Goal: Task Accomplishment & Management: Use online tool/utility

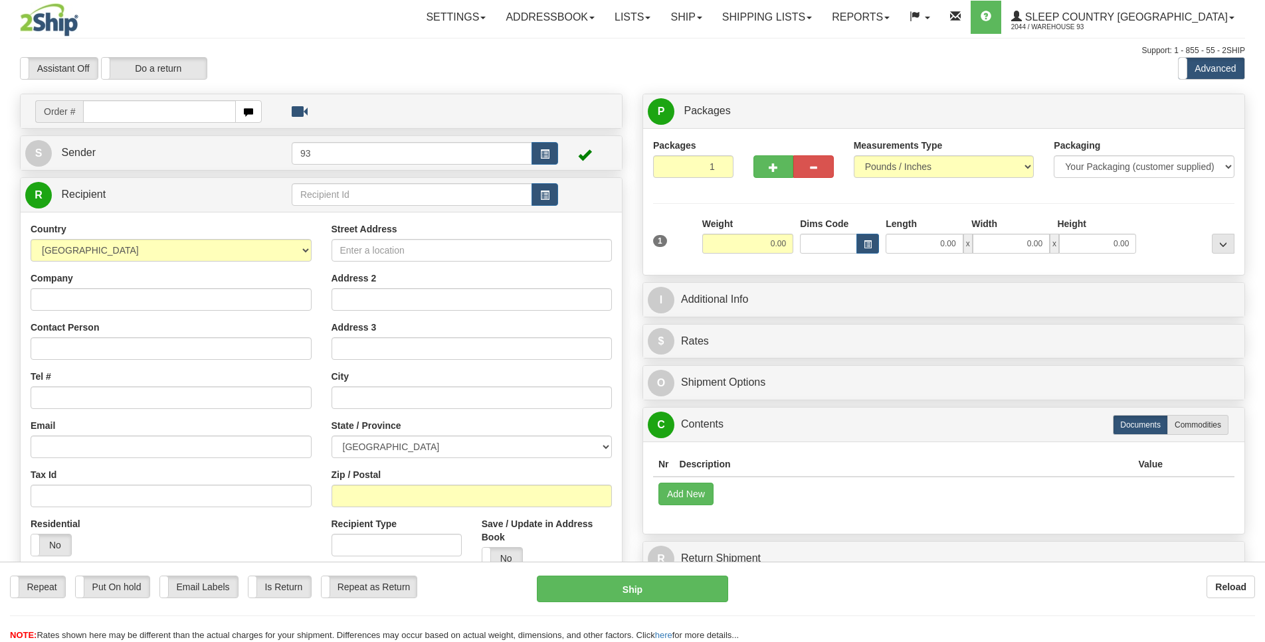
click at [112, 108] on input "text" at bounding box center [159, 111] width 153 height 23
type input "1"
type input "9000I101081"
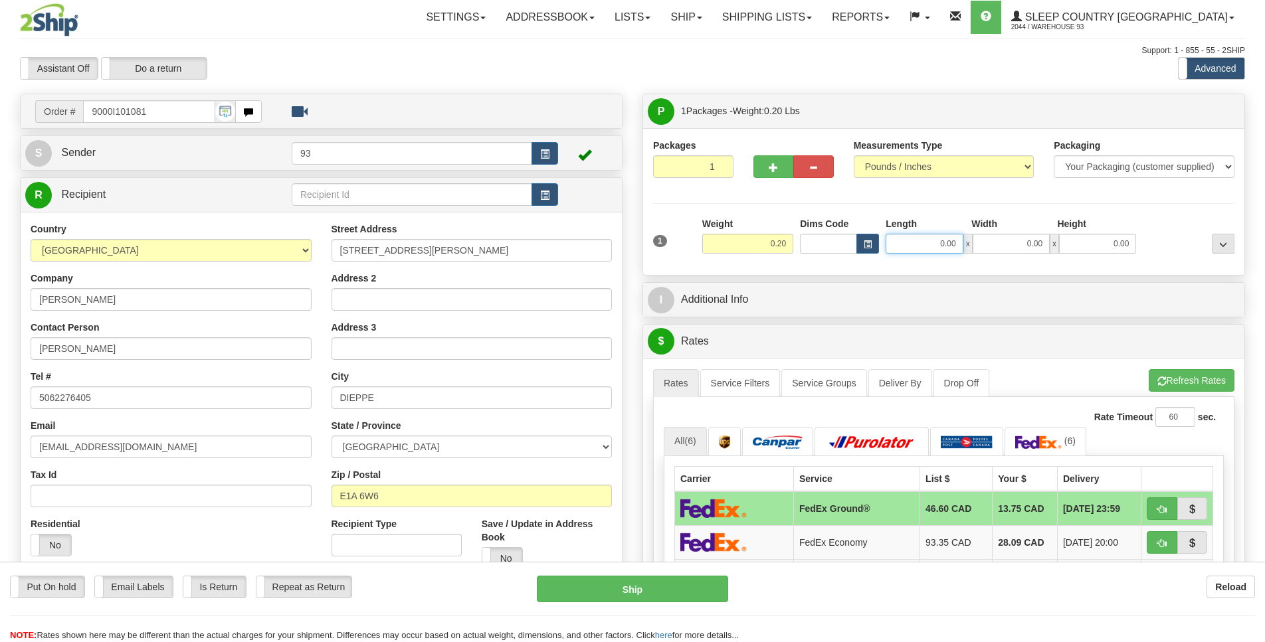
click at [937, 242] on input "0.00" at bounding box center [923, 244] width 77 height 20
type input "10.00"
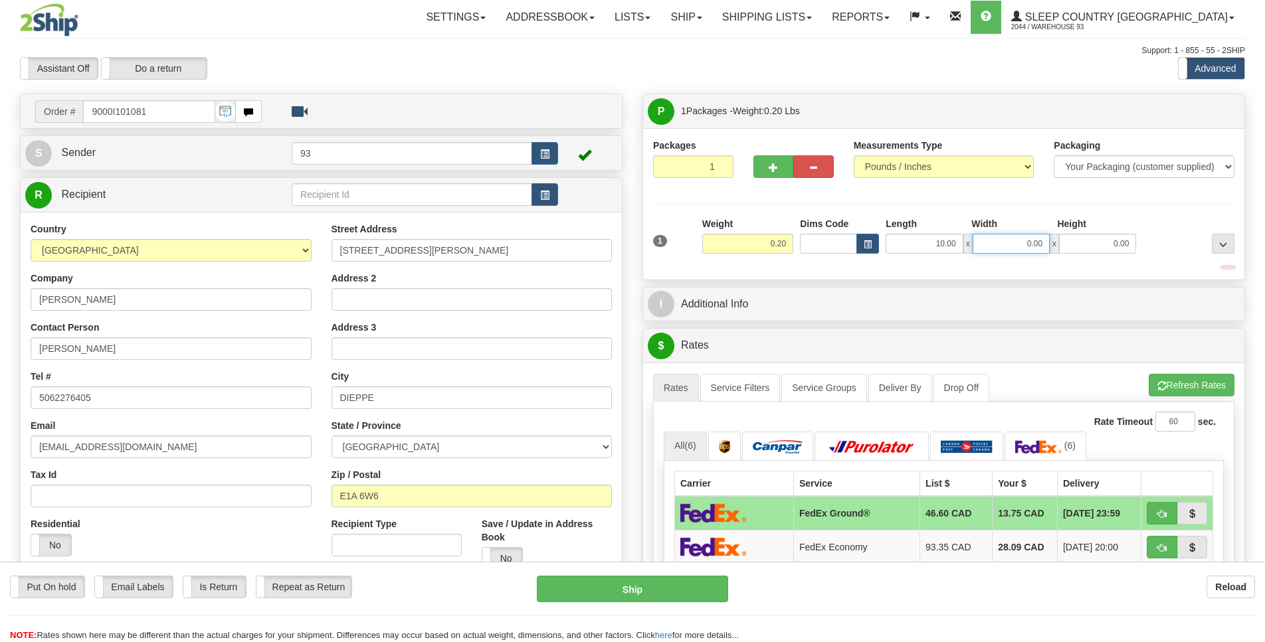
click at [1021, 236] on input "0.00" at bounding box center [1010, 244] width 77 height 20
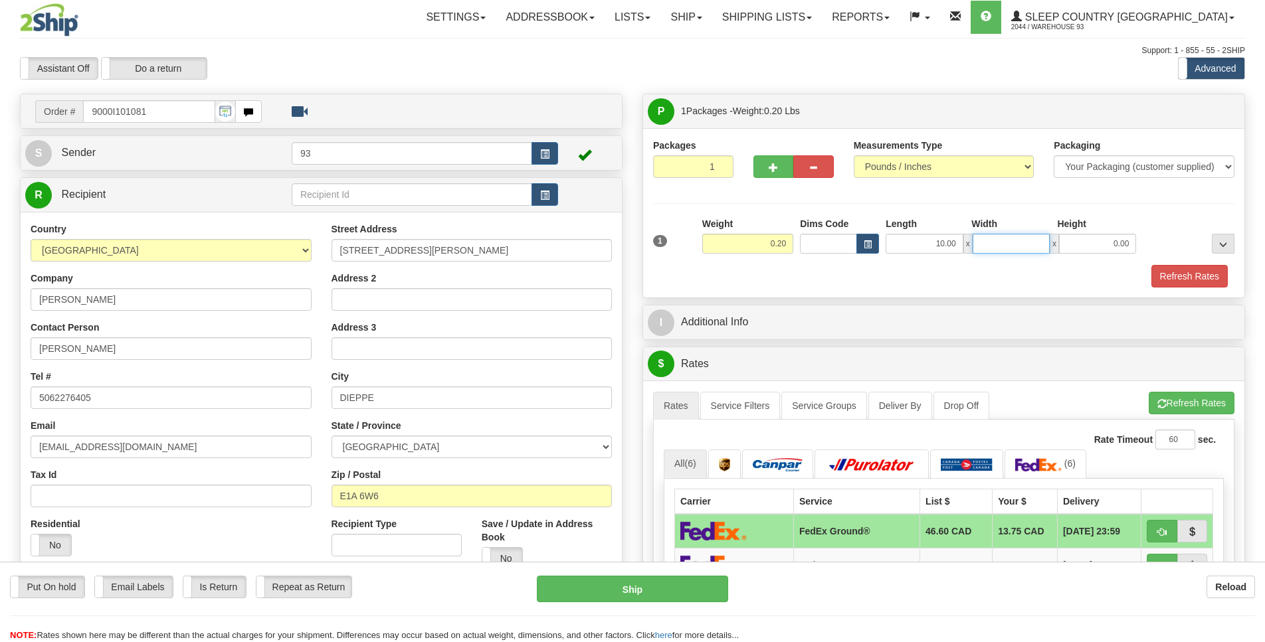
type input "4"
type input "2.00"
click at [1113, 239] on input "0.00" at bounding box center [1097, 244] width 77 height 20
type input "1.00"
click at [1204, 274] on button "Refresh Rates" at bounding box center [1189, 276] width 76 height 23
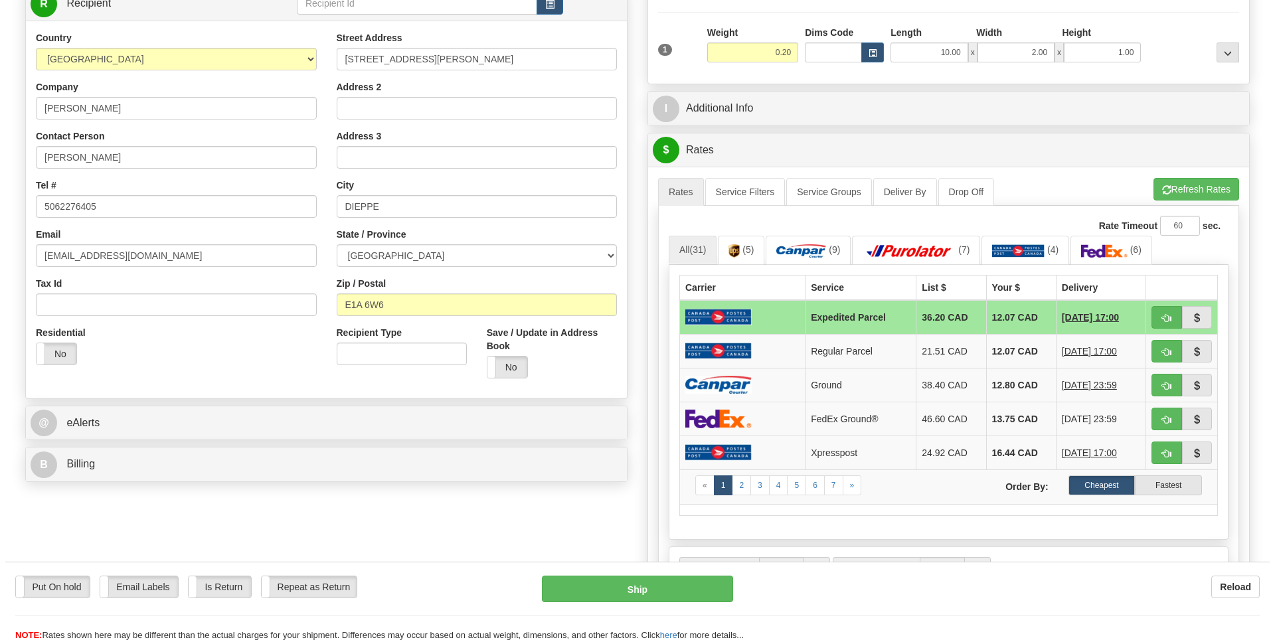
scroll to position [193, 0]
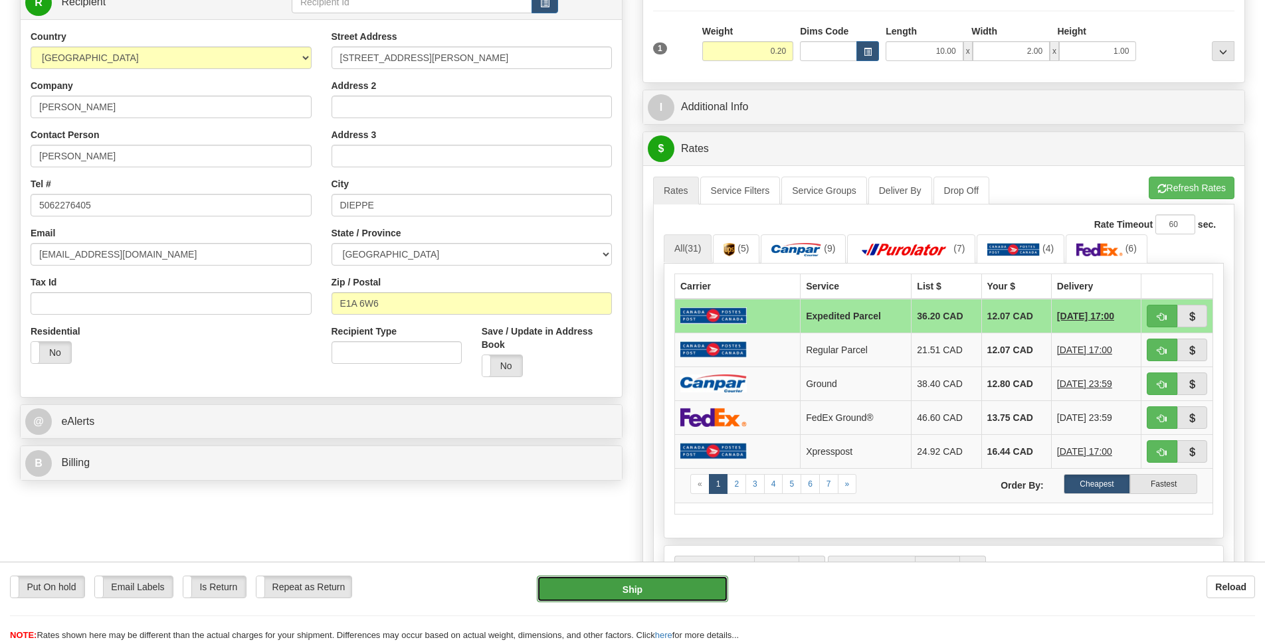
click at [657, 586] on button "Ship" at bounding box center [632, 589] width 191 height 27
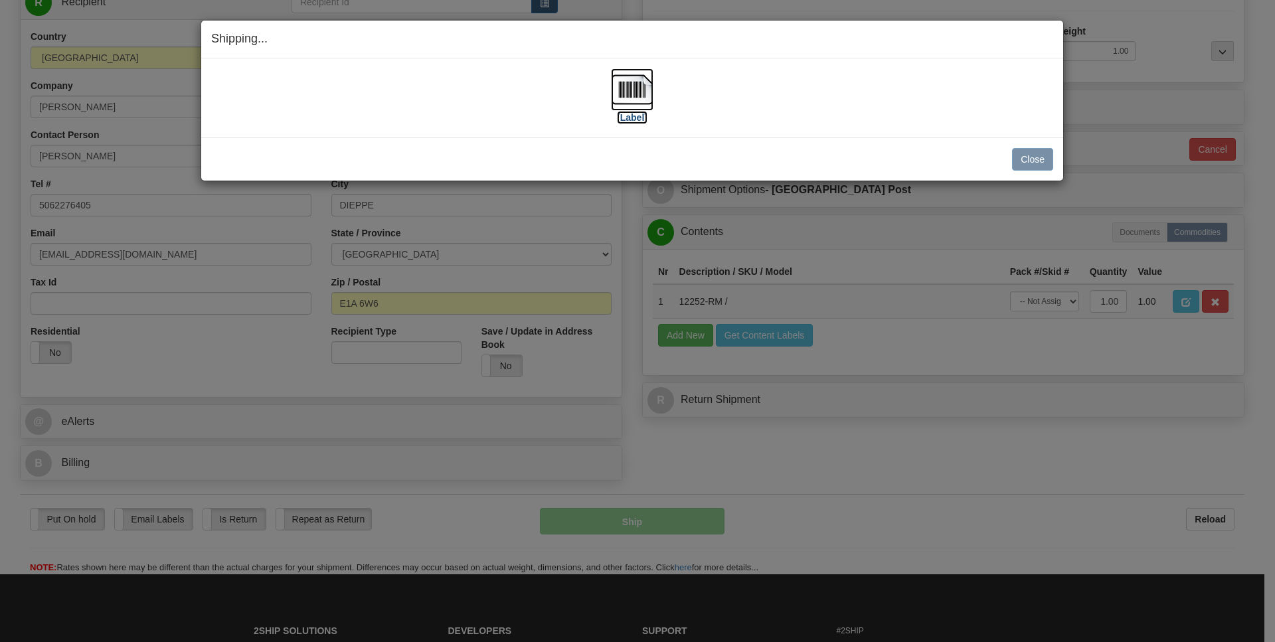
click at [640, 90] on img at bounding box center [632, 89] width 43 height 43
click at [1037, 155] on button "Close" at bounding box center [1032, 159] width 41 height 23
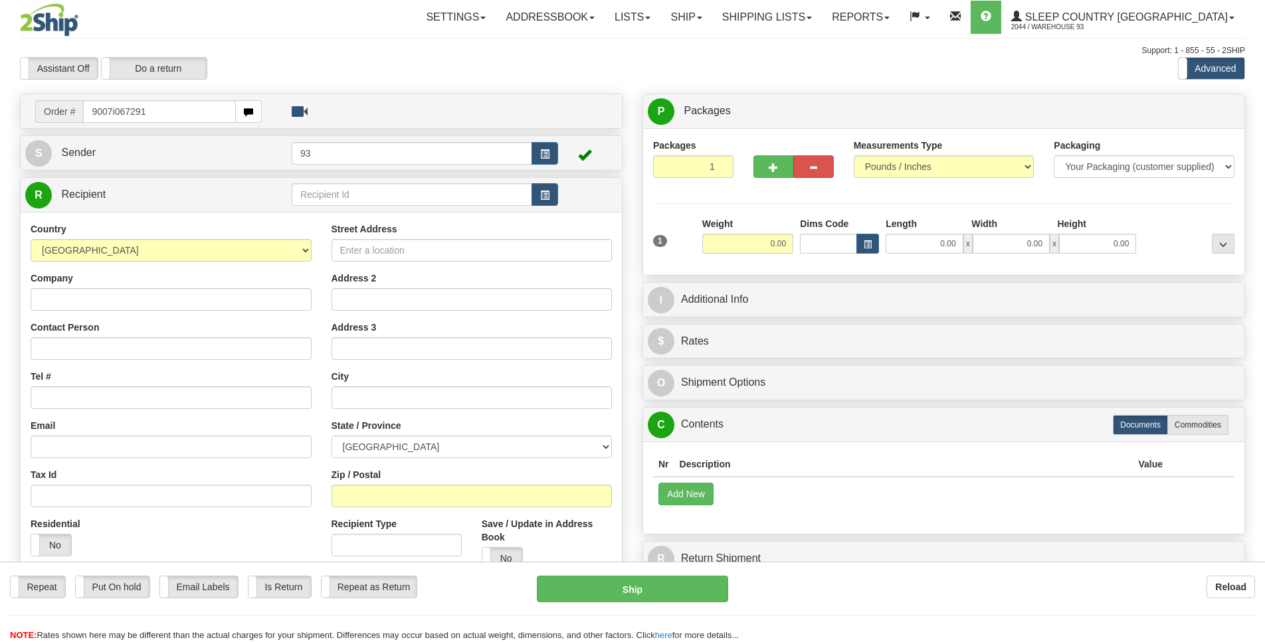
type input "9007i067291"
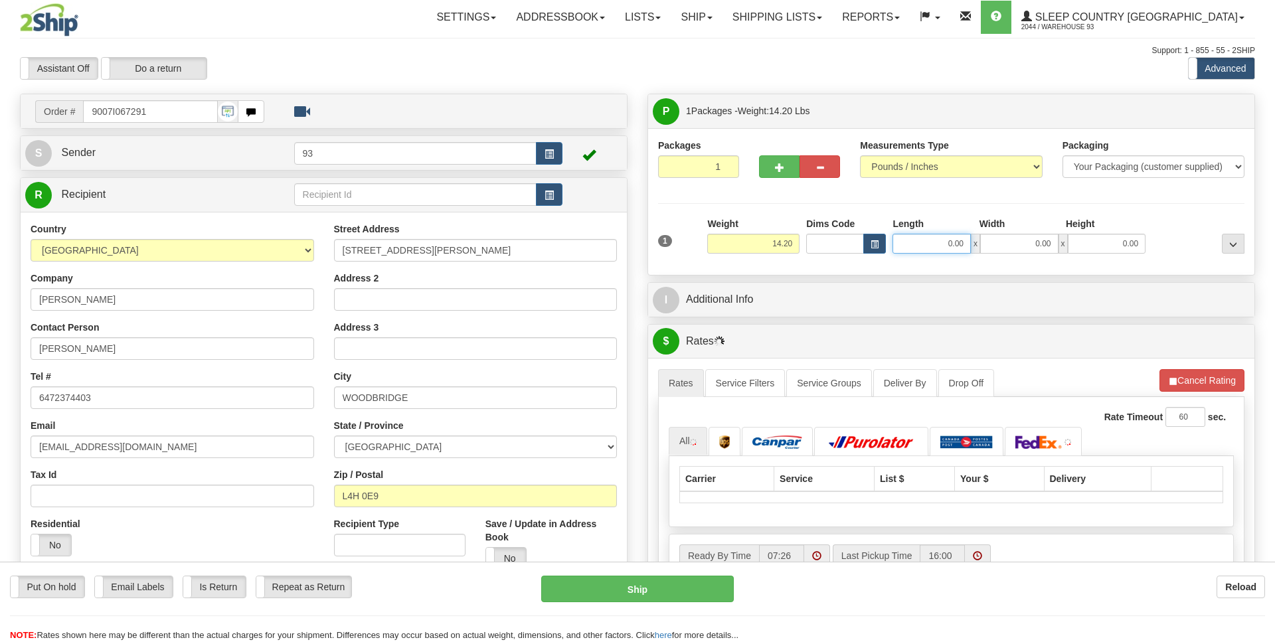
click at [921, 248] on input "0.00" at bounding box center [932, 244] width 78 height 20
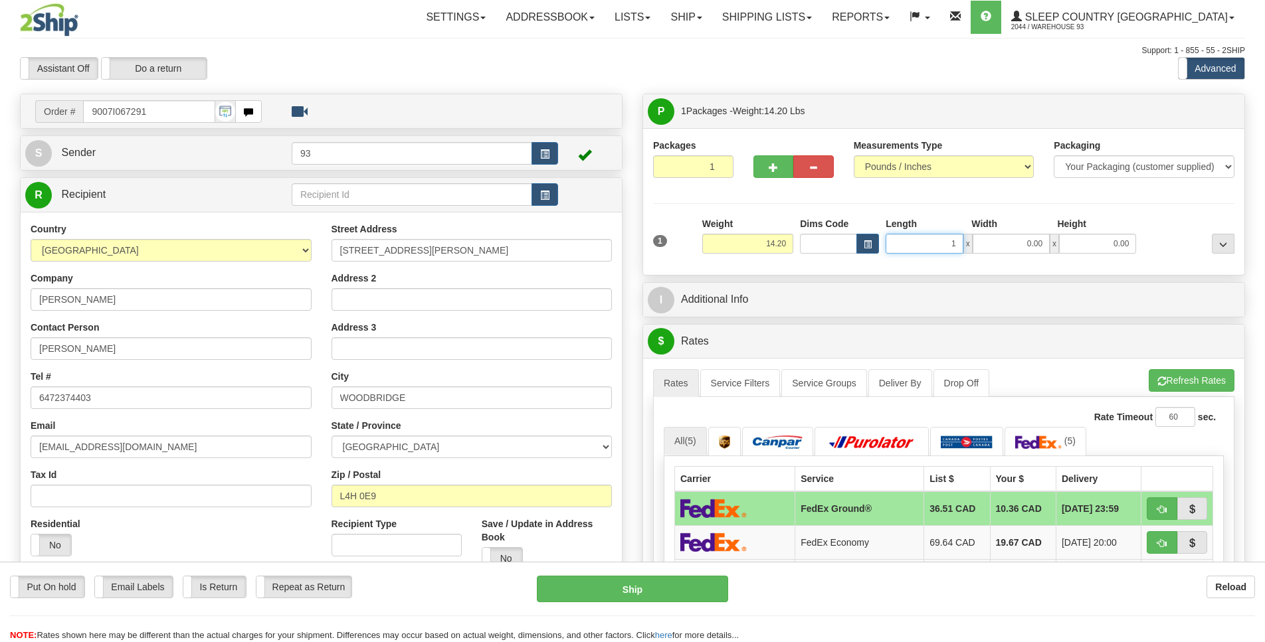
scroll to position [0, 1]
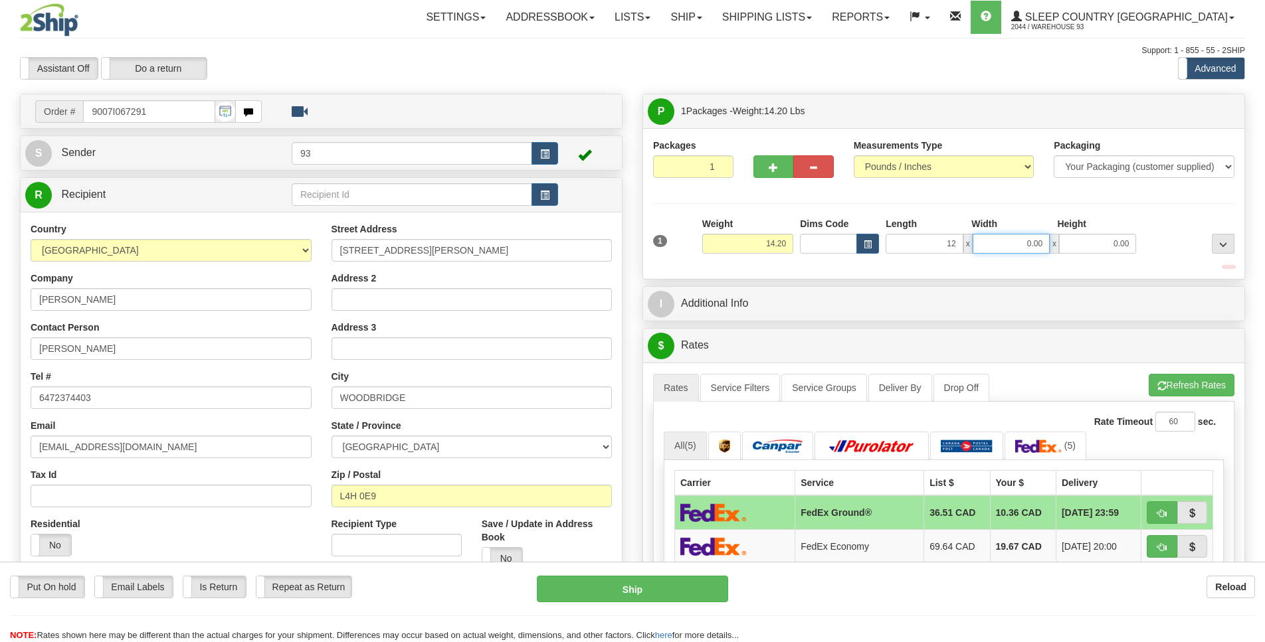
type input "12.00"
click at [1002, 241] on input "0.00" at bounding box center [1010, 244] width 77 height 20
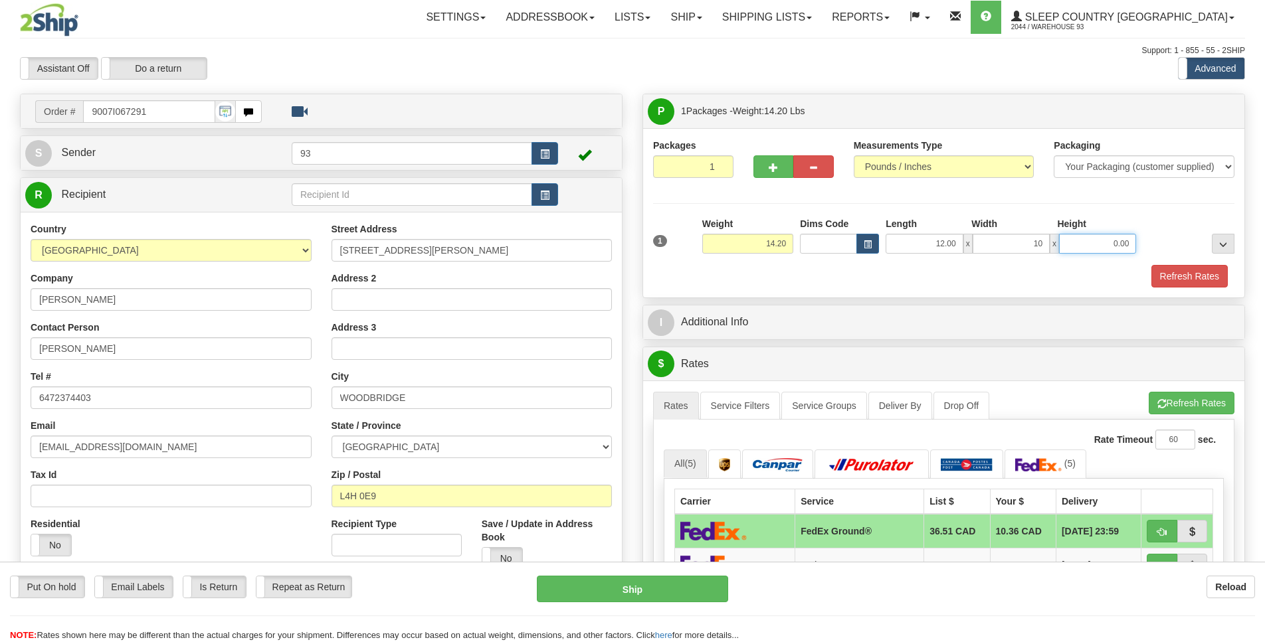
type input "10.00"
click at [1091, 237] on input "0.00" at bounding box center [1097, 244] width 77 height 20
type input "6.00"
click at [1158, 274] on button "Refresh Rates" at bounding box center [1189, 276] width 76 height 23
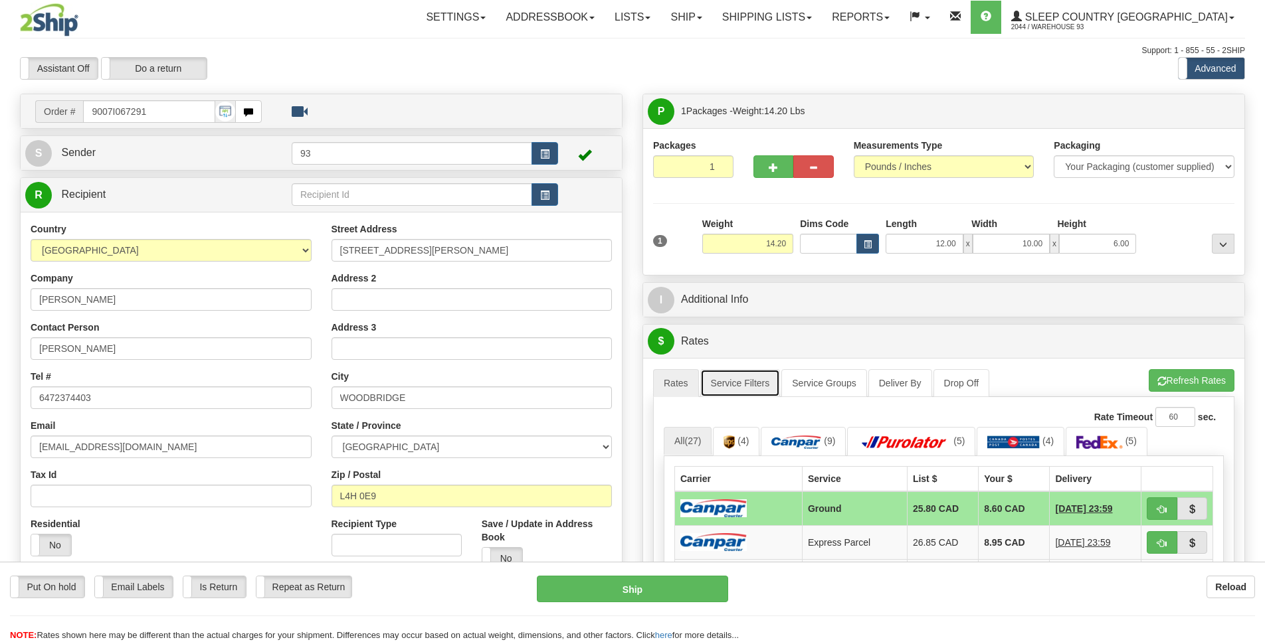
click at [740, 375] on link "Service Filters" at bounding box center [740, 383] width 80 height 28
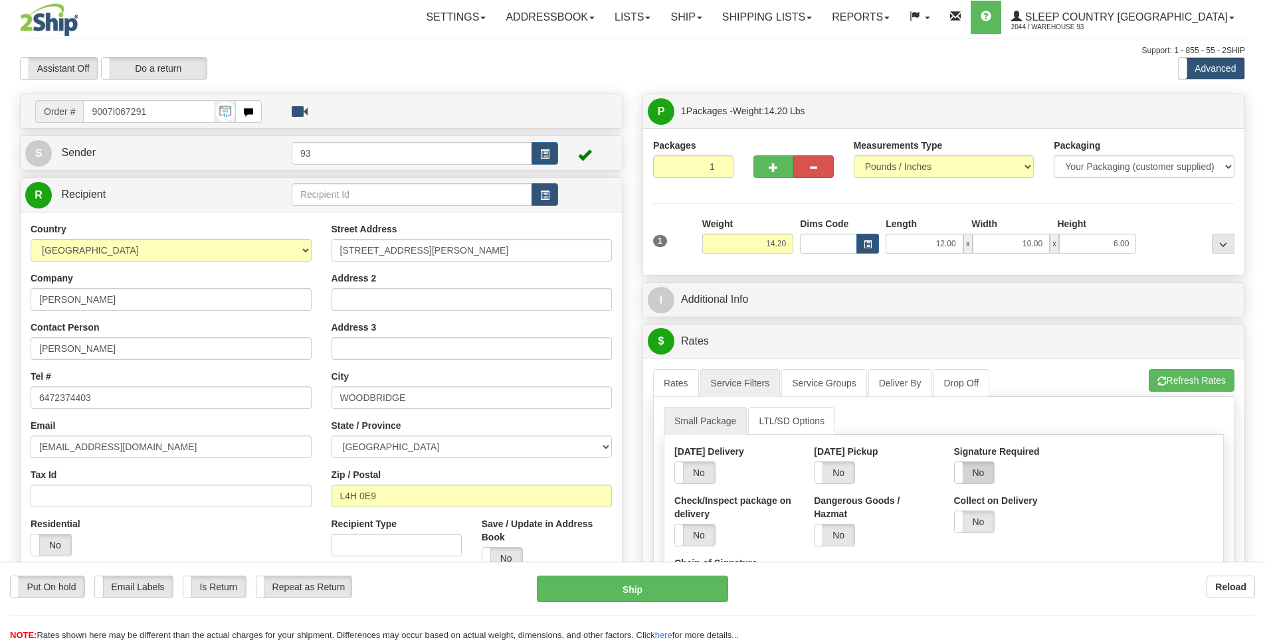
click at [981, 474] on label "No" at bounding box center [975, 472] width 40 height 21
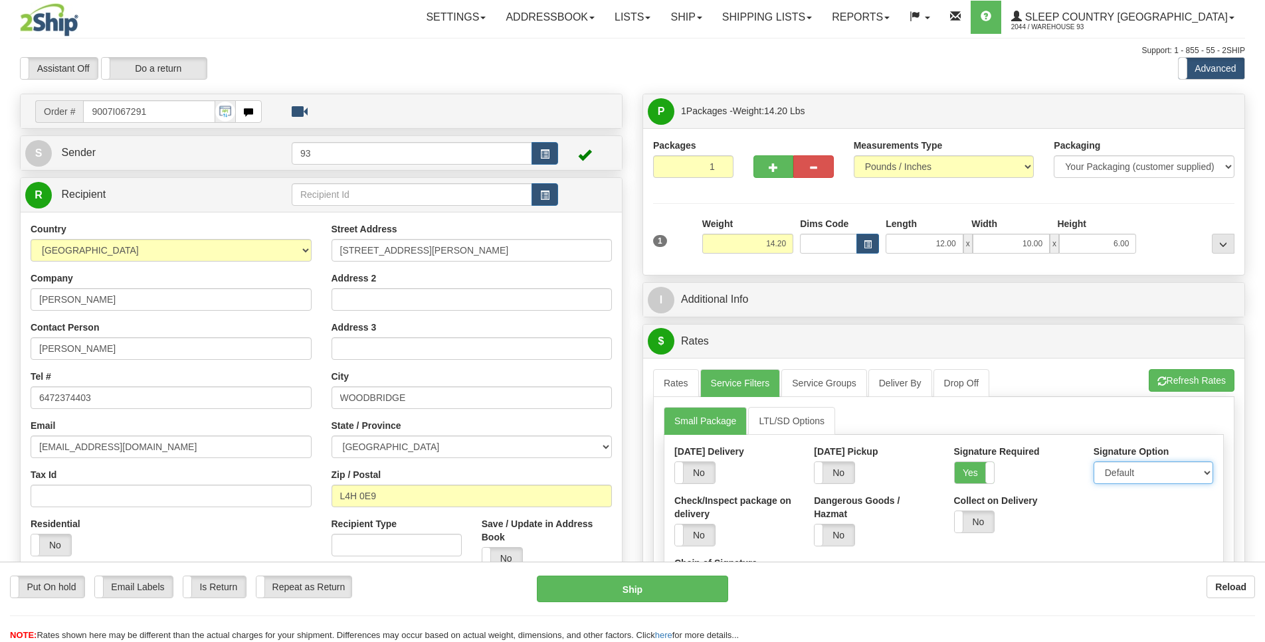
click at [1123, 474] on select "Default Adult Direct Indirect No Signature Required" at bounding box center [1153, 473] width 120 height 23
select select "1"
click at [0, 0] on option "Adult" at bounding box center [0, 0] width 0 height 0
click at [668, 382] on link "Rates" at bounding box center [676, 383] width 46 height 28
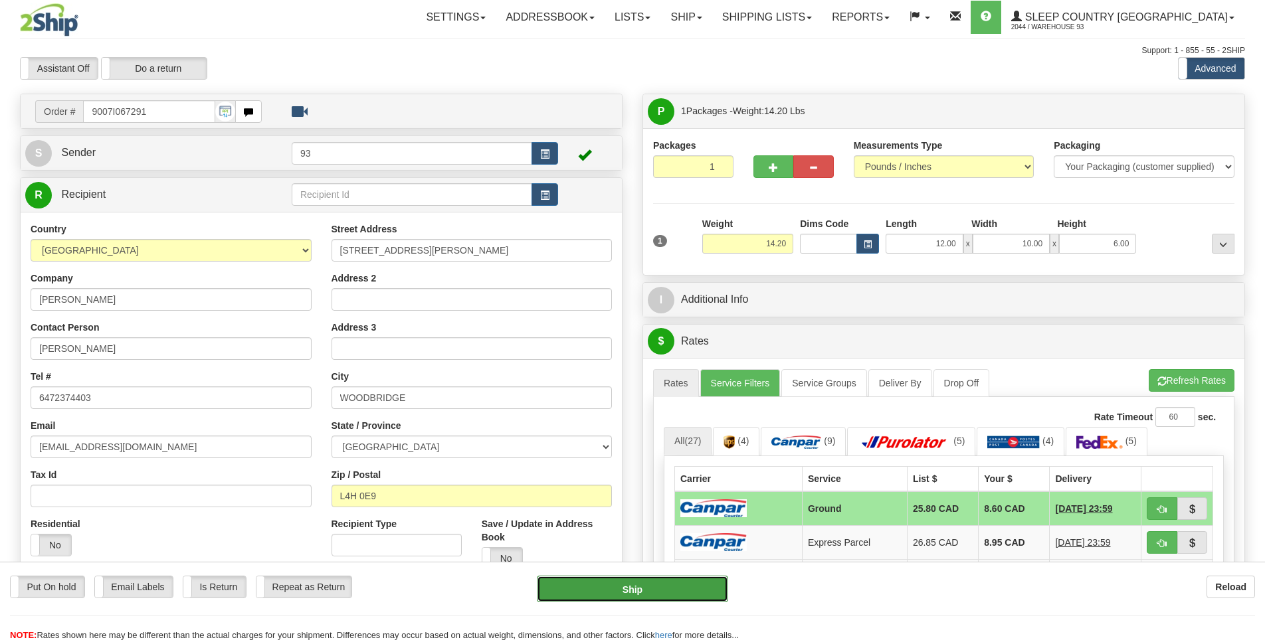
click at [683, 589] on button "Ship" at bounding box center [632, 589] width 191 height 27
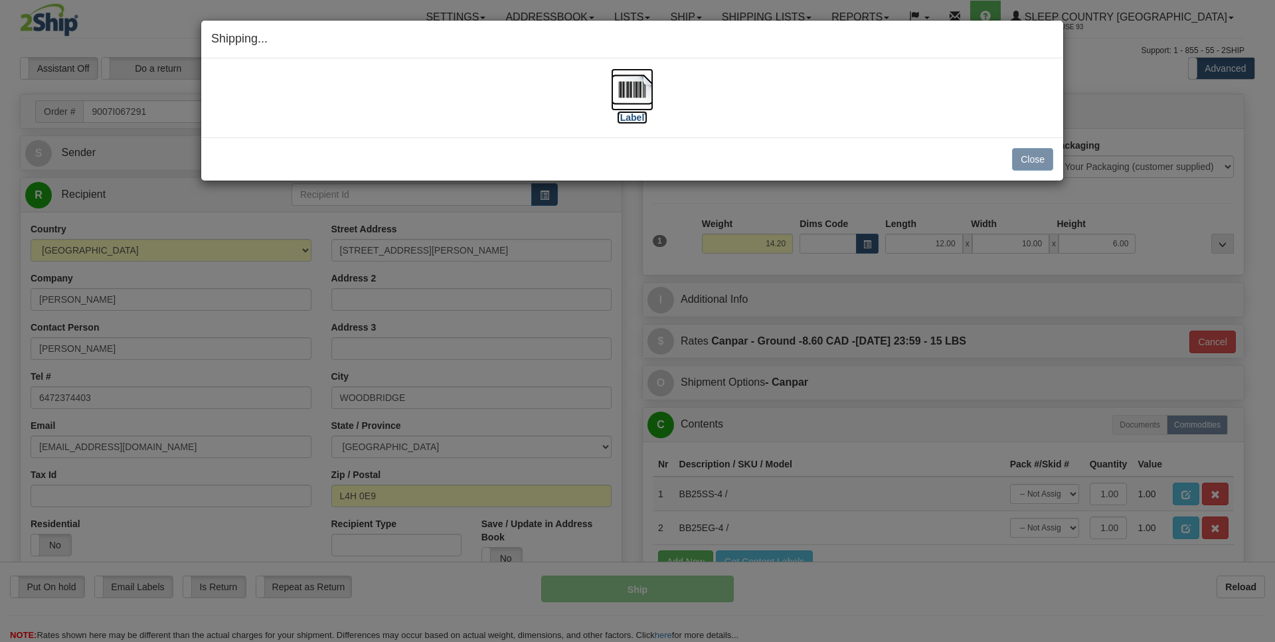
click at [630, 92] on img at bounding box center [632, 89] width 43 height 43
click at [1021, 167] on button "Close" at bounding box center [1032, 159] width 41 height 23
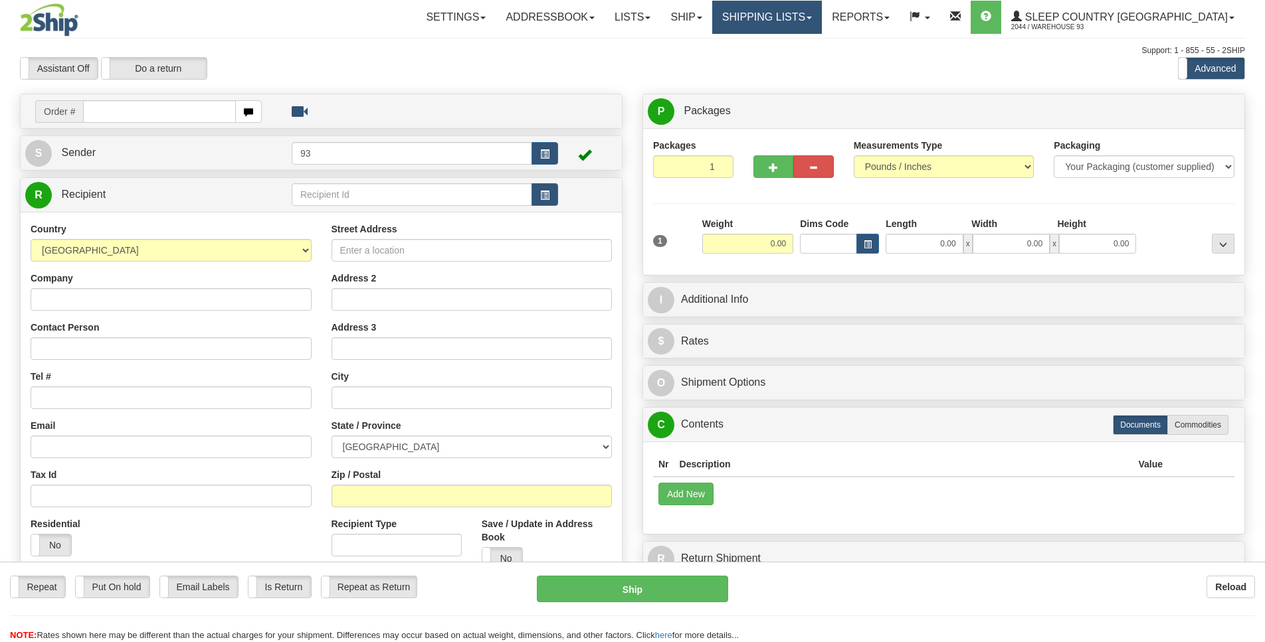
click at [802, 14] on link "Shipping lists" at bounding box center [767, 17] width 110 height 33
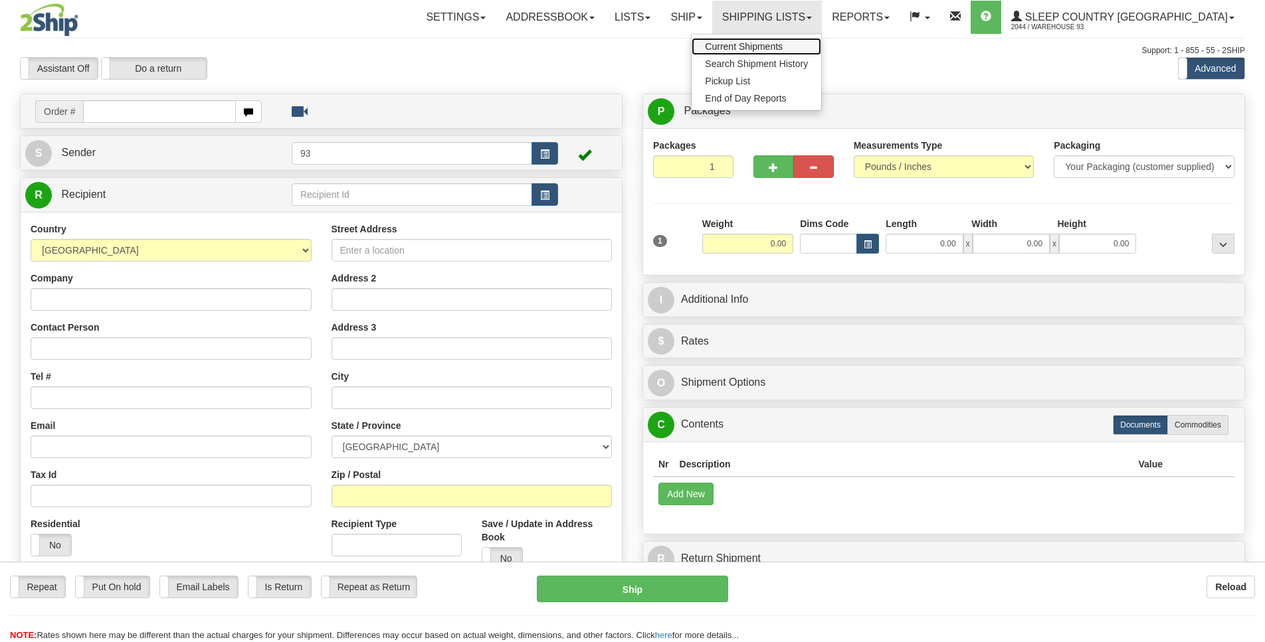
click at [779, 43] on span "Current Shipments" at bounding box center [744, 46] width 78 height 11
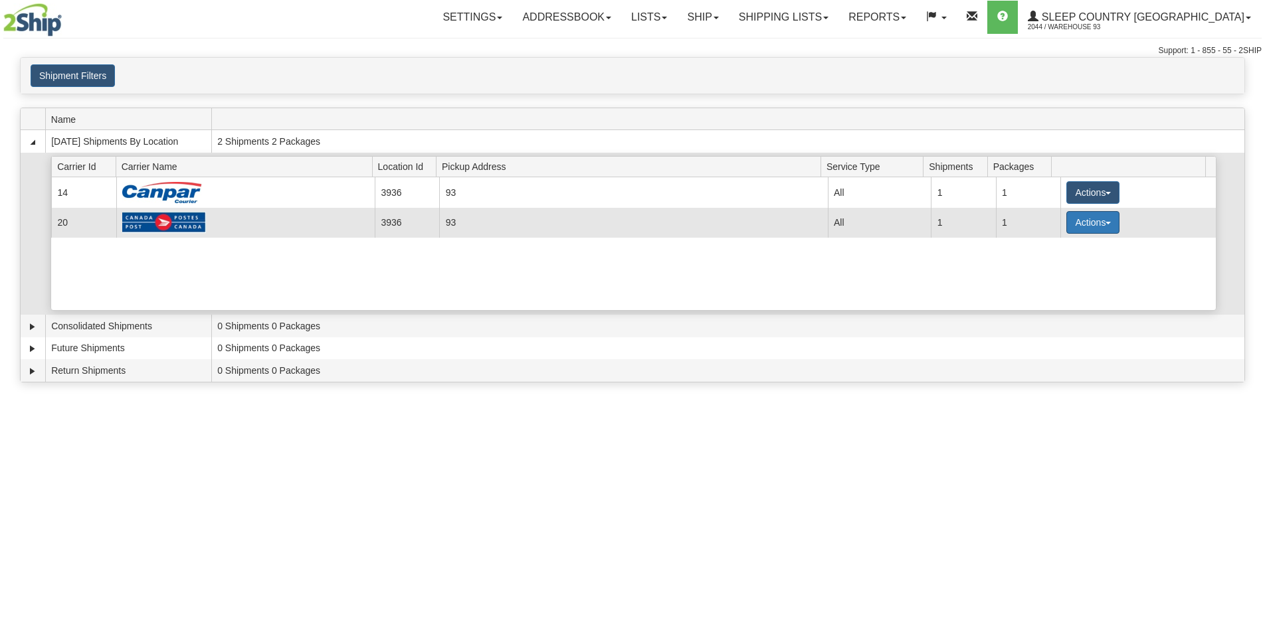
click at [1091, 225] on button "Actions" at bounding box center [1092, 222] width 53 height 23
click at [1061, 251] on span "Details" at bounding box center [1044, 246] width 36 height 9
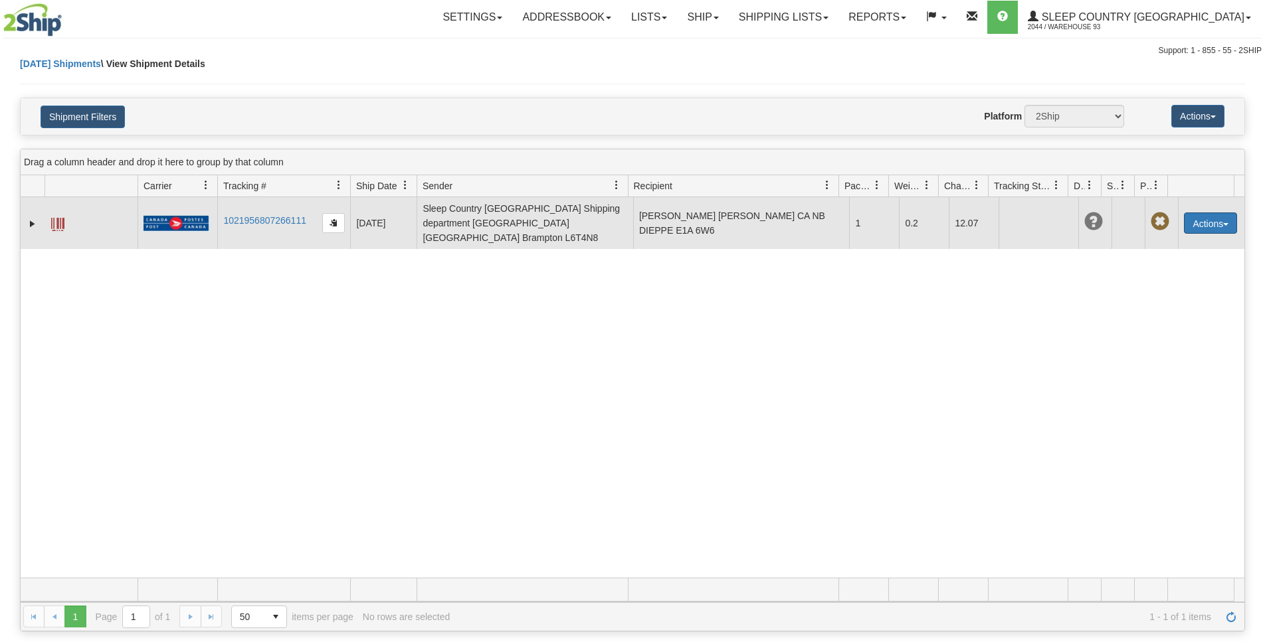
click at [1202, 213] on button "Actions" at bounding box center [1210, 223] width 53 height 21
click at [1176, 240] on link "Edit" at bounding box center [1183, 247] width 106 height 17
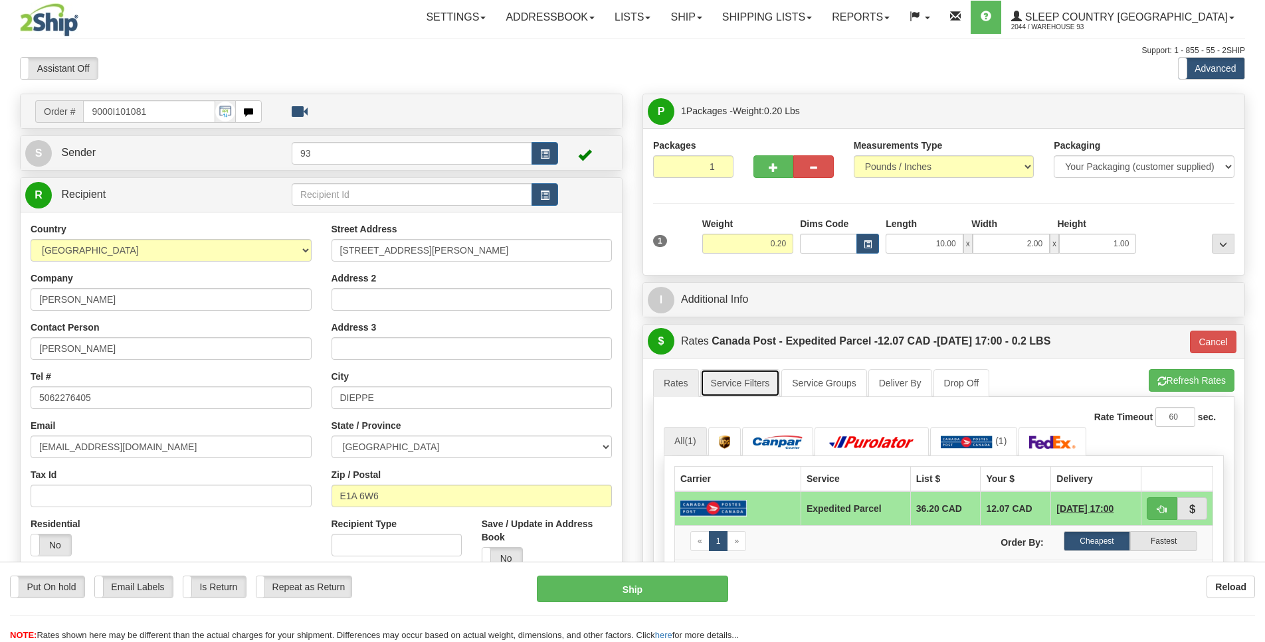
click at [754, 389] on link "Service Filters" at bounding box center [740, 383] width 80 height 28
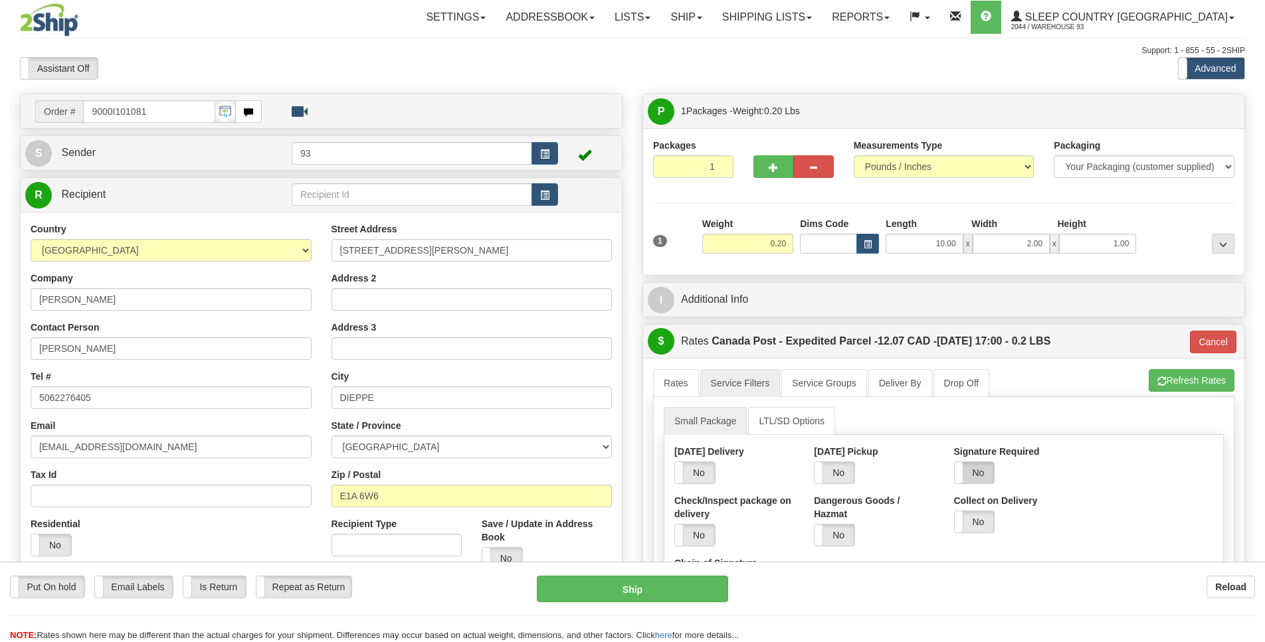
click at [984, 470] on label "No" at bounding box center [975, 472] width 40 height 21
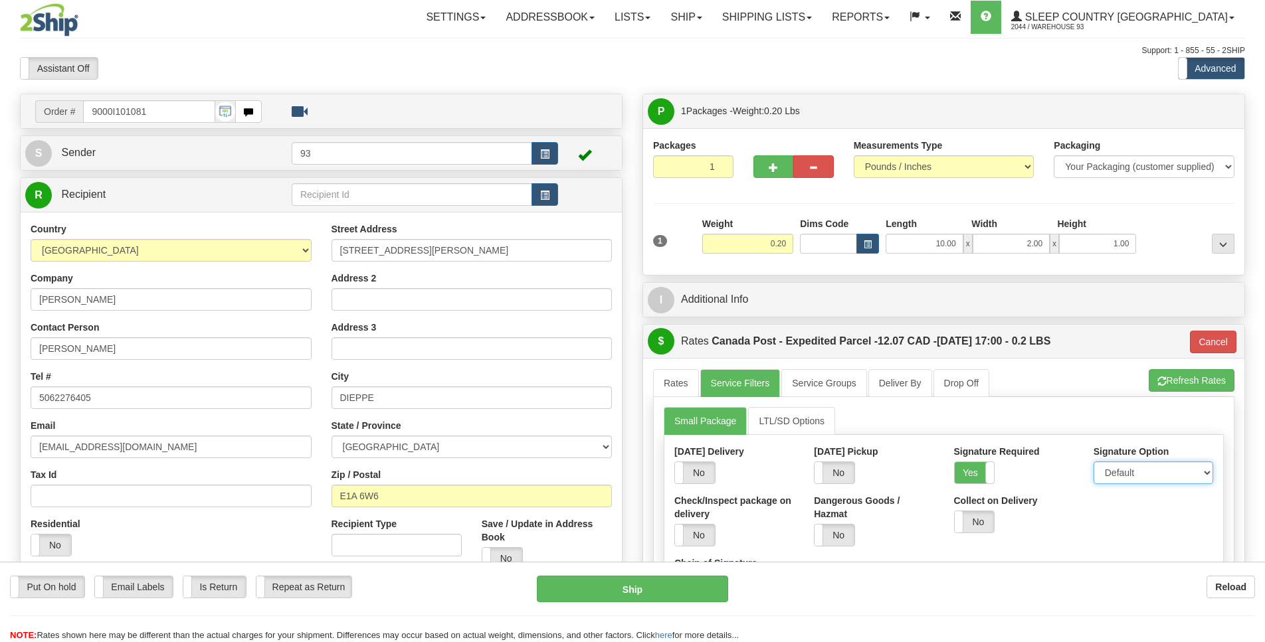
click at [1097, 469] on select "Default Adult Direct Indirect No Signature Required" at bounding box center [1153, 473] width 120 height 23
select select "1"
click at [0, 0] on option "Adult" at bounding box center [0, 0] width 0 height 0
click at [667, 379] on link "Rates" at bounding box center [676, 383] width 46 height 28
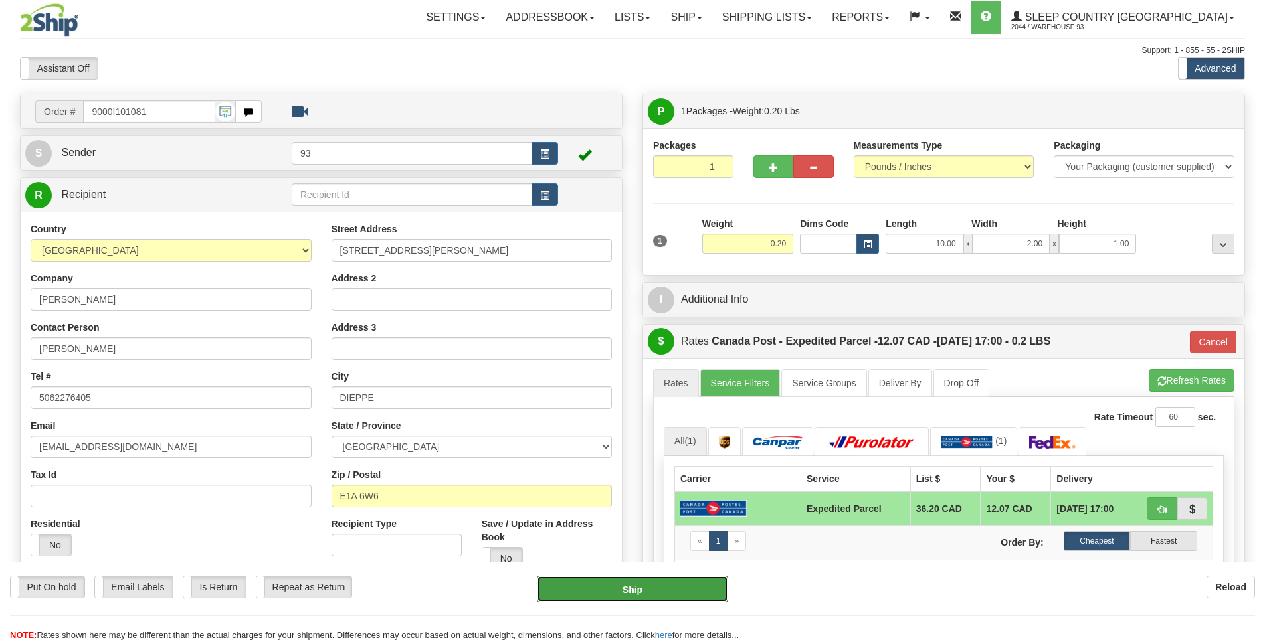
click at [688, 597] on button "Ship" at bounding box center [632, 589] width 191 height 27
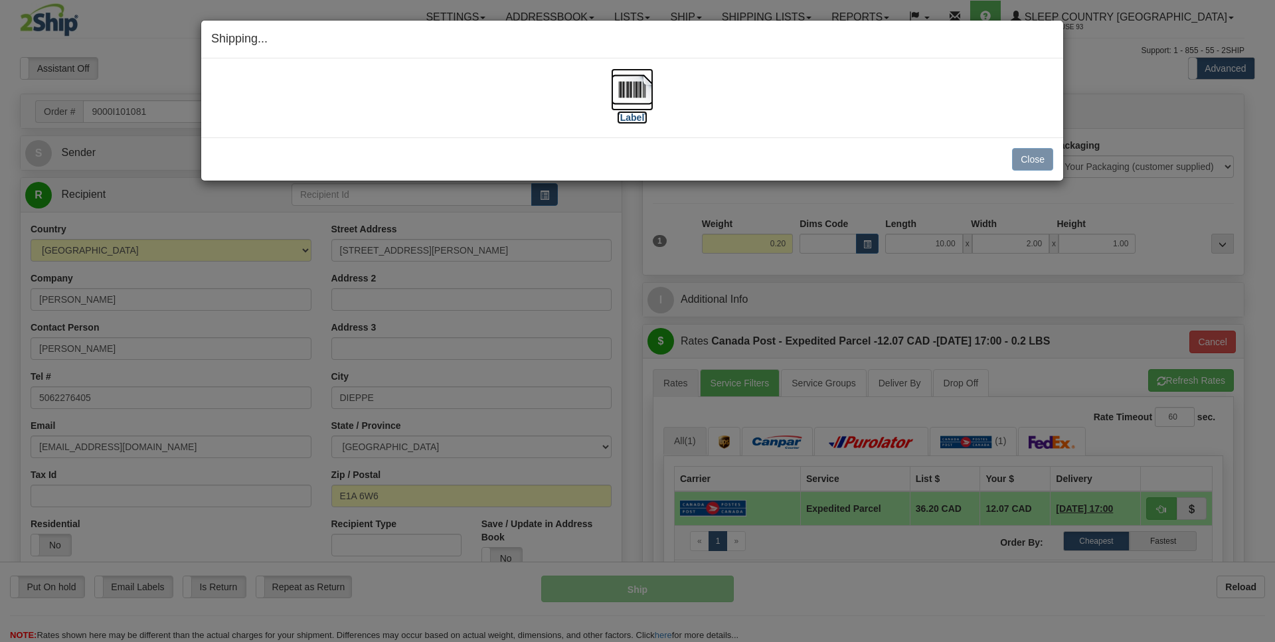
click at [634, 93] on img at bounding box center [632, 89] width 43 height 43
click at [1033, 159] on button "Close" at bounding box center [1032, 159] width 41 height 23
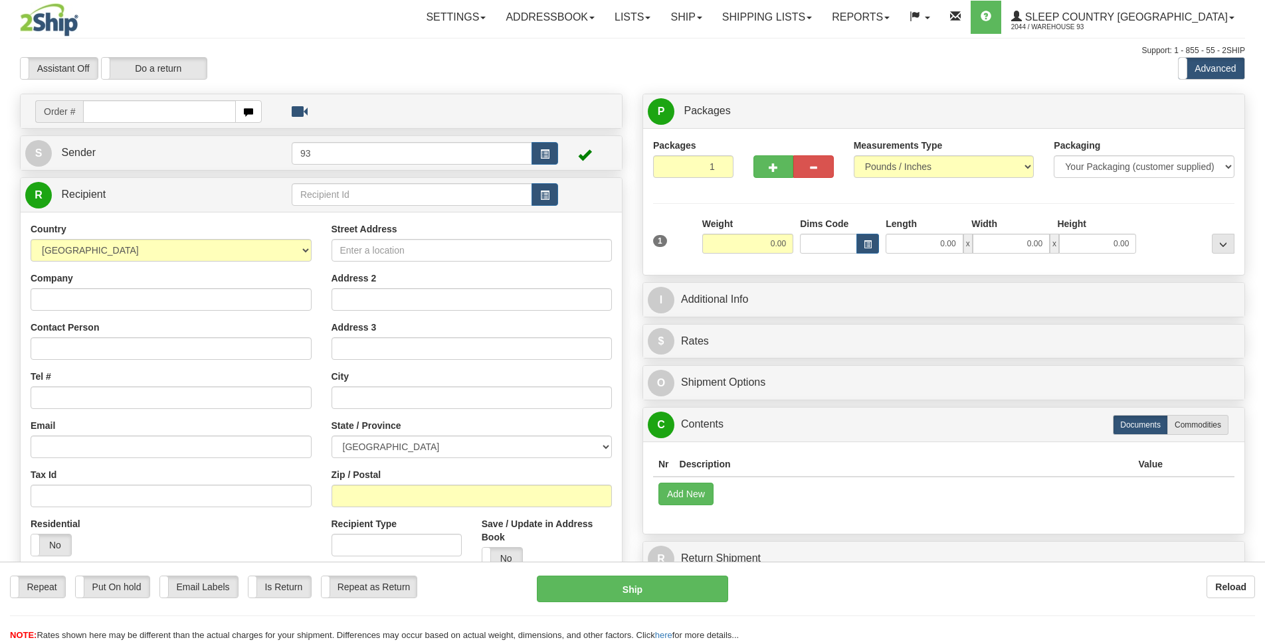
click at [100, 108] on input "text" at bounding box center [159, 111] width 153 height 23
type input "9000I077350"
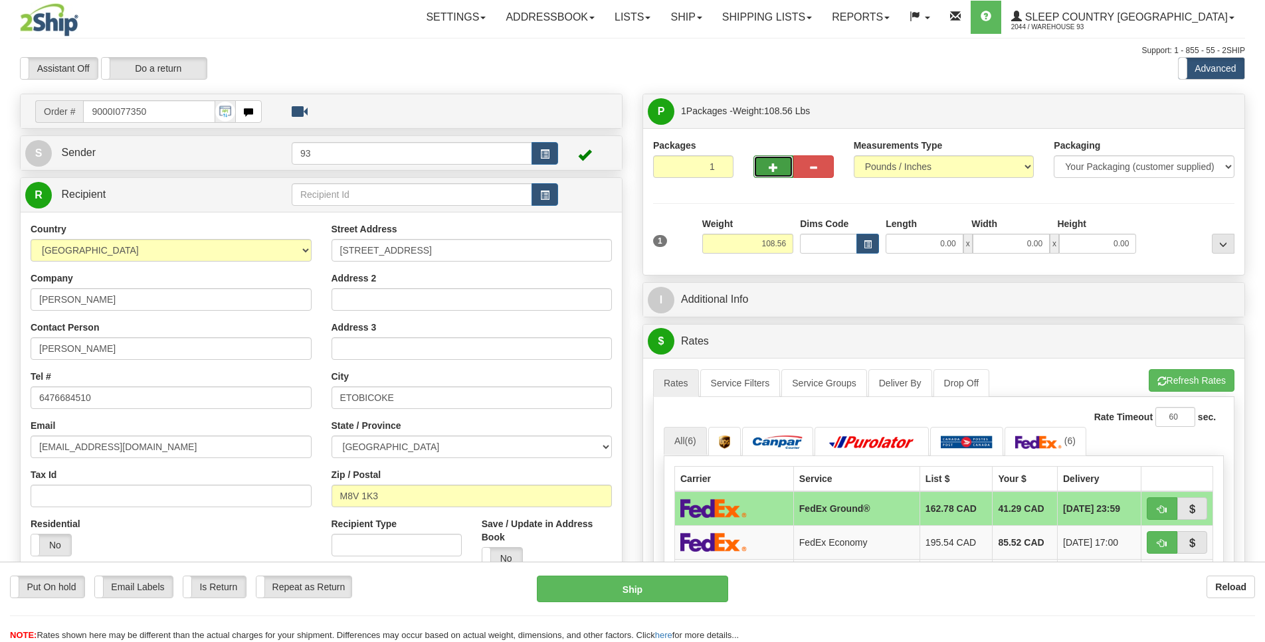
click at [764, 167] on button "button" at bounding box center [773, 166] width 40 height 23
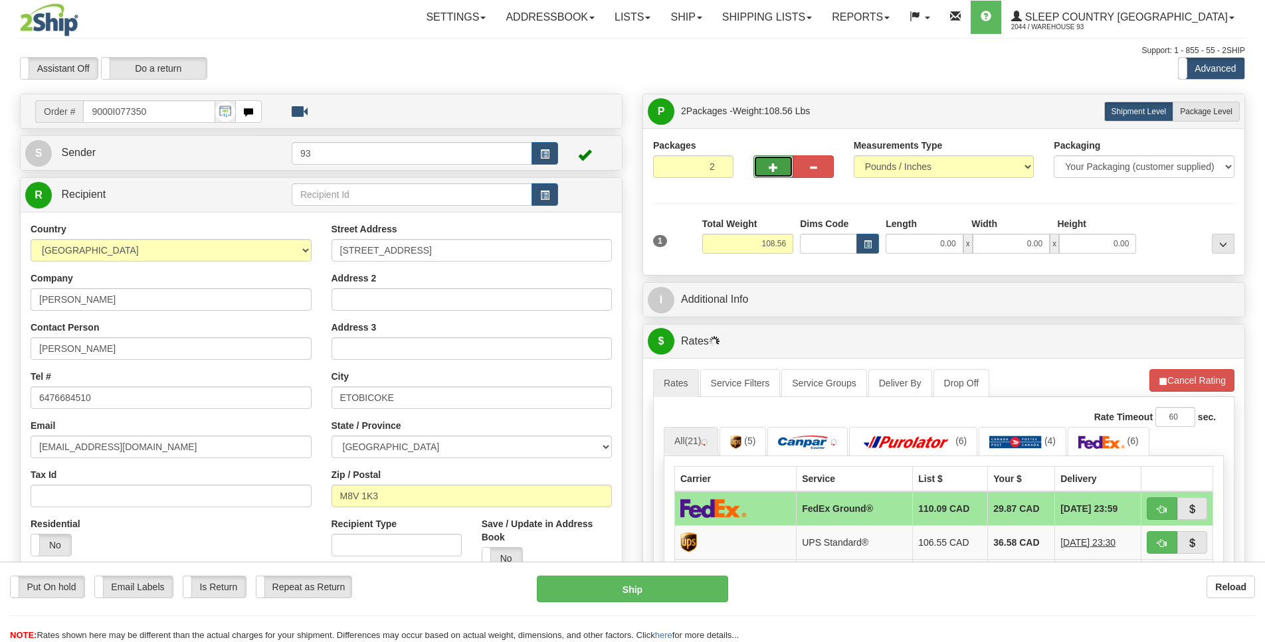
click at [764, 167] on button "button" at bounding box center [773, 166] width 40 height 23
type input "3"
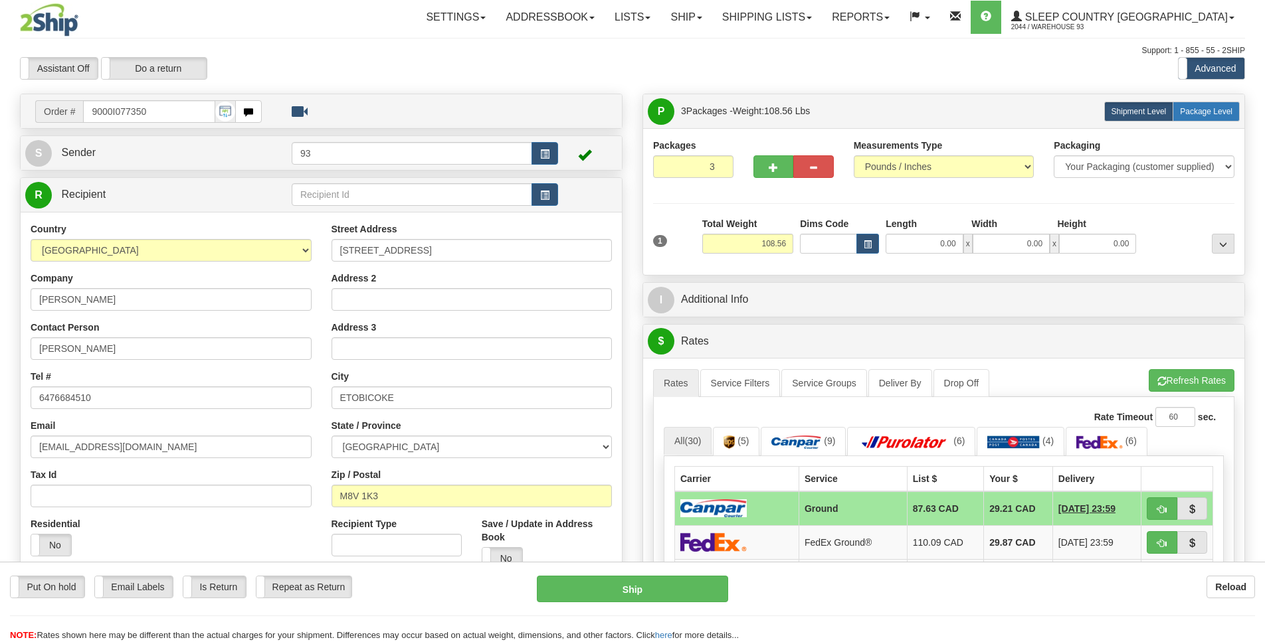
click at [1201, 112] on span "Package Level" at bounding box center [1206, 111] width 52 height 9
radio input "true"
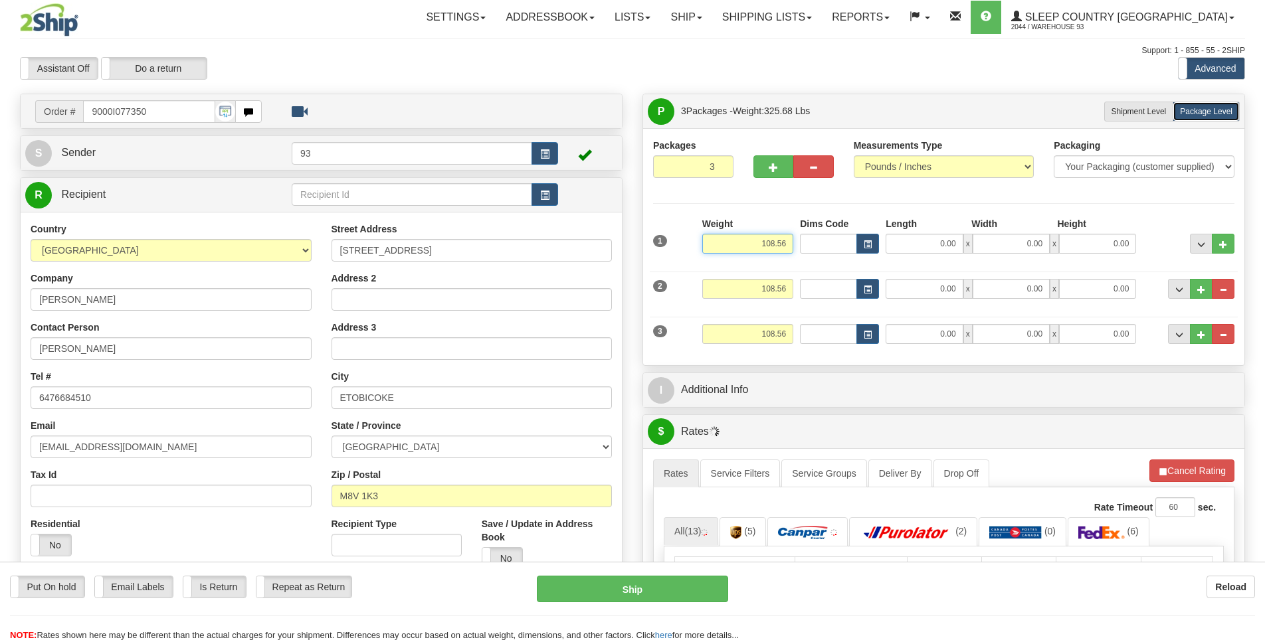
click at [789, 240] on input "108.56" at bounding box center [747, 244] width 91 height 20
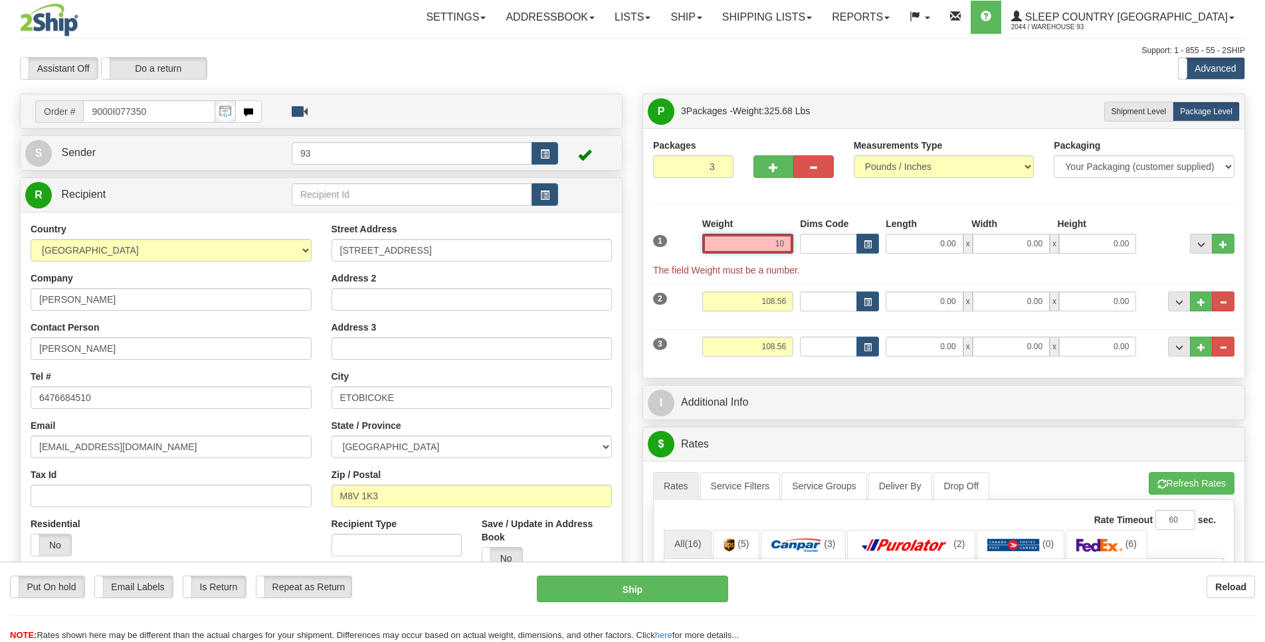
type input "1"
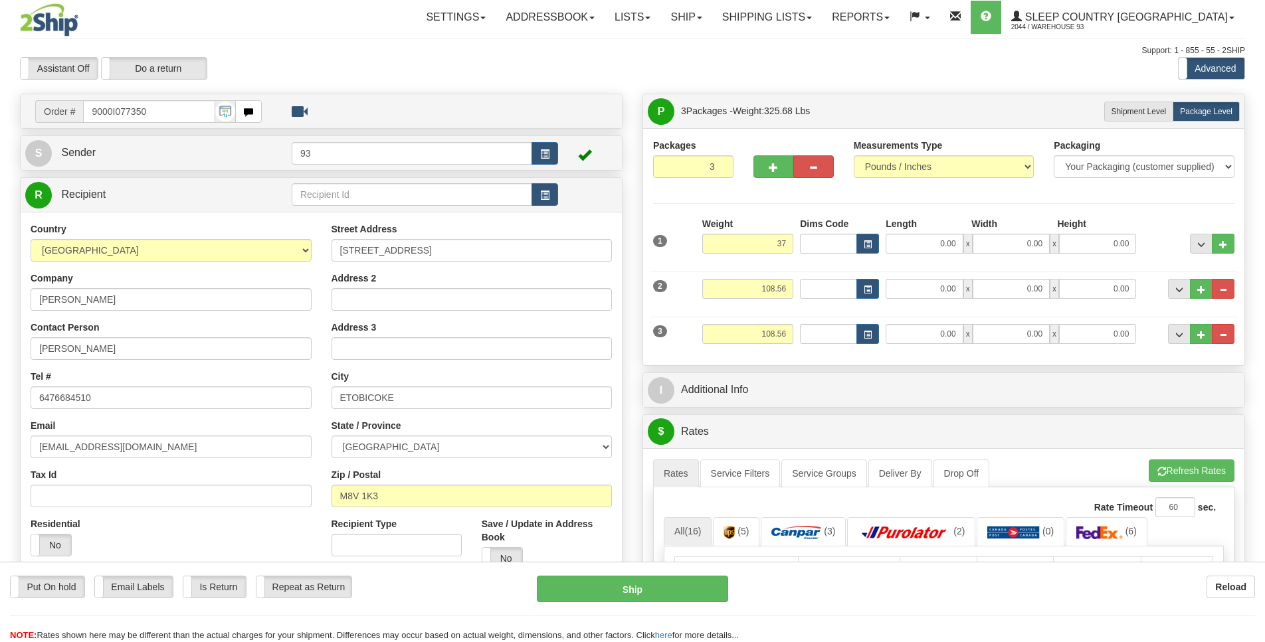
click at [935, 232] on div "Length" at bounding box center [925, 225] width 86 height 17
type input "37.00"
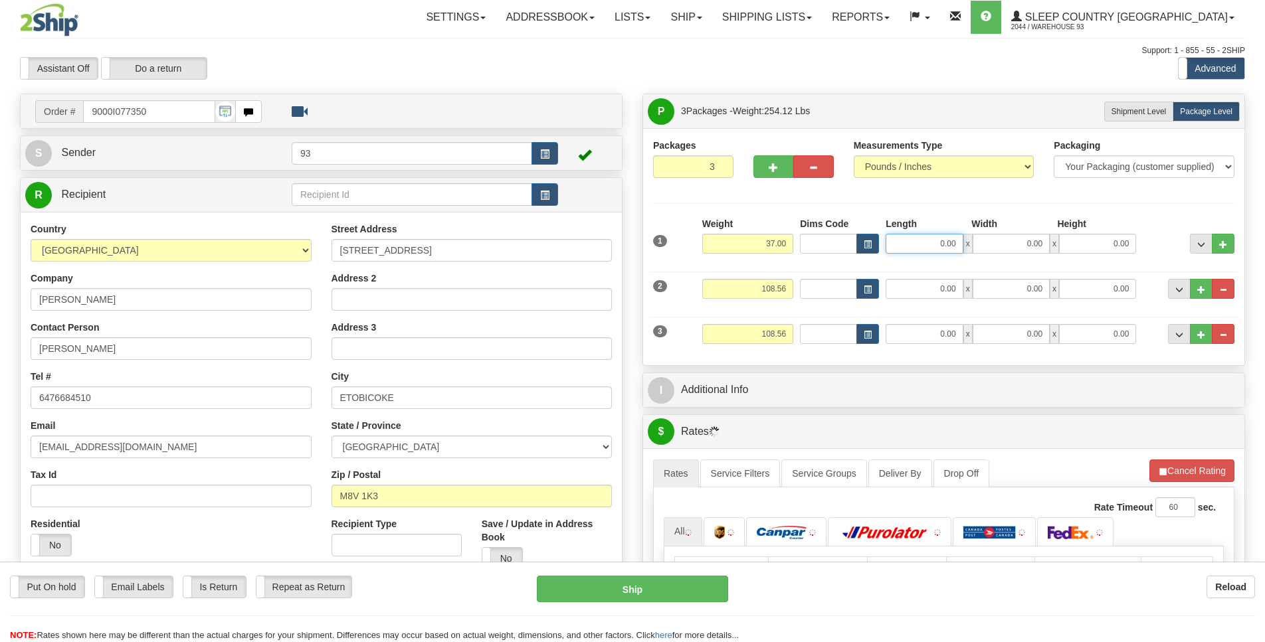
click at [936, 251] on input "0.00" at bounding box center [923, 244] width 77 height 20
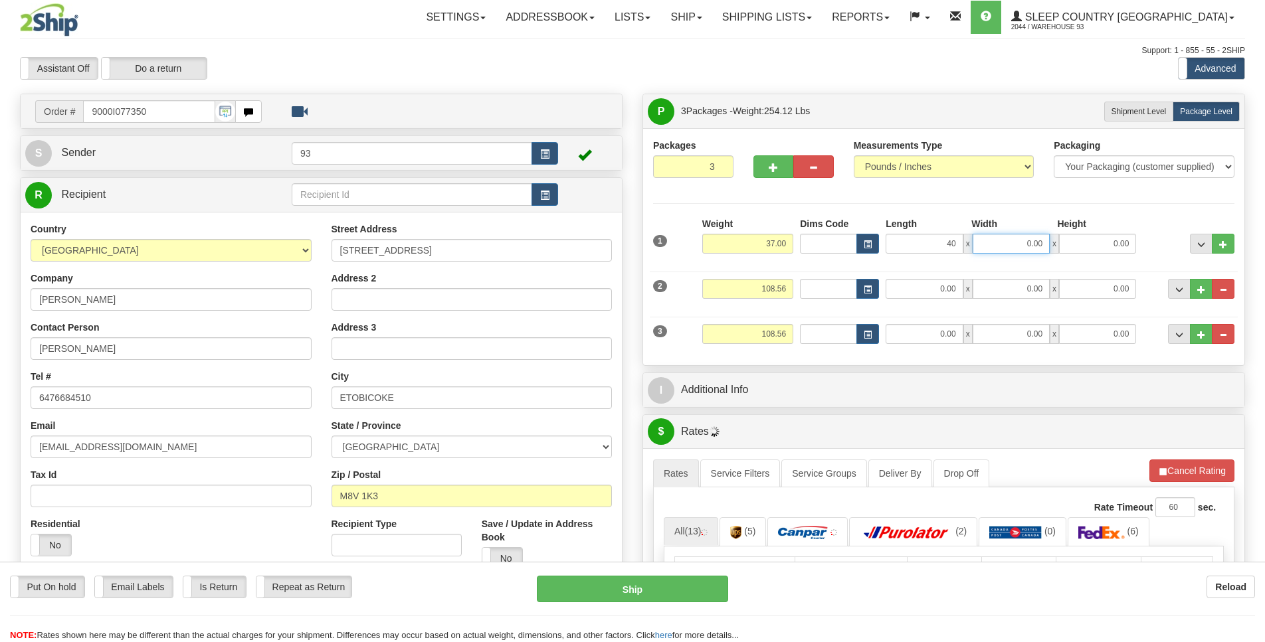
type input "40.00"
click at [1024, 240] on input "0.00" at bounding box center [1010, 244] width 77 height 20
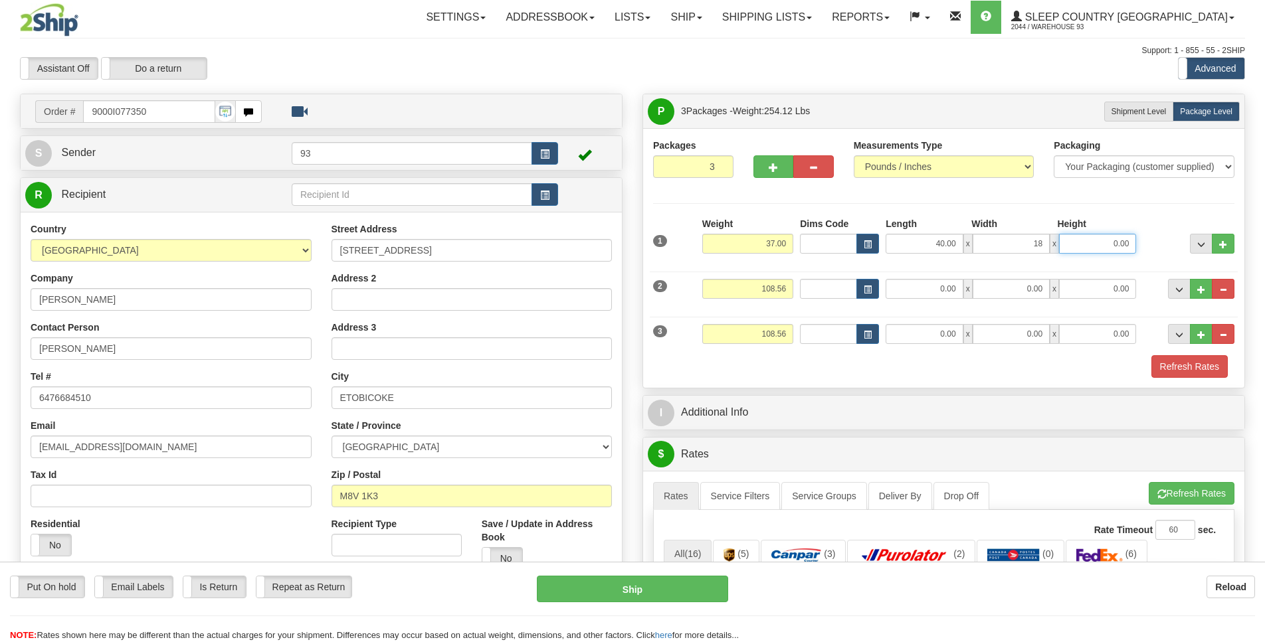
type input "18.00"
click at [1111, 234] on input "0.00" at bounding box center [1097, 244] width 77 height 20
type input "18.00"
click at [785, 285] on input "108.56" at bounding box center [747, 289] width 91 height 20
type input "1"
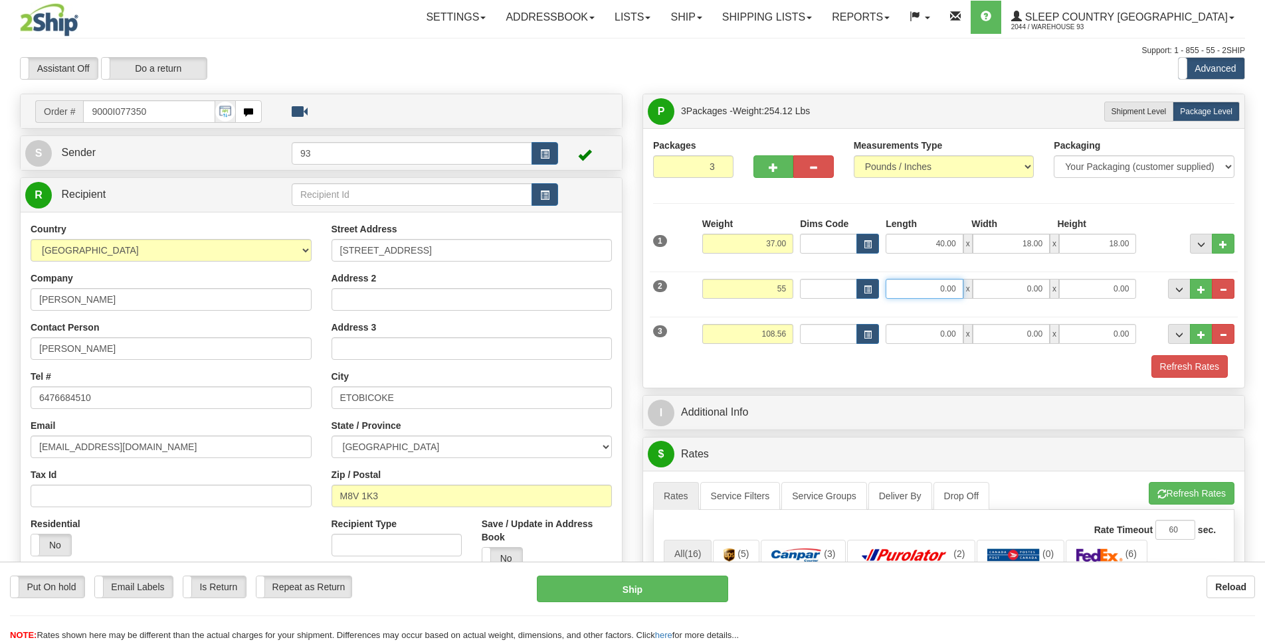
click at [919, 286] on input "0.00" at bounding box center [923, 289] width 77 height 20
type input "55.00"
type input "76.00"
click at [1019, 284] on input "0.00" at bounding box center [1010, 289] width 77 height 20
type input "16.00"
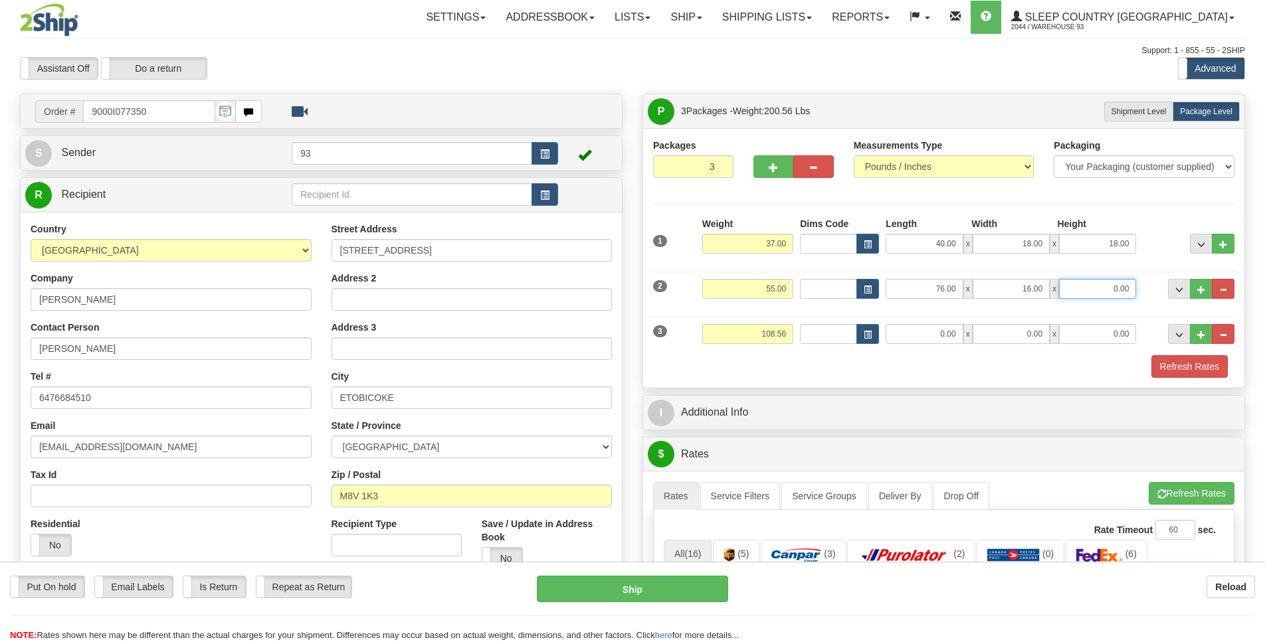
click at [1102, 289] on input "0.00" at bounding box center [1097, 289] width 77 height 20
type input "10.00"
click at [790, 333] on input "108.56" at bounding box center [747, 334] width 91 height 20
type input "1"
click at [931, 332] on input "0.00" at bounding box center [923, 334] width 77 height 20
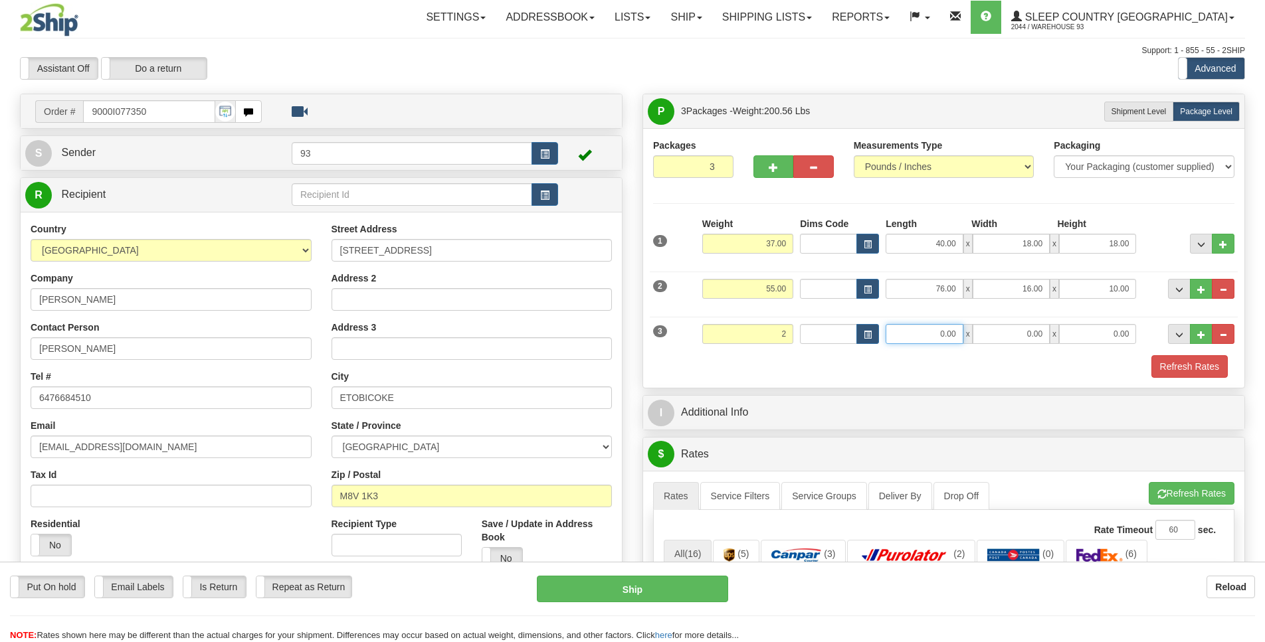
type input "2.00"
type input "10.00"
click at [1016, 331] on input "0.00" at bounding box center [1010, 334] width 77 height 20
type input "5.00"
click at [1119, 339] on input "0.00" at bounding box center [1097, 334] width 77 height 20
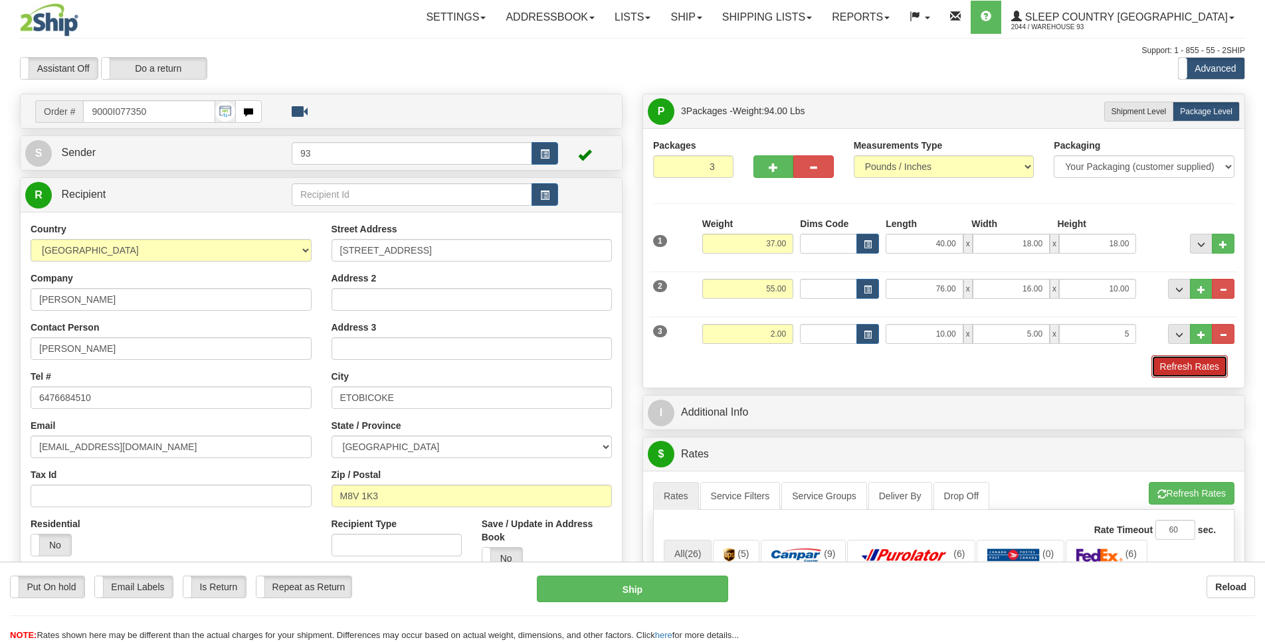
type input "5.00"
click at [1175, 370] on button "Refresh Rates" at bounding box center [1189, 366] width 76 height 23
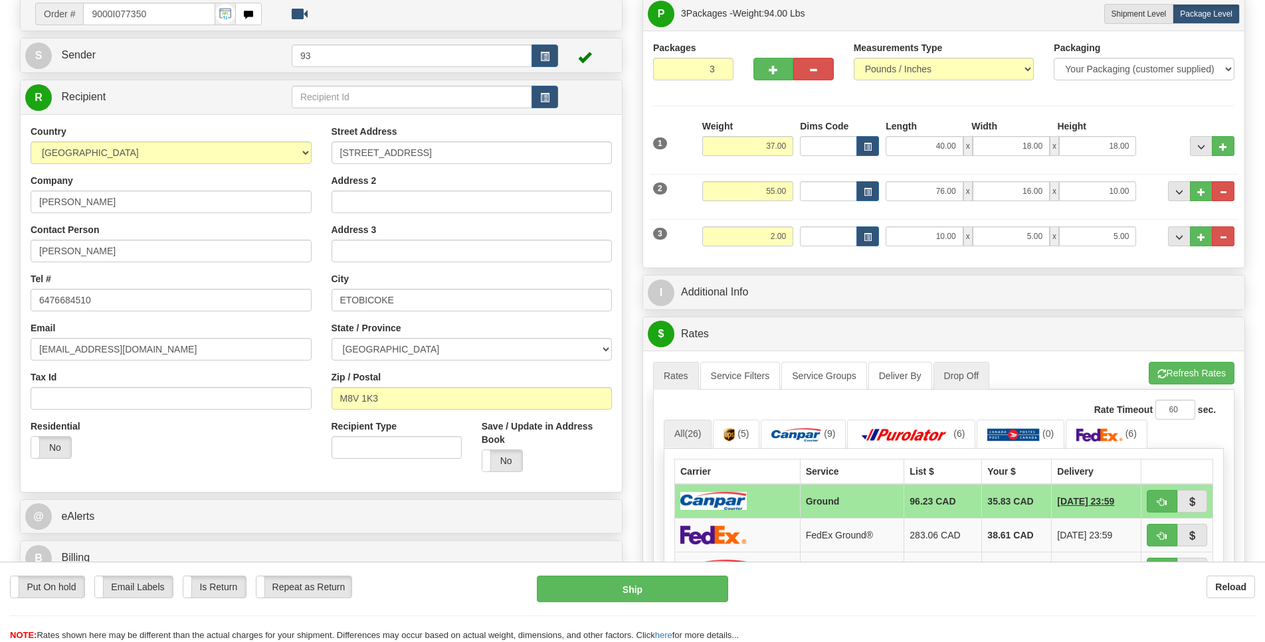
scroll to position [96, 0]
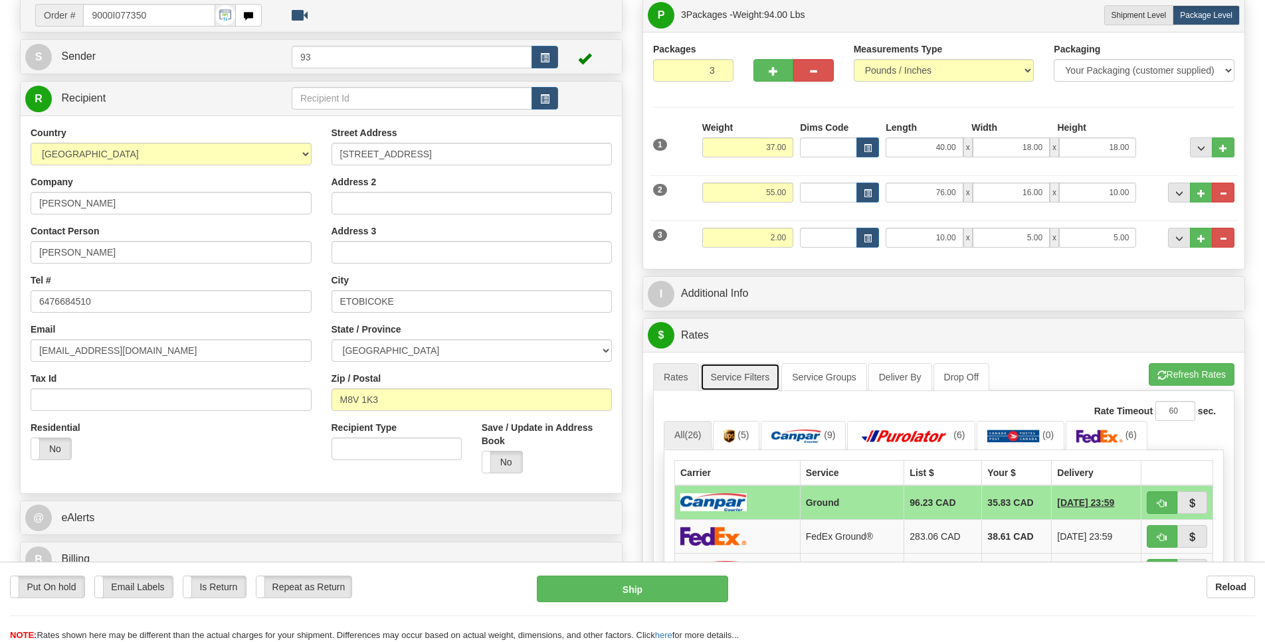
click at [714, 377] on link "Service Filters" at bounding box center [740, 377] width 80 height 28
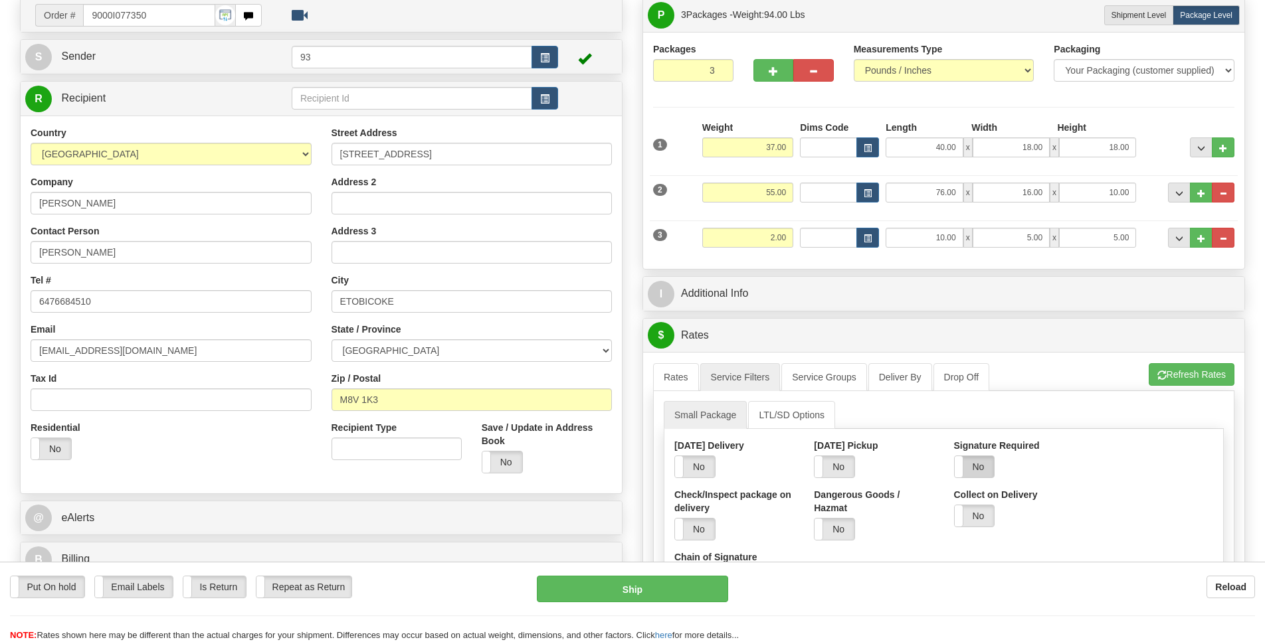
click at [980, 466] on label "No" at bounding box center [975, 466] width 40 height 21
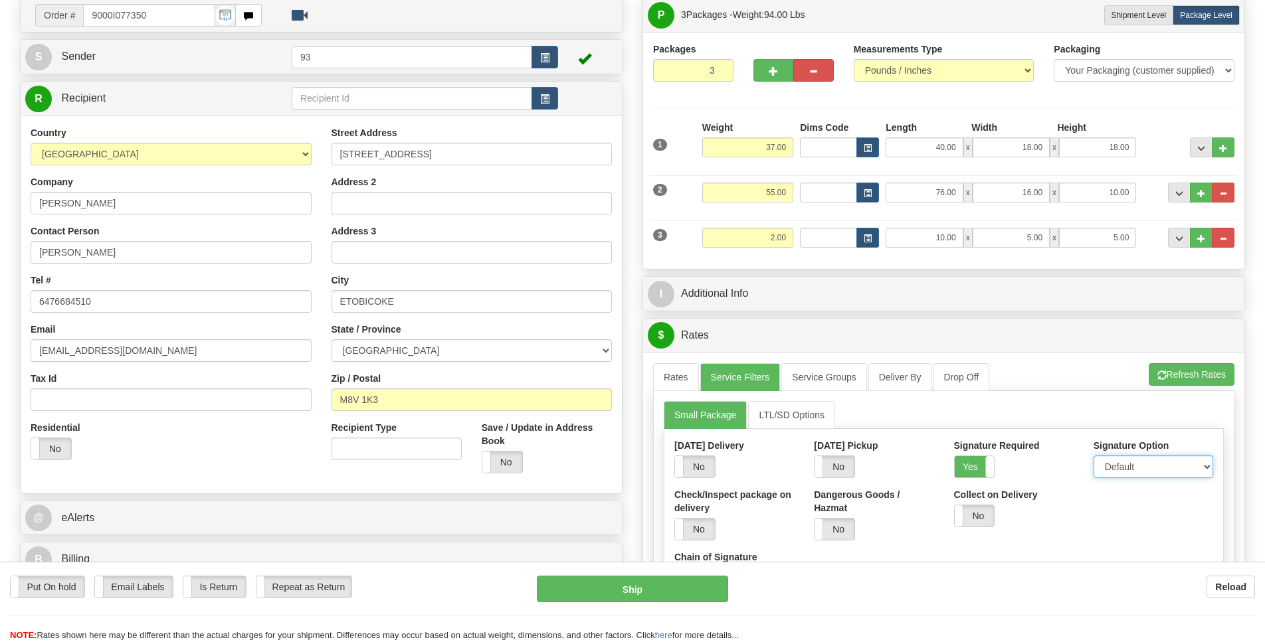
click at [1097, 466] on select "Default Adult Direct Indirect No Signature Required" at bounding box center [1153, 467] width 120 height 23
select select "1"
click at [0, 0] on option "Adult" at bounding box center [0, 0] width 0 height 0
click at [678, 379] on link "Rates" at bounding box center [676, 377] width 46 height 28
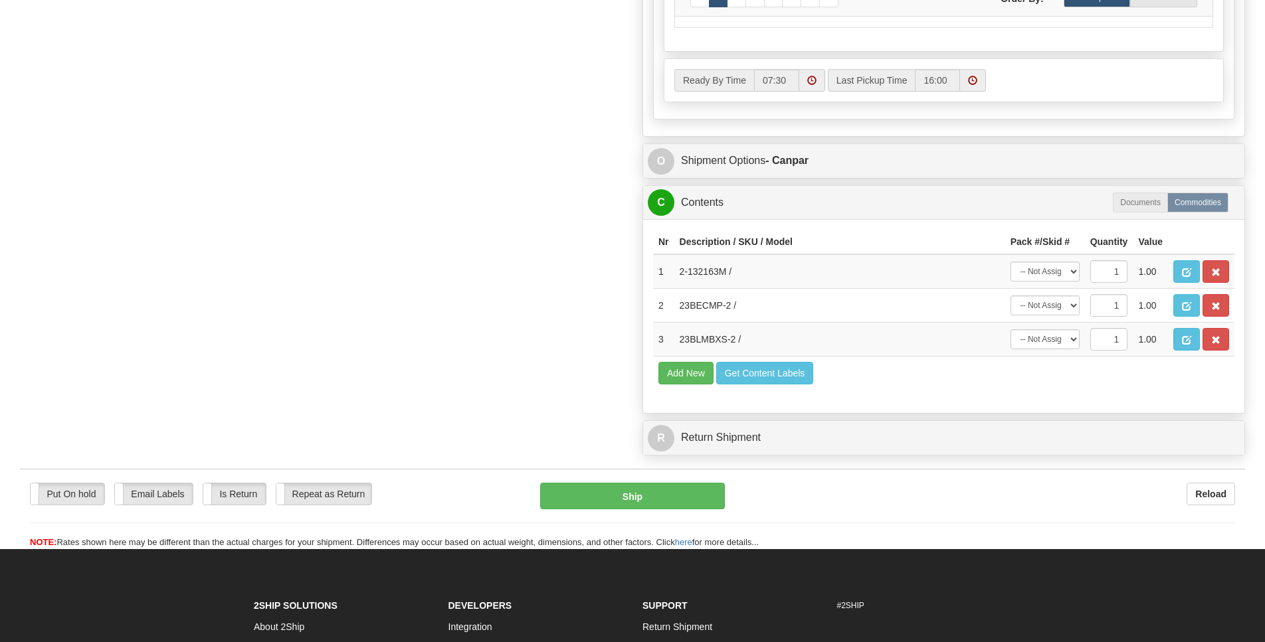
scroll to position [771, 0]
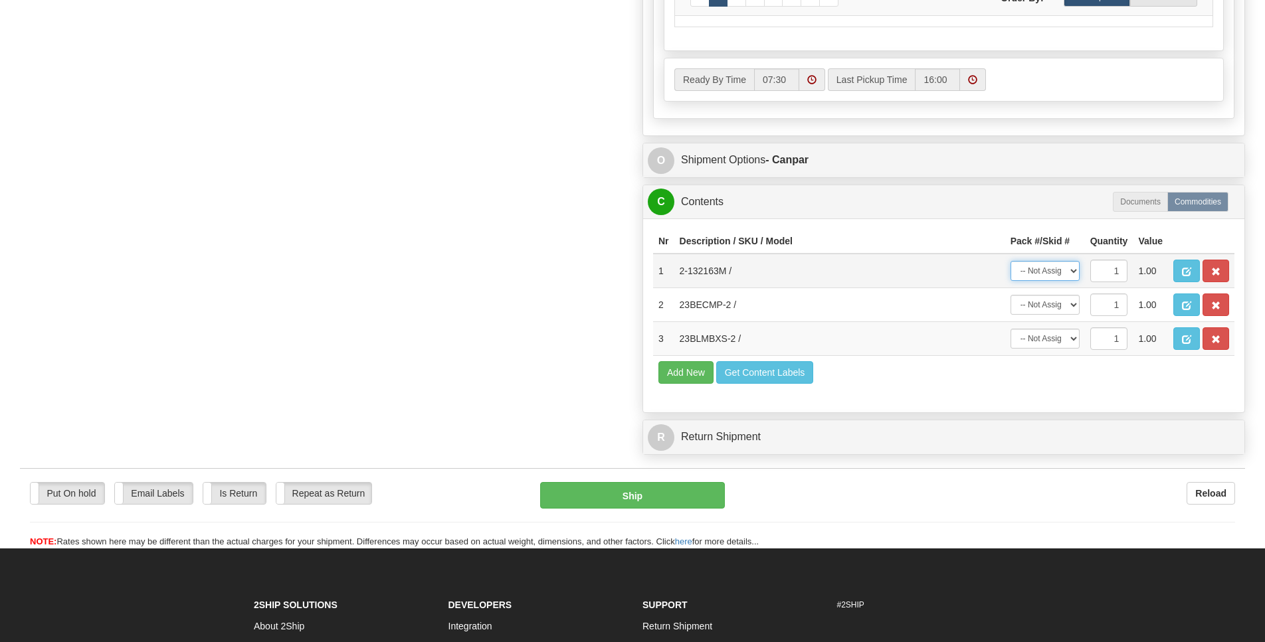
click at [1061, 281] on select "-- Not Assigned -- Package 1 Package 2 Package 3" at bounding box center [1044, 271] width 69 height 20
select select "0"
click at [0, 0] on option "Package 1" at bounding box center [0, 0] width 0 height 0
click at [1052, 315] on select "-- Not Assigned -- Package 1 Package 2 Package 3" at bounding box center [1044, 305] width 69 height 20
select select "2"
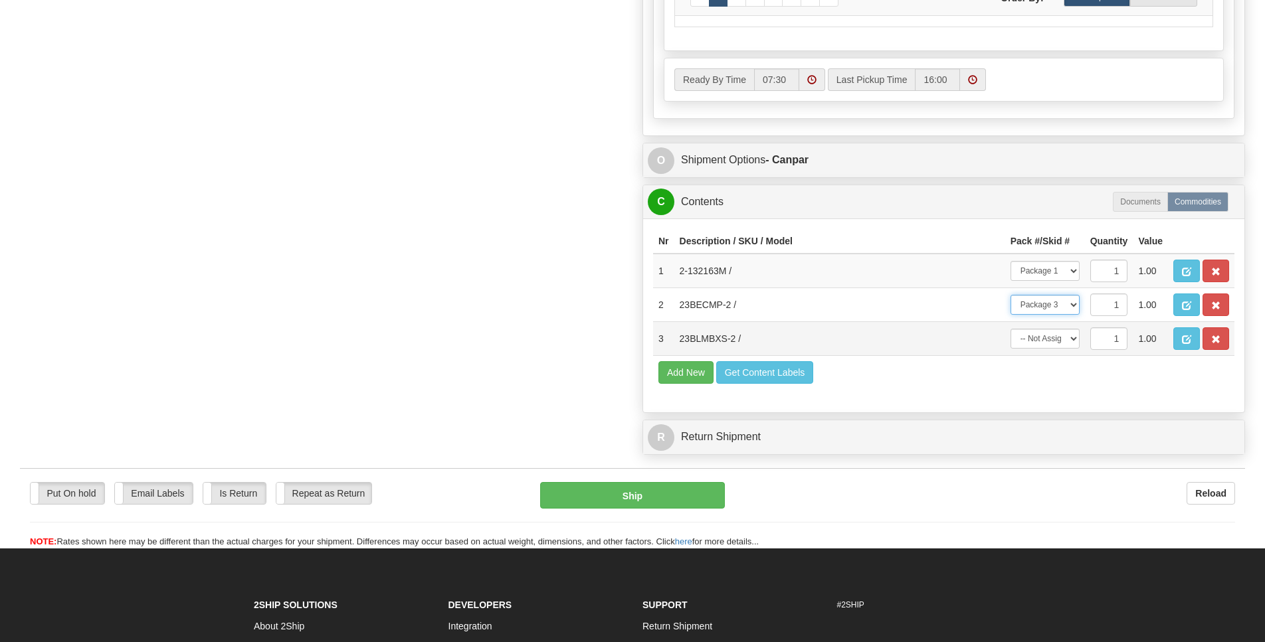
click at [0, 0] on option "Package 3" at bounding box center [0, 0] width 0 height 0
click at [1049, 349] on select "-- Not Assigned -- Package 1 Package 2 Package 3" at bounding box center [1044, 339] width 69 height 20
select select "1"
click at [0, 0] on option "Package 2" at bounding box center [0, 0] width 0 height 0
click at [672, 509] on button "Ship" at bounding box center [632, 495] width 184 height 27
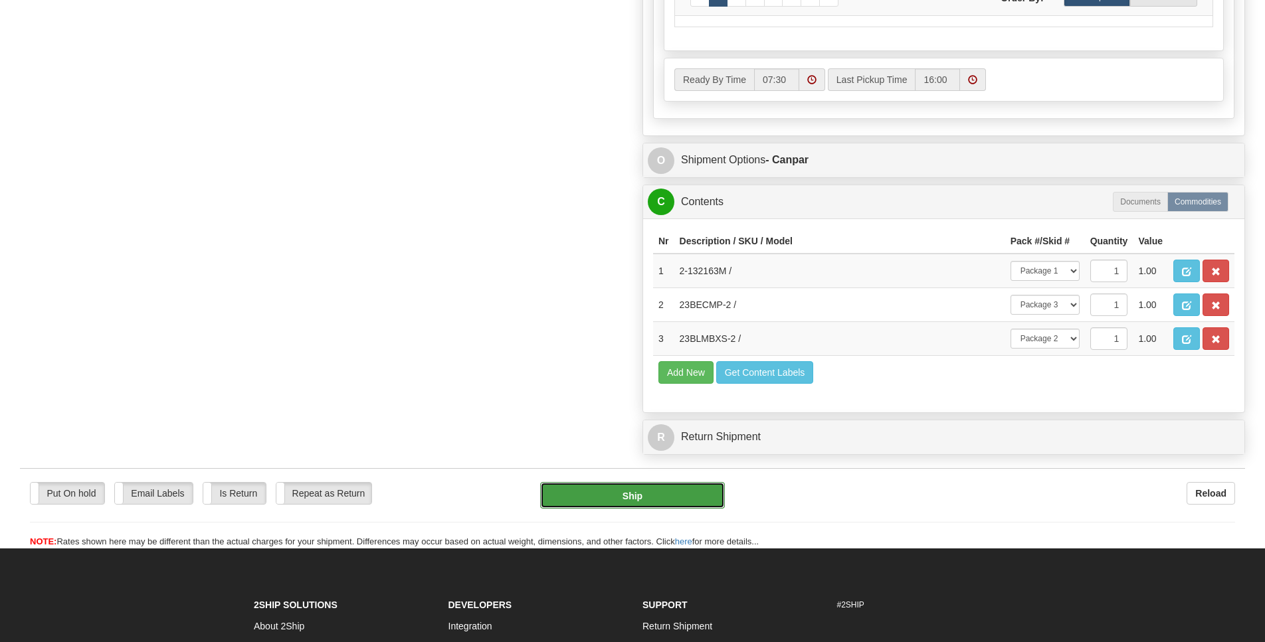
type input "1"
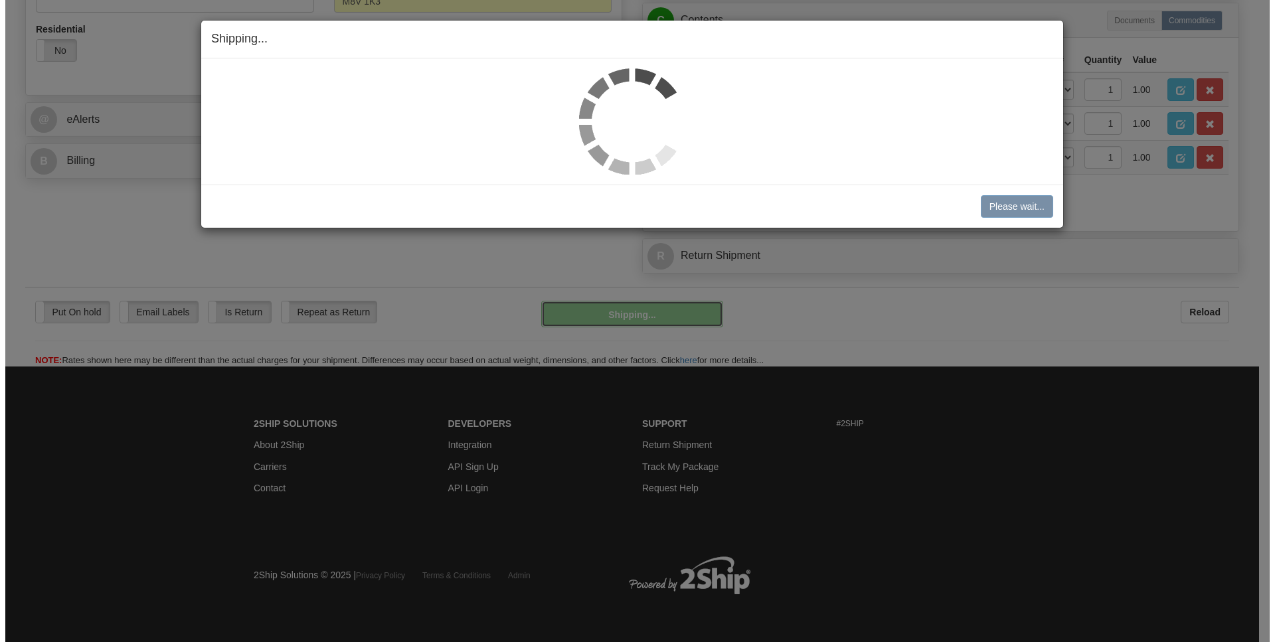
scroll to position [498, 0]
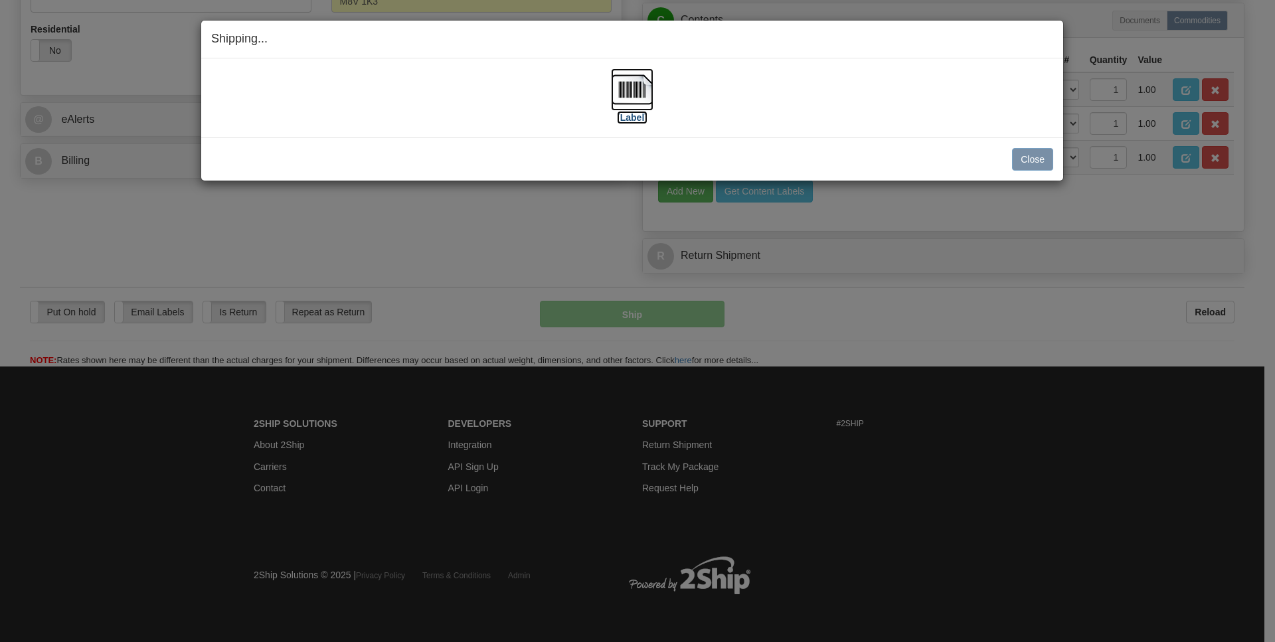
click at [630, 91] on img at bounding box center [632, 89] width 43 height 43
click at [1017, 159] on button "Close" at bounding box center [1032, 159] width 41 height 23
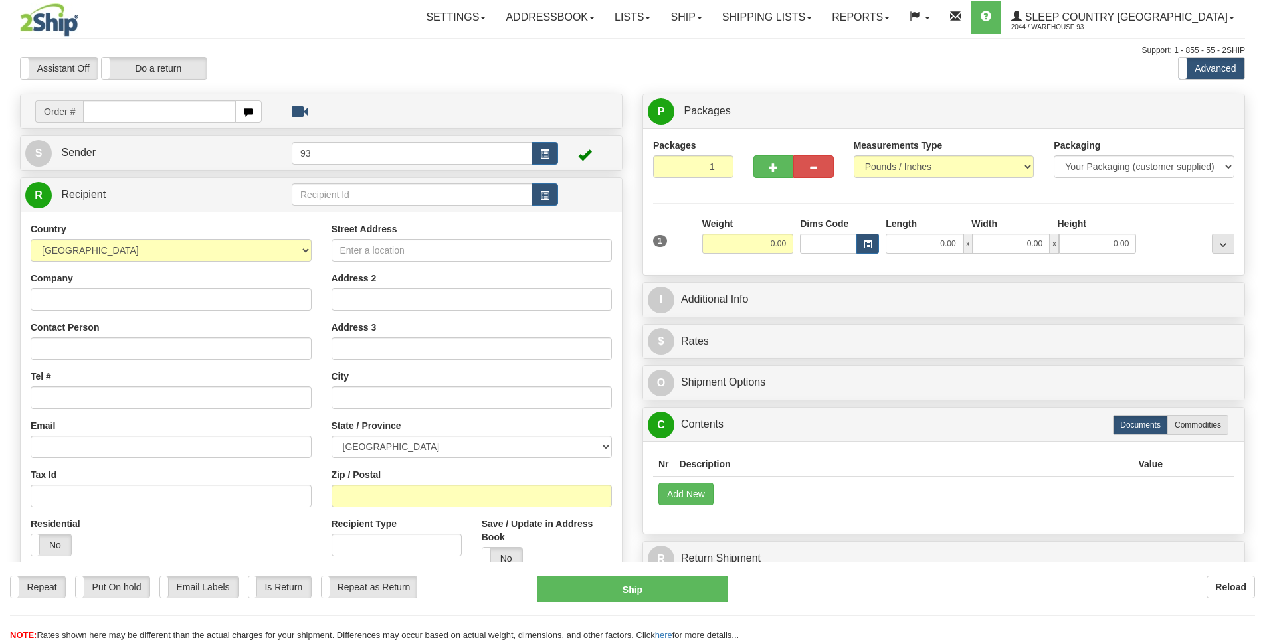
click at [179, 116] on input "text" at bounding box center [159, 111] width 153 height 23
type input "9000I101800"
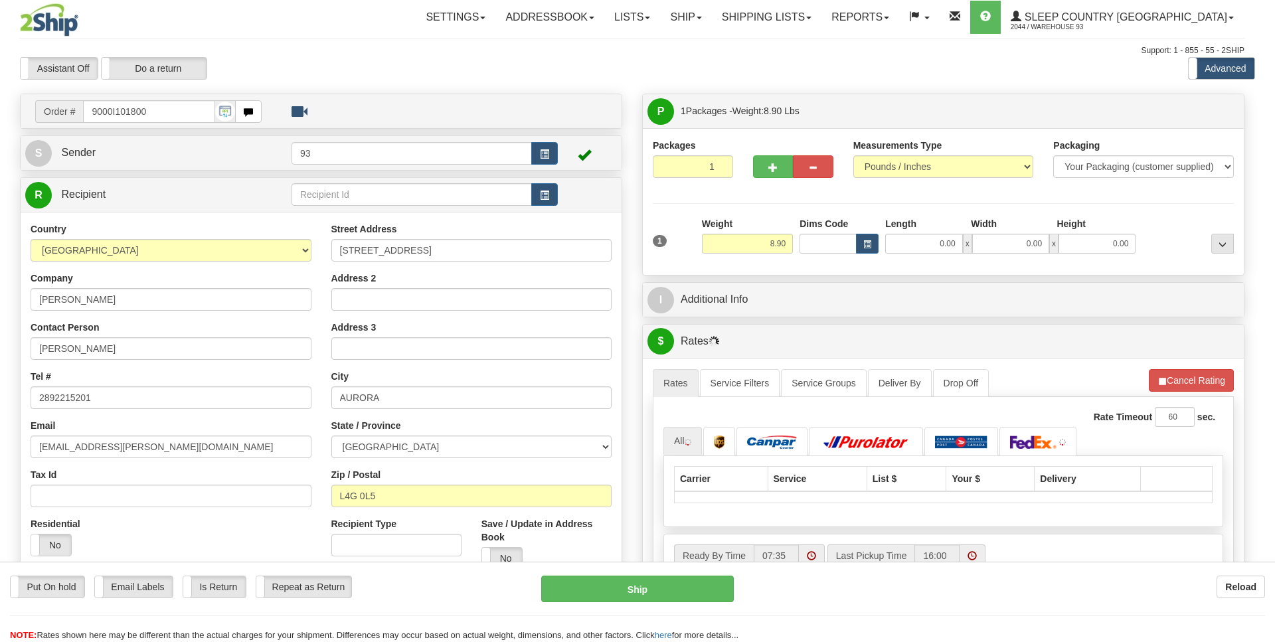
click at [883, 242] on div "0.00 x 0.00 x 0.00" at bounding box center [1010, 244] width 257 height 20
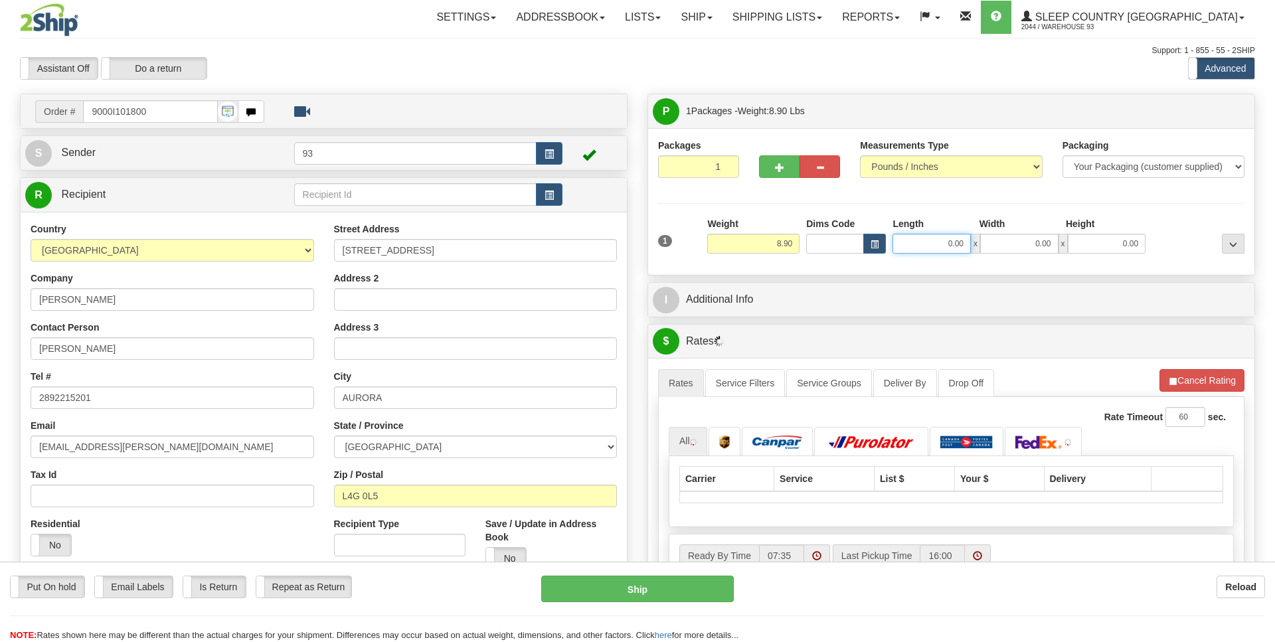
click at [899, 240] on input "0.00" at bounding box center [932, 244] width 78 height 20
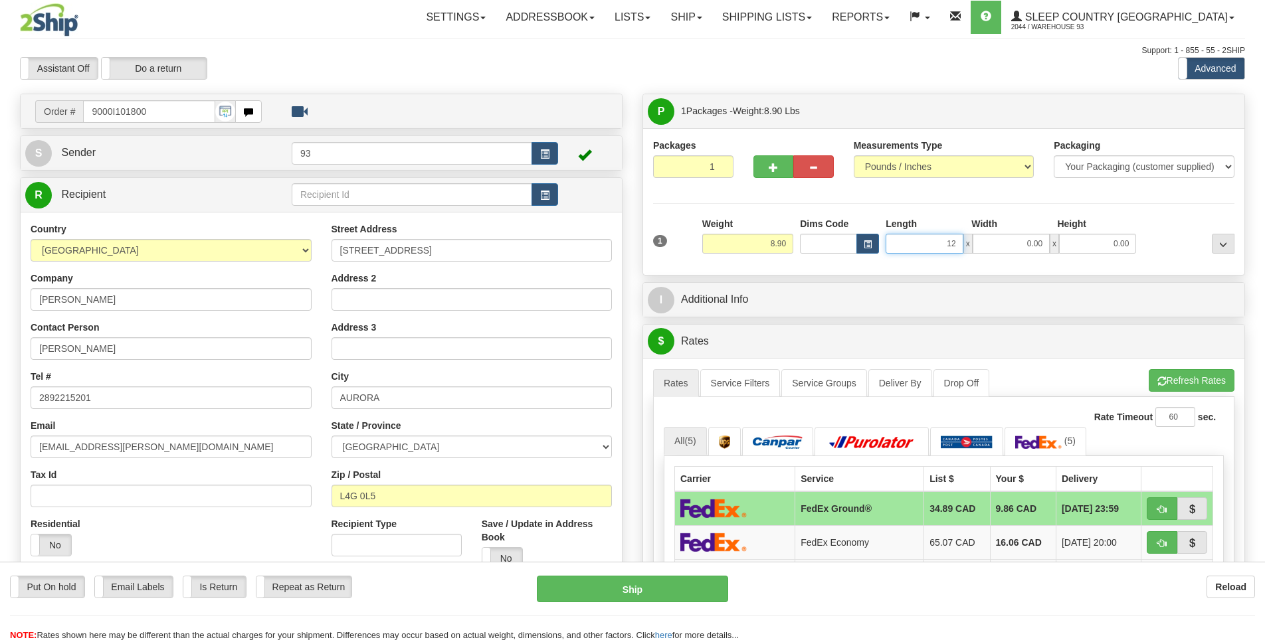
scroll to position [0, 1]
click at [1028, 236] on input "0.00" at bounding box center [1010, 244] width 77 height 20
type input "12.00"
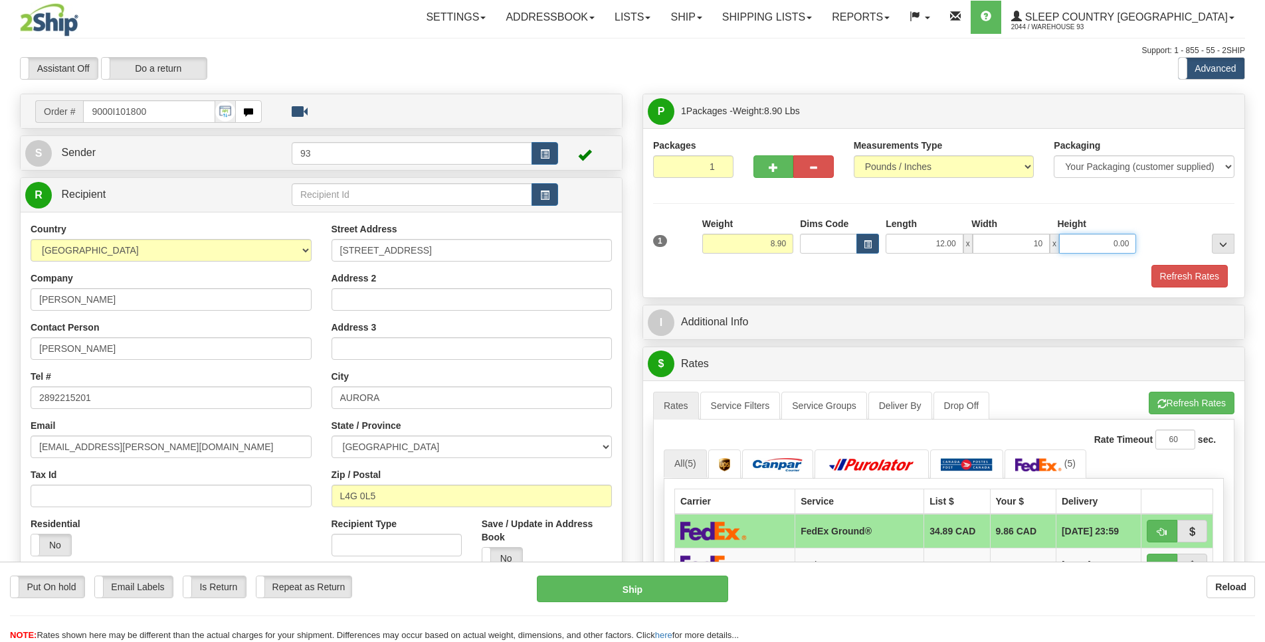
type input "10.00"
click at [1107, 250] on input "0.00" at bounding box center [1097, 244] width 77 height 20
type input "3.00"
click at [1171, 277] on button "Refresh Rates" at bounding box center [1189, 276] width 76 height 23
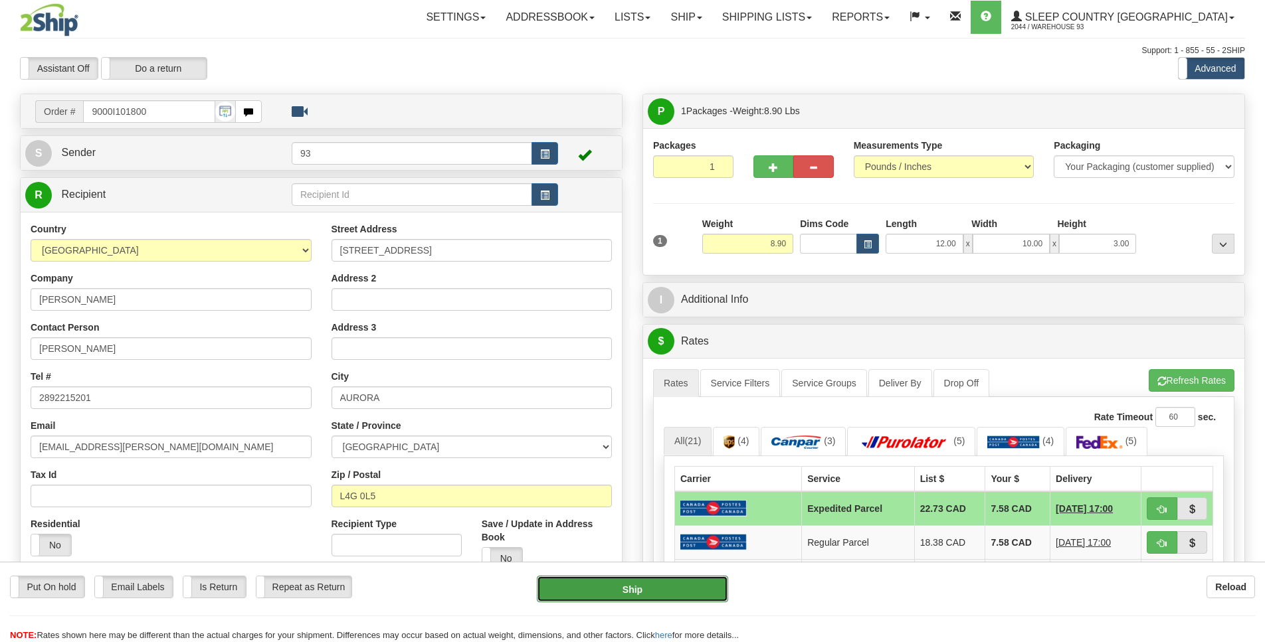
click at [694, 583] on button "Ship" at bounding box center [632, 589] width 191 height 27
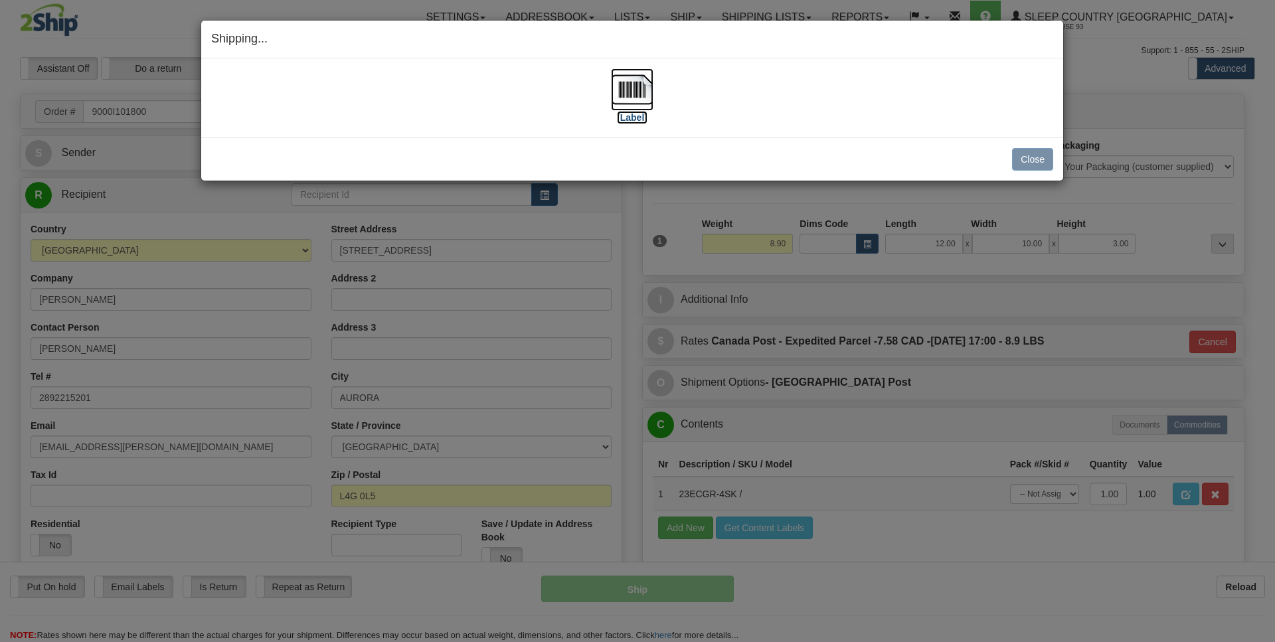
click at [634, 85] on img at bounding box center [632, 89] width 43 height 43
click at [1024, 161] on button "Close" at bounding box center [1032, 159] width 41 height 23
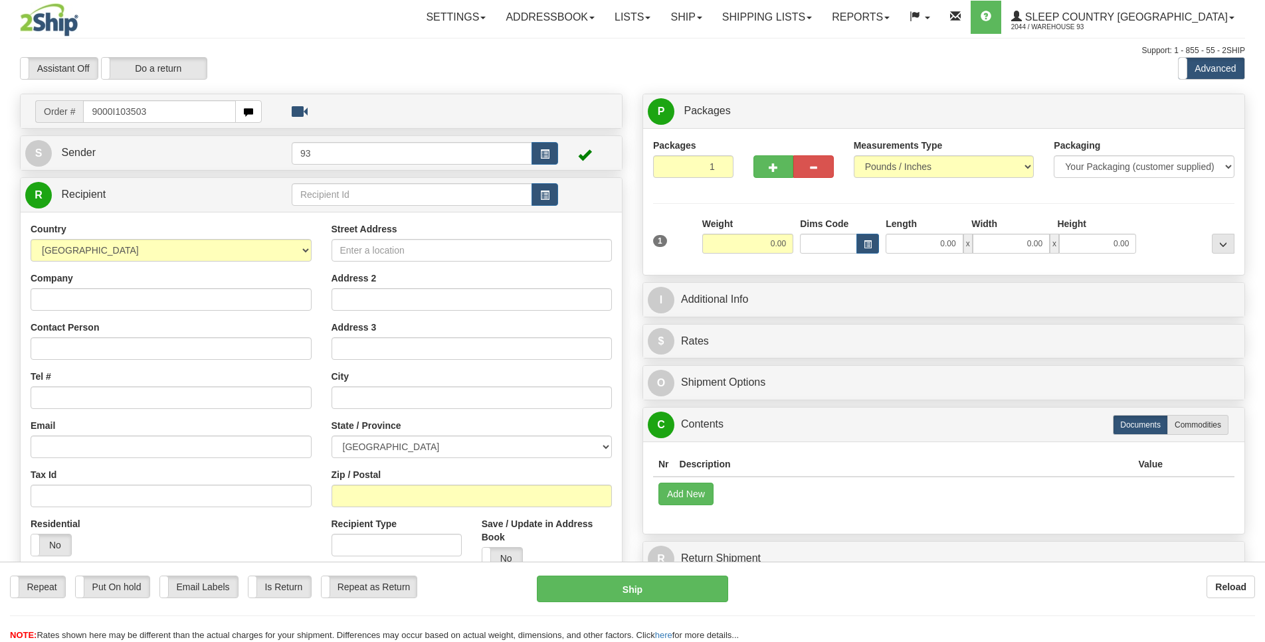
type input "9000I103503"
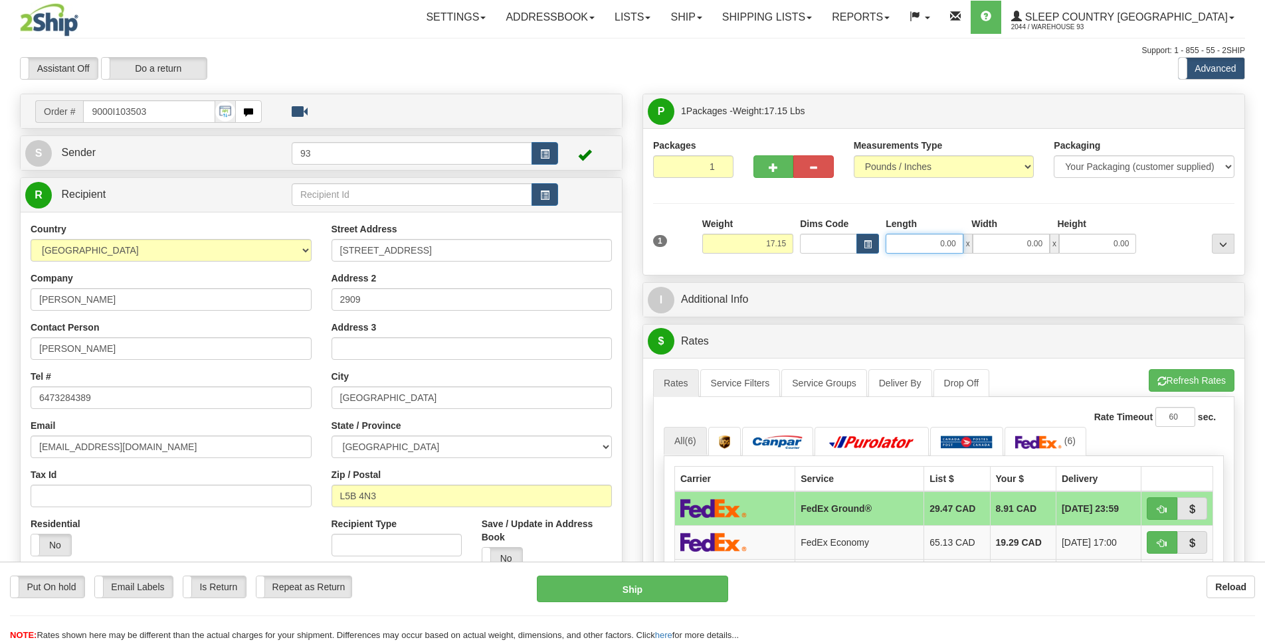
click at [907, 246] on input "0.00" at bounding box center [923, 244] width 77 height 20
type input "1"
type input "38.00"
click at [1021, 239] on input "0.00" at bounding box center [1010, 244] width 77 height 20
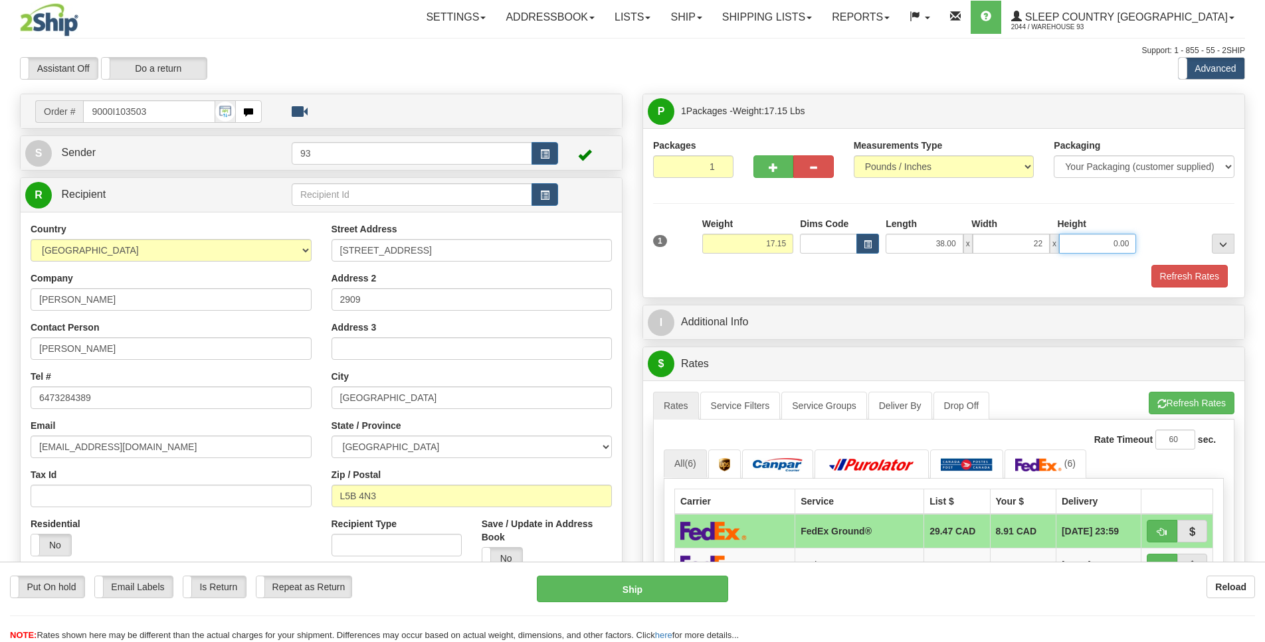
type input "22.00"
click at [1122, 247] on input "0.00" at bounding box center [1097, 244] width 77 height 20
type input "10.00"
click at [1195, 274] on button "Refresh Rates" at bounding box center [1189, 276] width 76 height 23
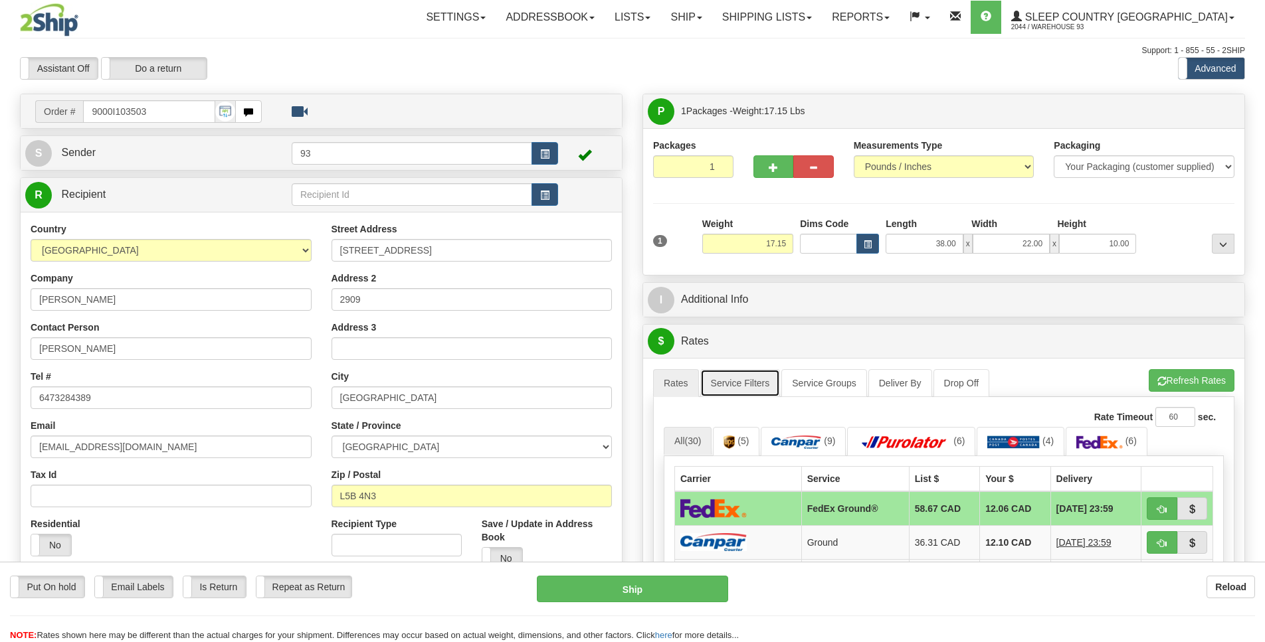
click at [736, 387] on link "Service Filters" at bounding box center [740, 383] width 80 height 28
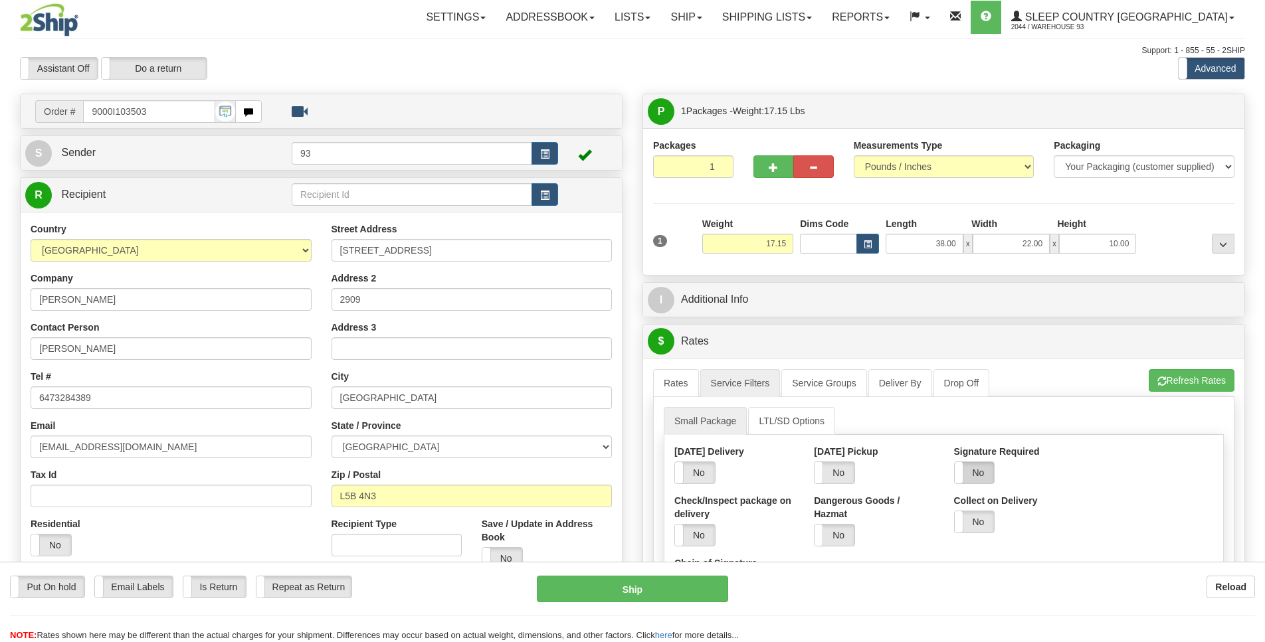
click at [978, 478] on label "No" at bounding box center [975, 472] width 40 height 21
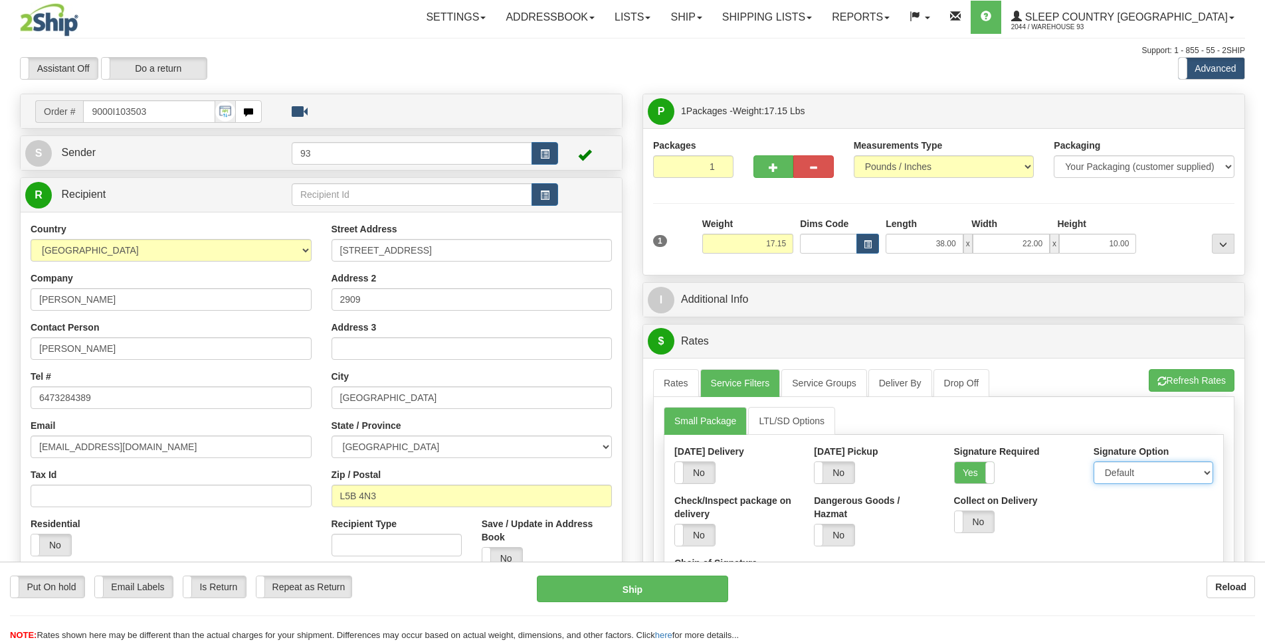
click at [1129, 466] on select "Default Adult Direct Indirect No Signature Required" at bounding box center [1153, 473] width 120 height 23
select select "1"
click at [0, 0] on option "Adult" at bounding box center [0, 0] width 0 height 0
click at [689, 387] on link "Rates" at bounding box center [676, 383] width 46 height 28
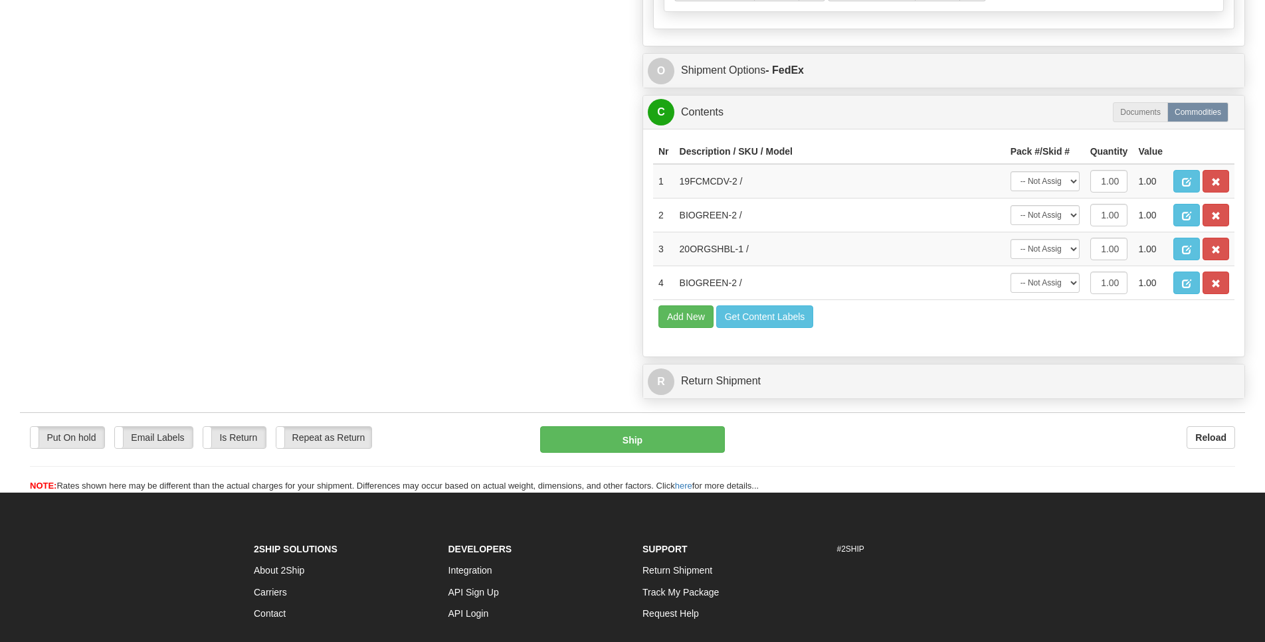
scroll to position [771, 0]
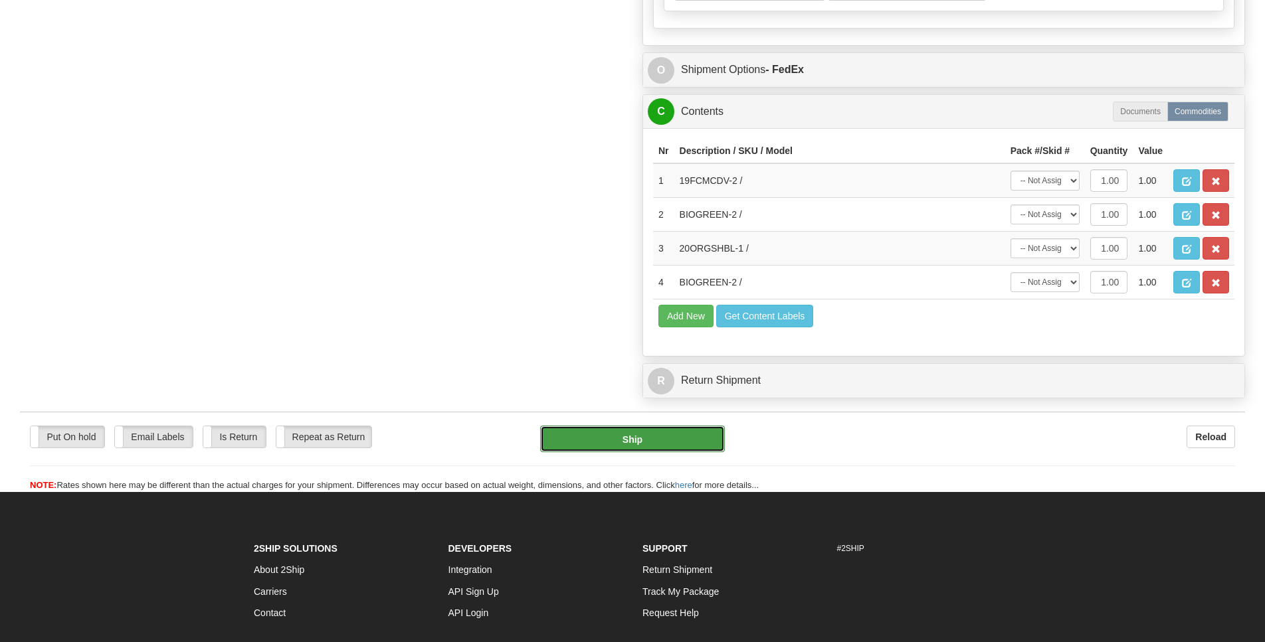
click at [689, 452] on button "Ship" at bounding box center [632, 439] width 184 height 27
type input "92"
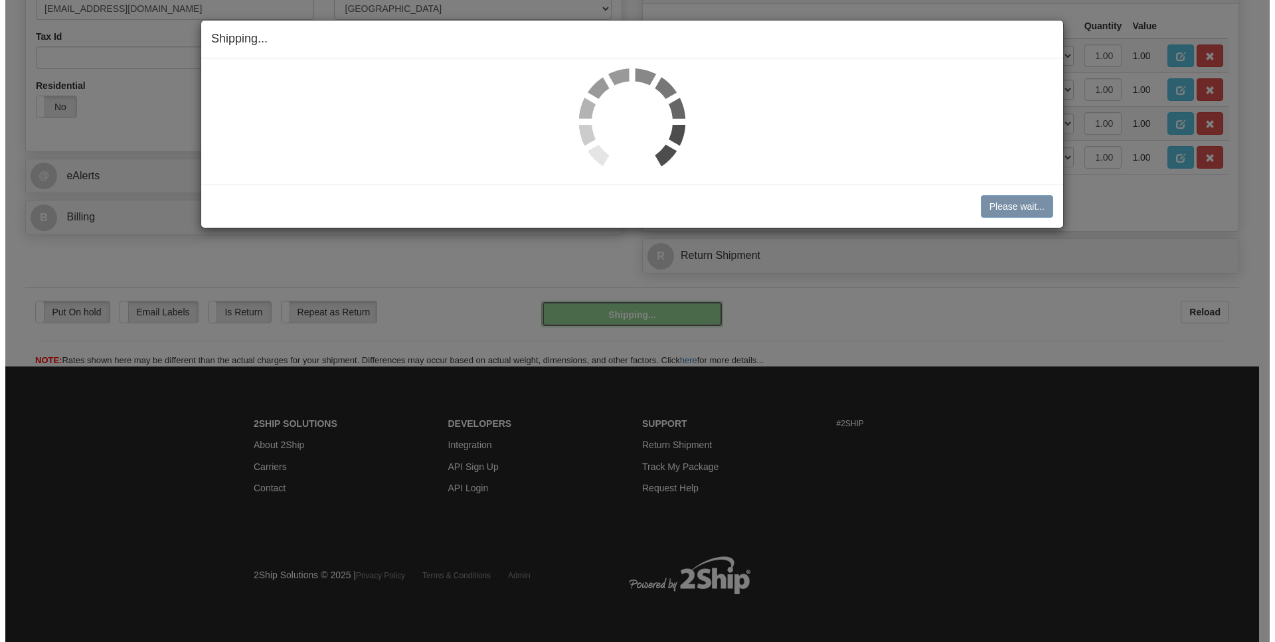
scroll to position [441, 0]
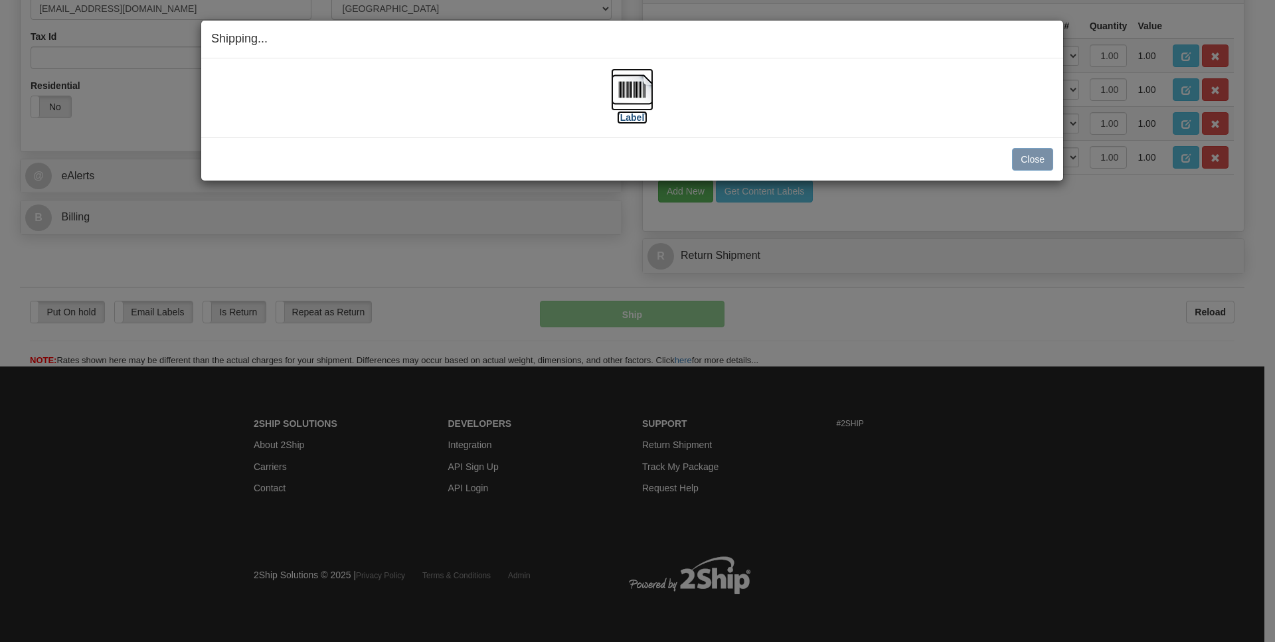
click at [623, 91] on img at bounding box center [632, 89] width 43 height 43
click at [1034, 161] on button "Close" at bounding box center [1032, 159] width 41 height 23
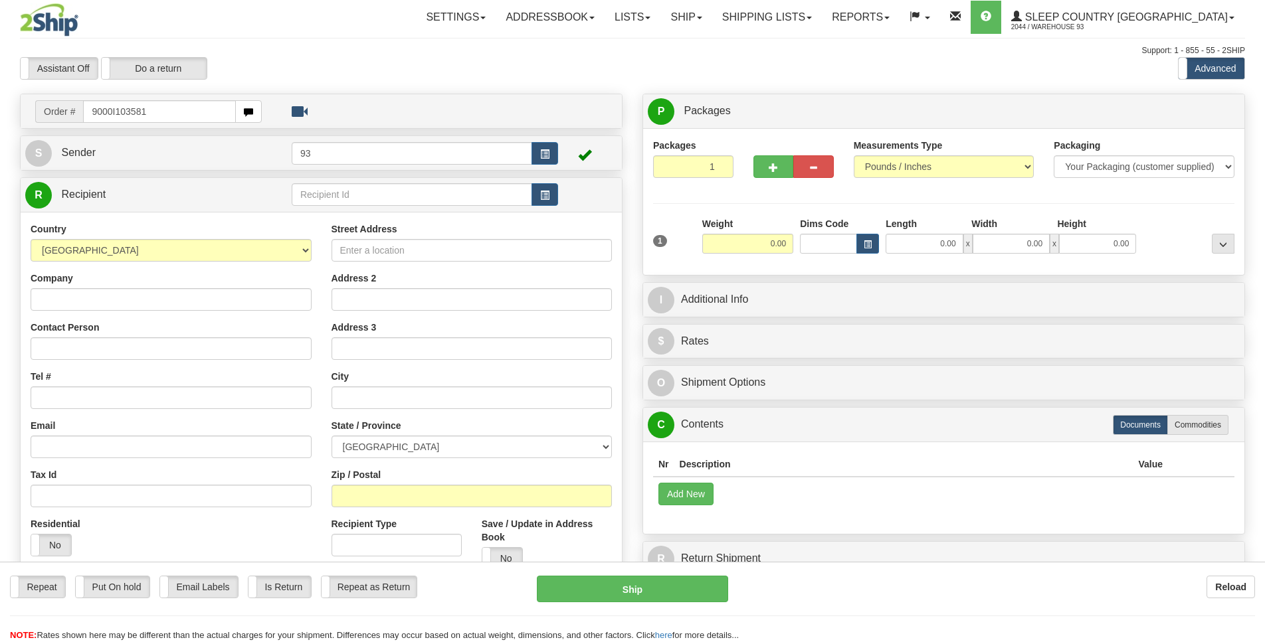
type input "9000I103581"
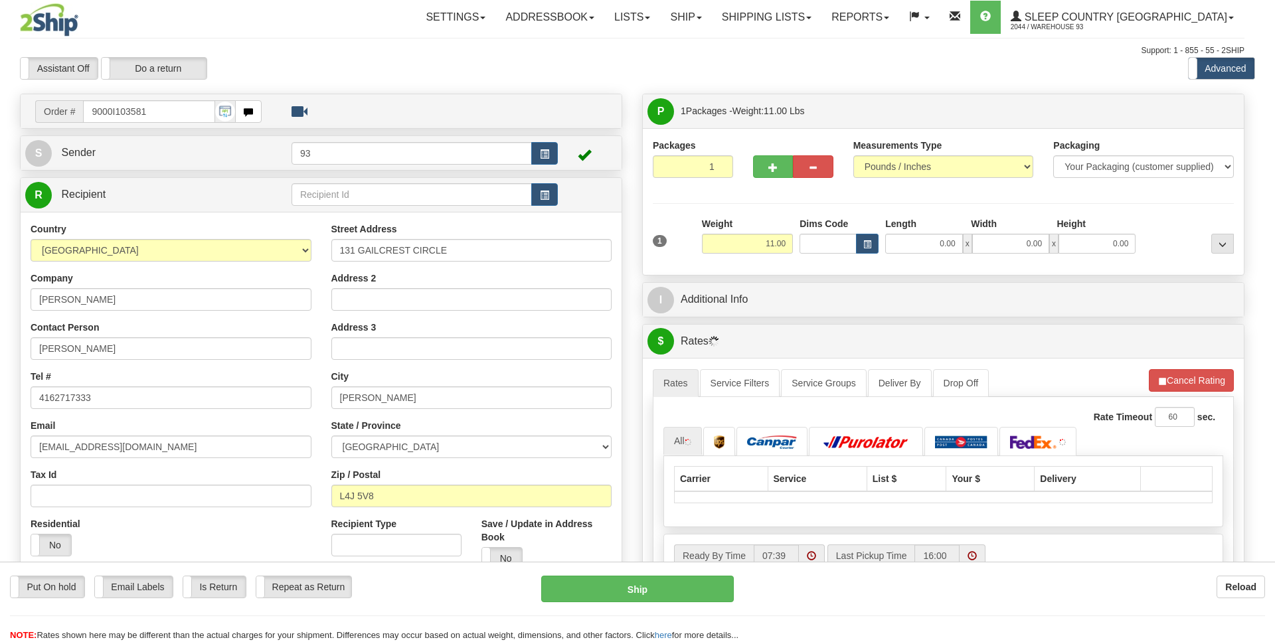
type input "[PERSON_NAME]"
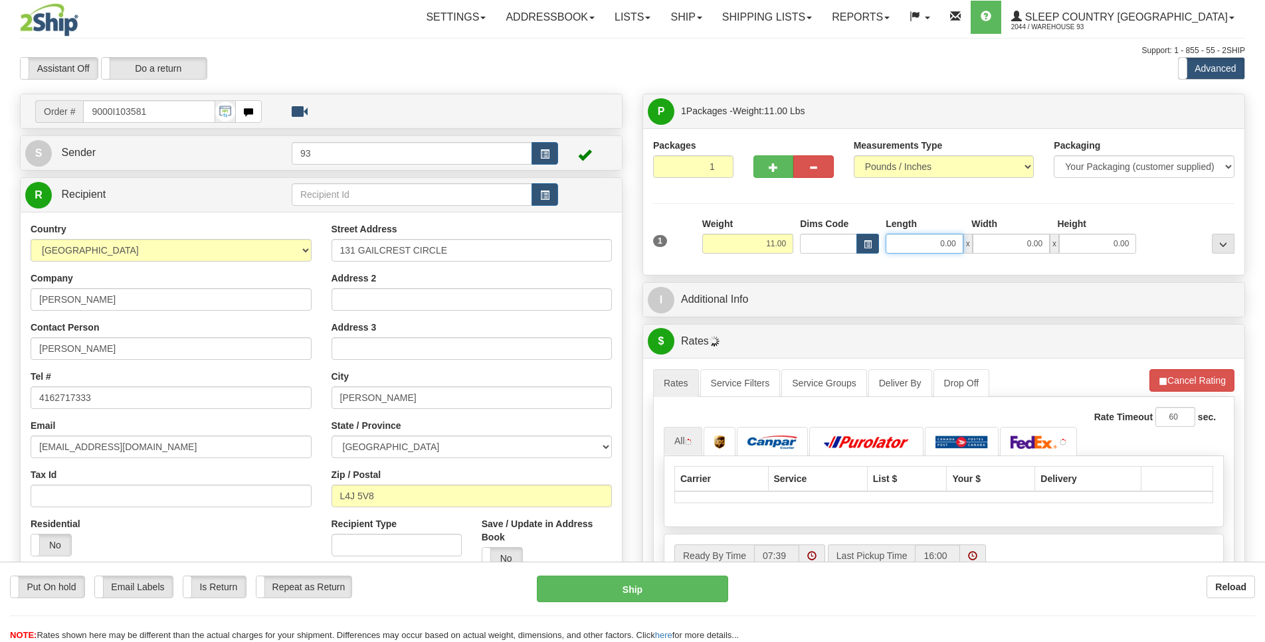
click at [906, 245] on input "0.00" at bounding box center [923, 244] width 77 height 20
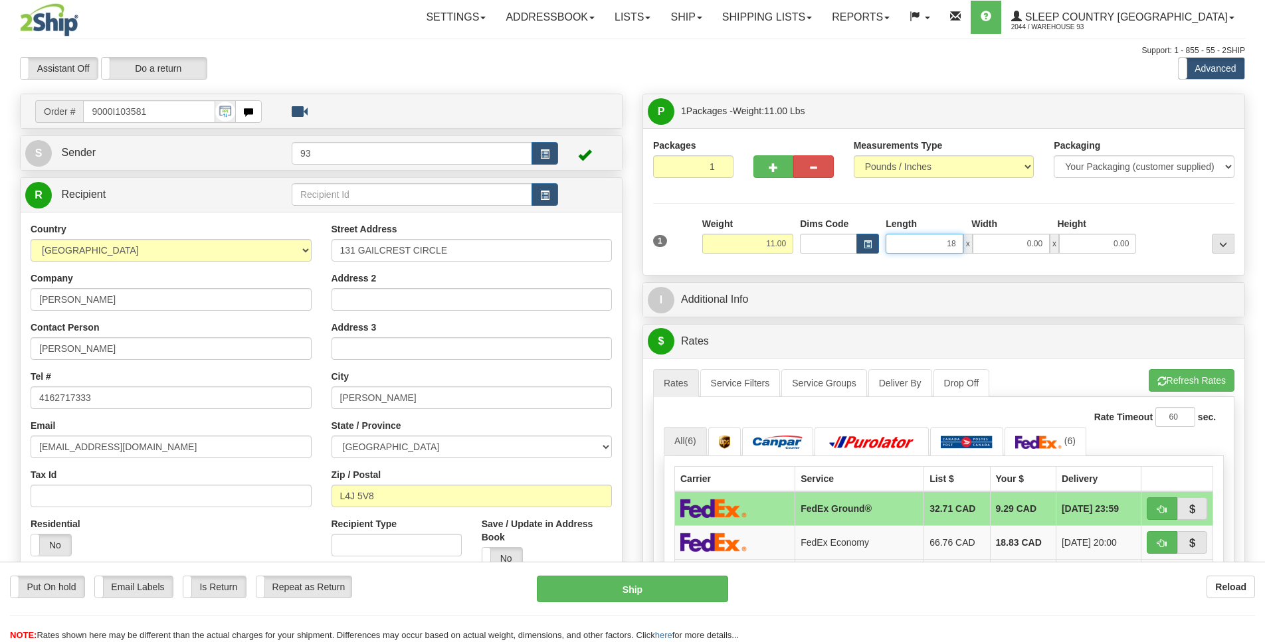
scroll to position [0, 1]
type input "18.00"
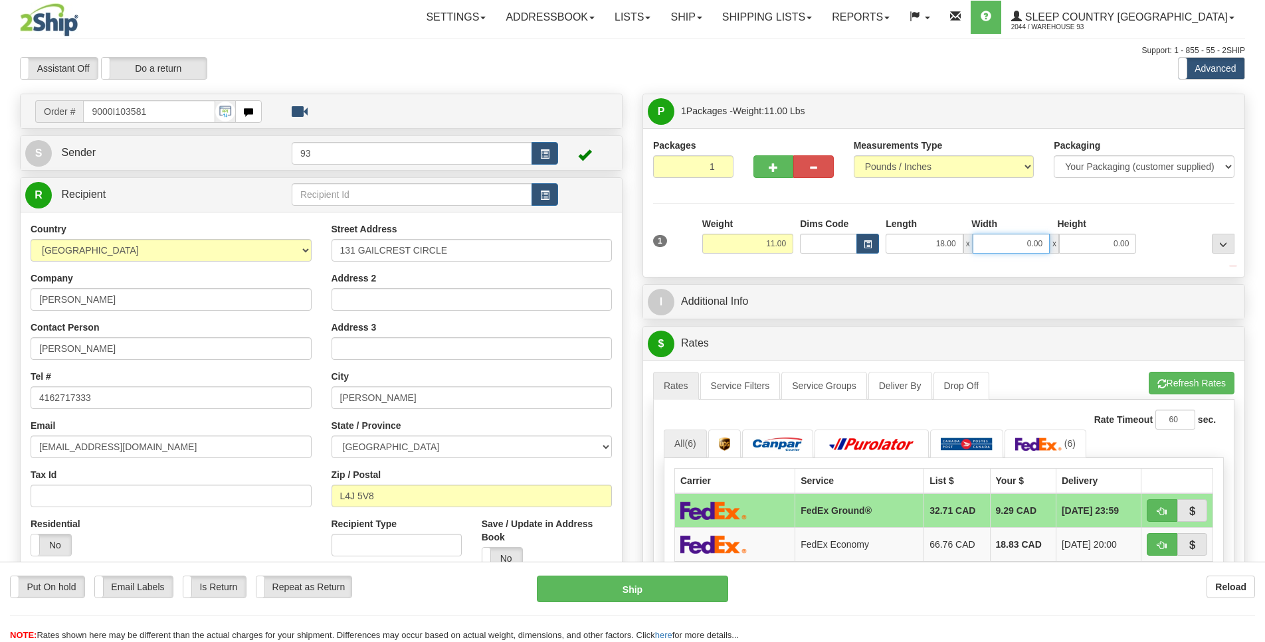
click at [1003, 243] on input "0.00" at bounding box center [1010, 244] width 77 height 20
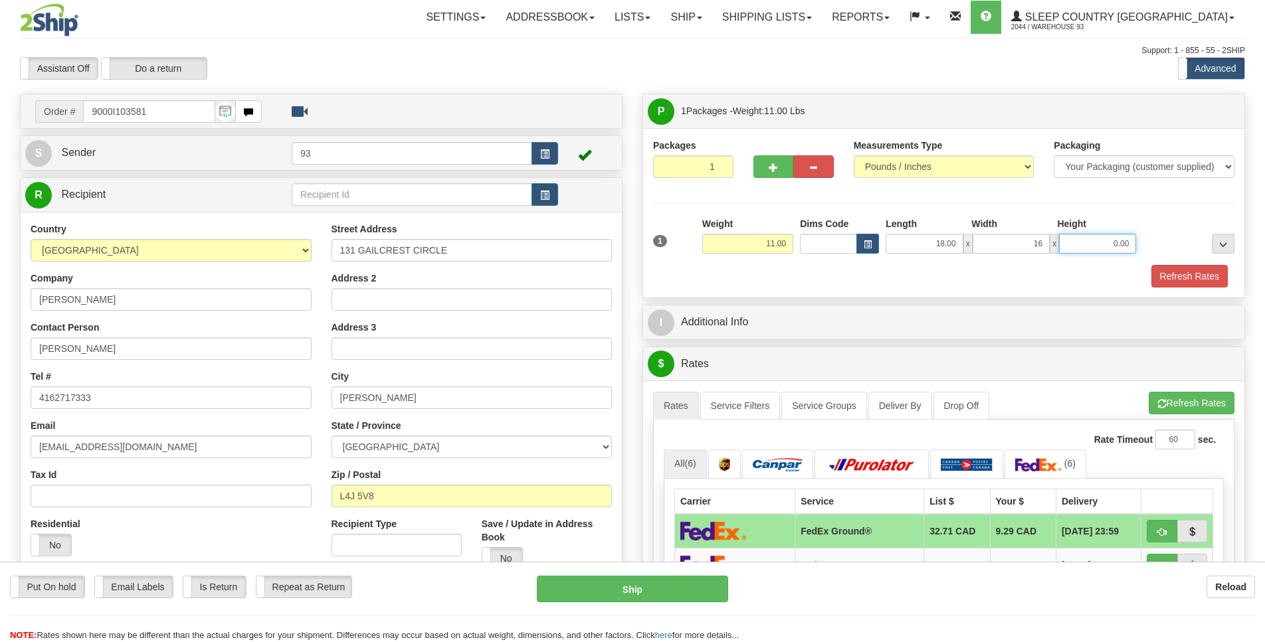
type input "16.00"
click at [1081, 238] on input "0.00" at bounding box center [1097, 244] width 77 height 20
type input "8.00"
click at [1216, 281] on button "Refresh Rates" at bounding box center [1189, 276] width 76 height 23
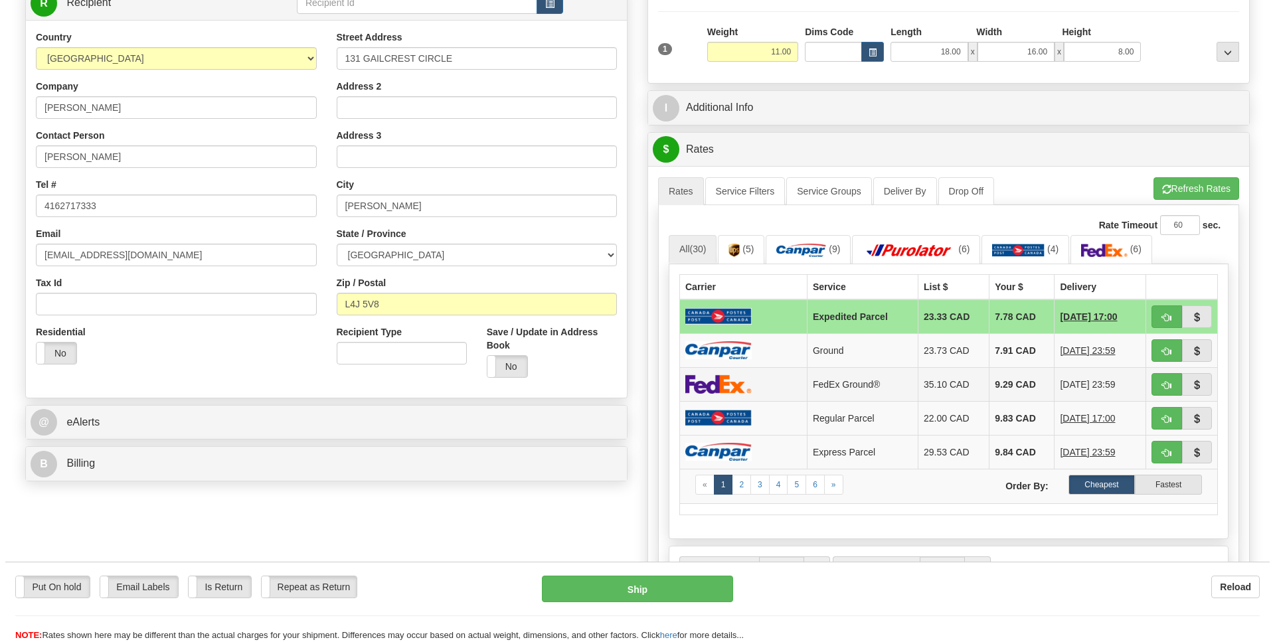
scroll to position [193, 0]
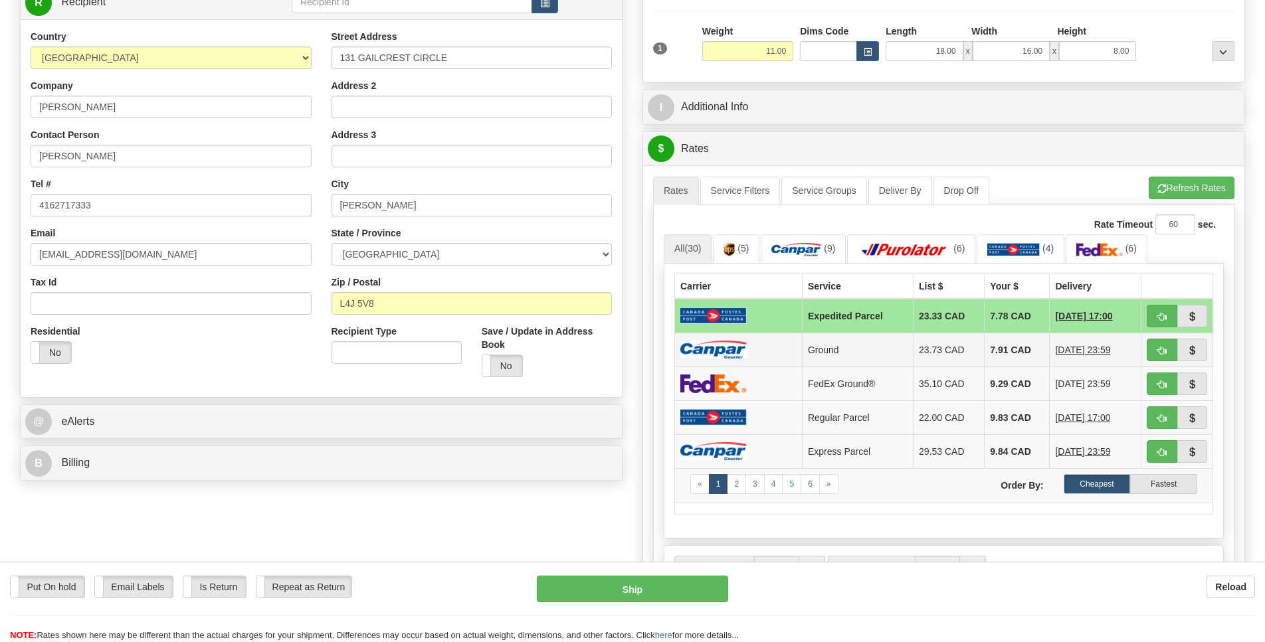
click at [727, 359] on img at bounding box center [713, 350] width 66 height 18
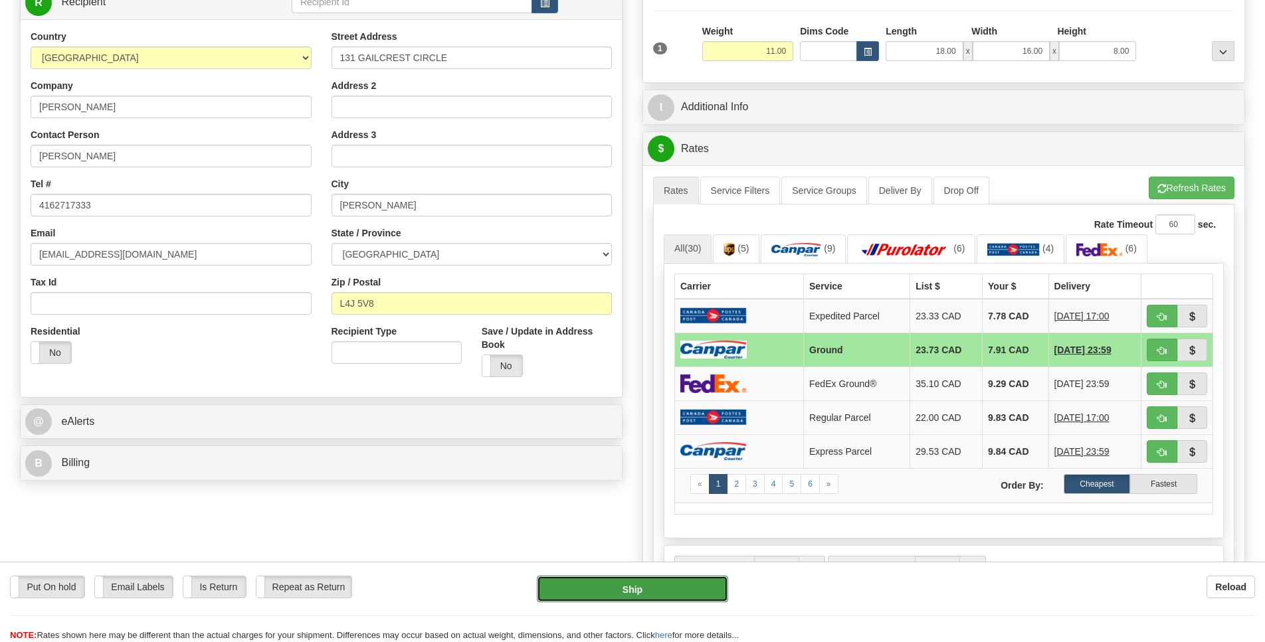
click at [670, 587] on button "Ship" at bounding box center [632, 589] width 191 height 27
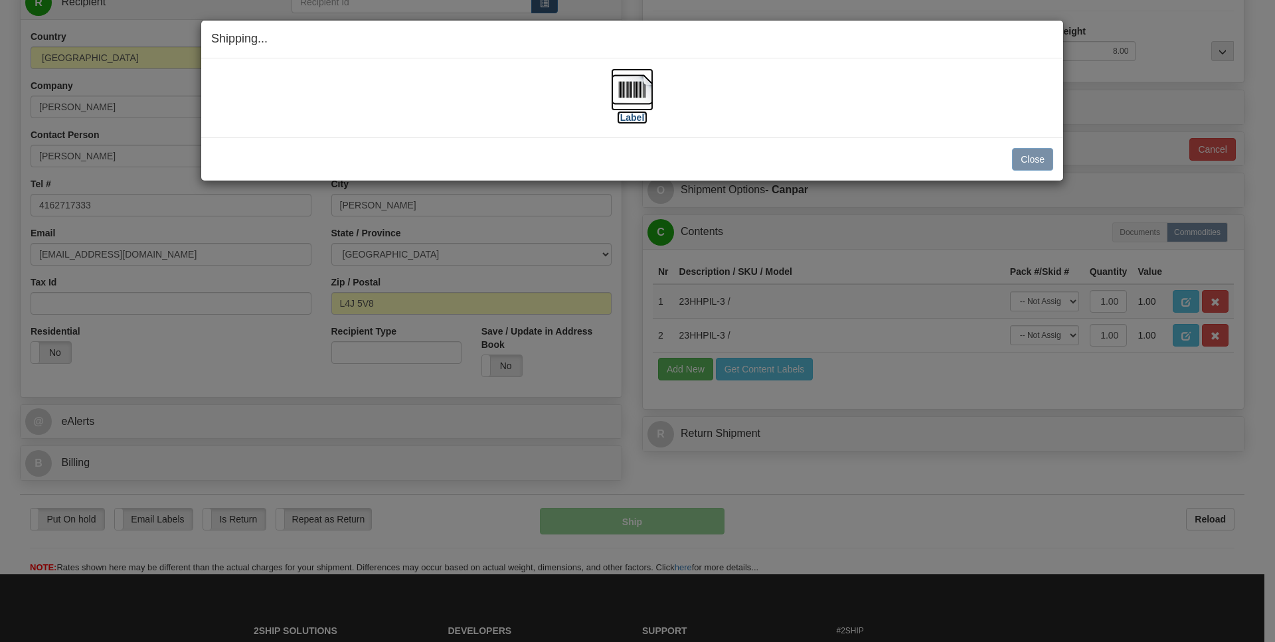
click at [622, 99] on img at bounding box center [632, 89] width 43 height 43
click at [1036, 155] on button "Close" at bounding box center [1032, 159] width 41 height 23
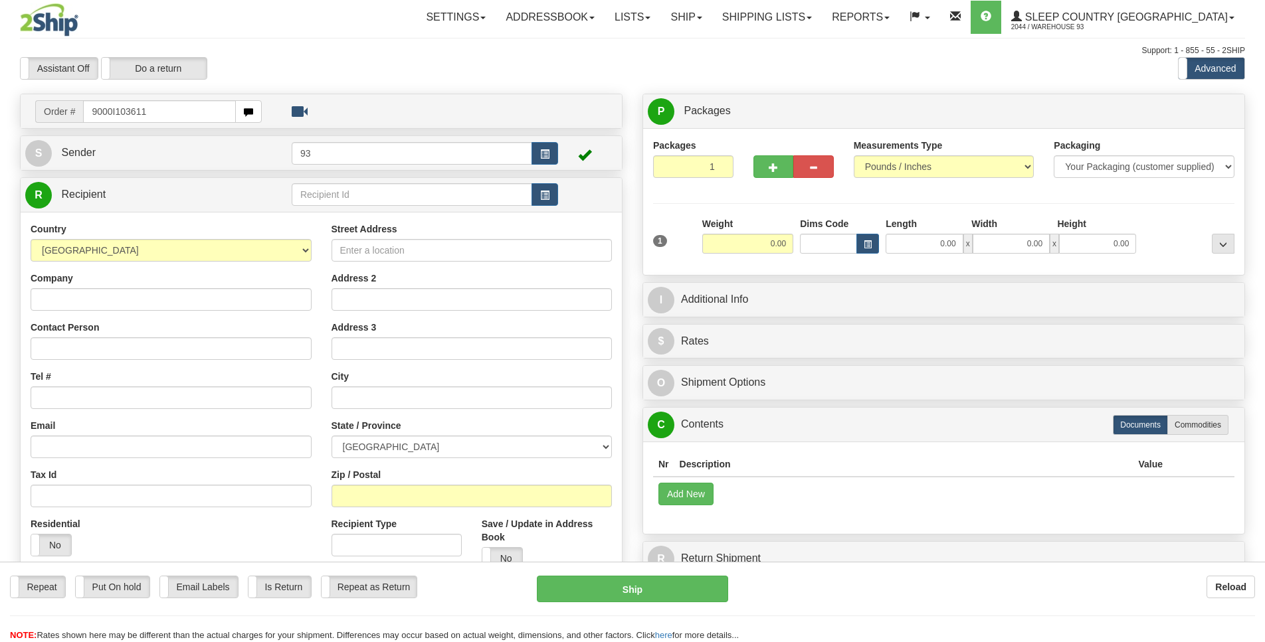
type input "9000I103611"
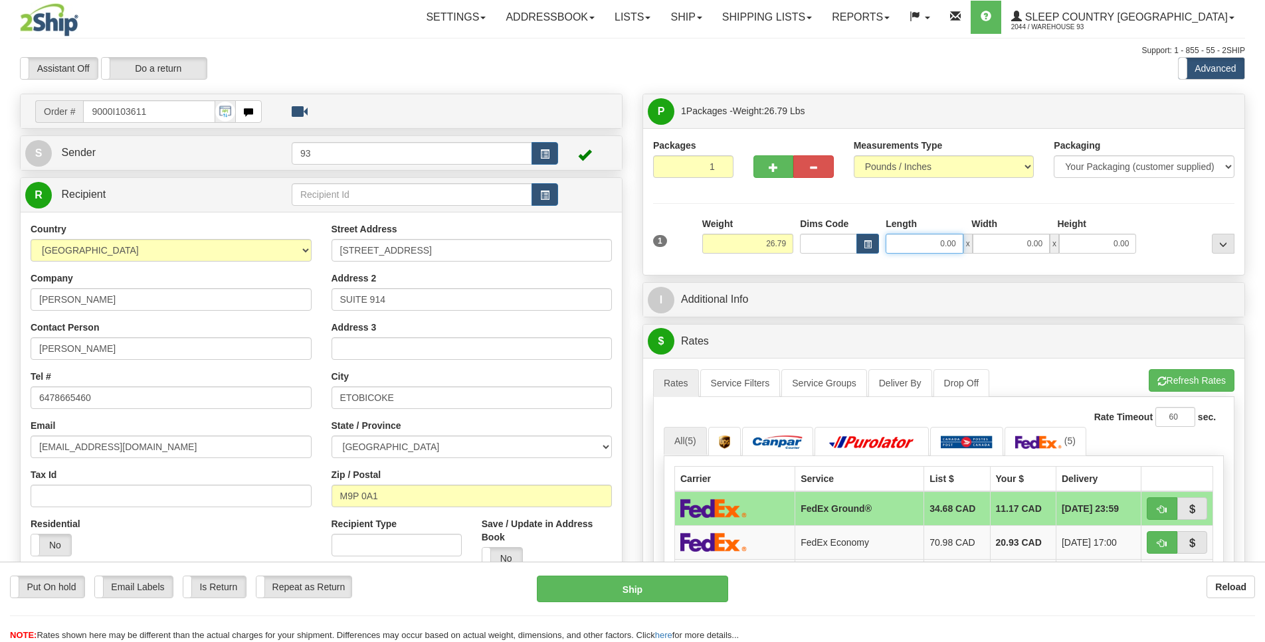
click at [925, 248] on input "0.00" at bounding box center [923, 244] width 77 height 20
type input "40.00"
click at [1010, 244] on input "0.00" at bounding box center [1010, 244] width 77 height 20
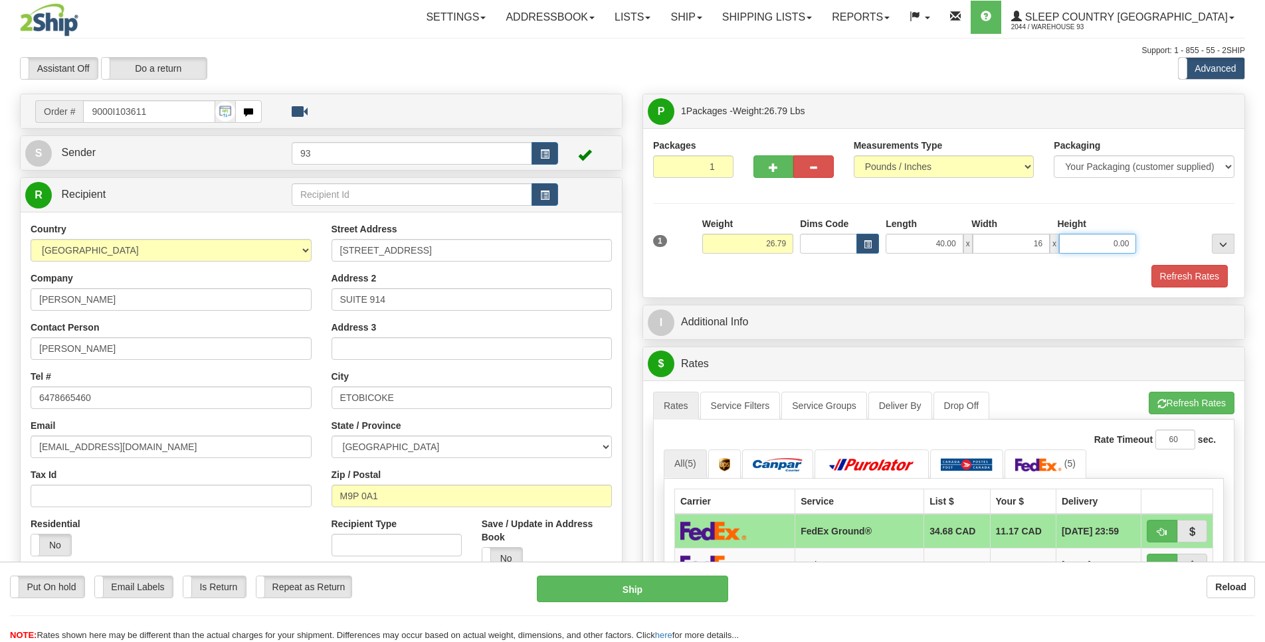
type input "16.00"
click at [1100, 238] on input "0.00" at bounding box center [1097, 244] width 77 height 20
type input "16.00"
click at [1185, 278] on button "Refresh Rates" at bounding box center [1189, 276] width 76 height 23
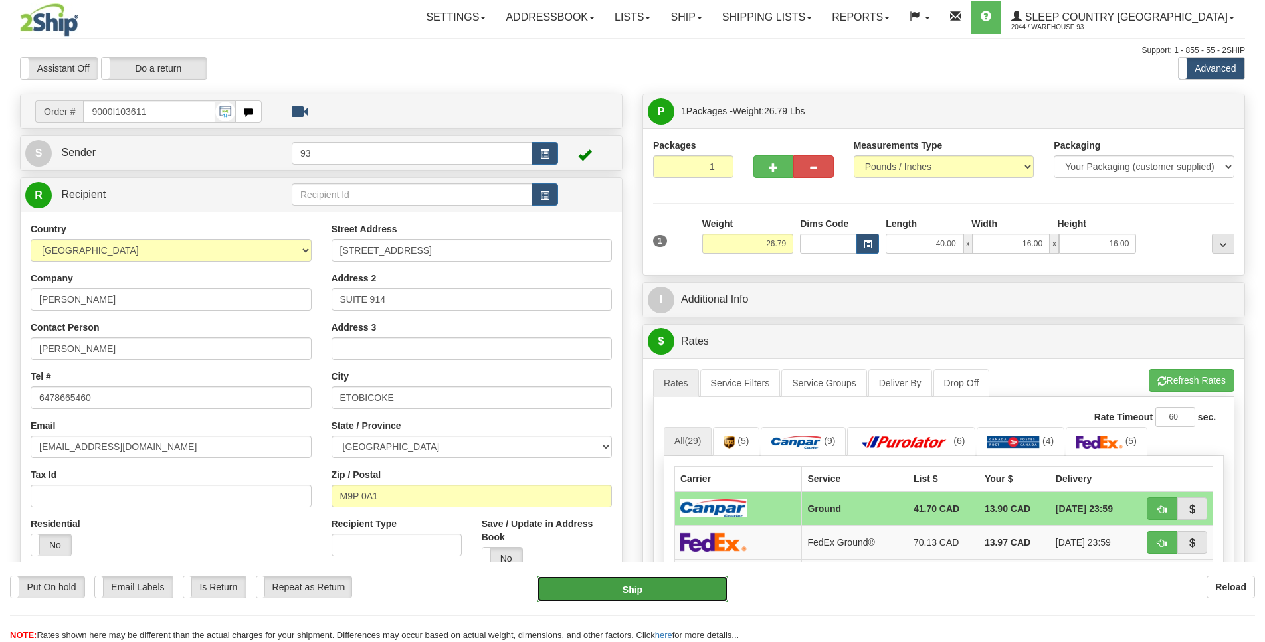
click at [674, 586] on button "Ship" at bounding box center [632, 589] width 191 height 27
type input "1"
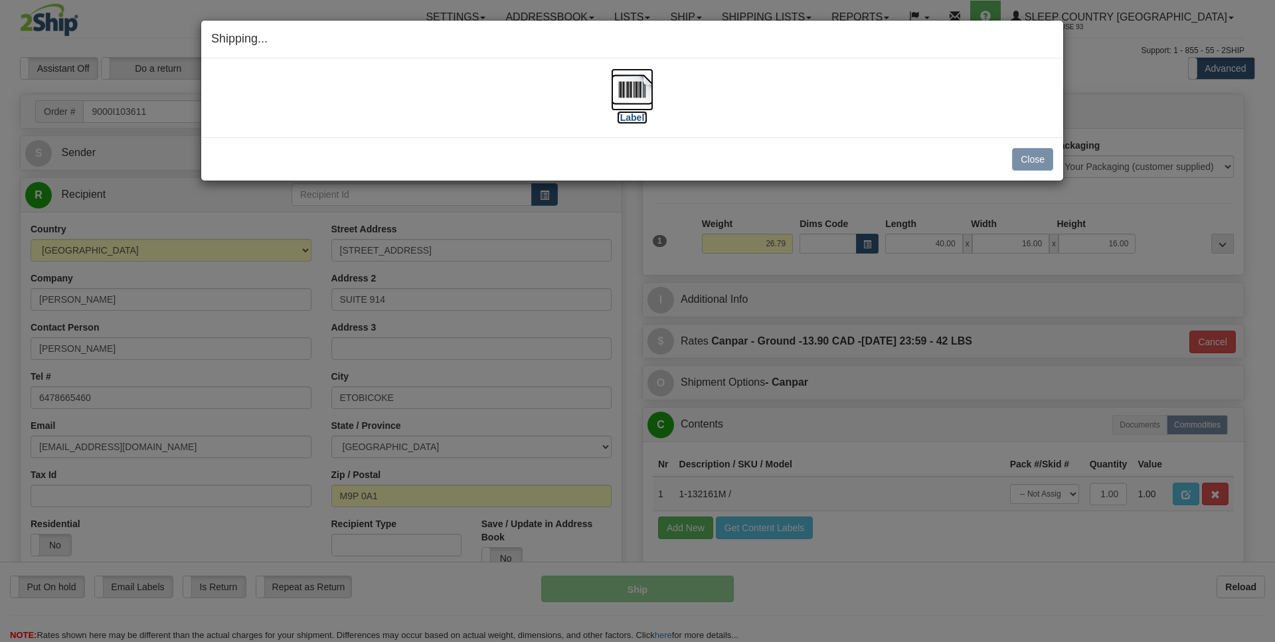
click at [637, 90] on img at bounding box center [632, 89] width 43 height 43
click at [1035, 157] on button "Close" at bounding box center [1032, 159] width 41 height 23
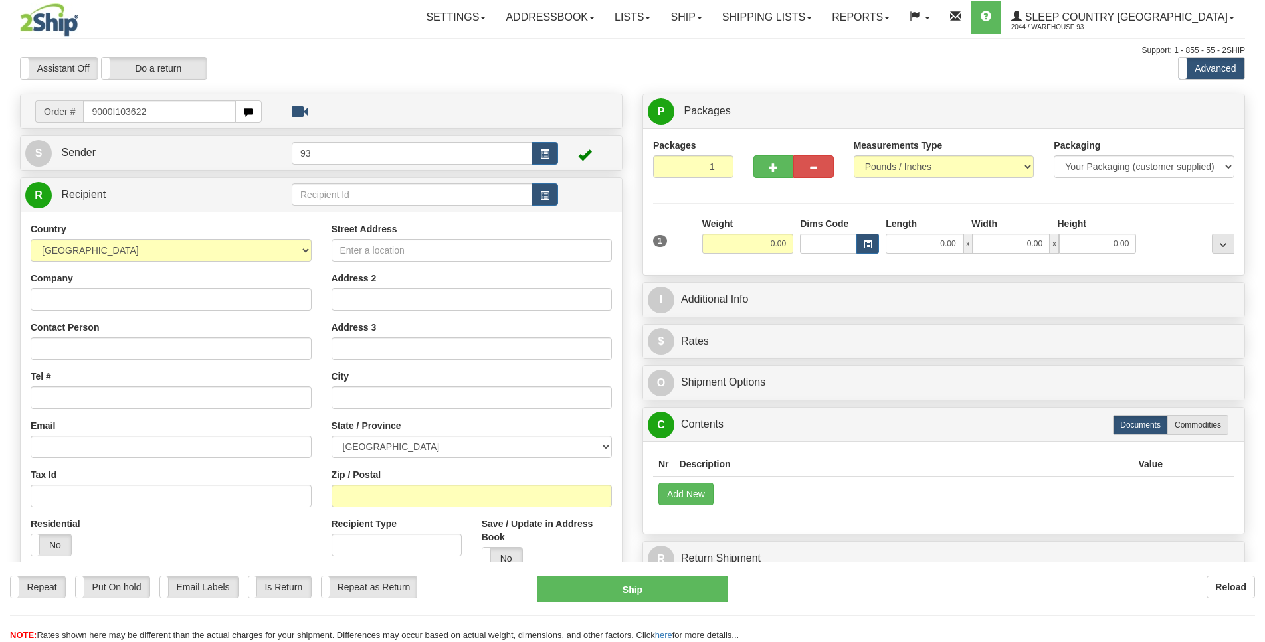
type input "9000I103622"
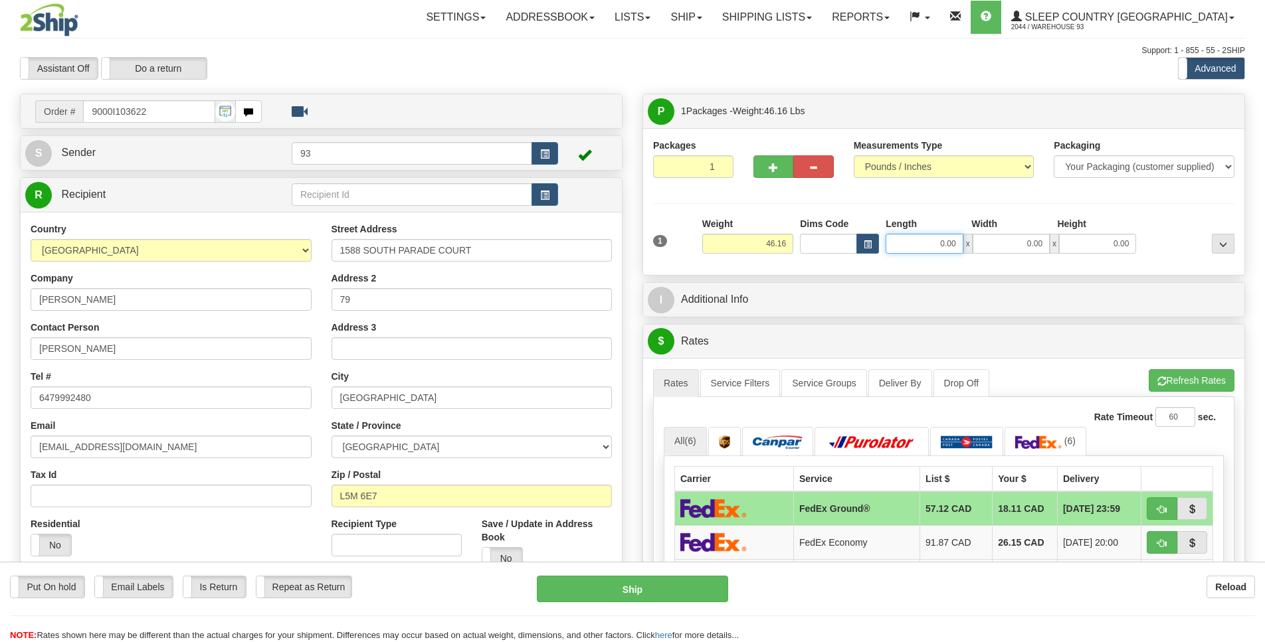
click at [905, 244] on input "0.00" at bounding box center [923, 244] width 77 height 20
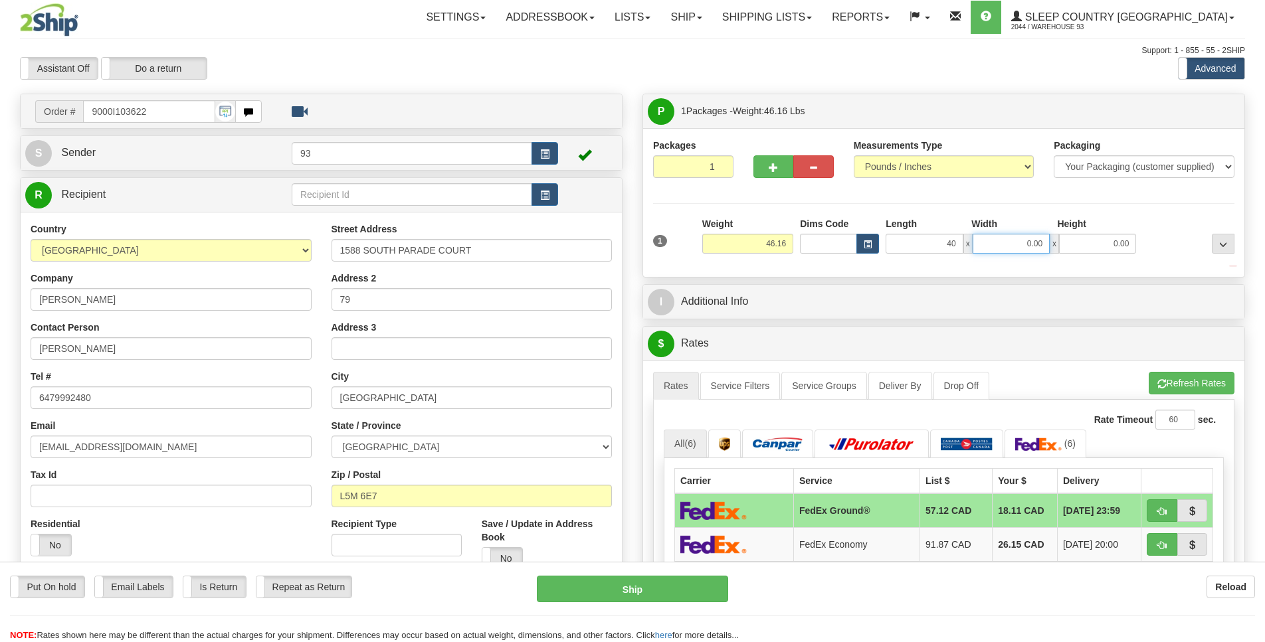
type input "40.00"
click at [1026, 246] on input "0.00" at bounding box center [1010, 244] width 77 height 20
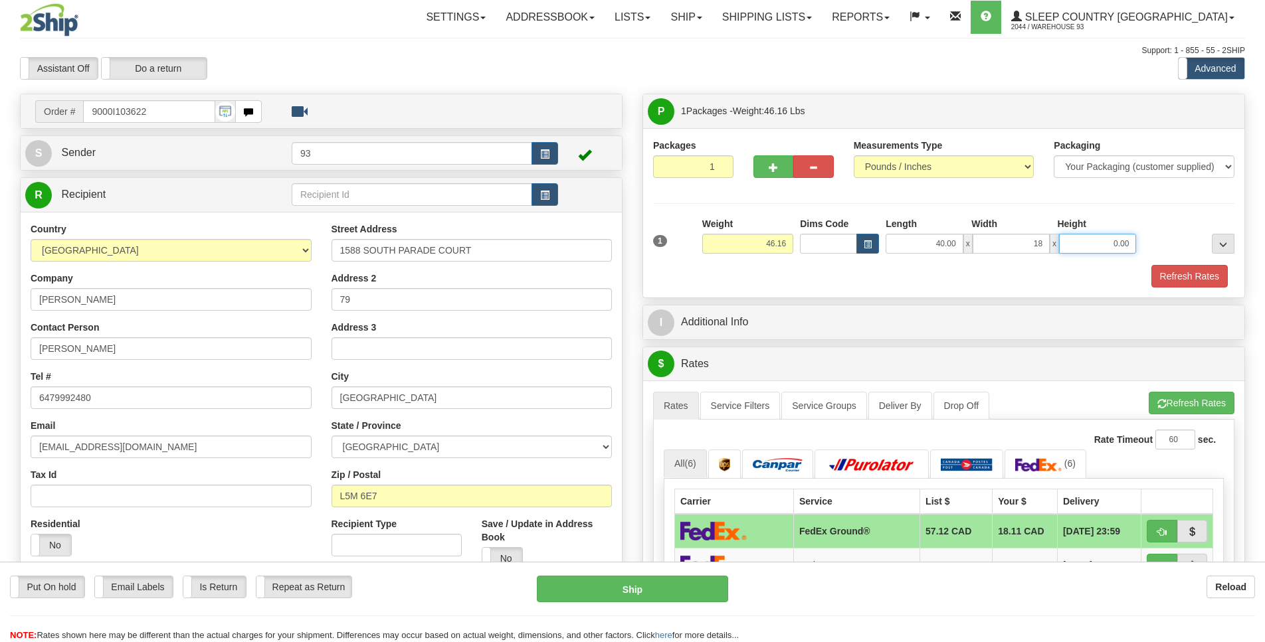
type input "18.00"
click at [1101, 252] on input "0.00" at bounding box center [1097, 244] width 77 height 20
type input "18.00"
click at [1204, 278] on button "Refresh Rates" at bounding box center [1189, 276] width 76 height 23
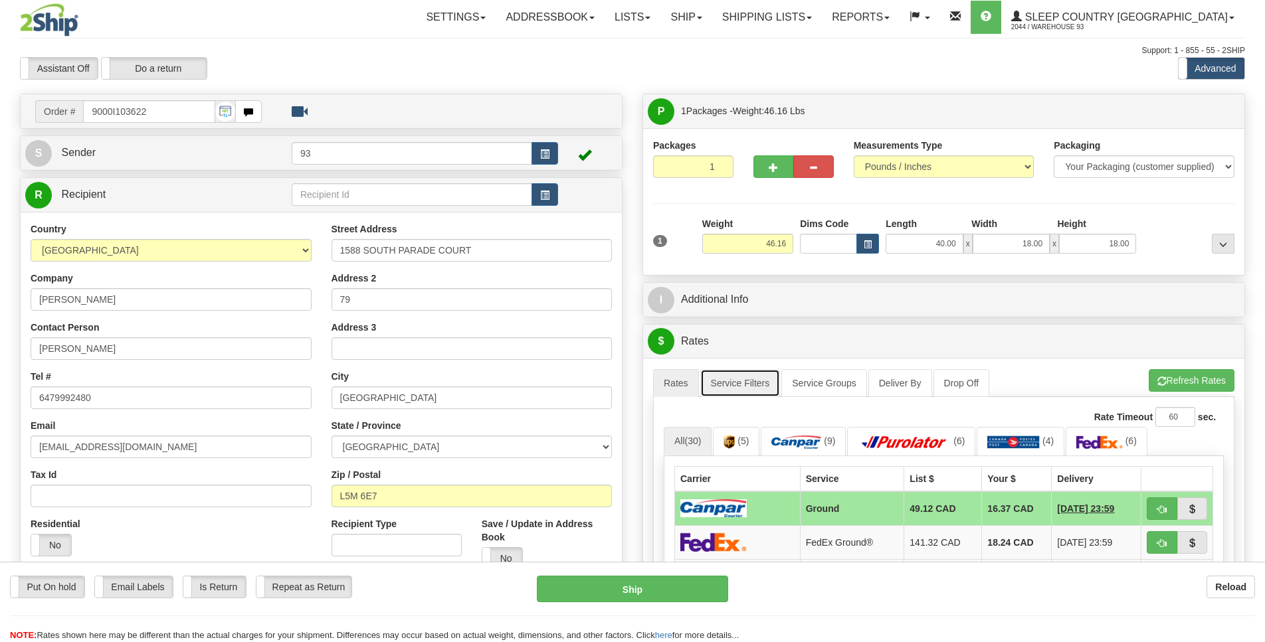
click at [753, 386] on link "Service Filters" at bounding box center [740, 383] width 80 height 28
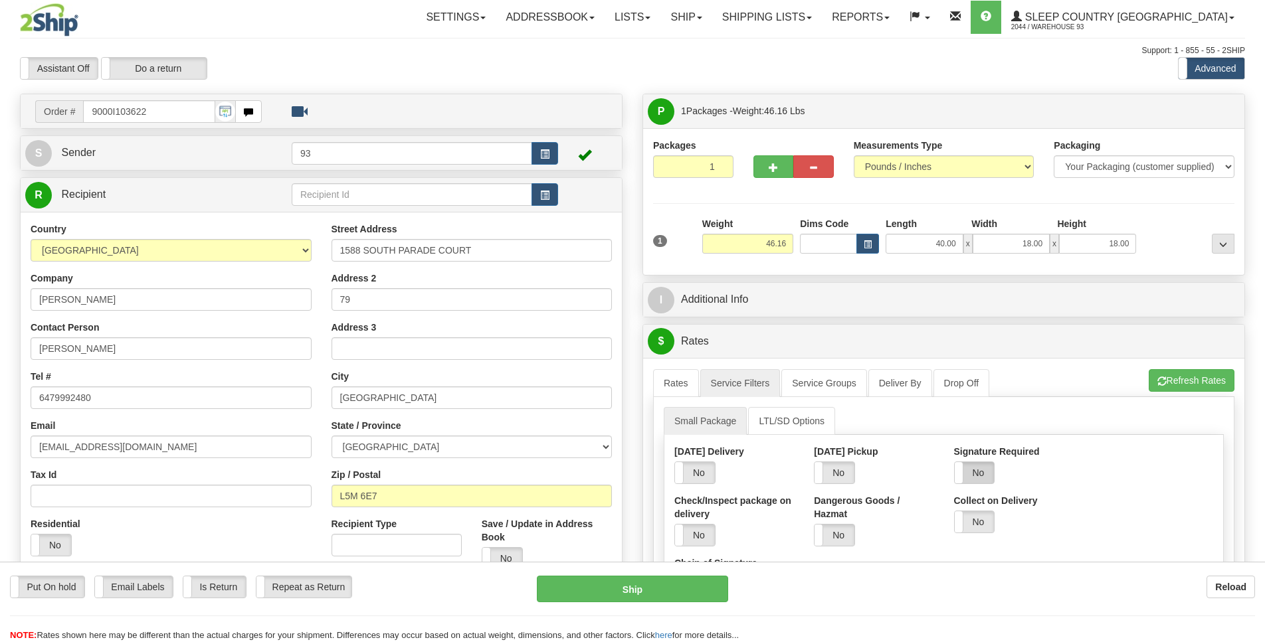
click at [984, 470] on label "No" at bounding box center [975, 472] width 40 height 21
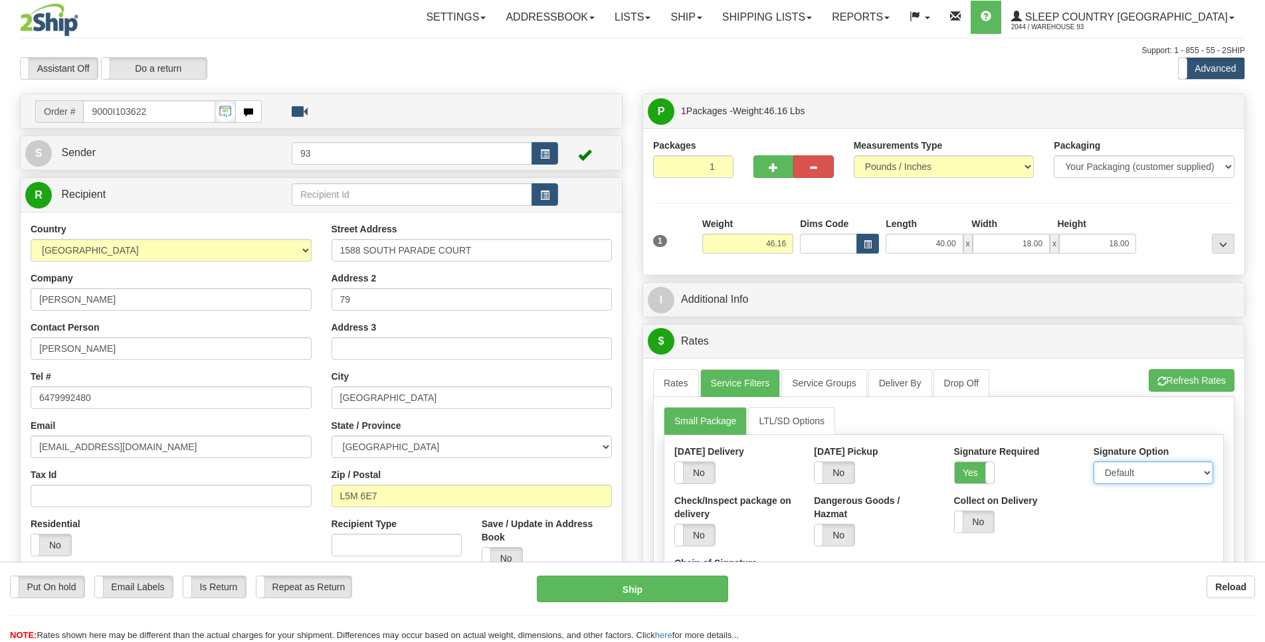
click at [1131, 472] on select "Default Adult Direct Indirect No Signature Required" at bounding box center [1153, 473] width 120 height 23
select select "1"
click at [0, 0] on option "Adult" at bounding box center [0, 0] width 0 height 0
click at [695, 389] on link "Rates" at bounding box center [676, 383] width 46 height 28
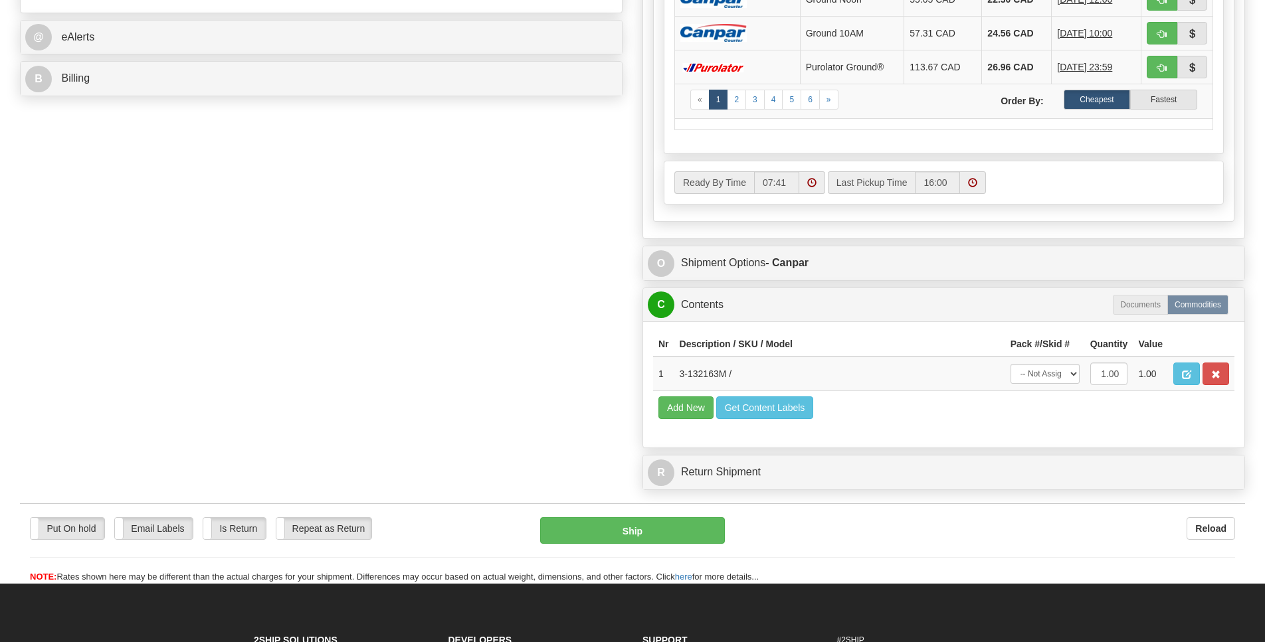
scroll to position [578, 0]
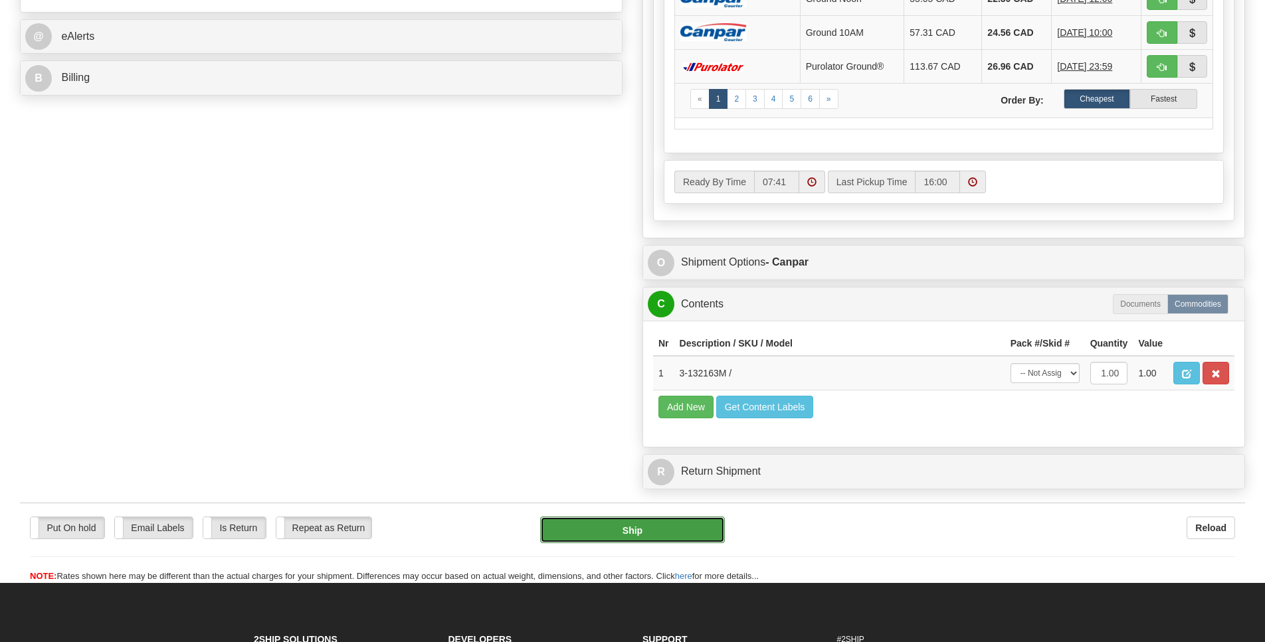
click at [672, 543] on button "Ship" at bounding box center [632, 530] width 184 height 27
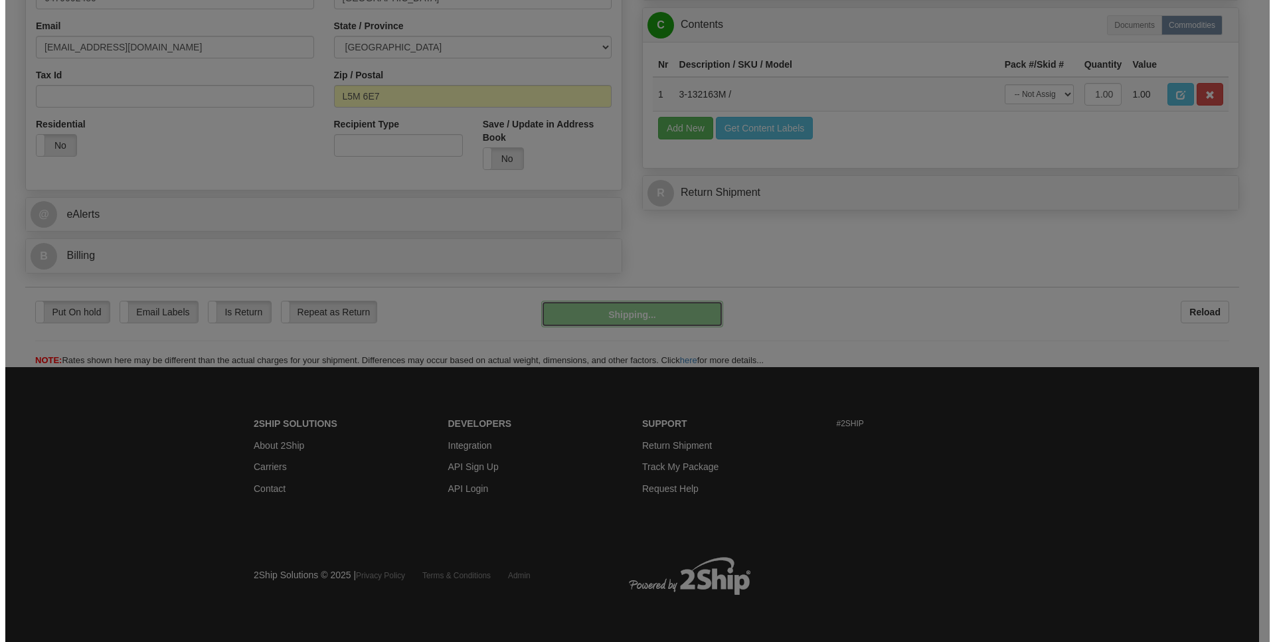
scroll to position [402, 0]
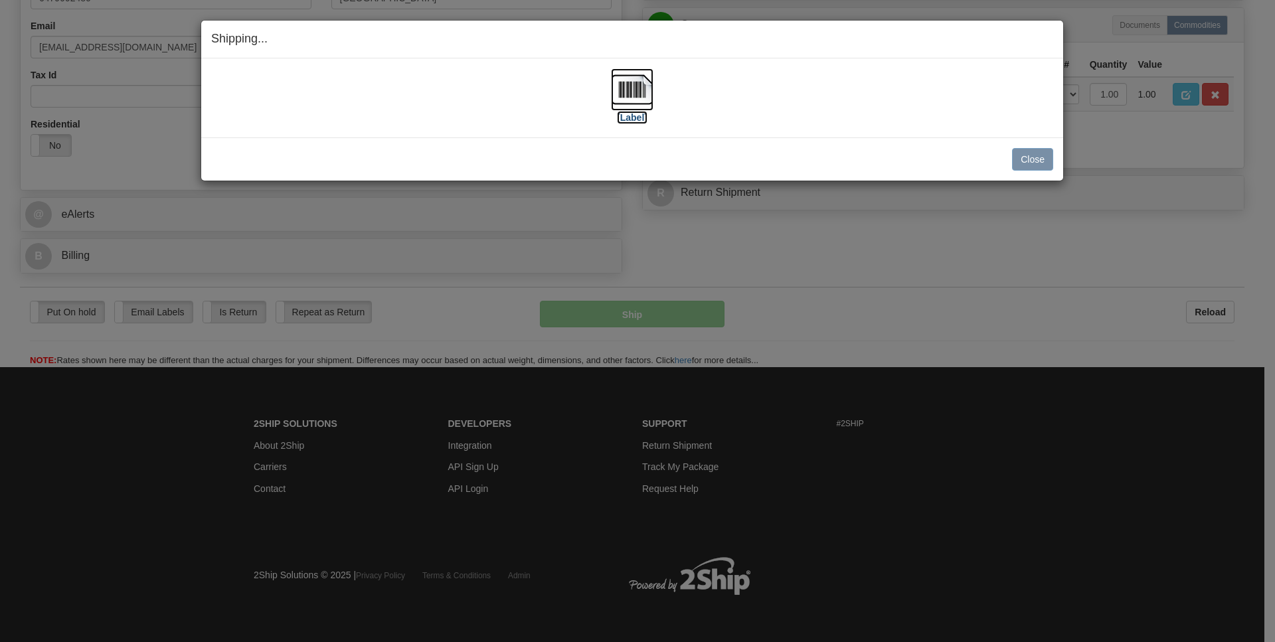
click at [634, 94] on img at bounding box center [632, 89] width 43 height 43
click at [1018, 156] on button "Close" at bounding box center [1032, 159] width 41 height 23
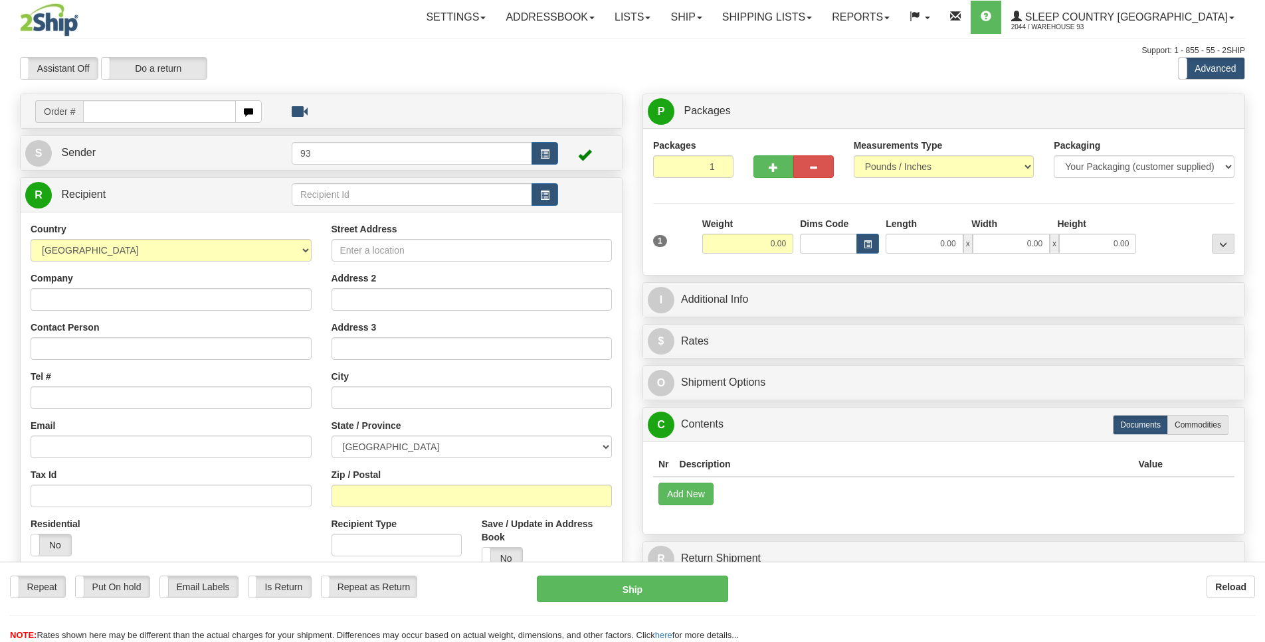
click at [117, 110] on input "text" at bounding box center [159, 111] width 153 height 23
type input "9000I103624"
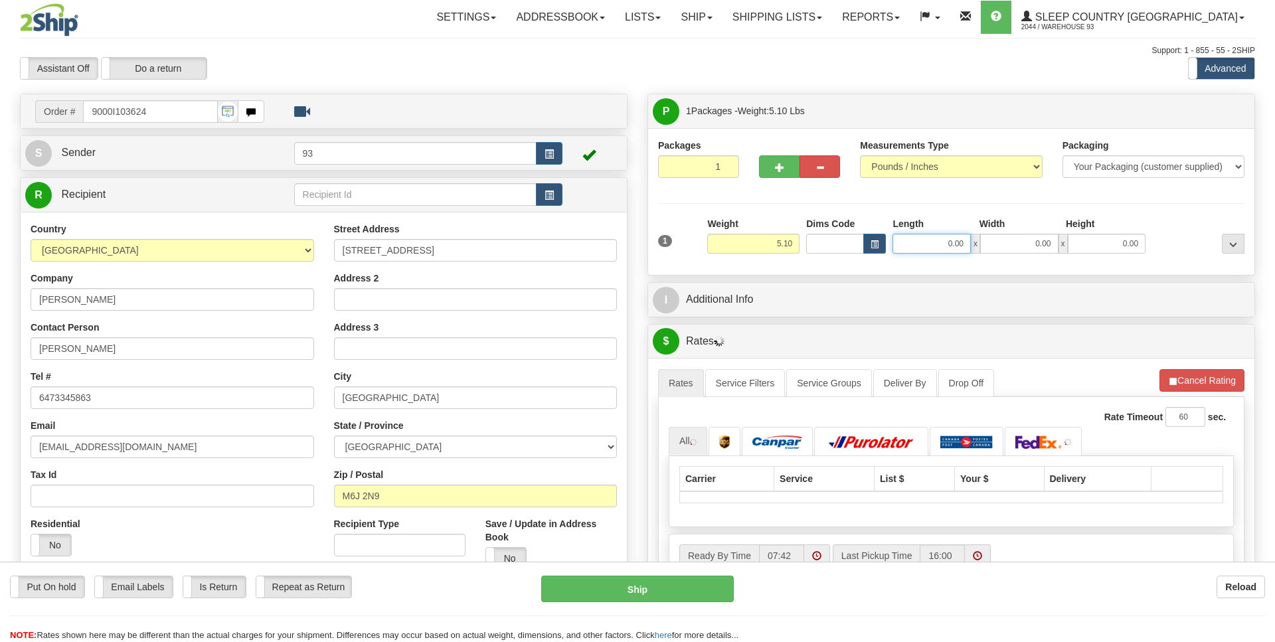
click at [922, 242] on input "0.00" at bounding box center [932, 244] width 78 height 20
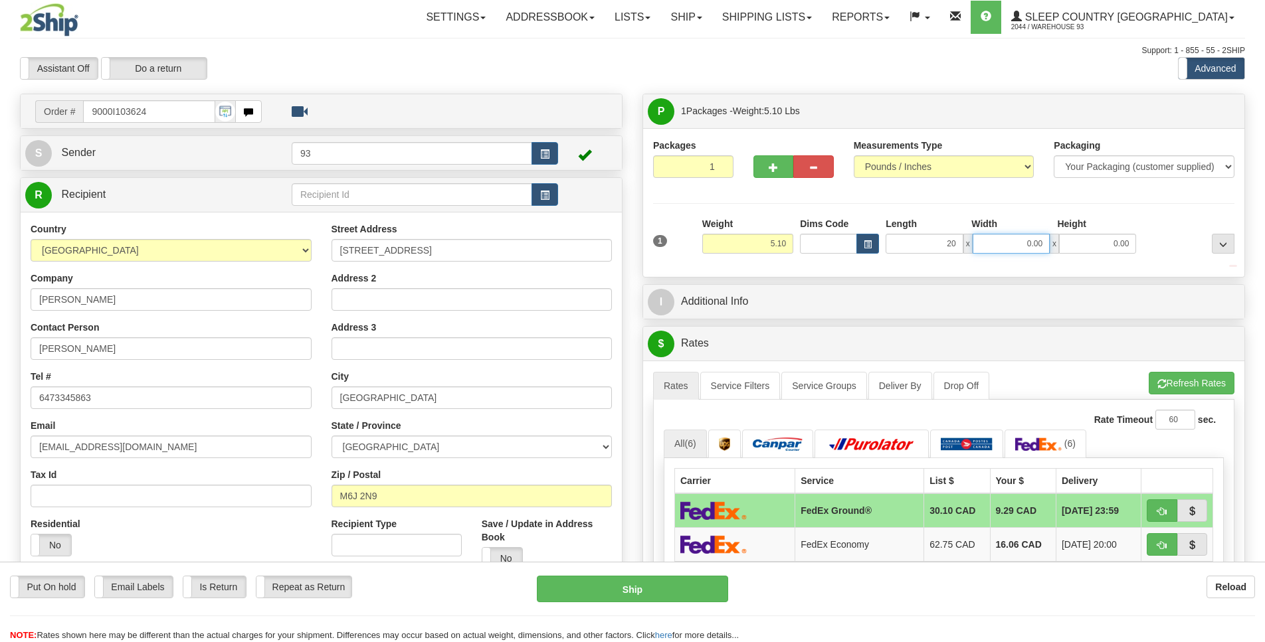
type input "20.00"
click at [1001, 239] on input "0.00" at bounding box center [1010, 244] width 77 height 20
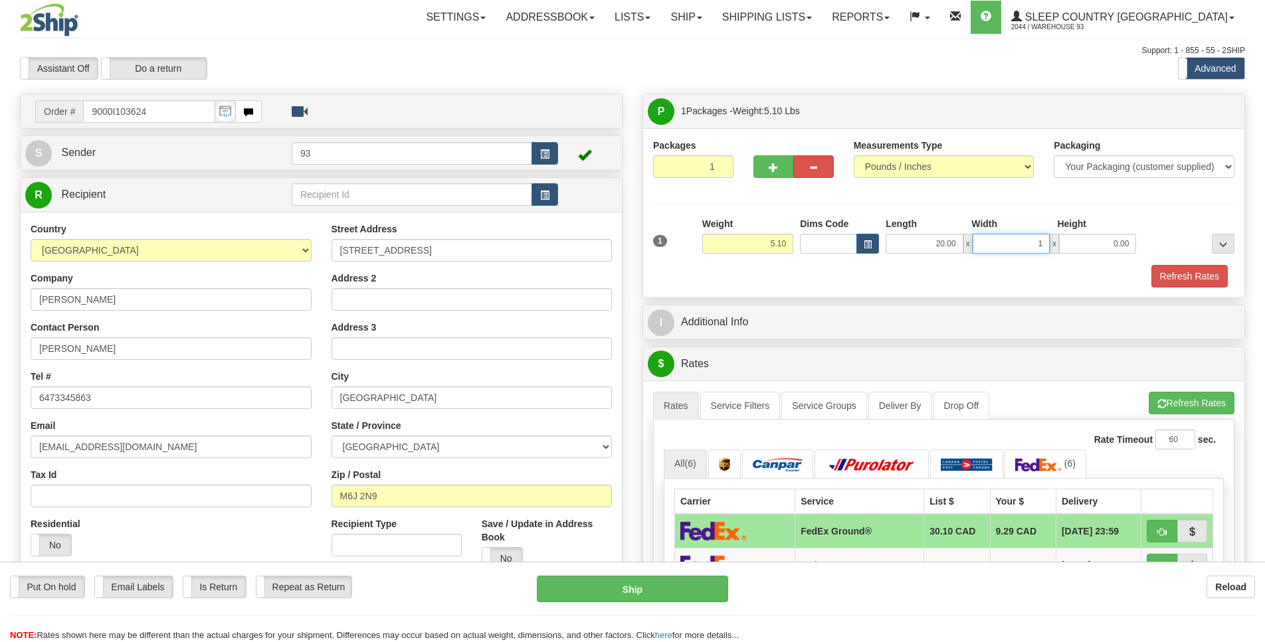
scroll to position [0, 1]
type input "10.00"
click at [1089, 244] on input "0.00" at bounding box center [1097, 244] width 77 height 20
type input "10.00"
click at [1205, 280] on button "Refresh Rates" at bounding box center [1189, 276] width 76 height 23
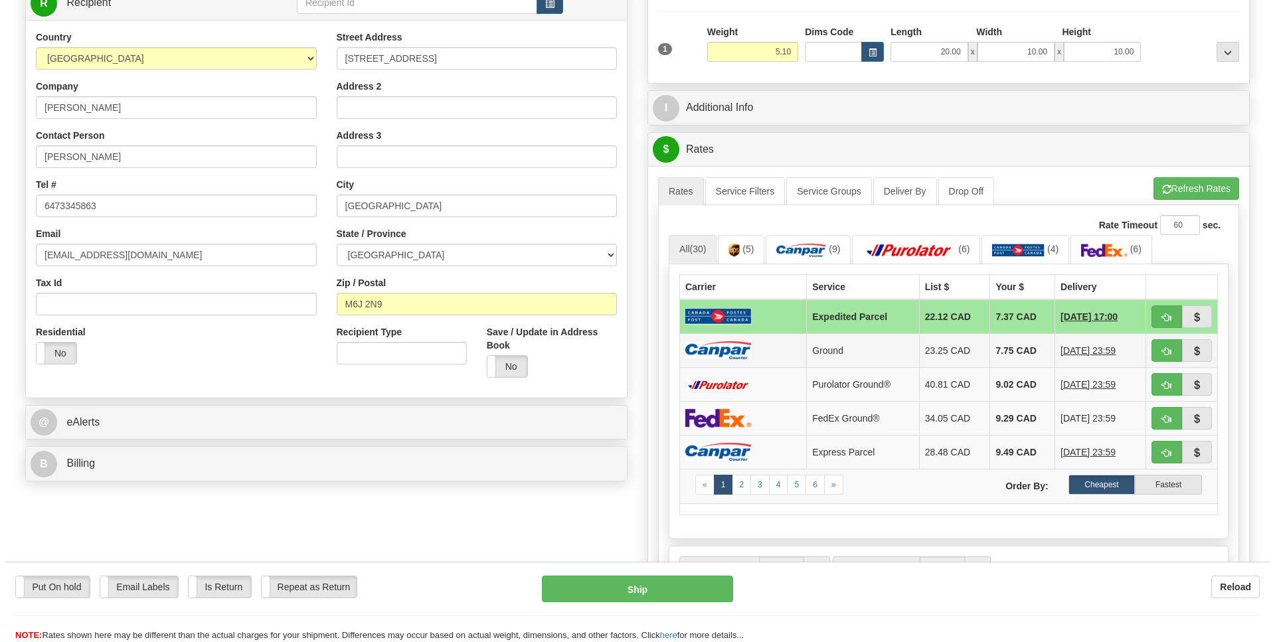
scroll to position [193, 0]
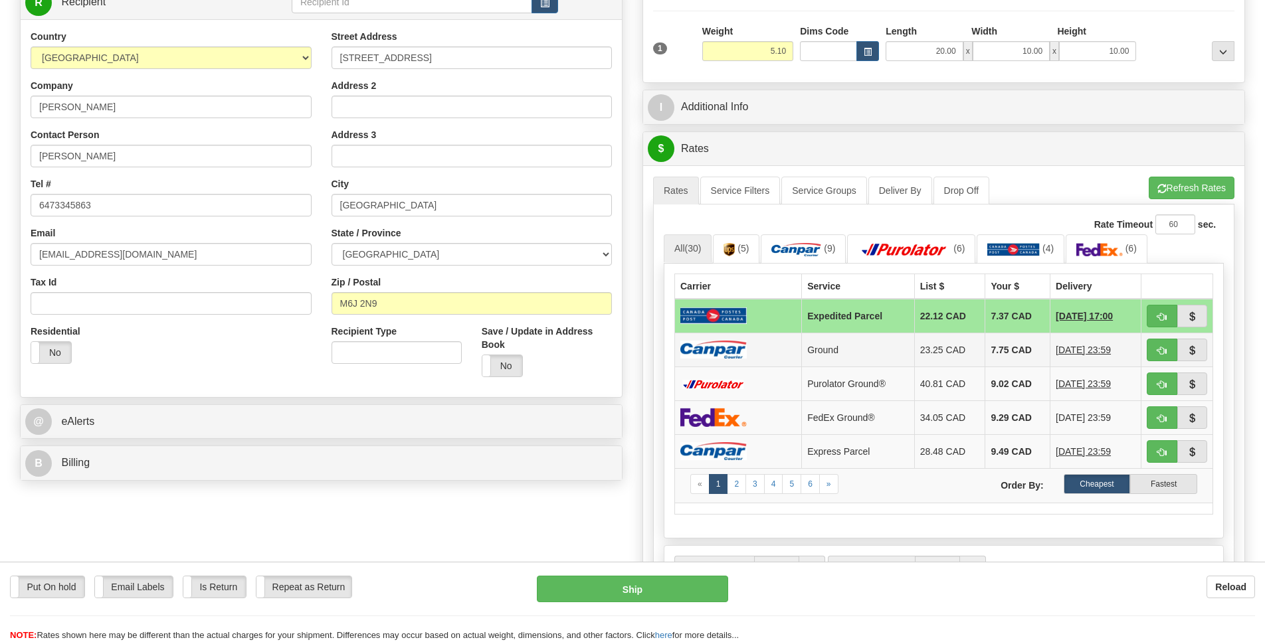
click at [713, 359] on img at bounding box center [713, 350] width 66 height 18
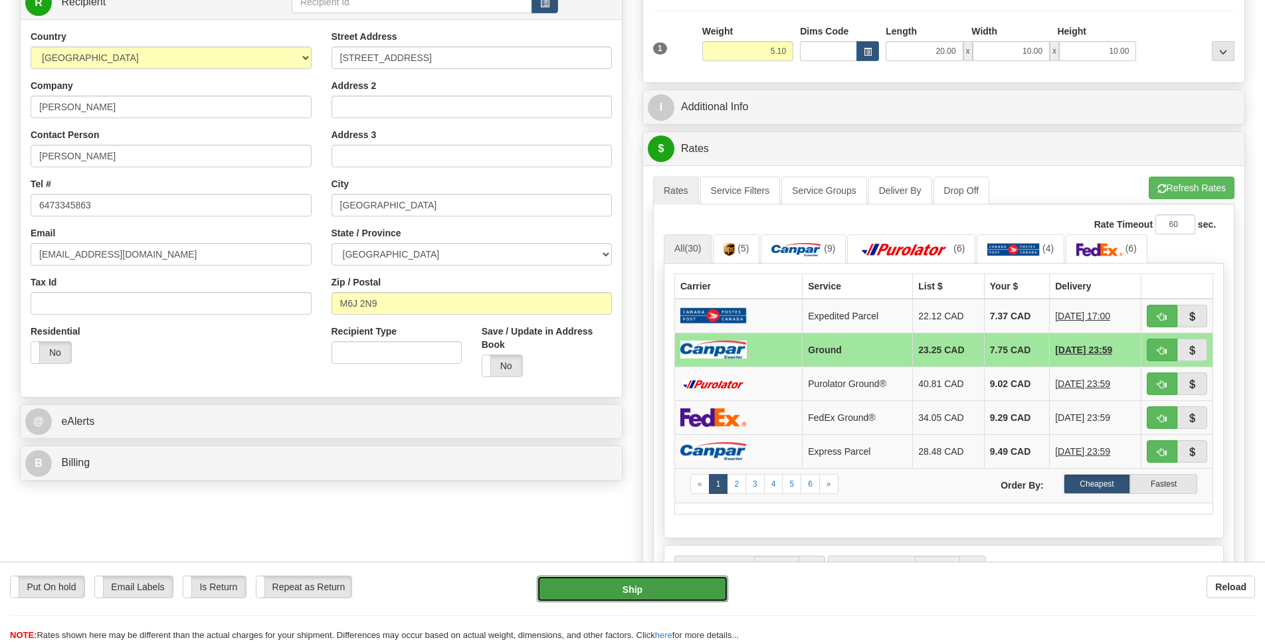
click at [684, 594] on button "Ship" at bounding box center [632, 589] width 191 height 27
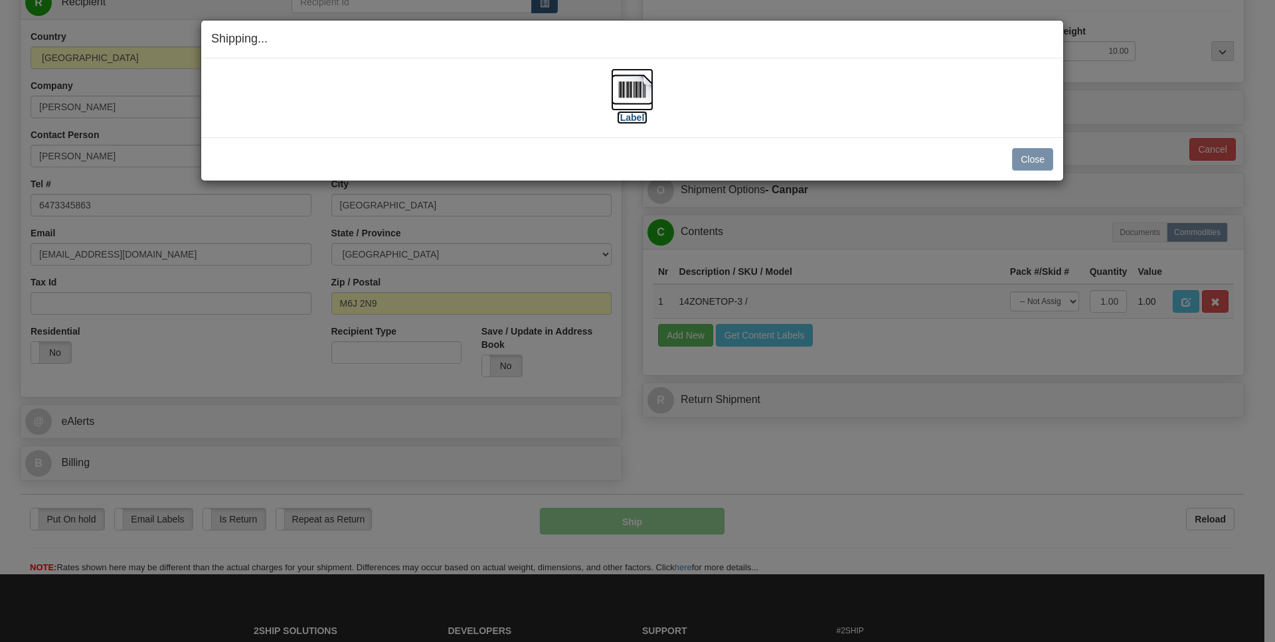
click at [642, 87] on img at bounding box center [632, 89] width 43 height 43
click at [1032, 157] on button "Close" at bounding box center [1032, 159] width 41 height 23
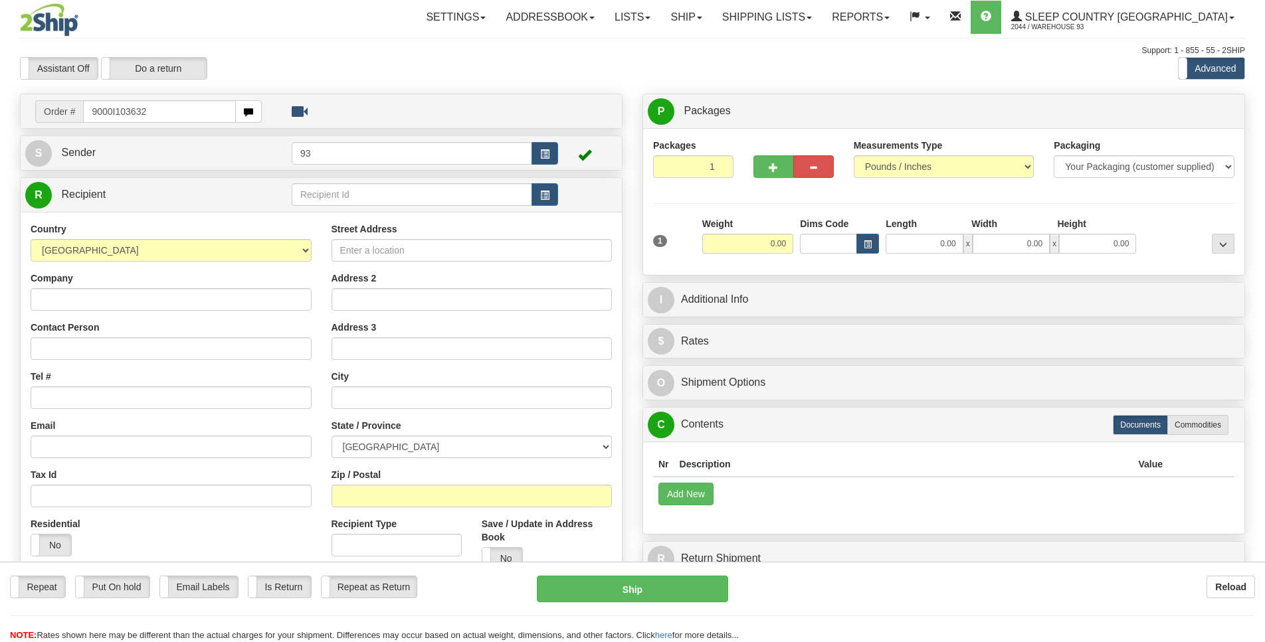
type input "9000I103632"
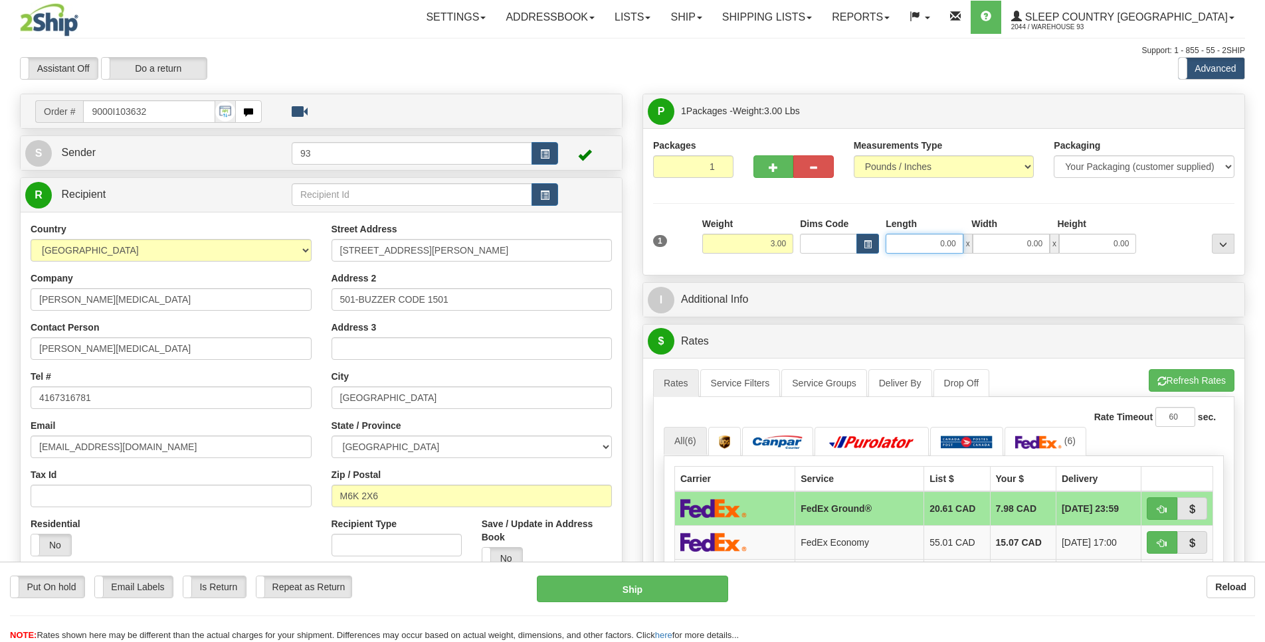
click at [925, 246] on input "0.00" at bounding box center [923, 244] width 77 height 20
type input "16.00"
click at [1017, 243] on input "0.00" at bounding box center [1010, 244] width 77 height 20
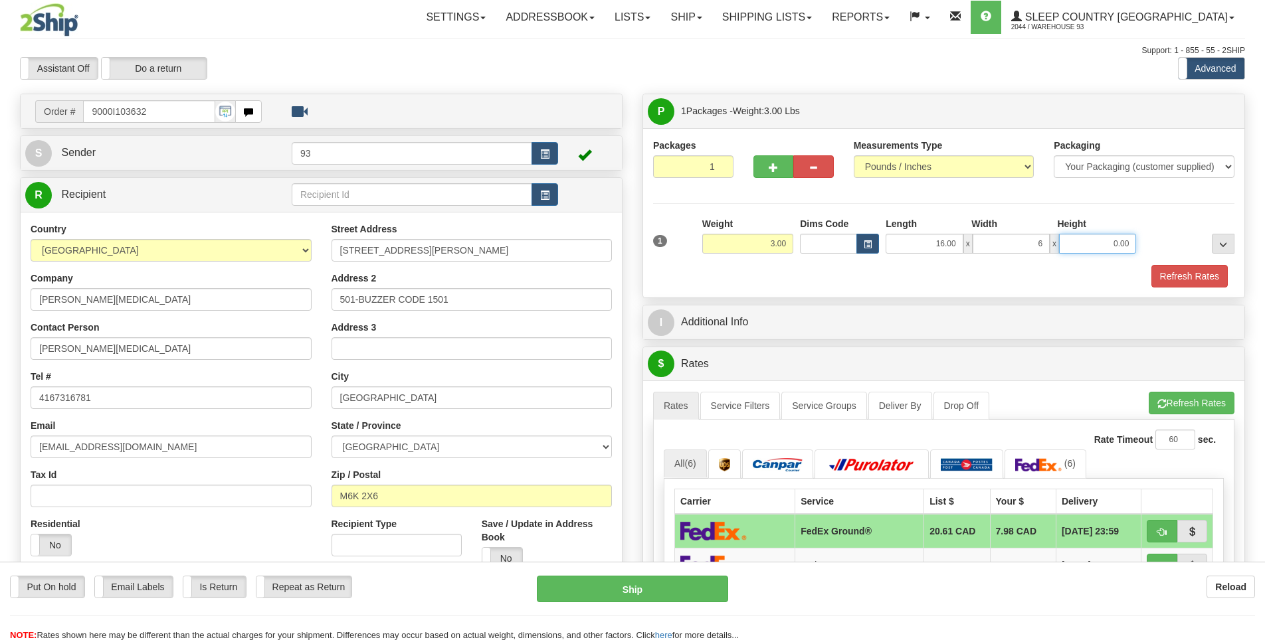
type input "6.00"
click at [1089, 241] on input "0.00" at bounding box center [1097, 244] width 77 height 20
type input "6.00"
click at [1196, 276] on button "Refresh Rates" at bounding box center [1189, 276] width 76 height 23
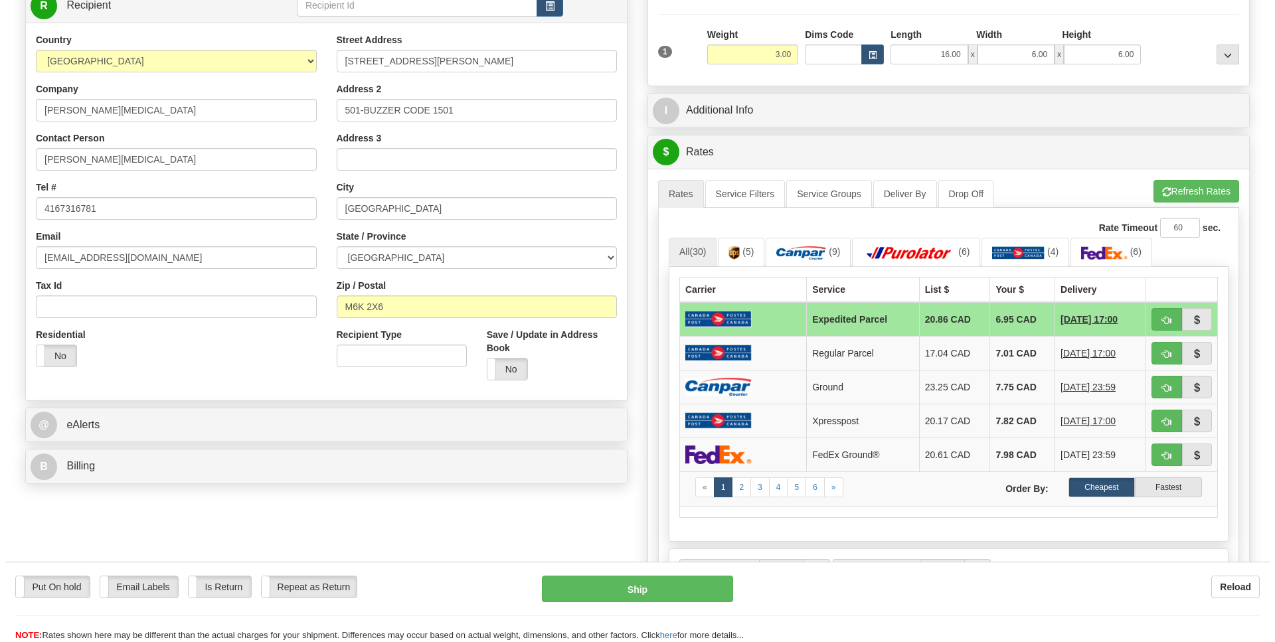
scroll to position [193, 0]
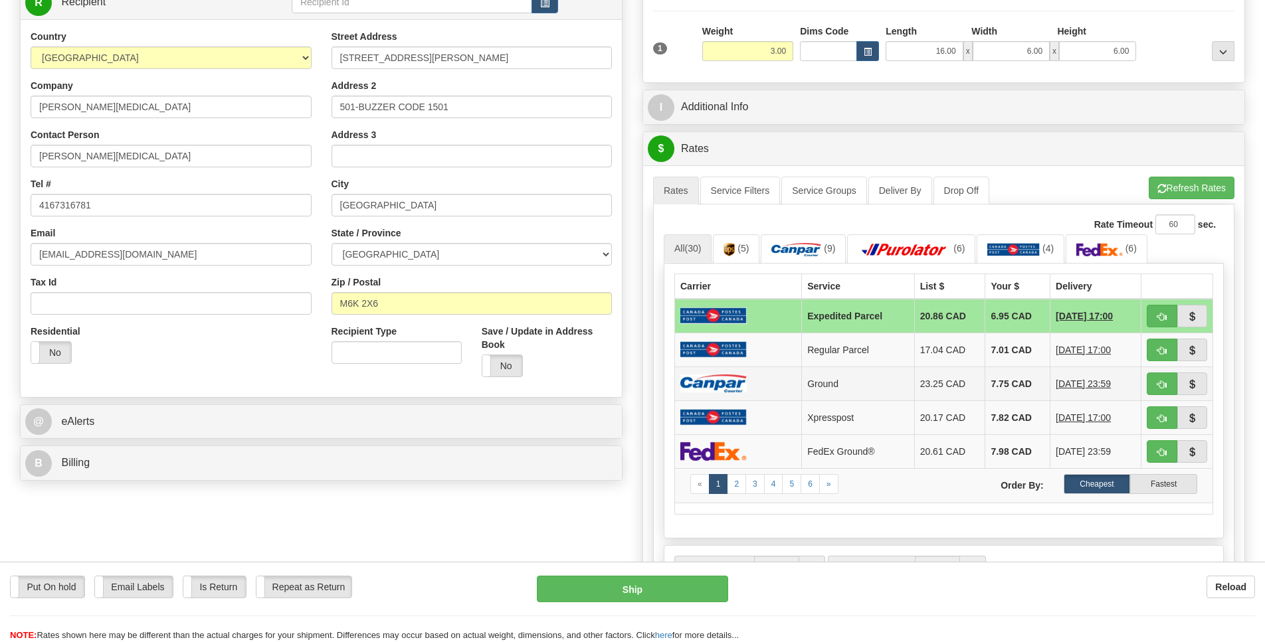
click at [717, 393] on img at bounding box center [713, 384] width 66 height 18
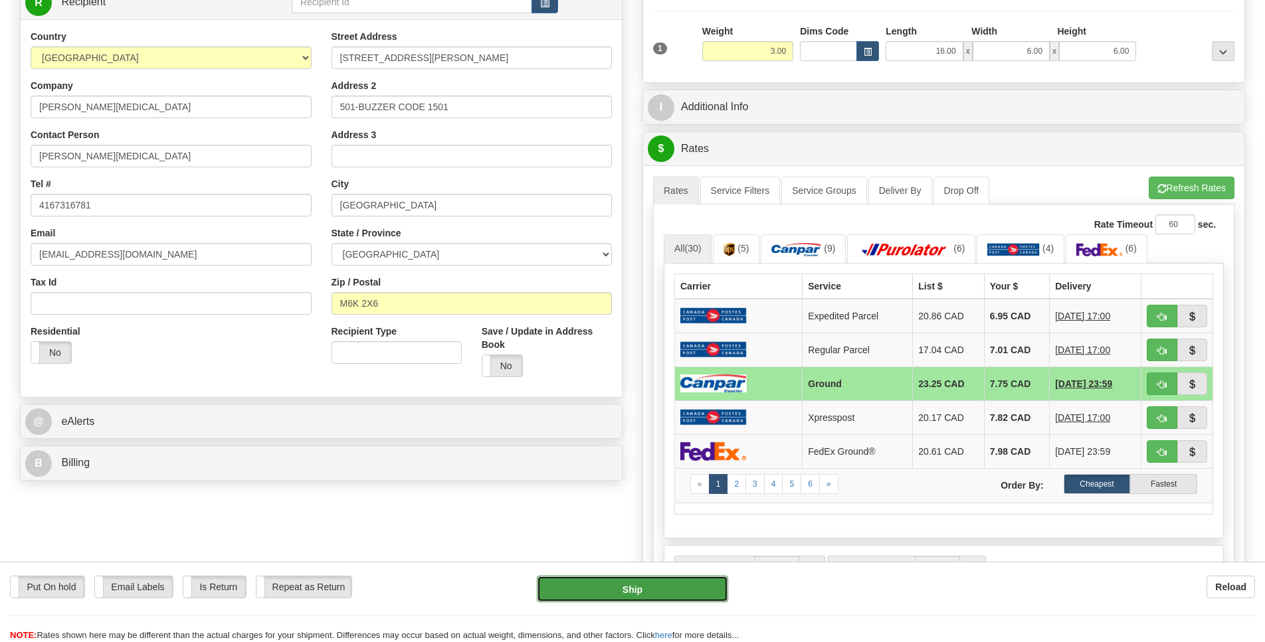
click at [685, 587] on button "Ship" at bounding box center [632, 589] width 191 height 27
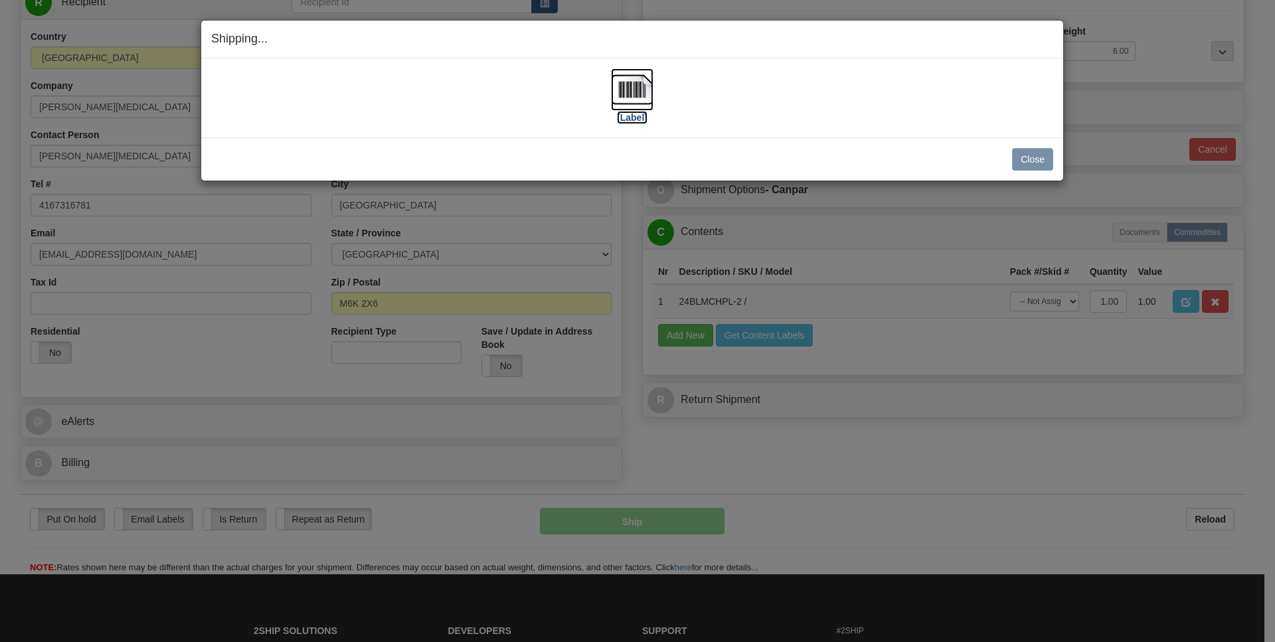
click at [645, 92] on img at bounding box center [632, 89] width 43 height 43
click at [1016, 159] on button "Close" at bounding box center [1032, 159] width 41 height 23
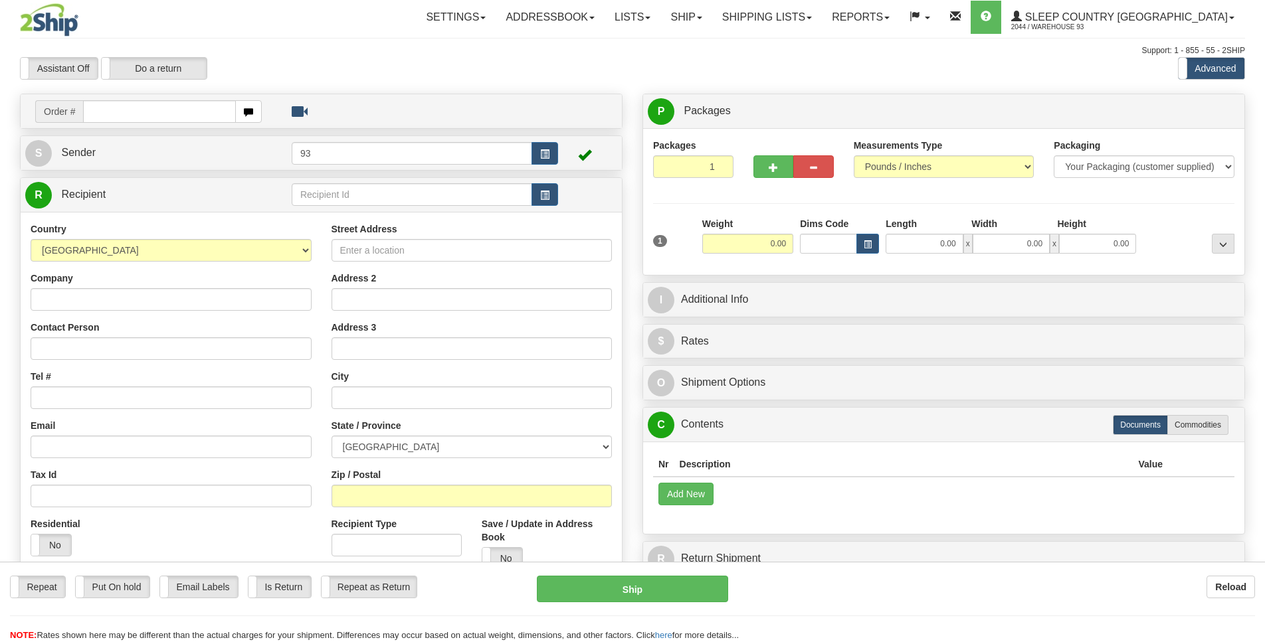
click at [130, 114] on input "text" at bounding box center [159, 111] width 153 height 23
type input "9000I103705"
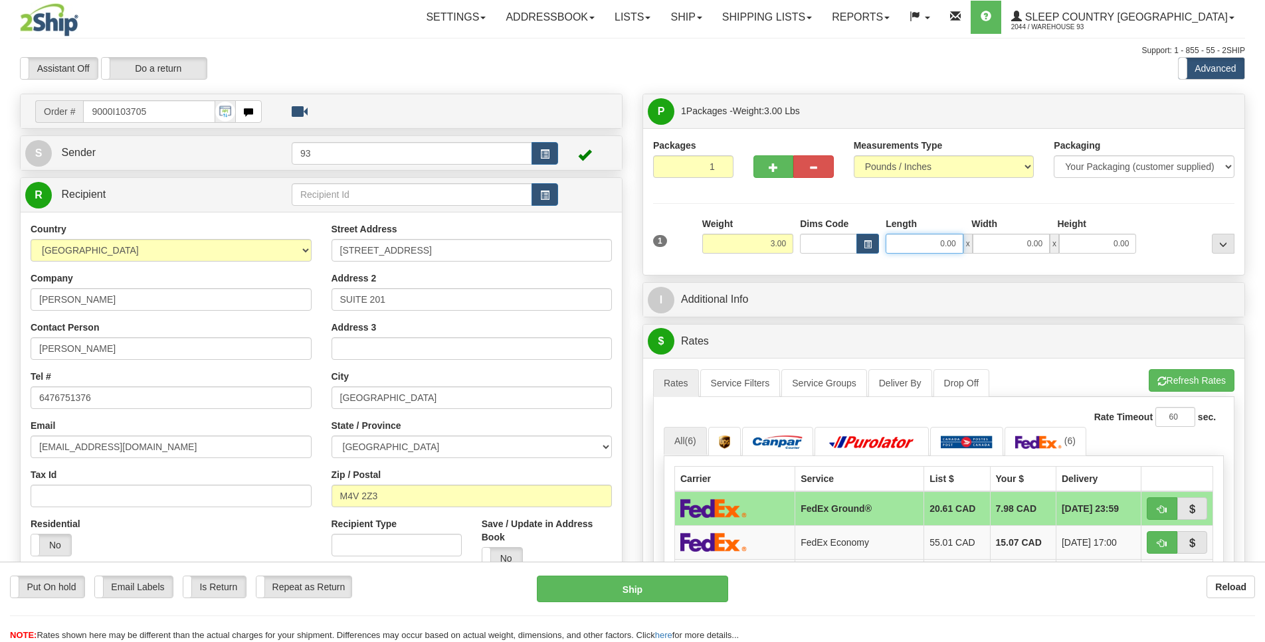
click at [911, 245] on input "0.00" at bounding box center [923, 244] width 77 height 20
type input "16.00"
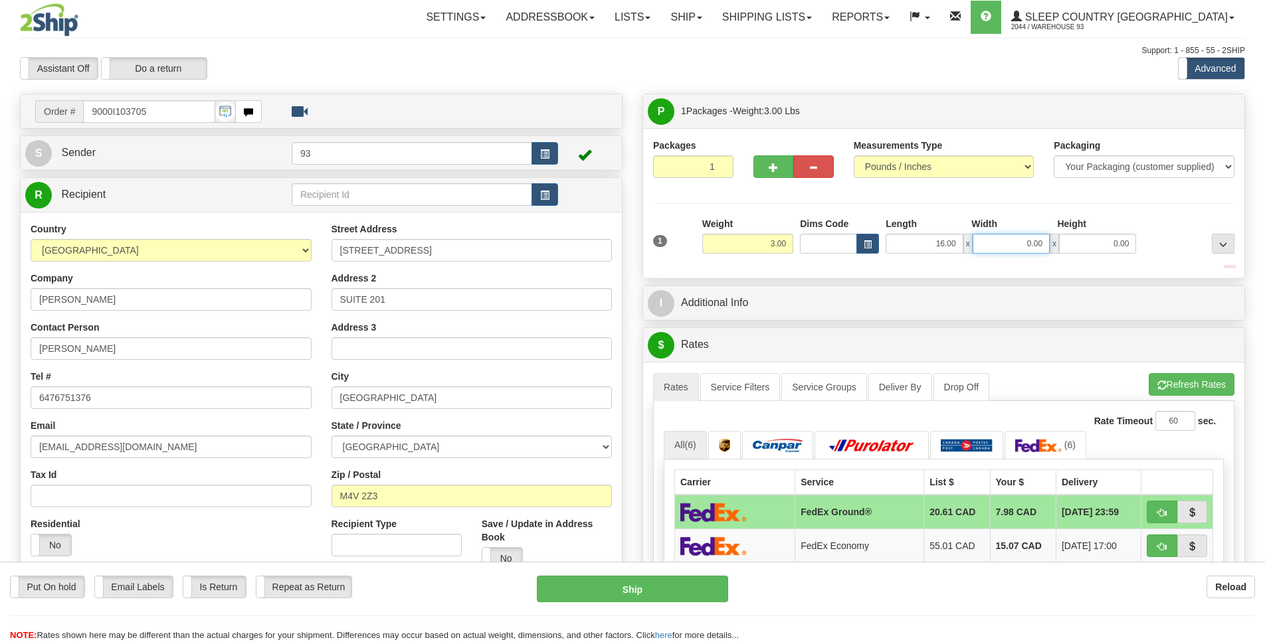
click at [1034, 236] on input "0.00" at bounding box center [1010, 244] width 77 height 20
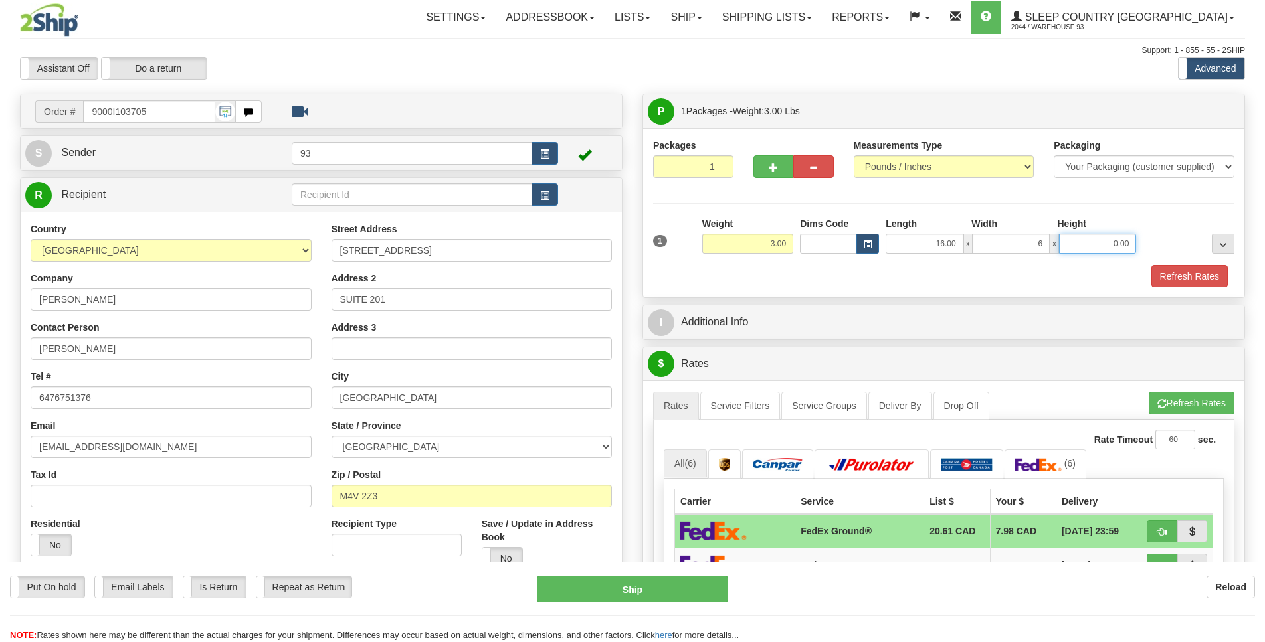
type input "6.00"
click at [1101, 248] on input "0.00" at bounding box center [1097, 244] width 77 height 20
type input "6.00"
click at [1196, 276] on button "Refresh Rates" at bounding box center [1189, 276] width 76 height 23
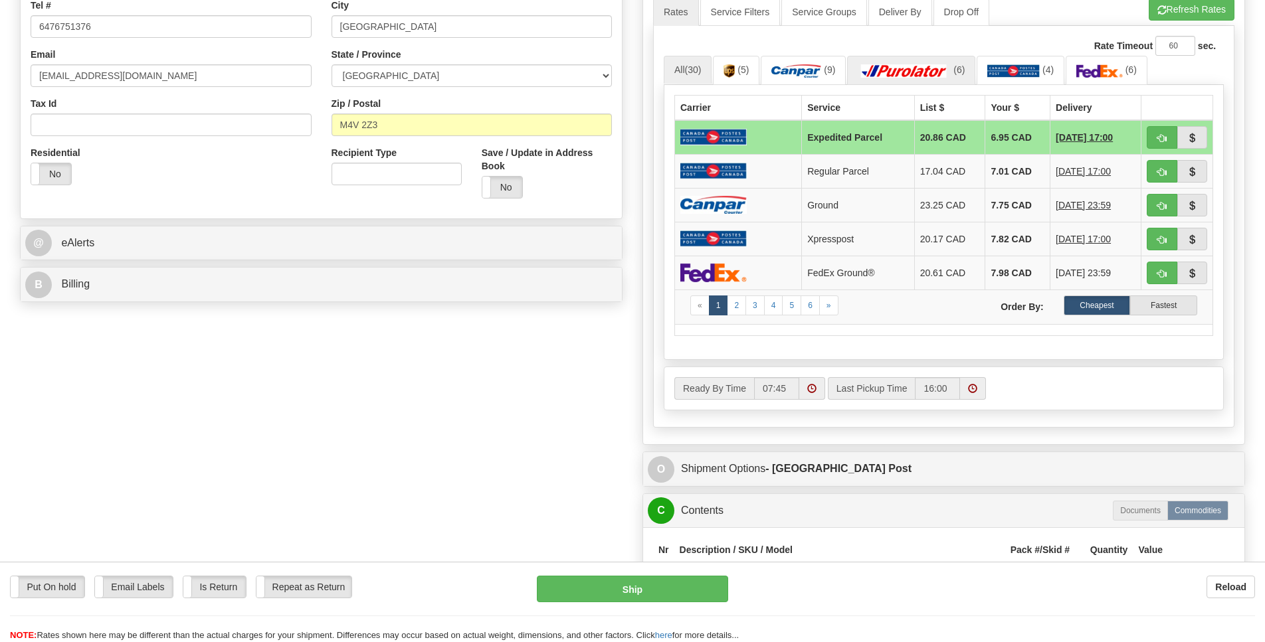
scroll to position [385, 0]
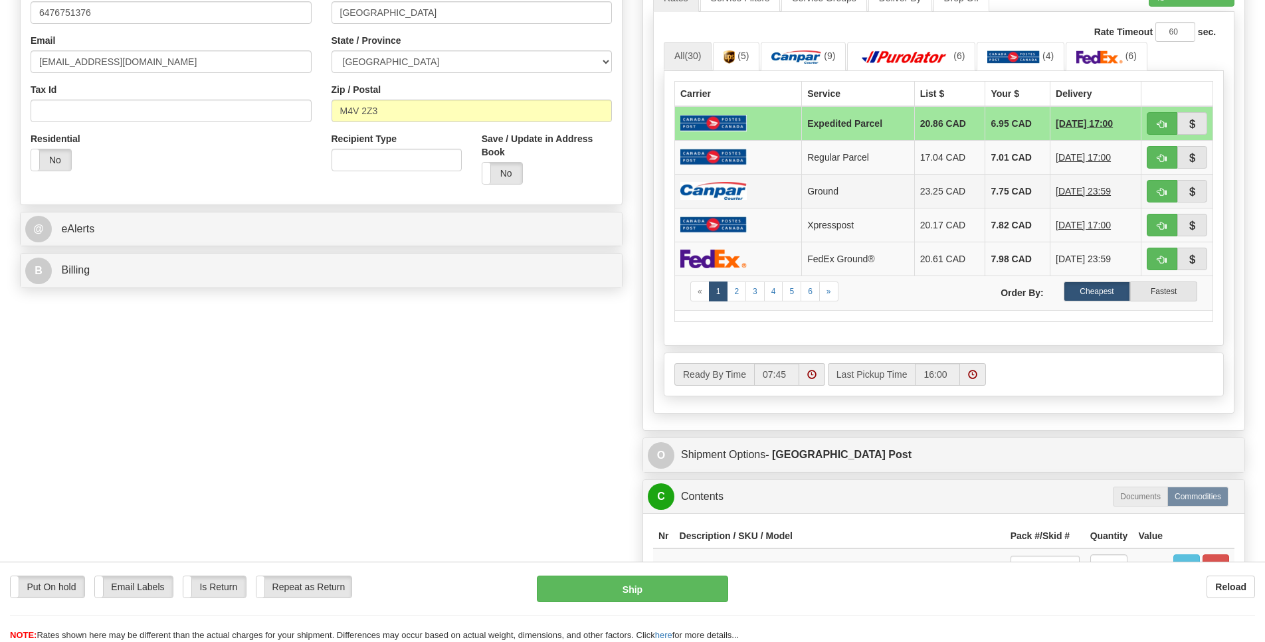
click at [711, 200] on img at bounding box center [713, 191] width 66 height 18
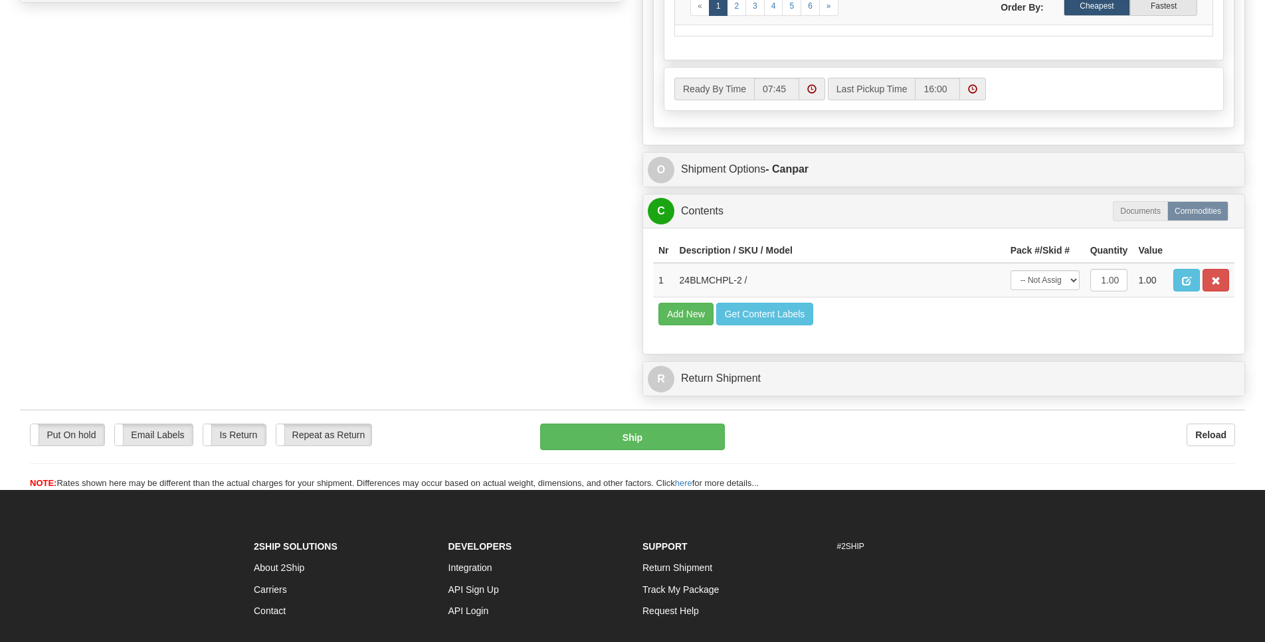
scroll to position [674, 0]
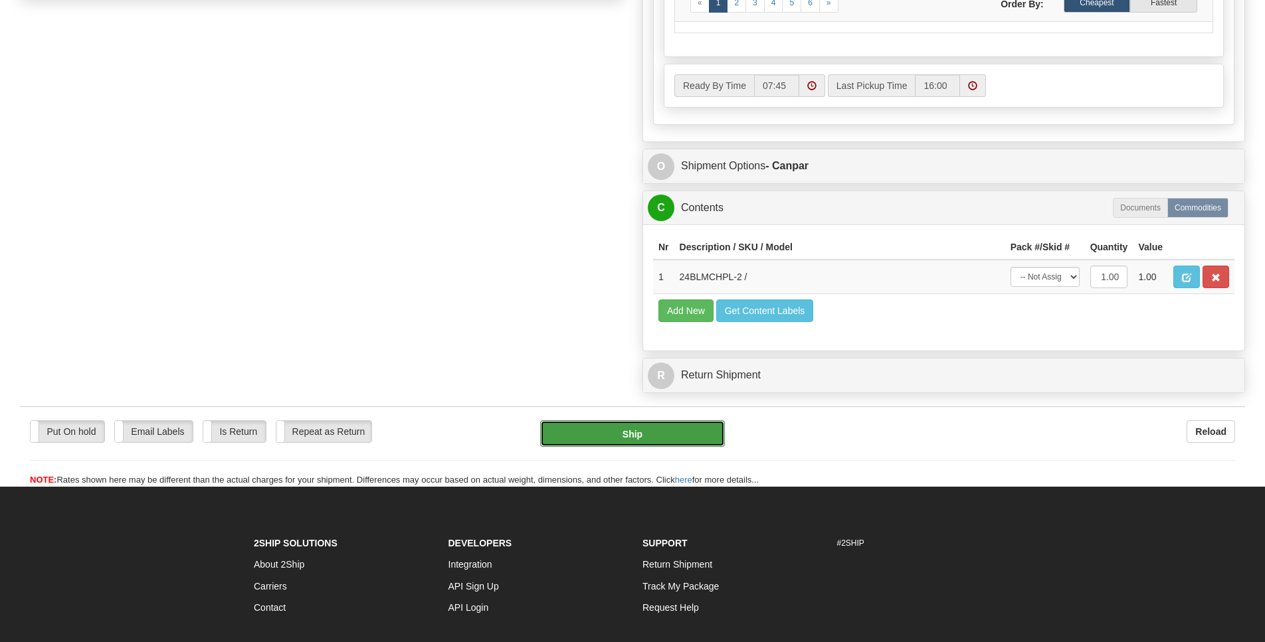
click at [658, 447] on button "Ship" at bounding box center [632, 433] width 184 height 27
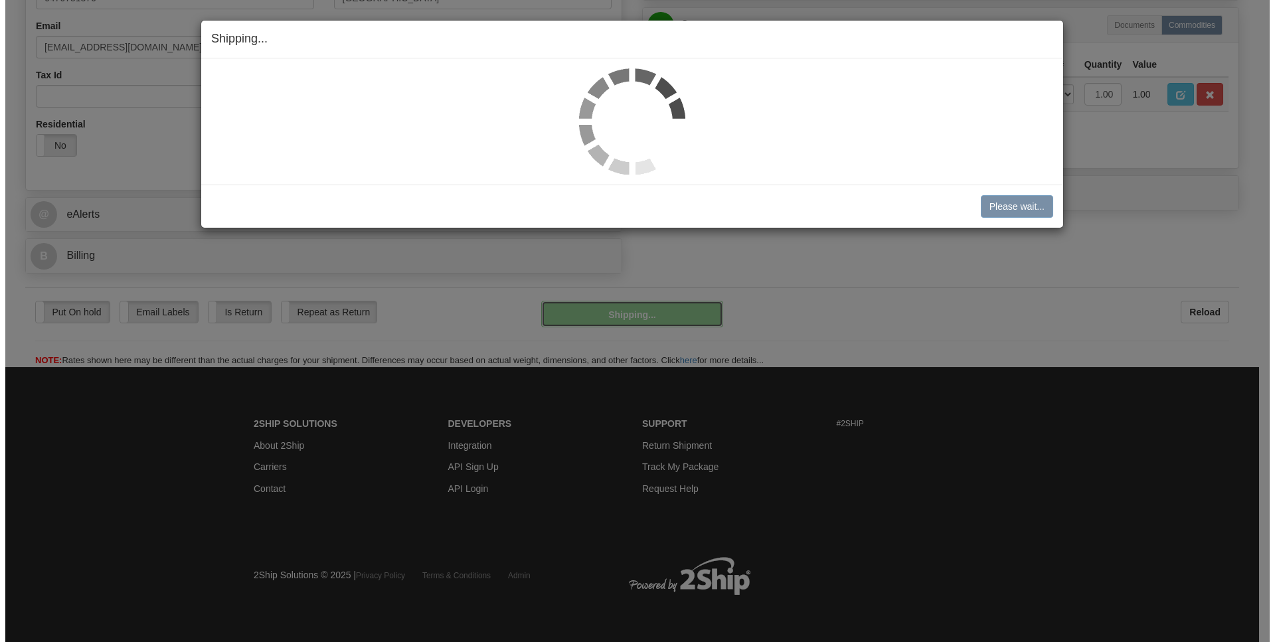
scroll to position [402, 0]
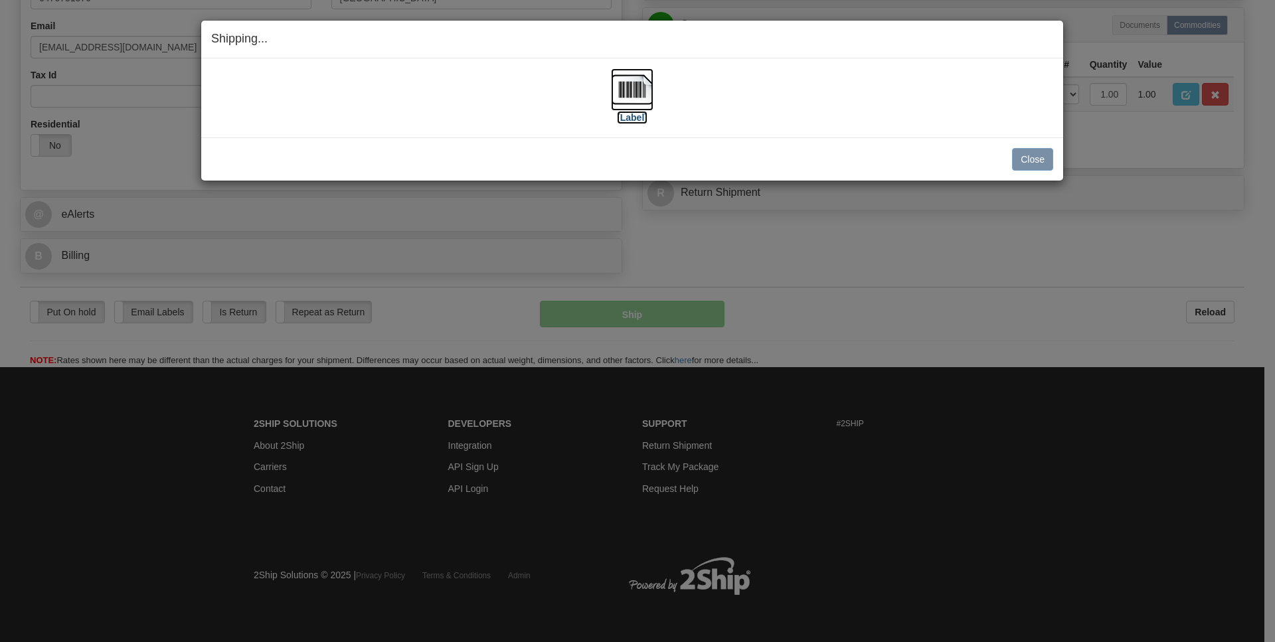
click at [640, 87] on img at bounding box center [632, 89] width 43 height 43
click at [1029, 153] on button "Close" at bounding box center [1032, 159] width 41 height 23
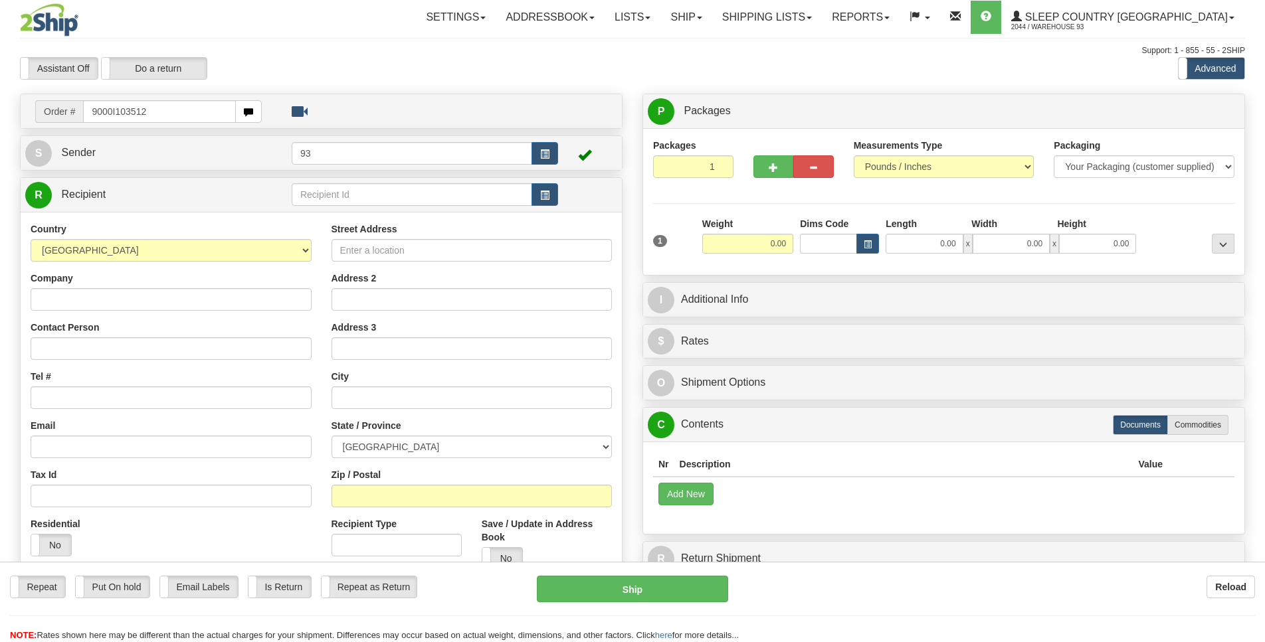
type input "9000I103512"
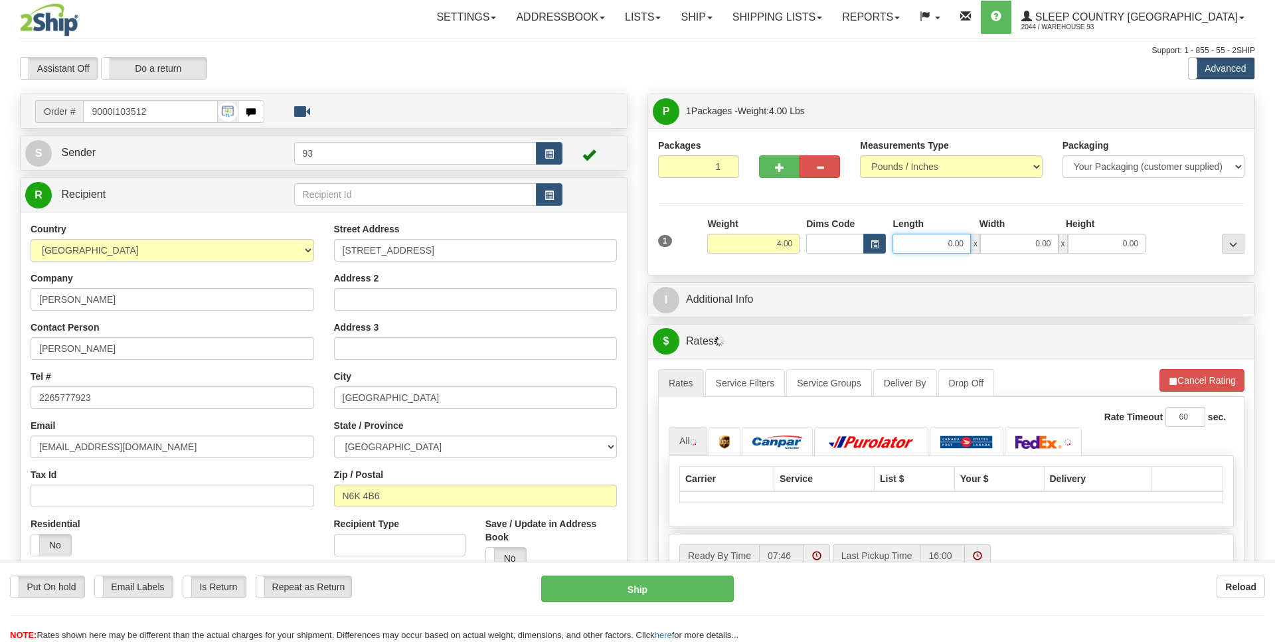
click at [913, 242] on input "0.00" at bounding box center [932, 244] width 78 height 20
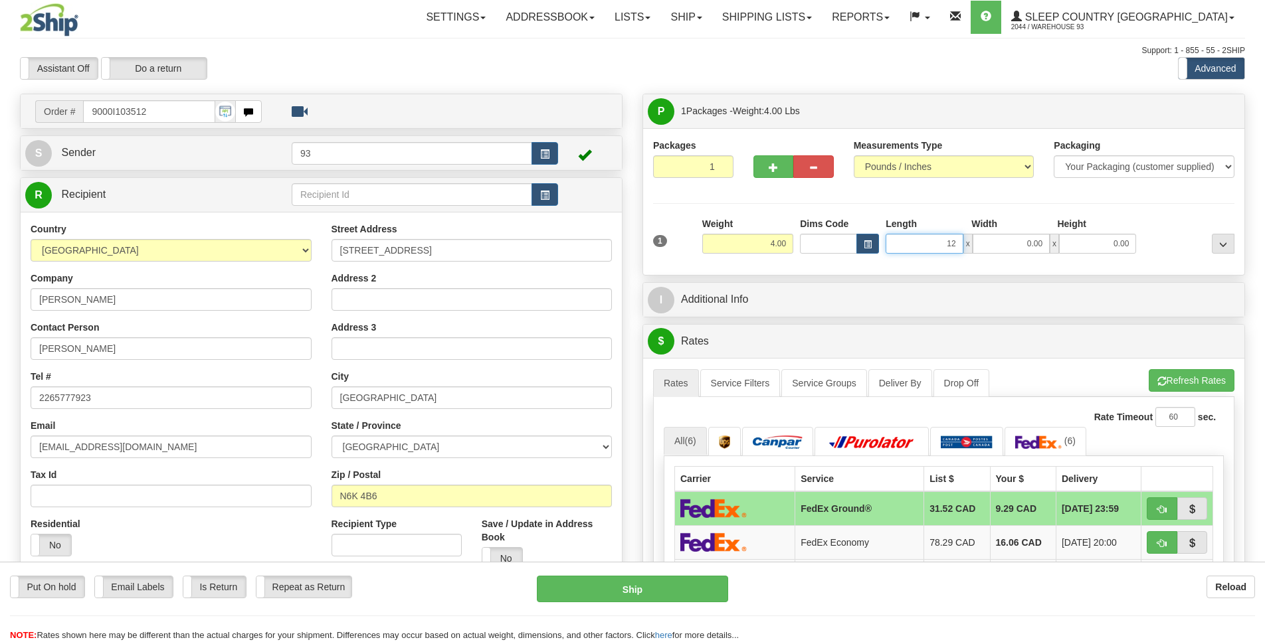
scroll to position [0, 1]
type input "12.00"
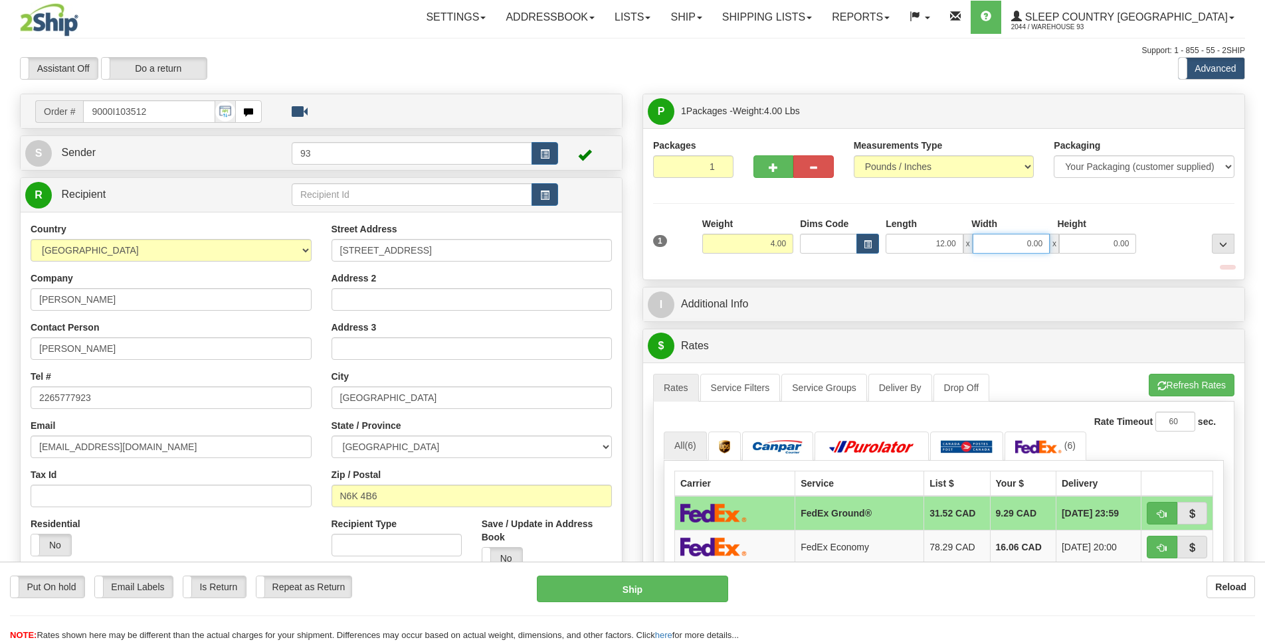
click at [986, 243] on input "0.00" at bounding box center [1010, 244] width 77 height 20
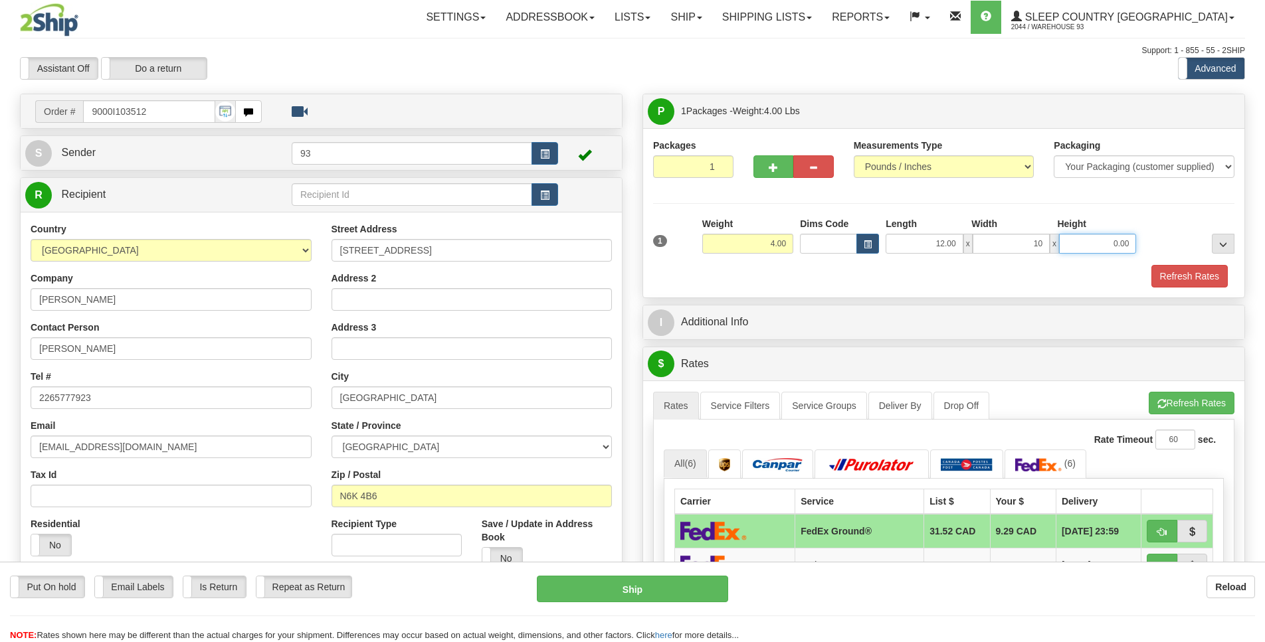
type input "10.00"
click at [1097, 245] on input "0.00" at bounding box center [1097, 244] width 77 height 20
type input "2.00"
click at [1180, 269] on button "Refresh Rates" at bounding box center [1189, 276] width 76 height 23
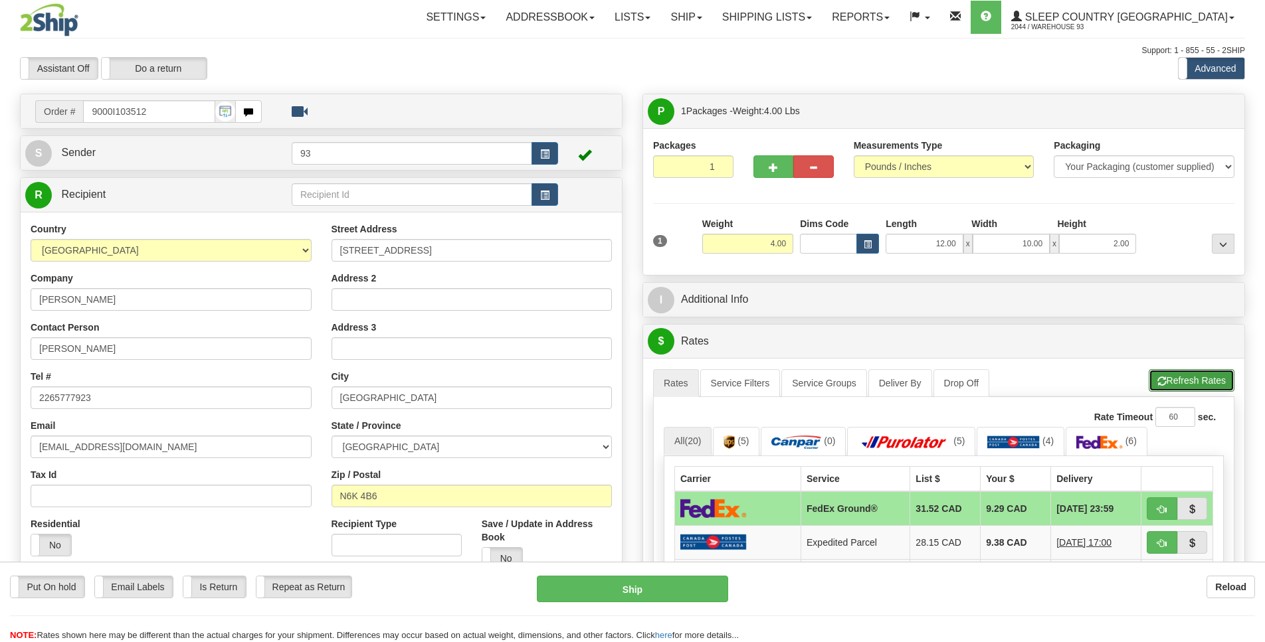
click at [1215, 385] on button "Refresh Rates" at bounding box center [1192, 380] width 86 height 23
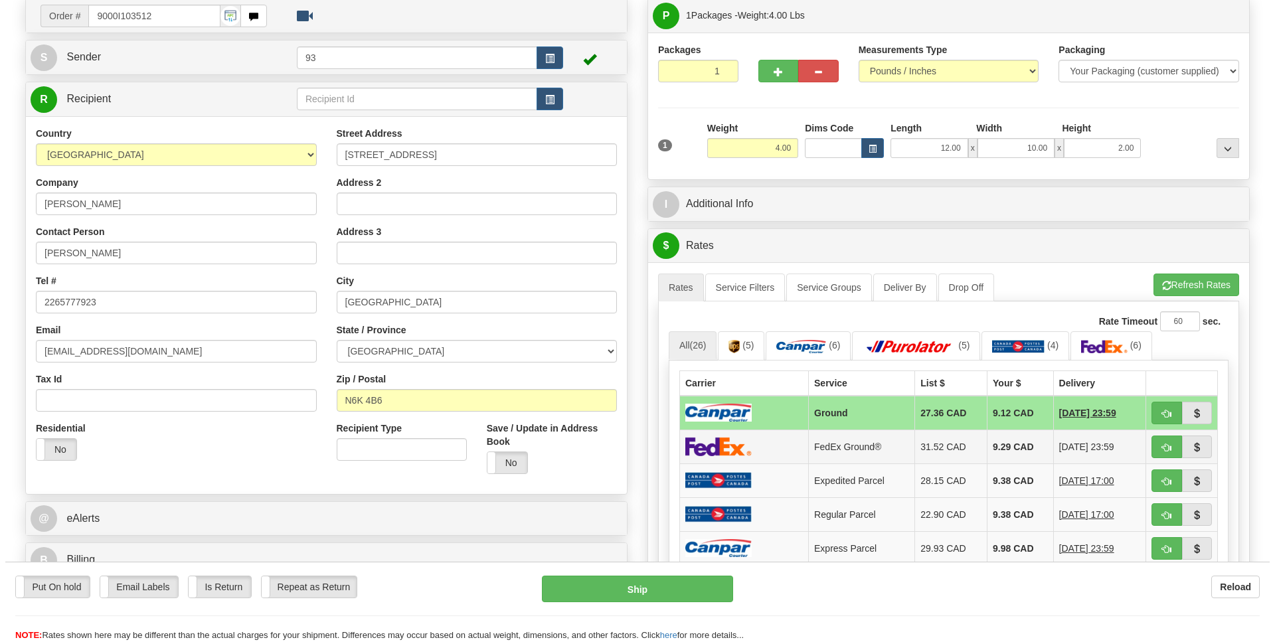
scroll to position [96, 0]
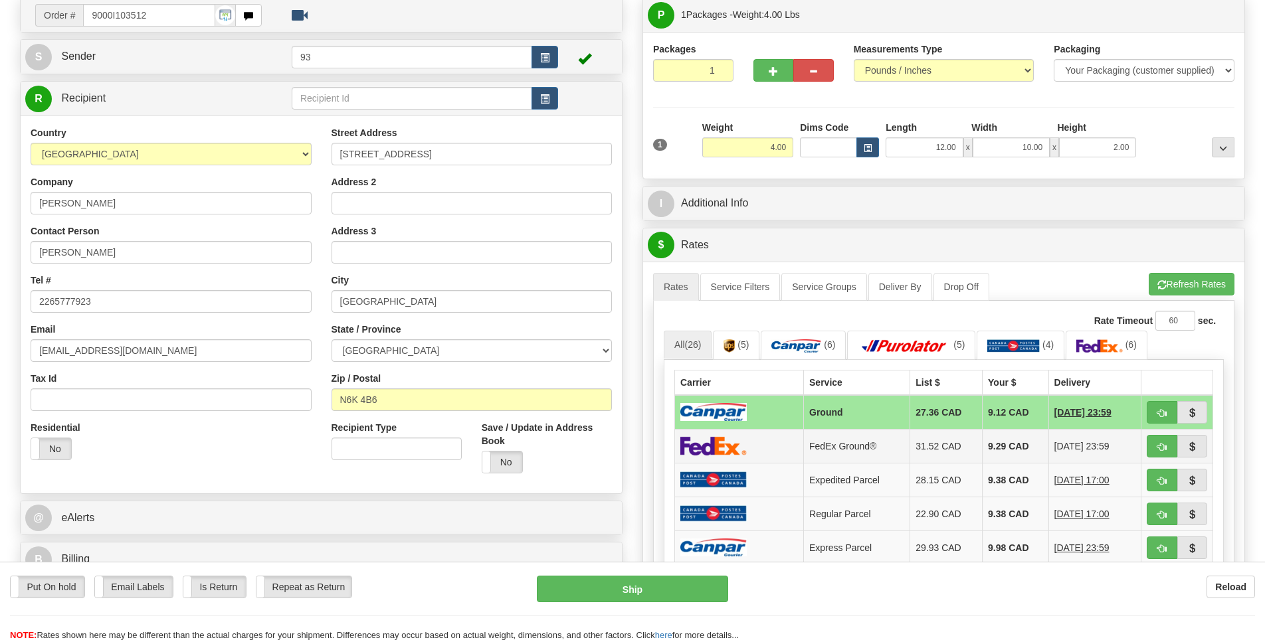
click at [707, 456] on img at bounding box center [713, 445] width 66 height 19
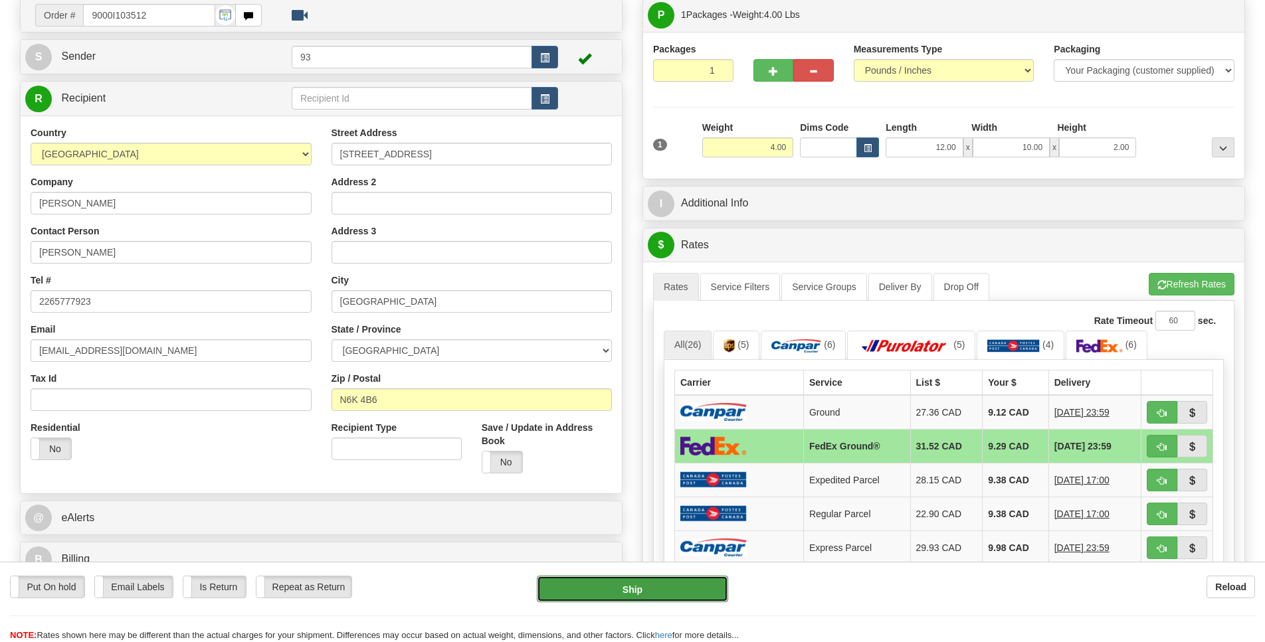
click at [694, 590] on button "Ship" at bounding box center [632, 589] width 191 height 27
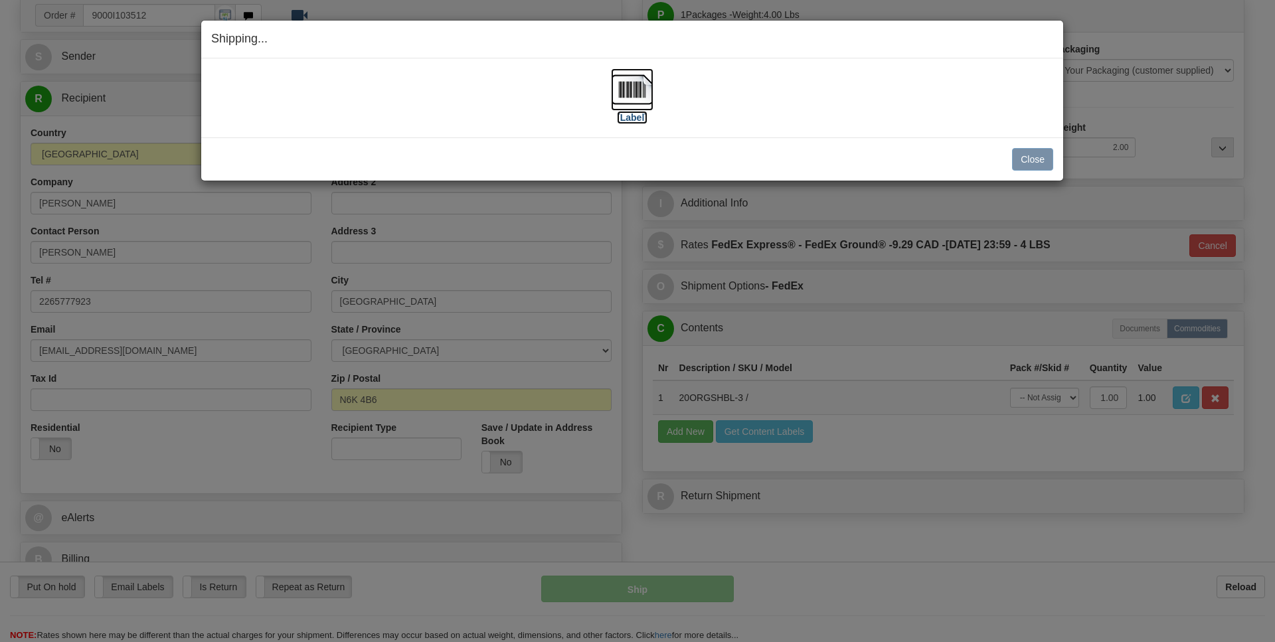
click at [628, 89] on img at bounding box center [632, 89] width 43 height 43
click at [1031, 158] on button "Close" at bounding box center [1032, 159] width 41 height 23
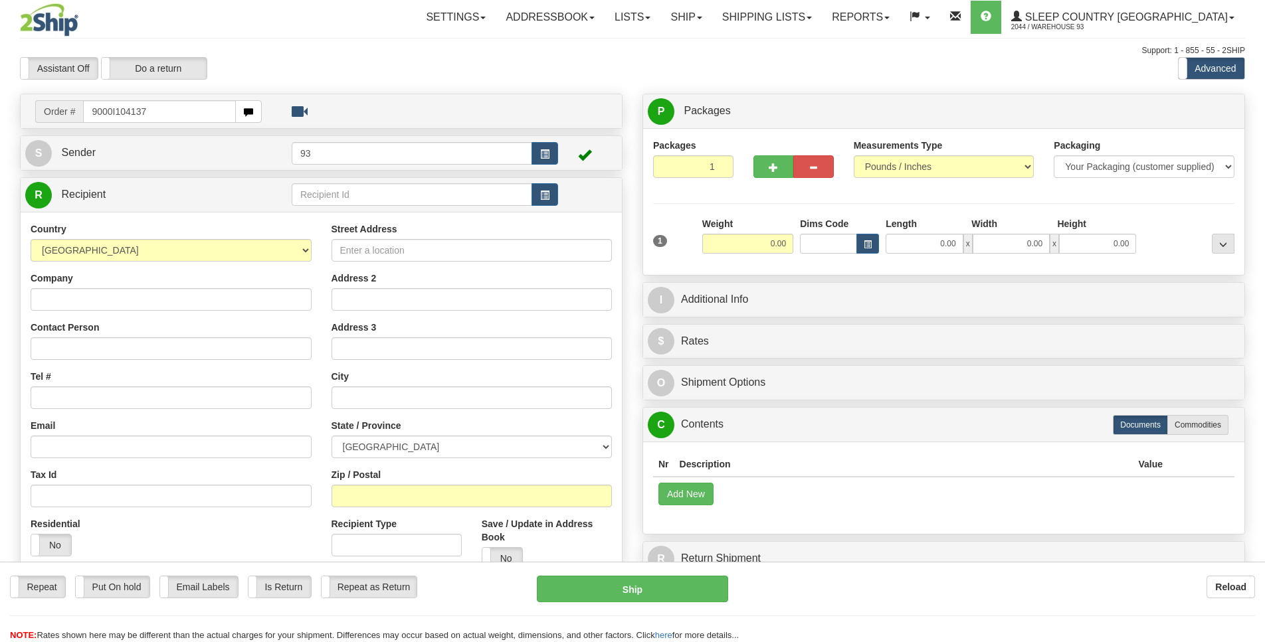
type input "9000I104137"
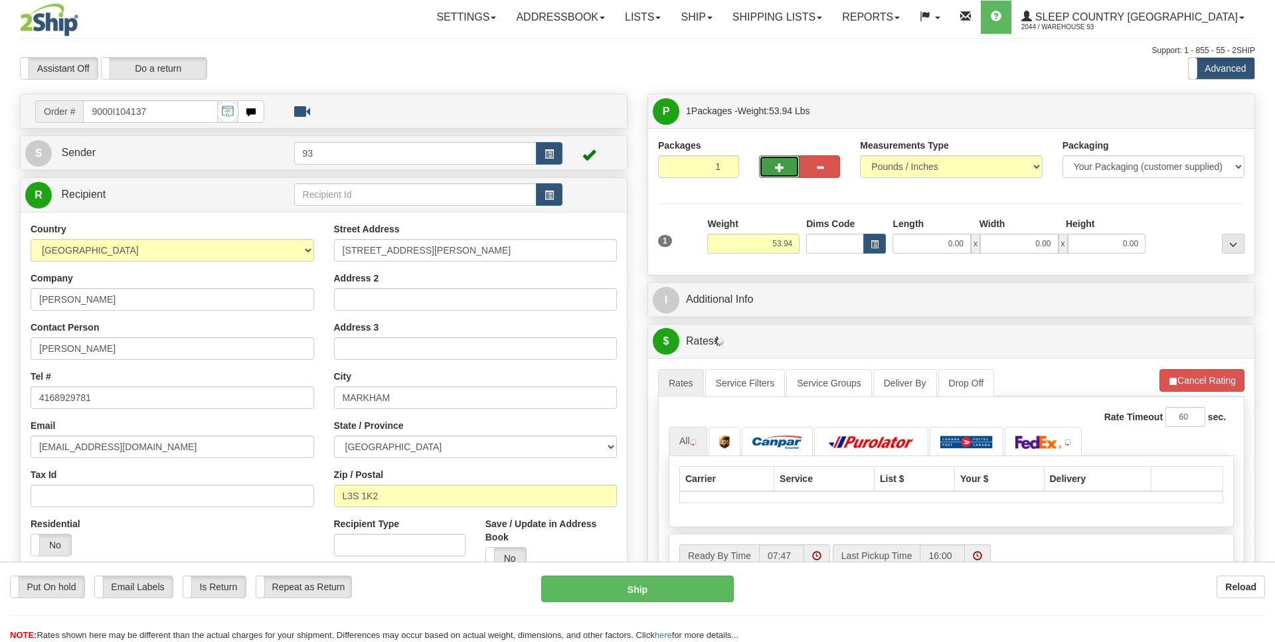
click at [775, 163] on span "button" at bounding box center [779, 167] width 9 height 9
type input "2"
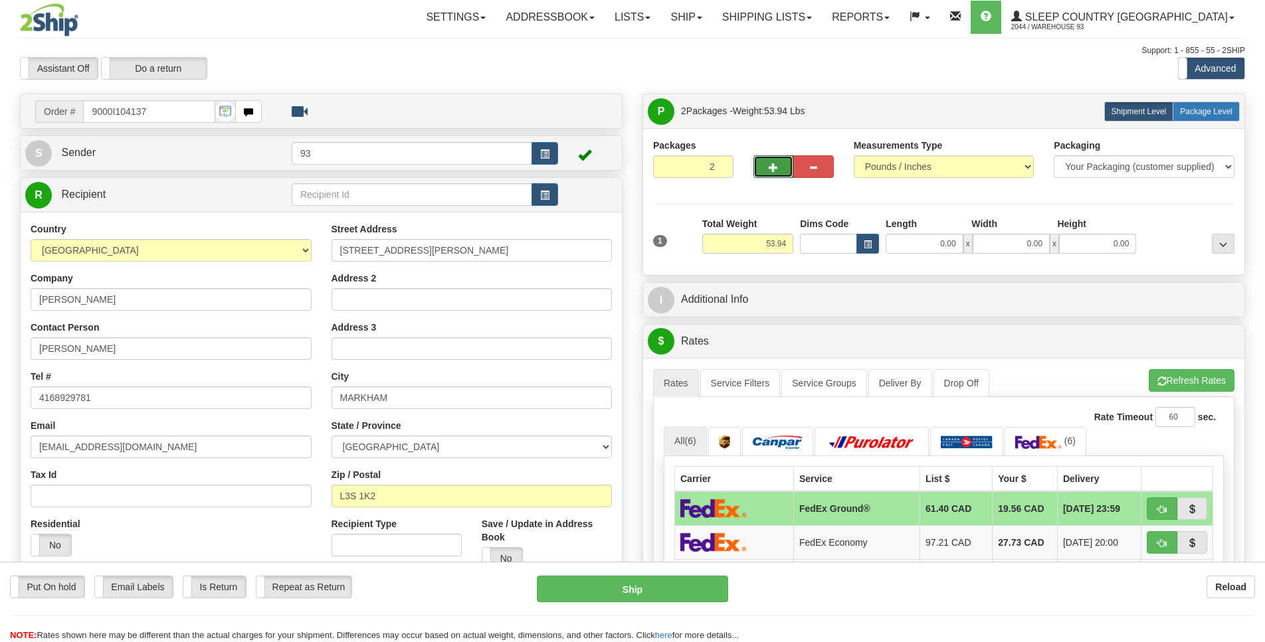
click at [1217, 112] on span "Package Level" at bounding box center [1206, 111] width 52 height 9
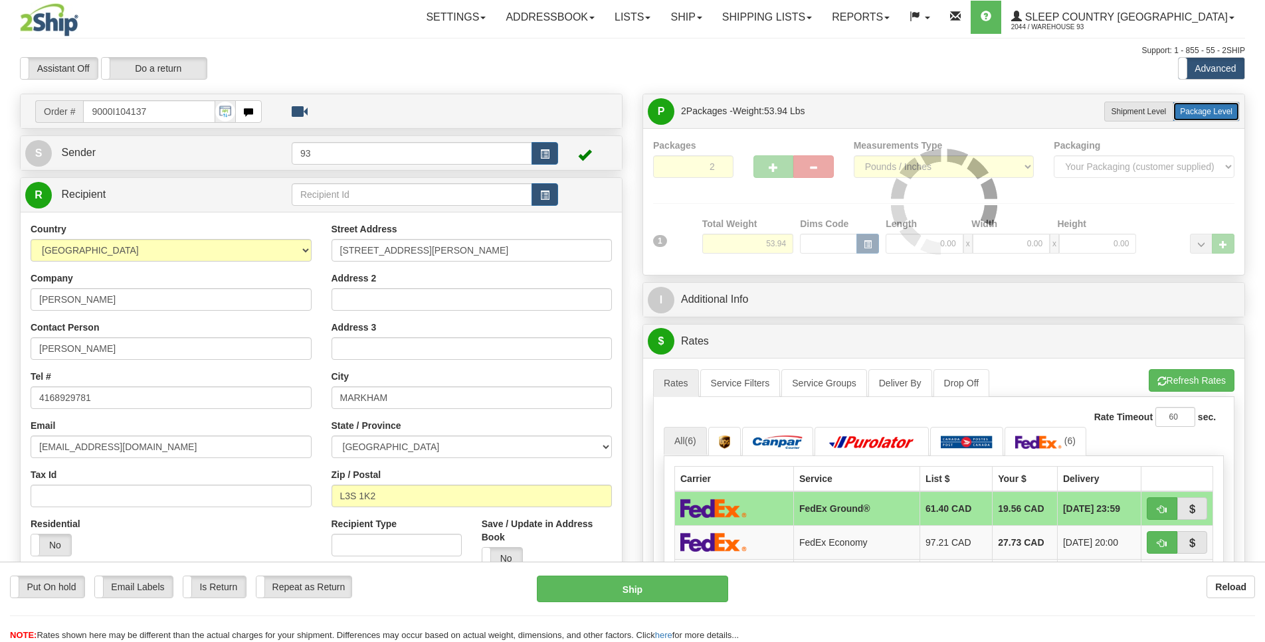
radio input "true"
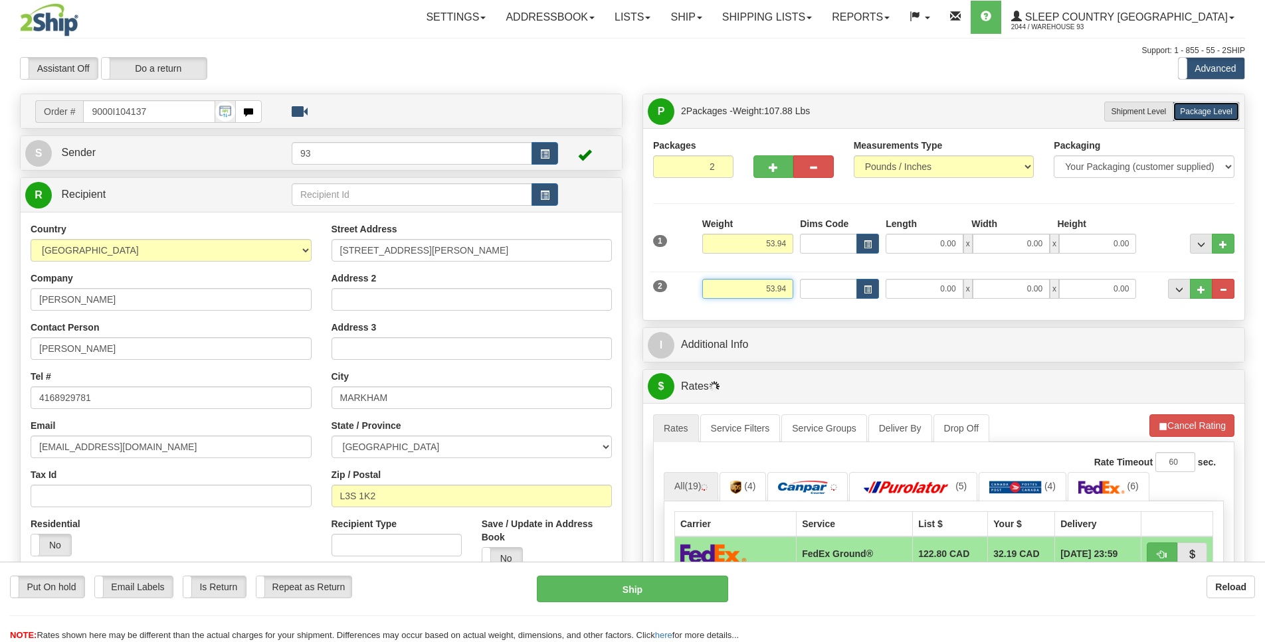
click at [785, 286] on input "53.94" at bounding box center [747, 289] width 91 height 20
type input "5"
type input "3.94"
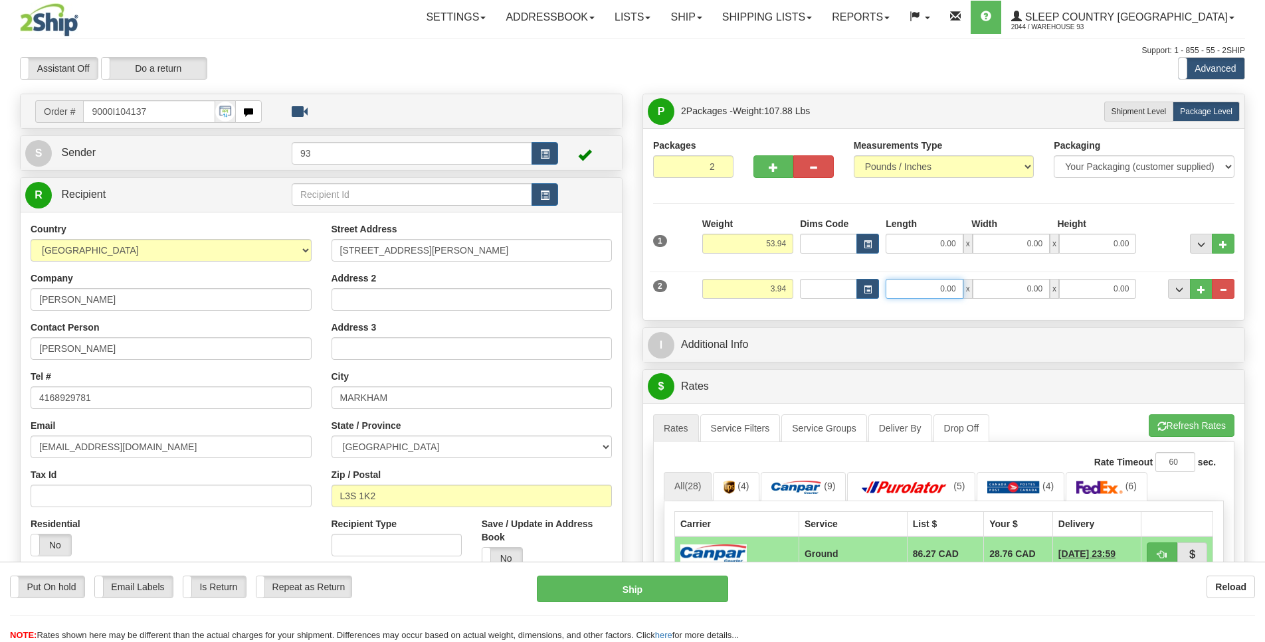
click at [932, 287] on input "0.00" at bounding box center [923, 289] width 77 height 20
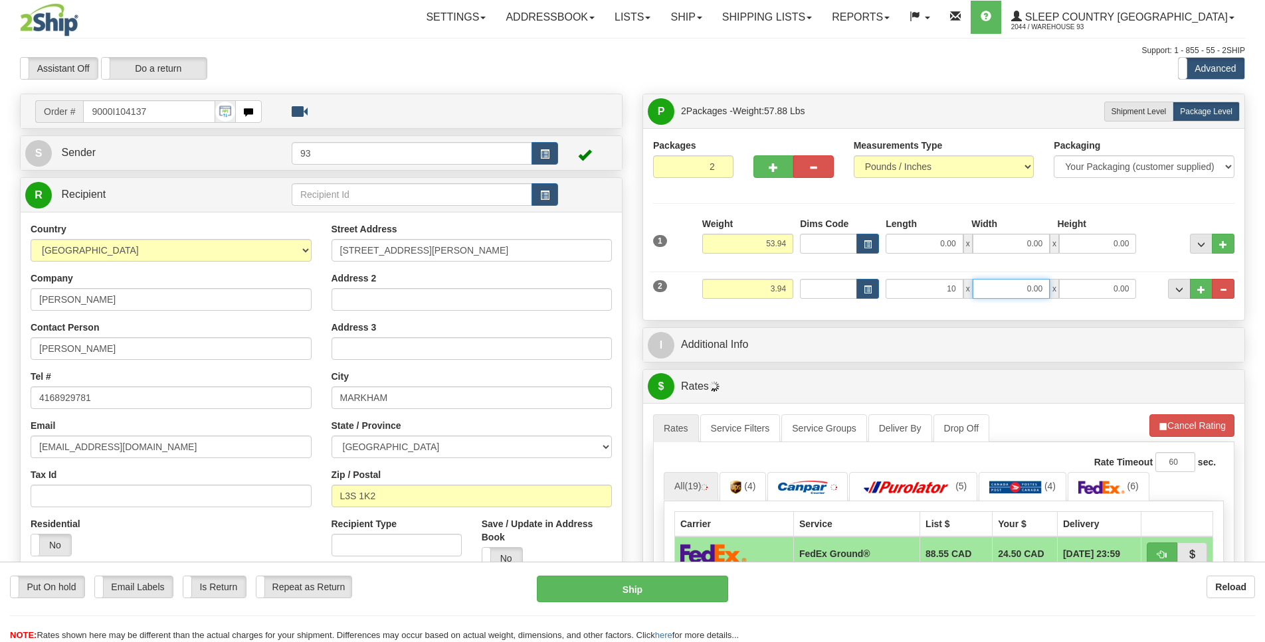
click at [1038, 288] on input "0.00" at bounding box center [1010, 289] width 77 height 20
type input "10.00"
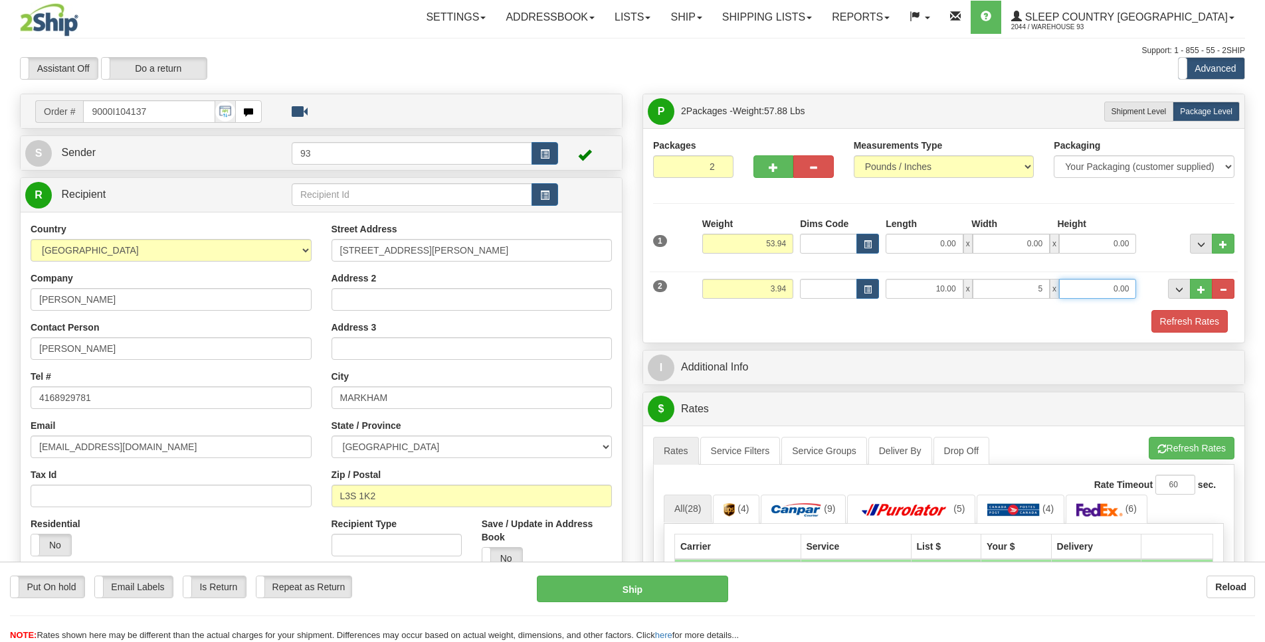
type input "5.00"
click at [1115, 286] on input "0.00" at bounding box center [1097, 289] width 77 height 20
type input "5.00"
click at [786, 244] on input "53.94" at bounding box center [747, 244] width 91 height 20
click at [923, 240] on input "0.00" at bounding box center [923, 244] width 77 height 20
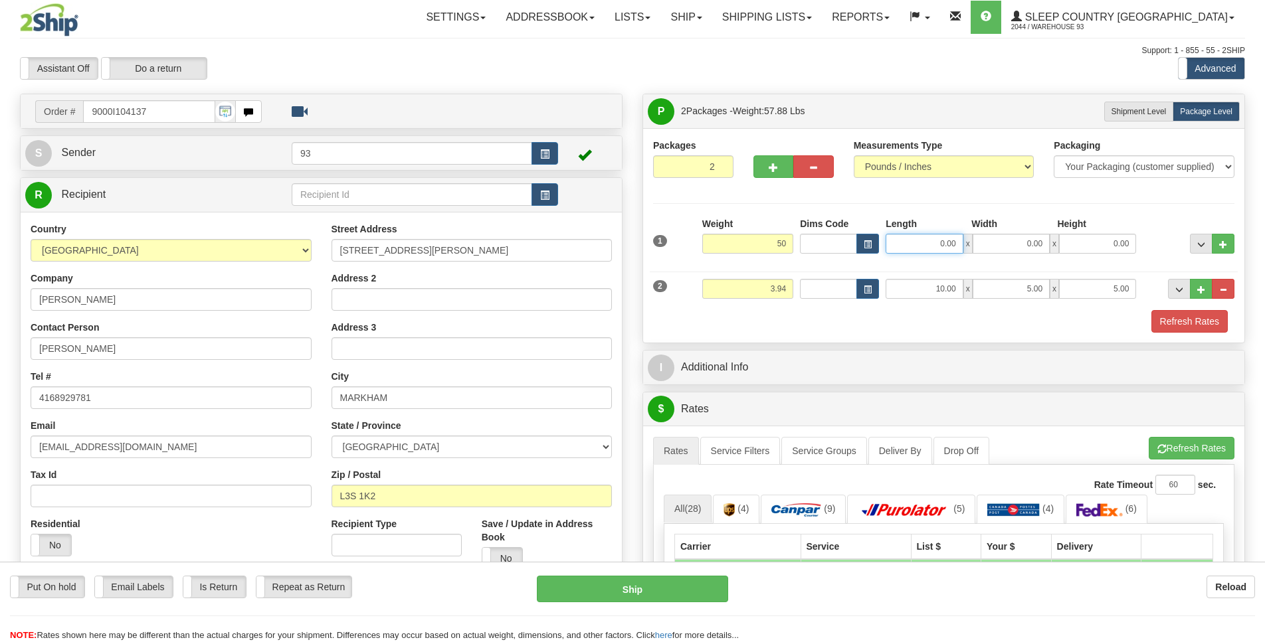
type input "50.00"
type input "40.00"
click at [1013, 258] on div "1 Weight 50.00 Dims Code x x" at bounding box center [944, 240] width 588 height 47
click at [1020, 246] on input "0.00" at bounding box center [1010, 244] width 77 height 20
type input "18.00"
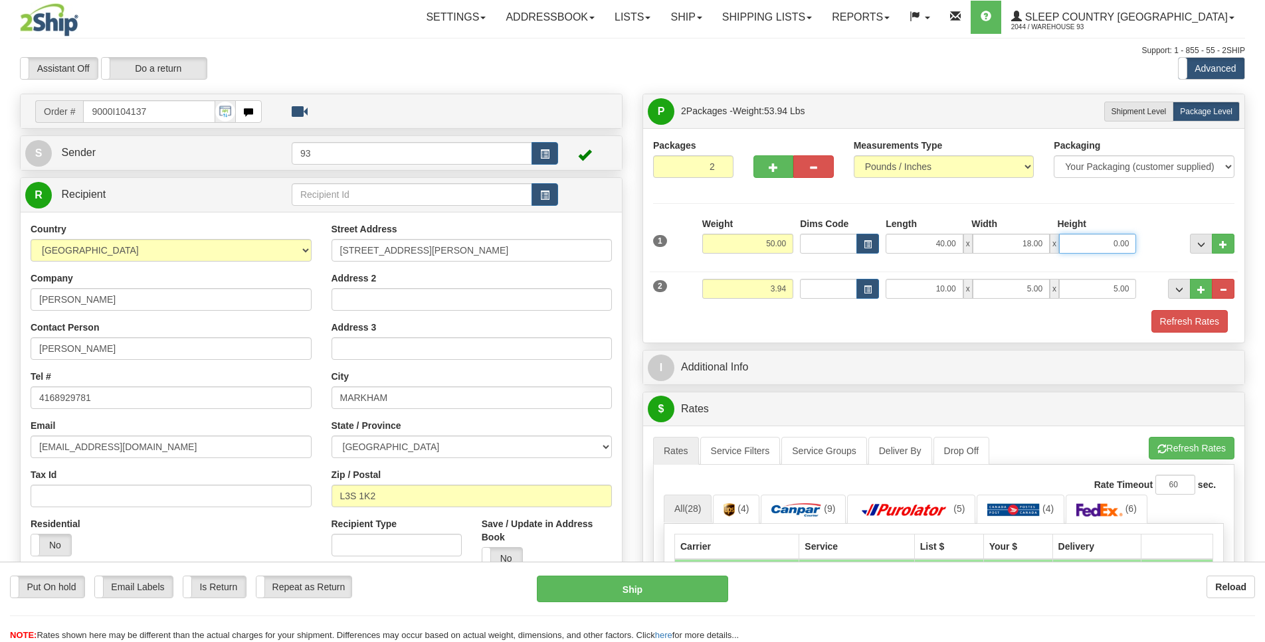
click at [1097, 247] on input "0.00" at bounding box center [1097, 244] width 77 height 20
type input "18.00"
click at [1202, 316] on button "Refresh Rates" at bounding box center [1189, 321] width 76 height 23
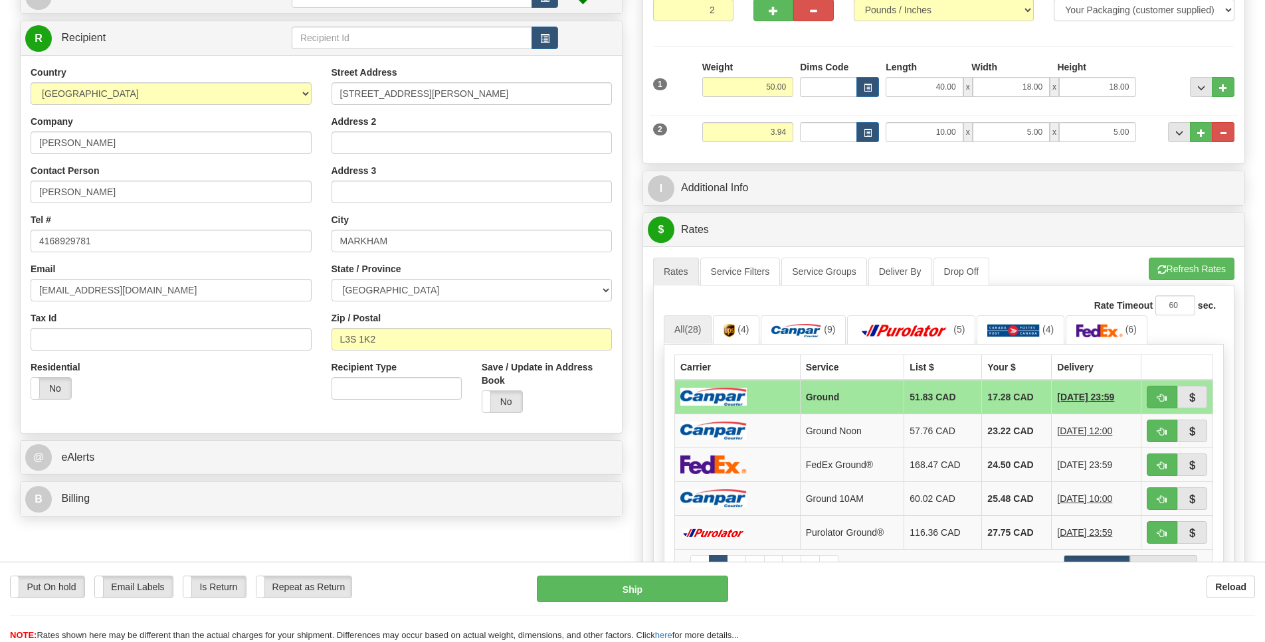
scroll to position [193, 0]
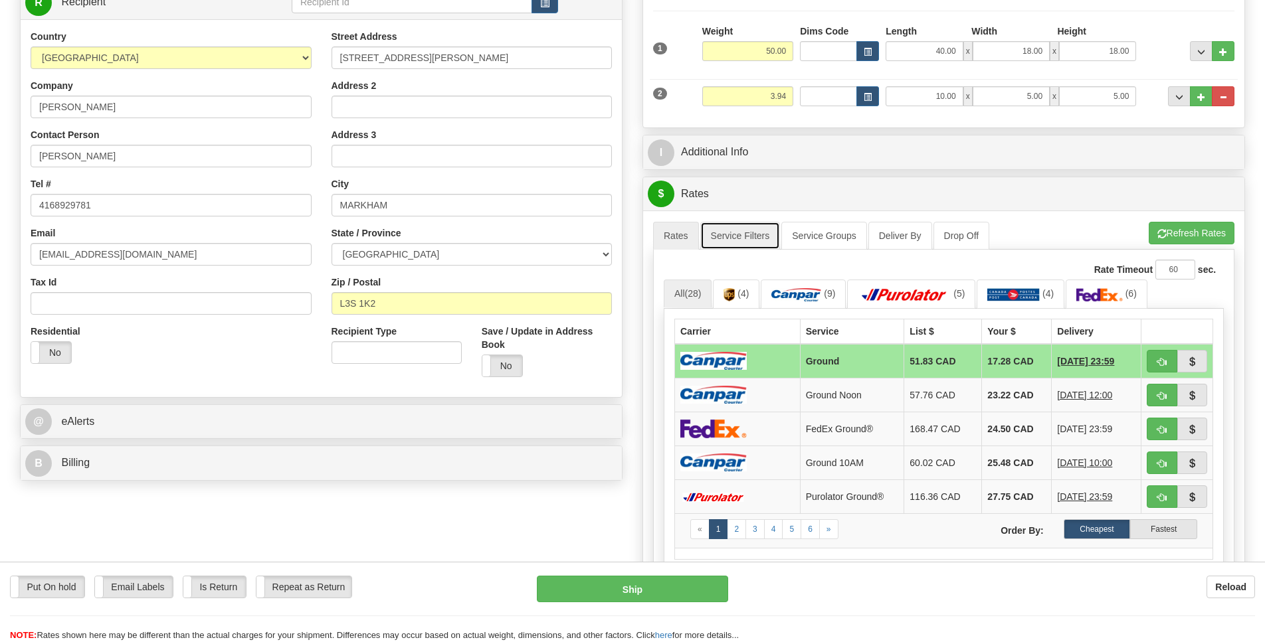
click at [749, 234] on link "Service Filters" at bounding box center [740, 236] width 80 height 28
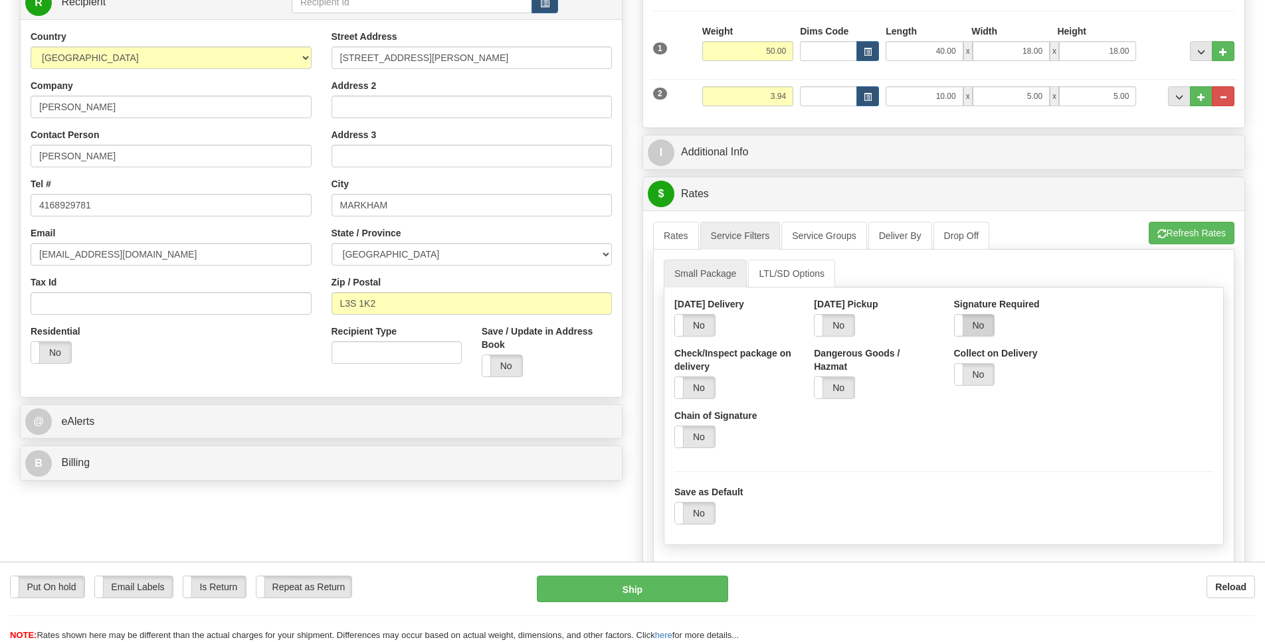
click at [984, 325] on label "No" at bounding box center [975, 325] width 40 height 21
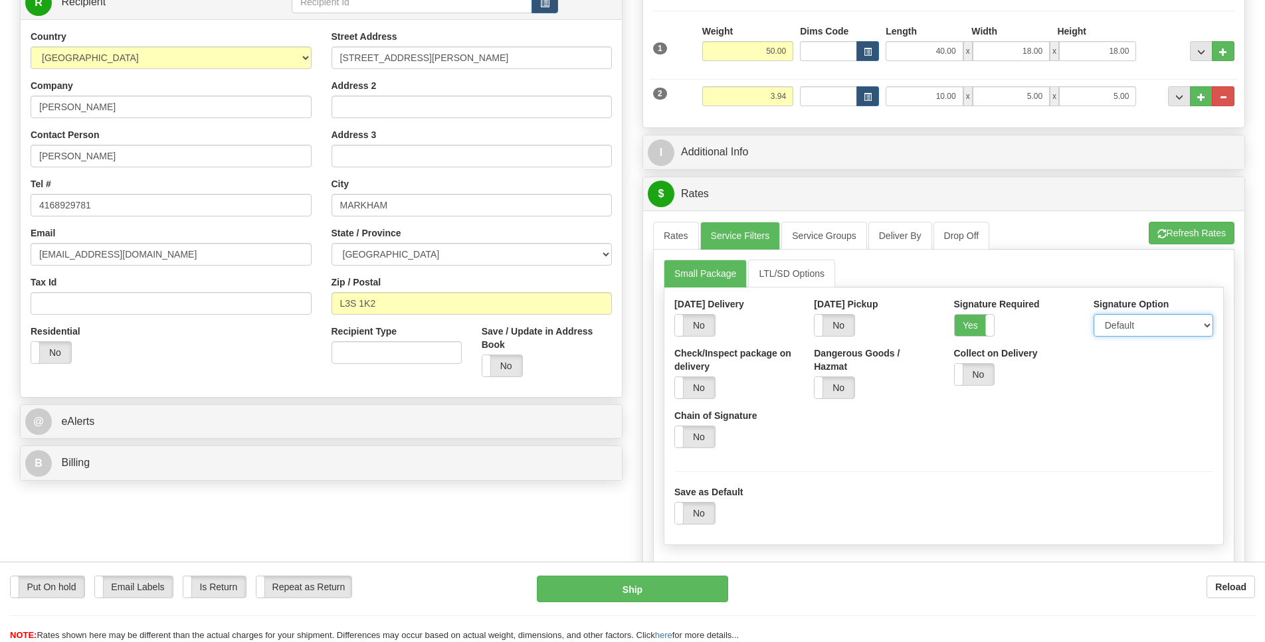
click at [1121, 323] on select "Default Adult Direct Indirect No Signature Required" at bounding box center [1153, 325] width 120 height 23
select select "1"
click at [0, 0] on option "Adult" at bounding box center [0, 0] width 0 height 0
click at [680, 233] on link "Rates" at bounding box center [676, 236] width 46 height 28
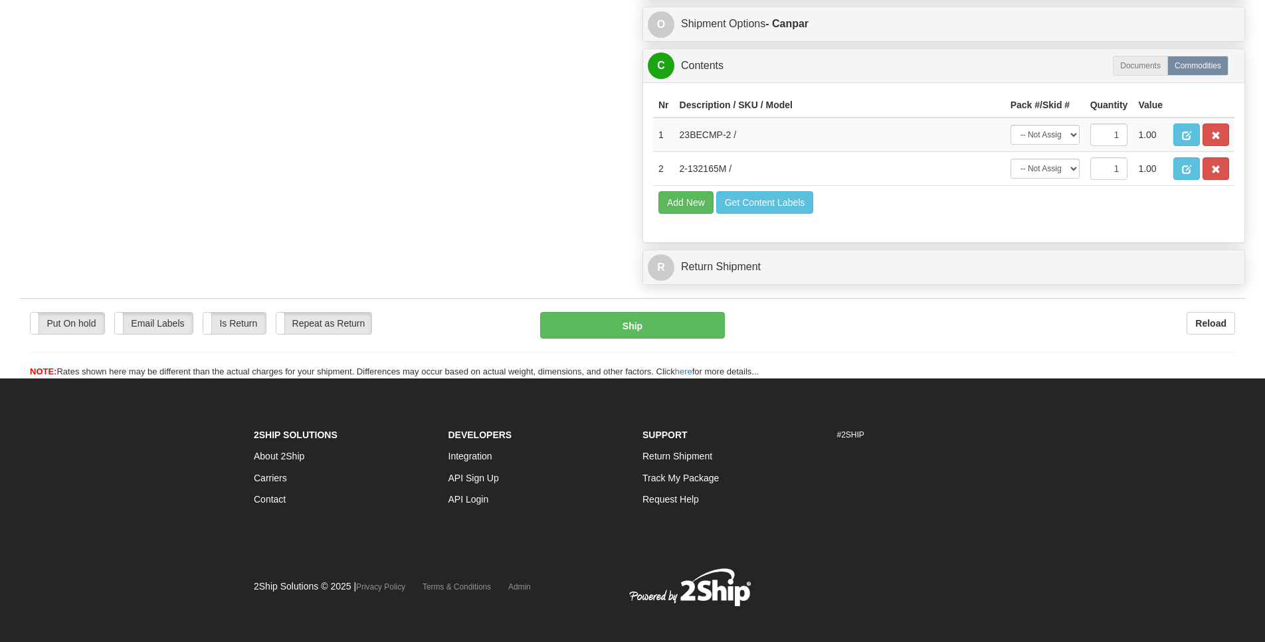
scroll to position [867, 0]
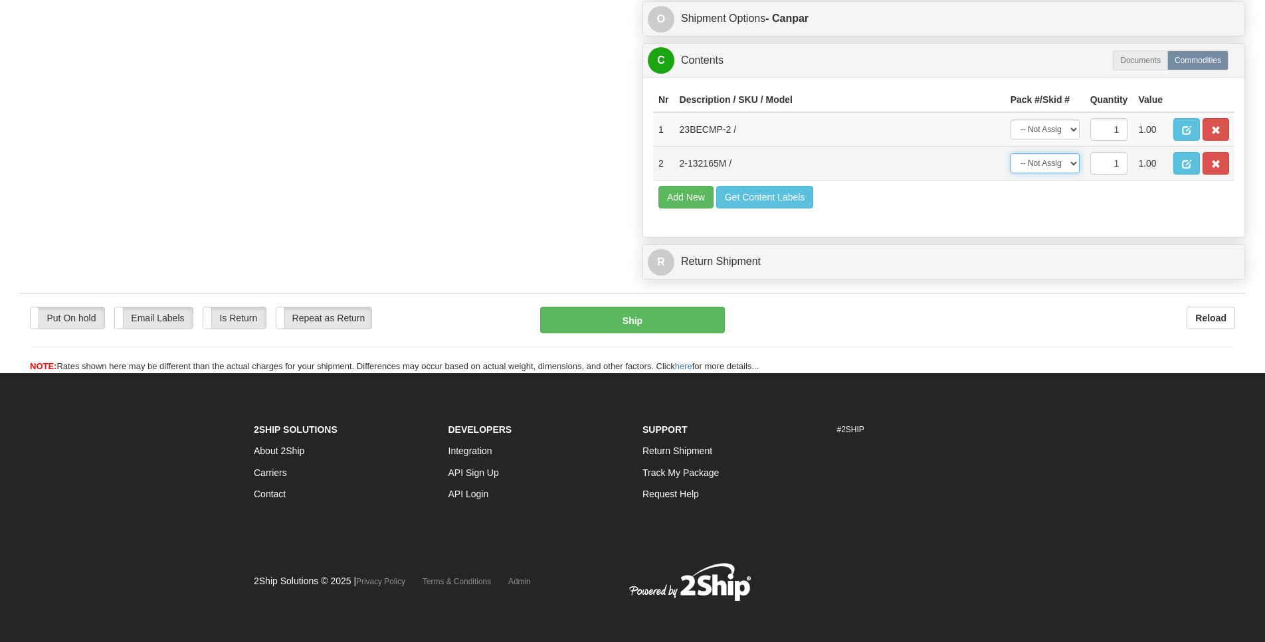
click at [1064, 173] on select "-- Not Assigned -- Package 1 Package 2" at bounding box center [1044, 163] width 69 height 20
select select "0"
click at [0, 0] on option "Package 1" at bounding box center [0, 0] width 0 height 0
click at [1065, 139] on select "-- Not Assigned -- Package 1 Package 2" at bounding box center [1044, 130] width 69 height 20
select select "1"
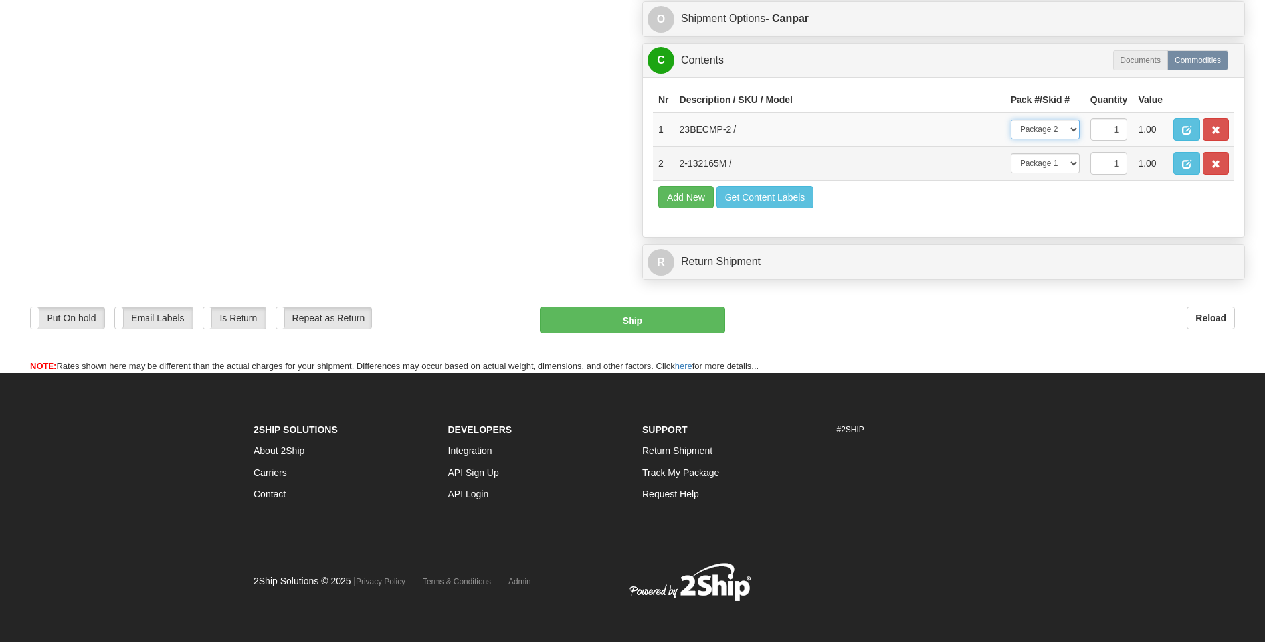
click at [0, 0] on option "Package 2" at bounding box center [0, 0] width 0 height 0
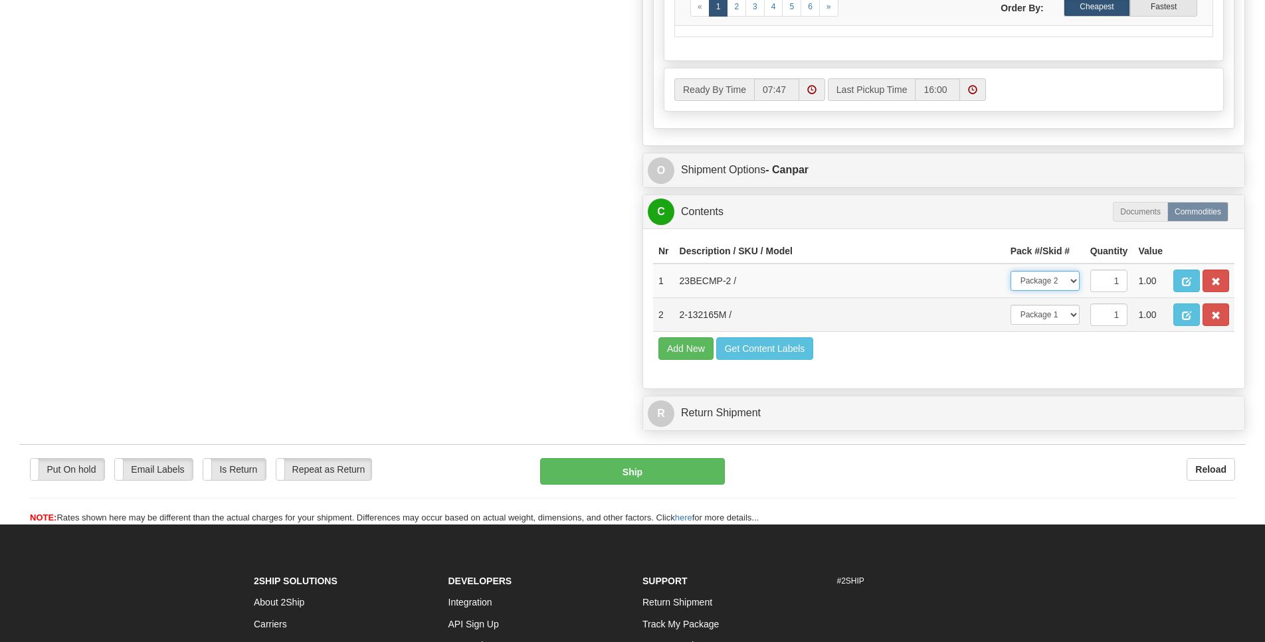
scroll to position [717, 0]
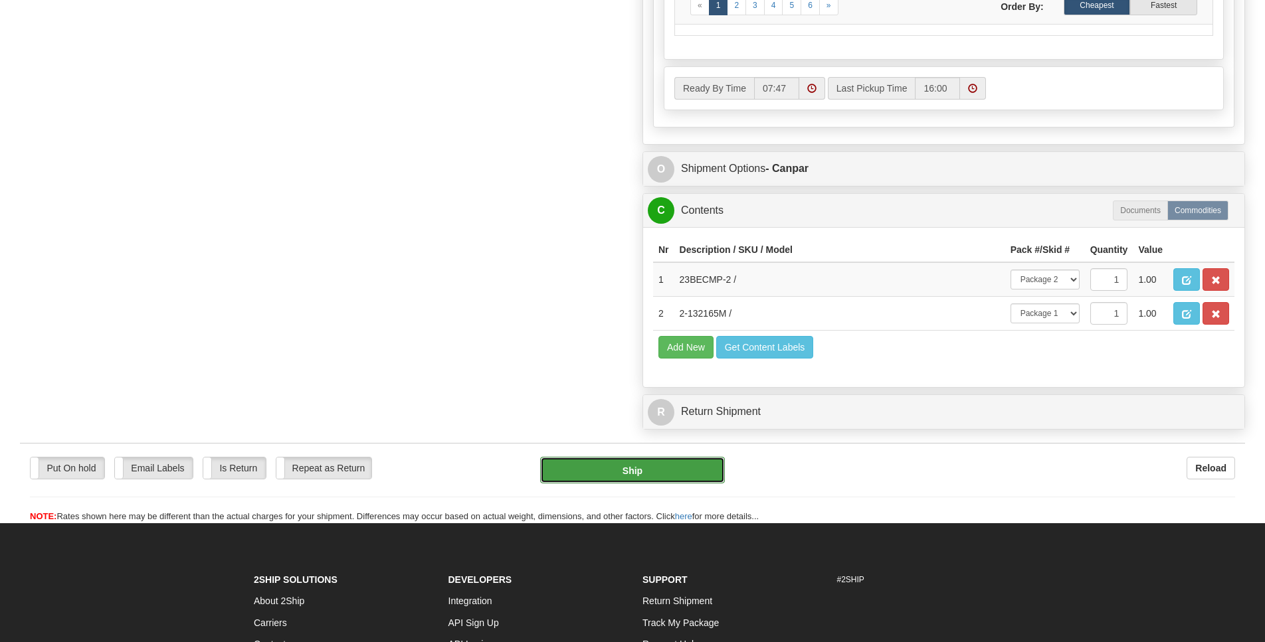
click at [689, 484] on button "Ship" at bounding box center [632, 470] width 184 height 27
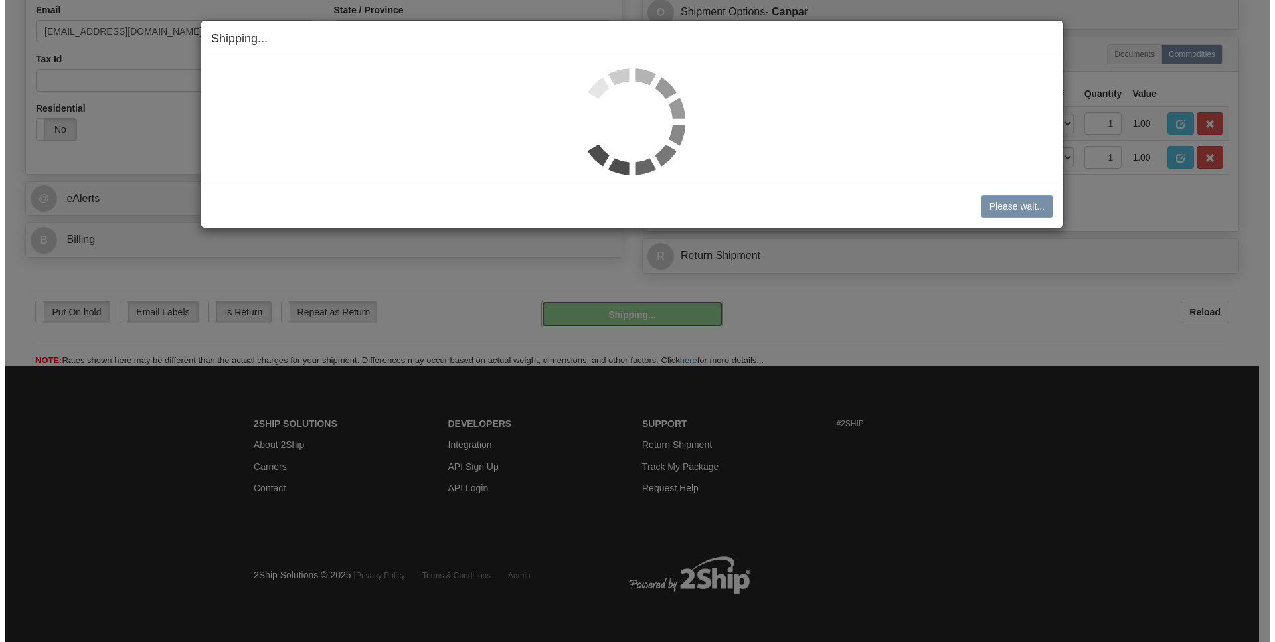
scroll to position [418, 0]
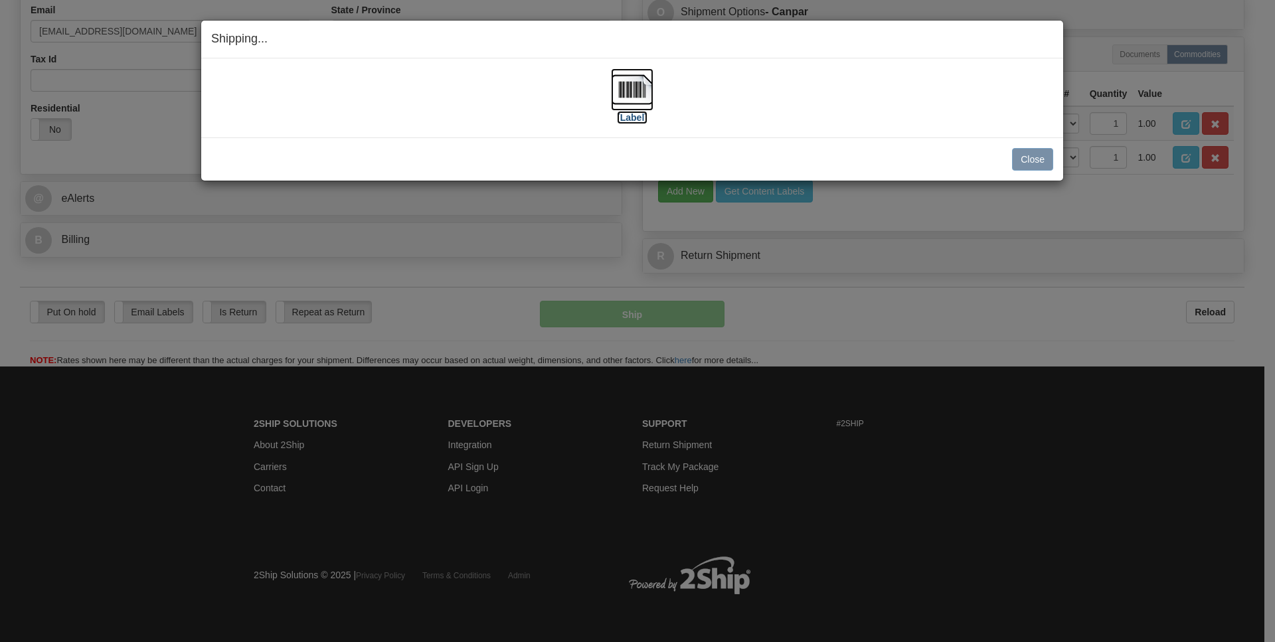
click at [646, 98] on img at bounding box center [632, 89] width 43 height 43
click at [1026, 164] on button "Close" at bounding box center [1032, 159] width 41 height 23
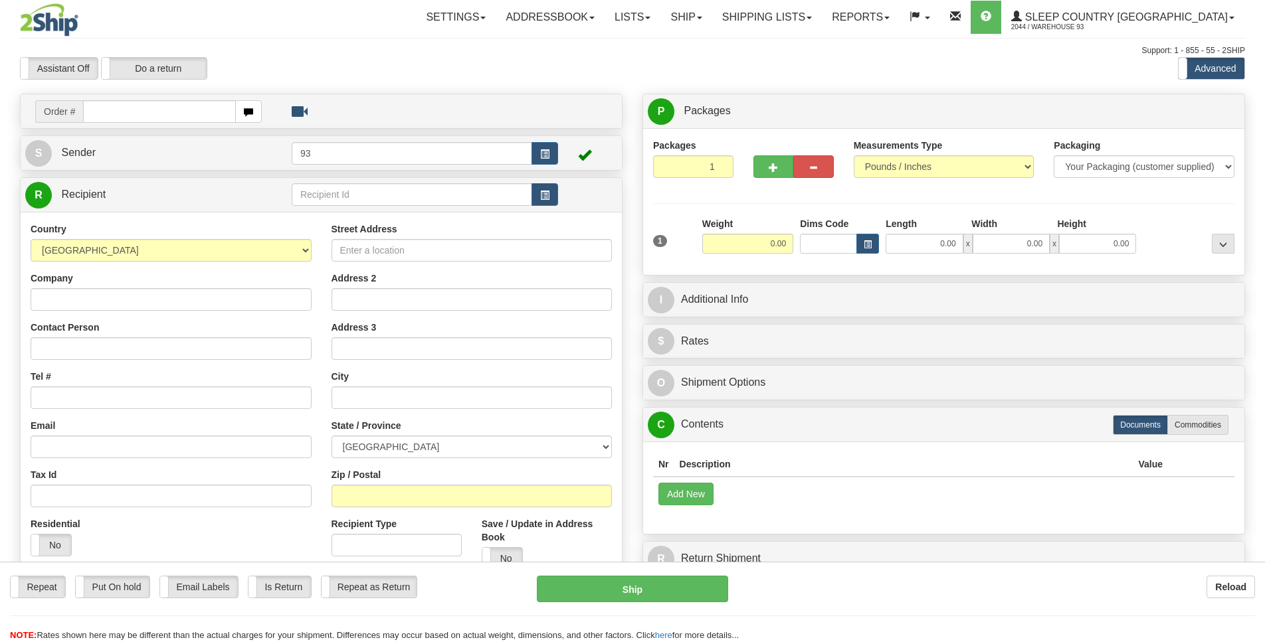
click at [126, 108] on input "text" at bounding box center [159, 111] width 153 height 23
click at [123, 116] on input "text" at bounding box center [159, 111] width 153 height 23
type input "9000I104148"
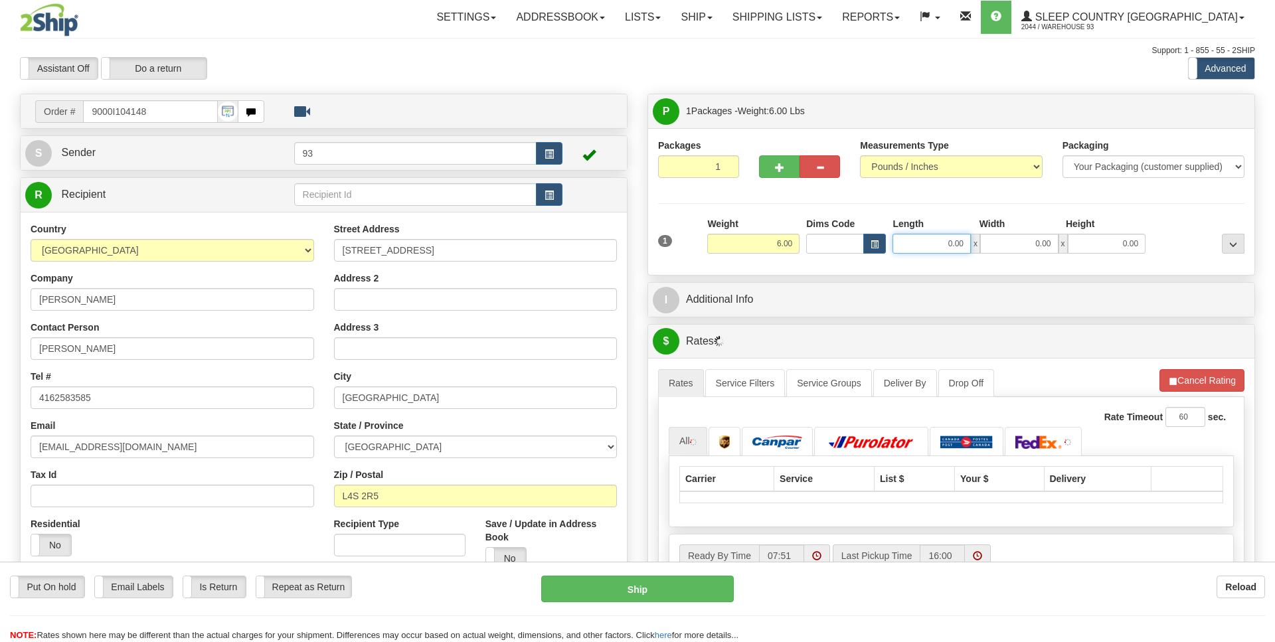
click at [925, 250] on input "0.00" at bounding box center [932, 244] width 78 height 20
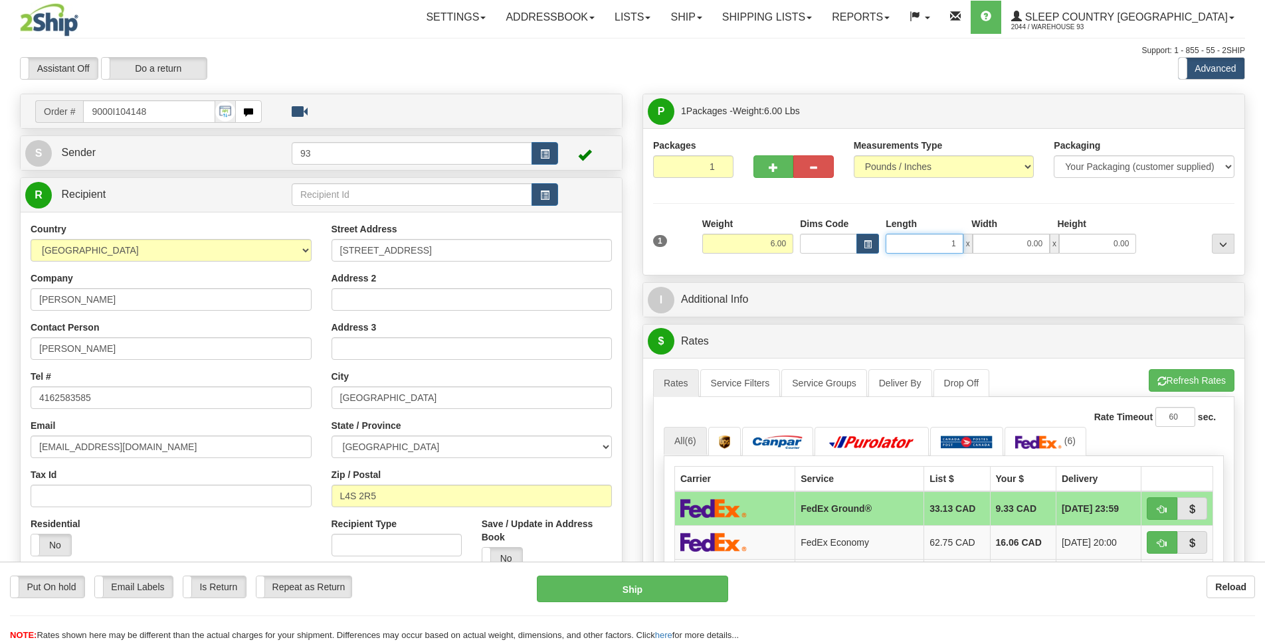
scroll to position [0, 1]
type input "16.00"
click at [995, 245] on input "0.00" at bounding box center [1010, 244] width 77 height 20
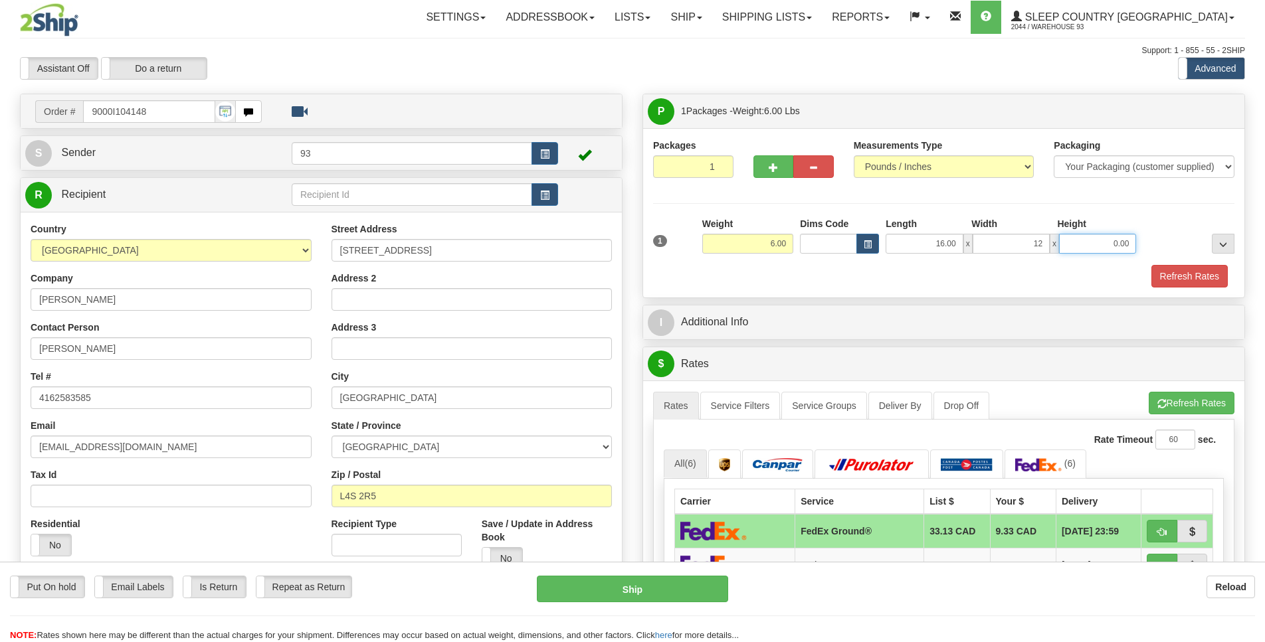
type input "12.00"
click at [1097, 241] on input "0.00" at bounding box center [1097, 244] width 77 height 20
type input "6.00"
click at [1180, 270] on button "Refresh Rates" at bounding box center [1189, 276] width 76 height 23
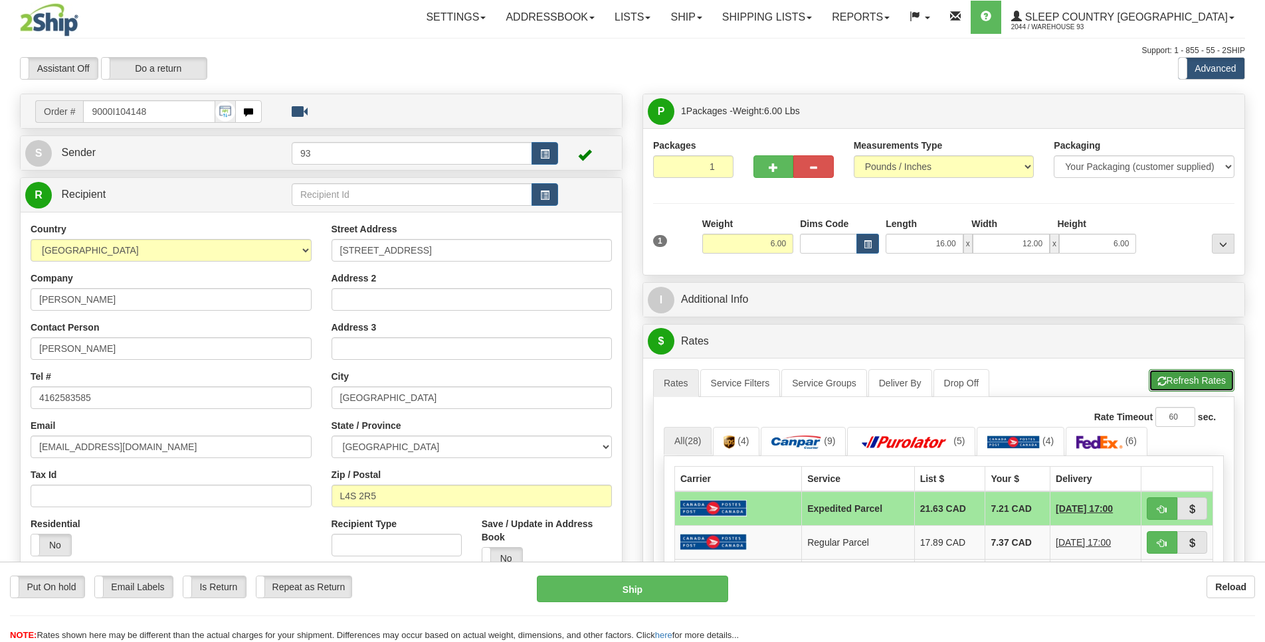
click at [1174, 378] on button "Refresh Rates" at bounding box center [1192, 380] width 86 height 23
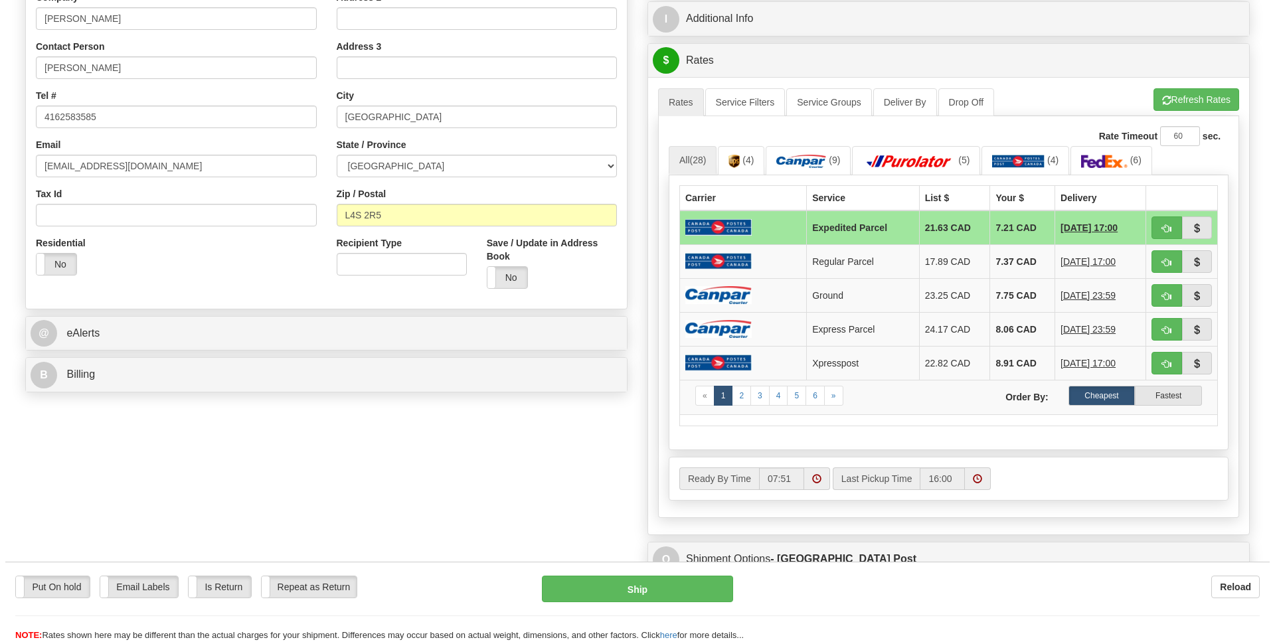
scroll to position [289, 0]
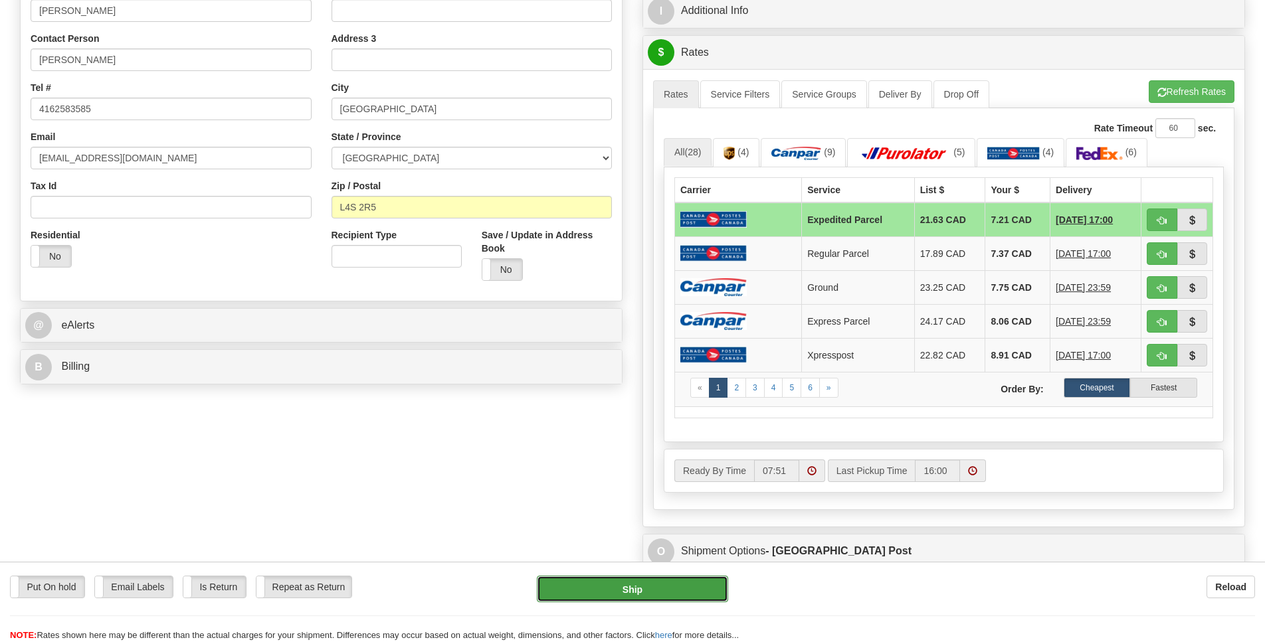
click at [676, 589] on button "Ship" at bounding box center [632, 589] width 191 height 27
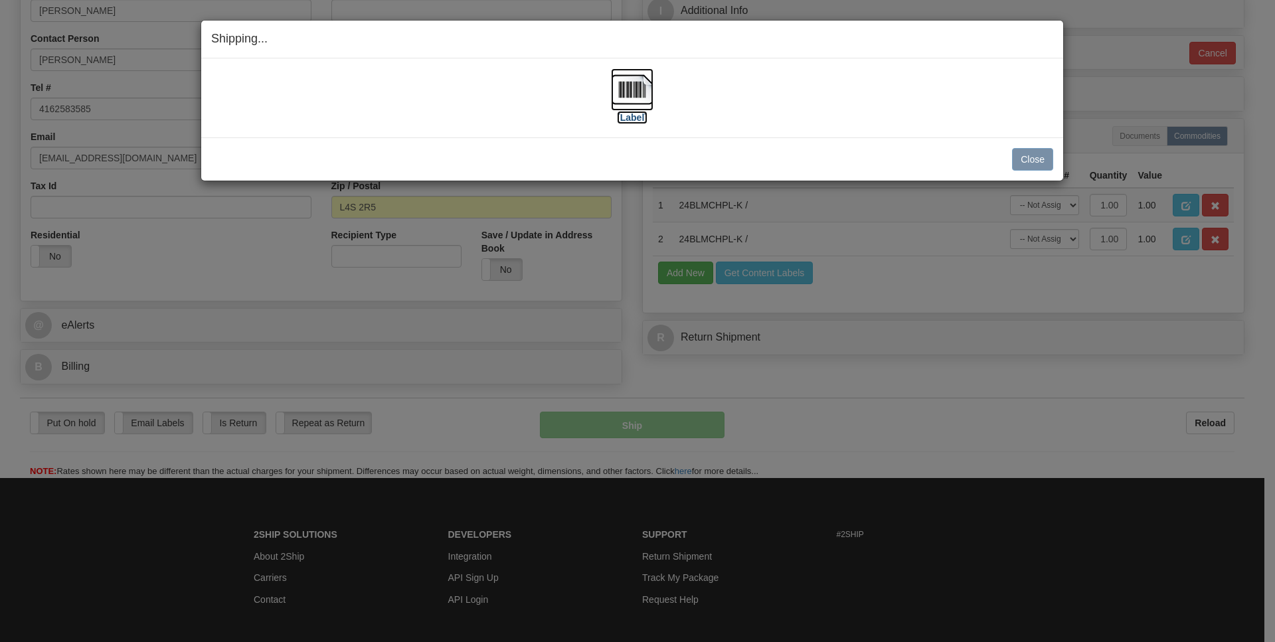
click at [631, 88] on img at bounding box center [632, 89] width 43 height 43
click at [1022, 165] on button "Close" at bounding box center [1032, 159] width 41 height 23
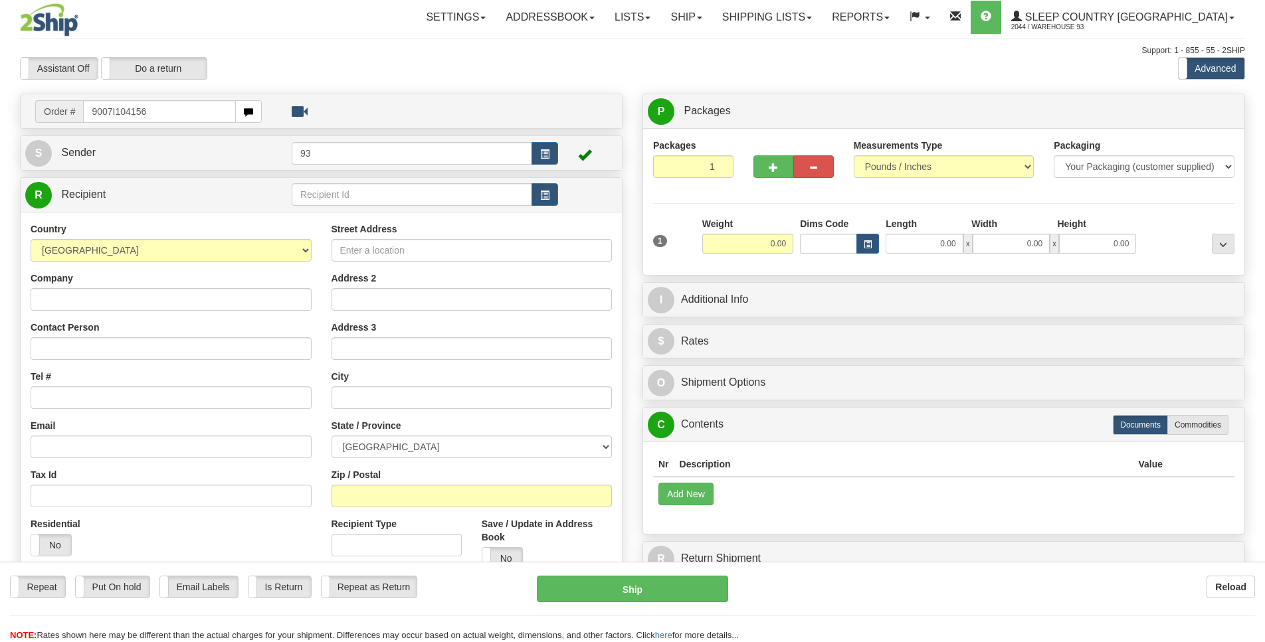
type input "9007I104156"
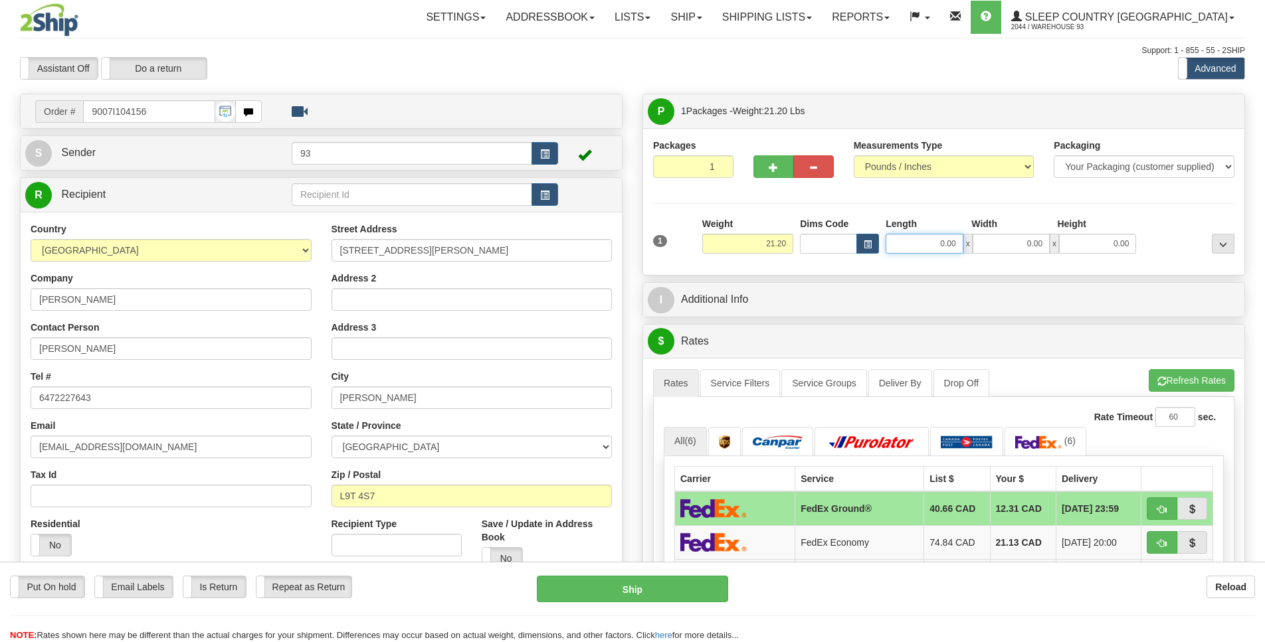
click at [928, 243] on input "0.00" at bounding box center [923, 244] width 77 height 20
type input "18.00"
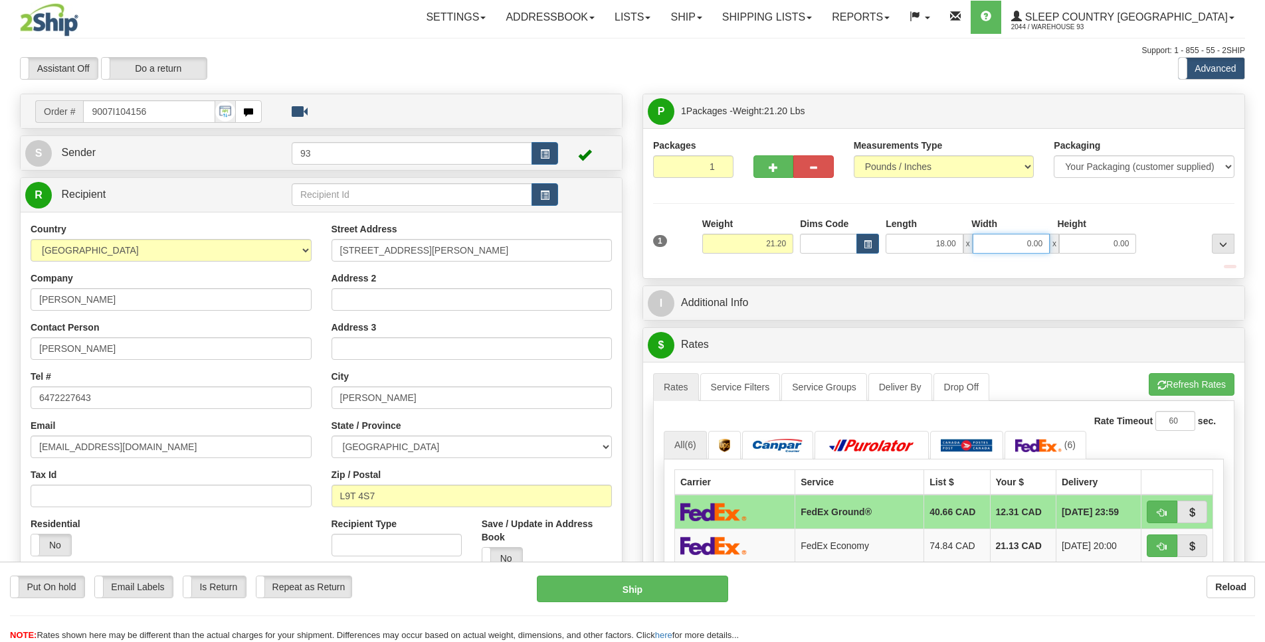
click at [1001, 240] on input "0.00" at bounding box center [1010, 244] width 77 height 20
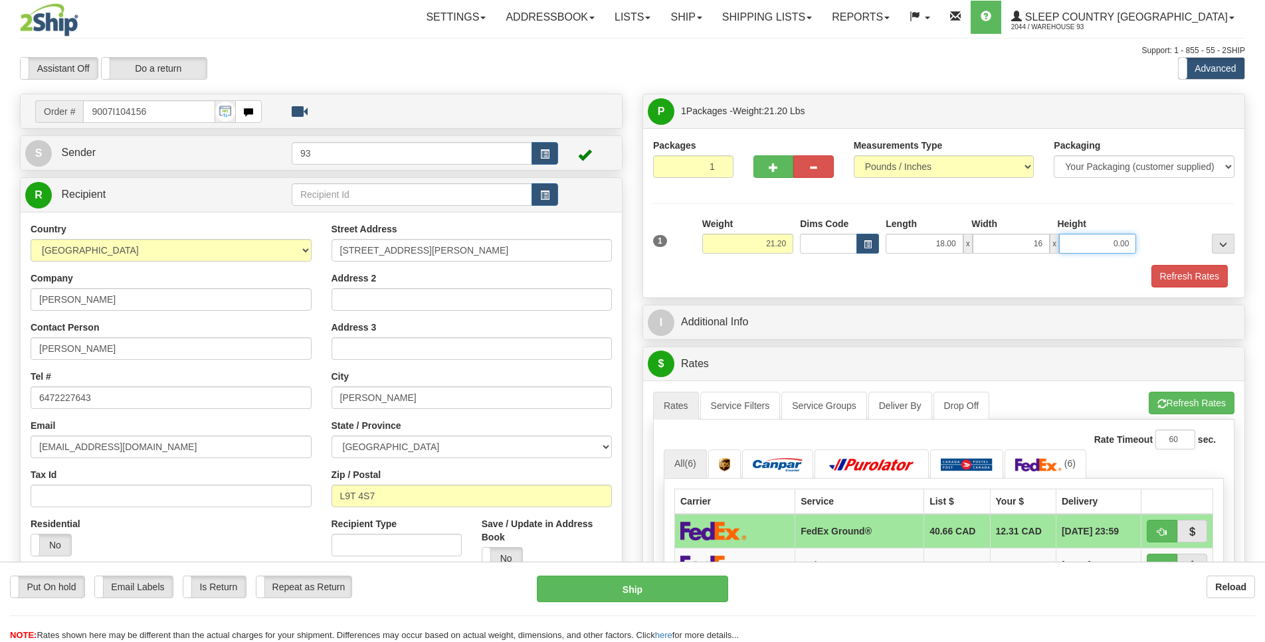
type input "16.00"
click at [1123, 246] on input "0.00" at bounding box center [1097, 244] width 77 height 20
type input "8.00"
click at [1190, 282] on button "Refresh Rates" at bounding box center [1189, 276] width 76 height 23
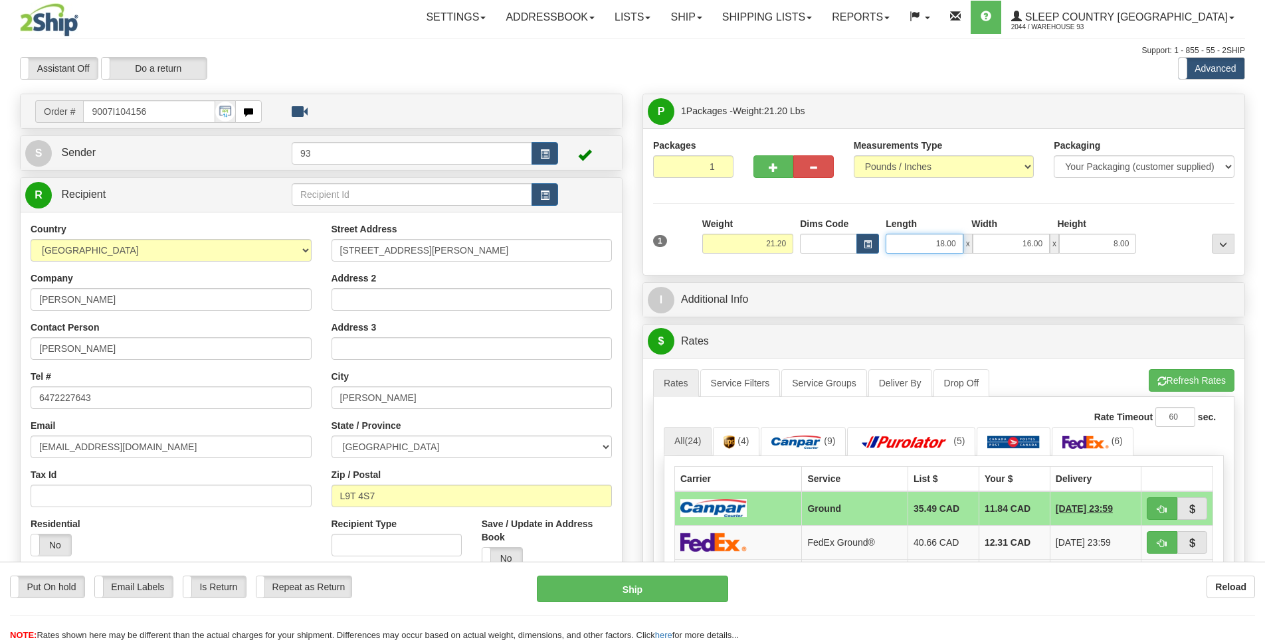
click at [959, 243] on input "18.00" at bounding box center [923, 244] width 77 height 20
click at [1166, 253] on div at bounding box center [1188, 235] width 98 height 37
click at [759, 384] on link "Service Filters" at bounding box center [740, 383] width 80 height 28
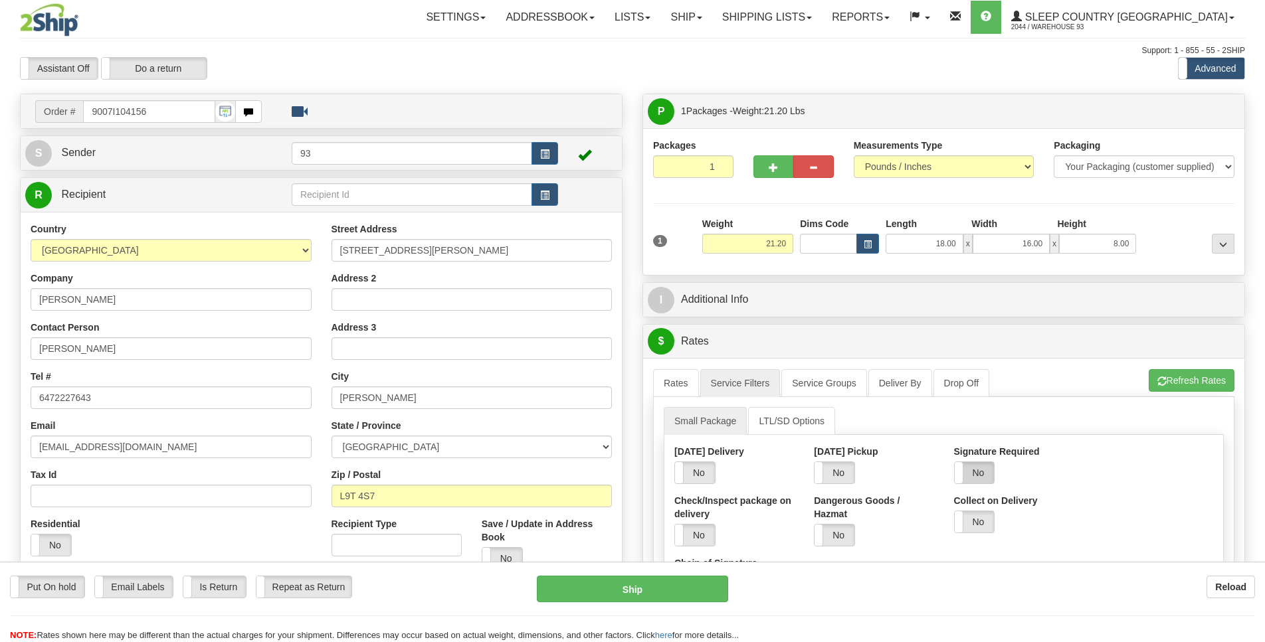
click at [993, 476] on label "No" at bounding box center [975, 472] width 40 height 21
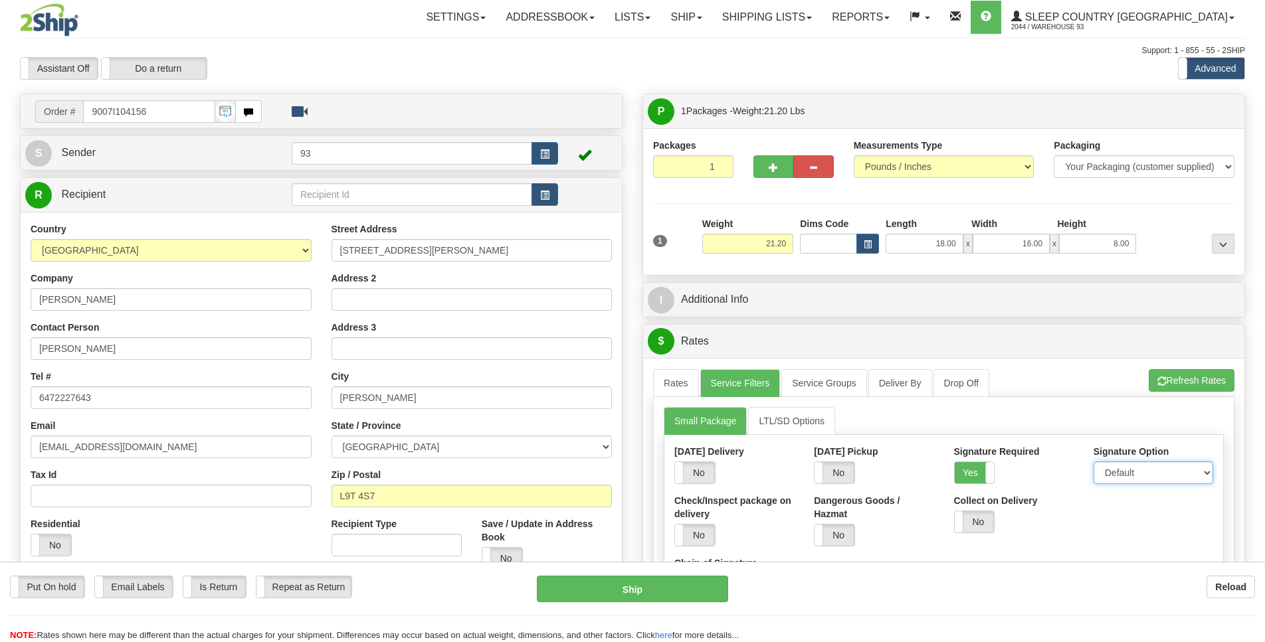
click at [1115, 476] on select "Default Adult Direct Indirect No Signature Required" at bounding box center [1153, 473] width 120 height 23
select select "1"
click at [0, 0] on option "Adult" at bounding box center [0, 0] width 0 height 0
click at [672, 381] on link "Rates" at bounding box center [676, 383] width 46 height 28
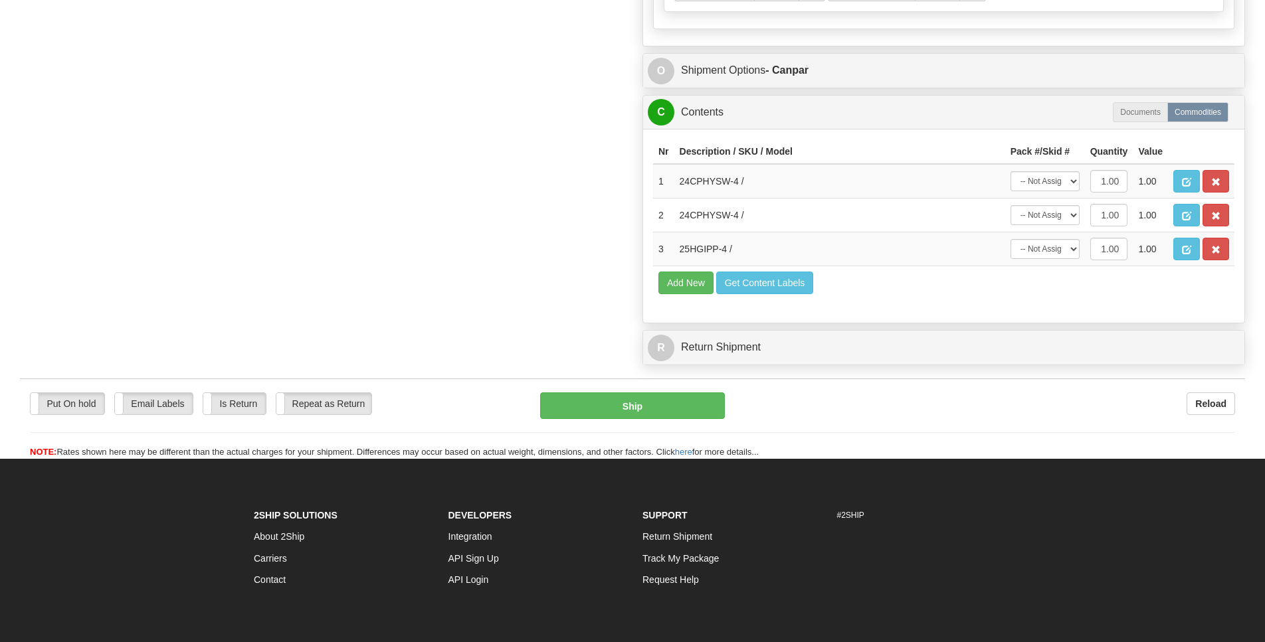
scroll to position [771, 0]
click at [714, 418] on button "Ship" at bounding box center [632, 405] width 184 height 27
type input "1"
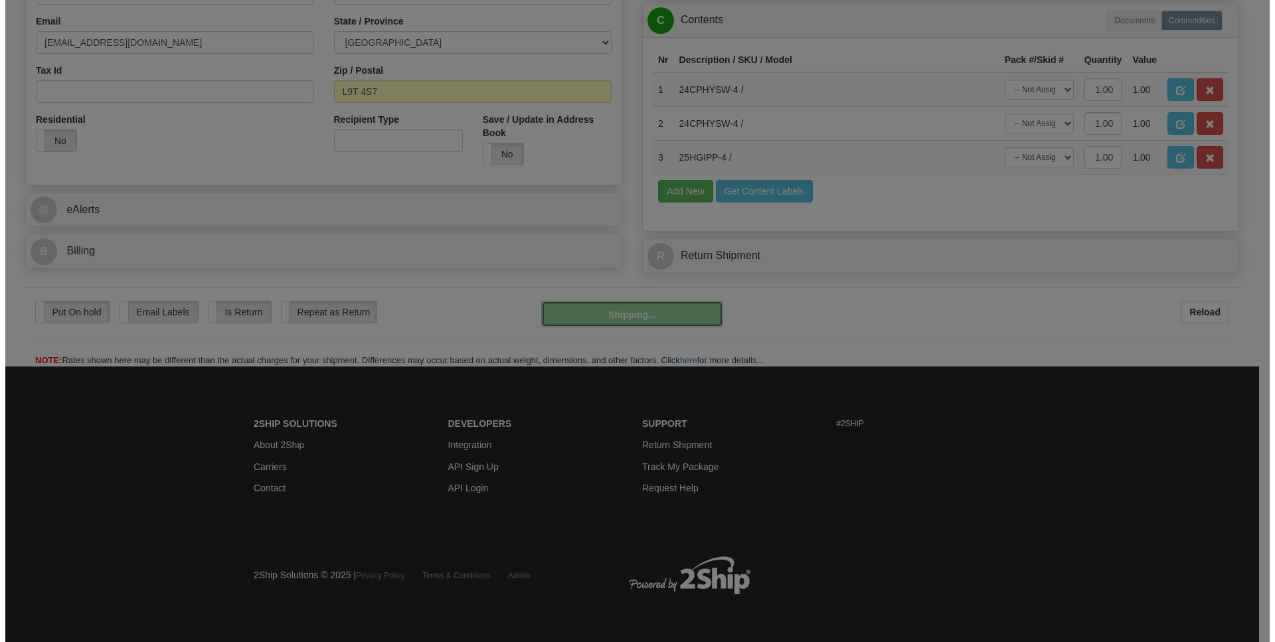
scroll to position [407, 0]
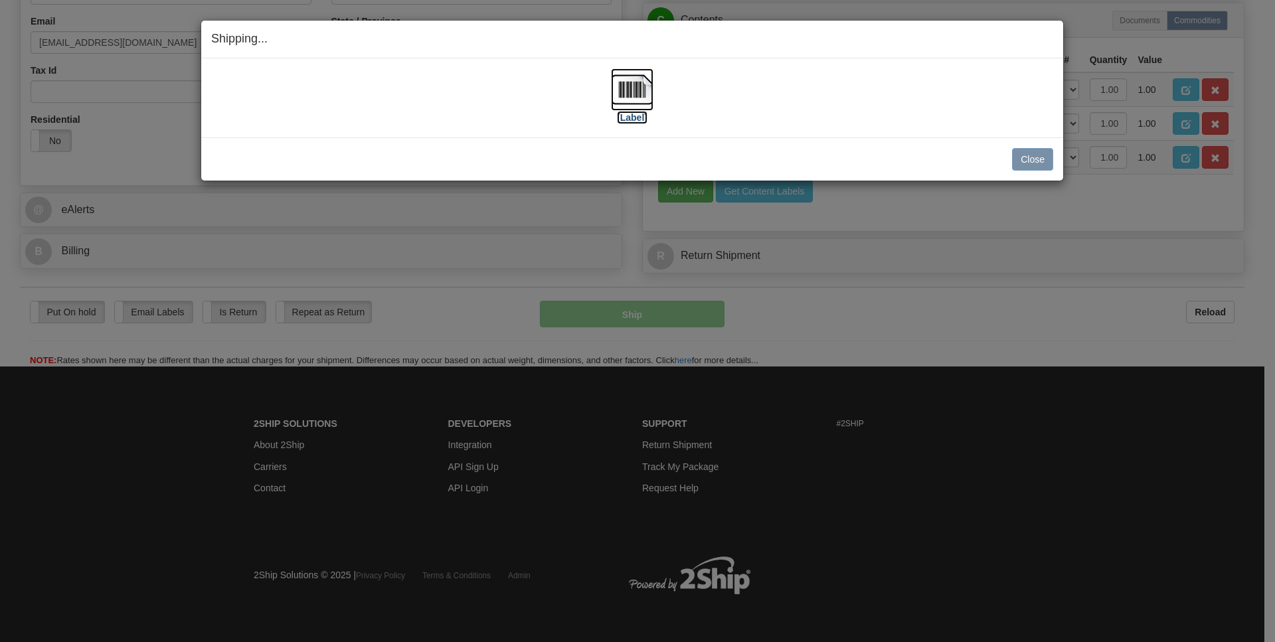
click at [626, 89] on img at bounding box center [632, 89] width 43 height 43
click at [1019, 157] on button "Close" at bounding box center [1032, 159] width 41 height 23
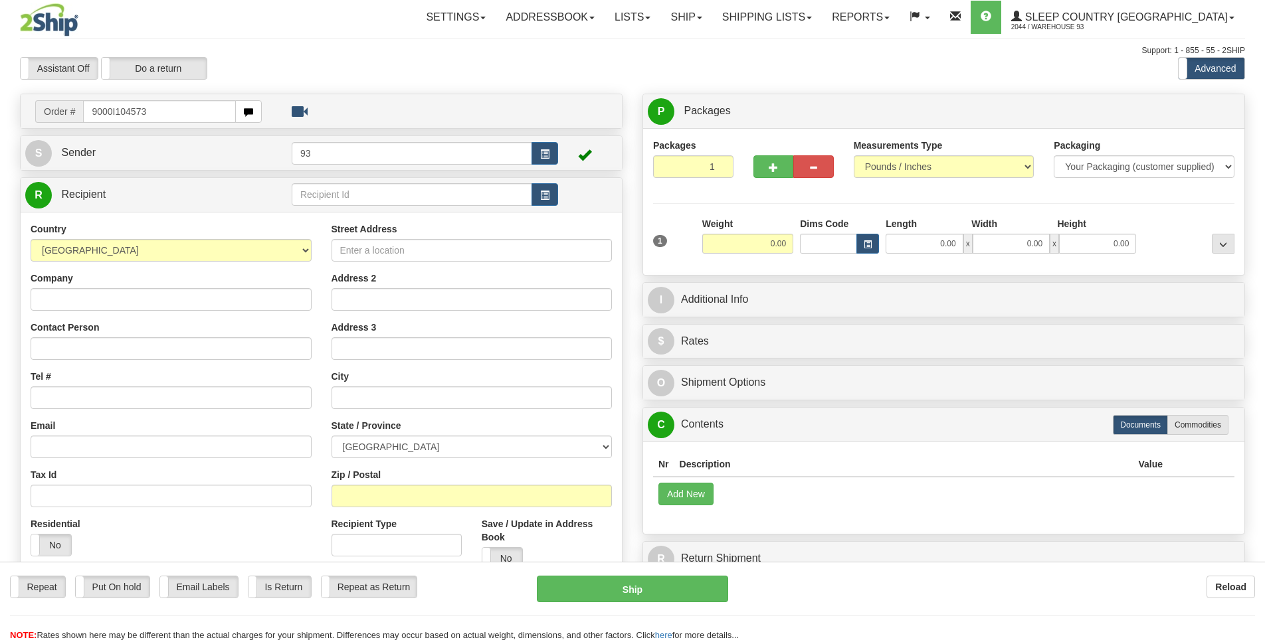
type input "9000I104573"
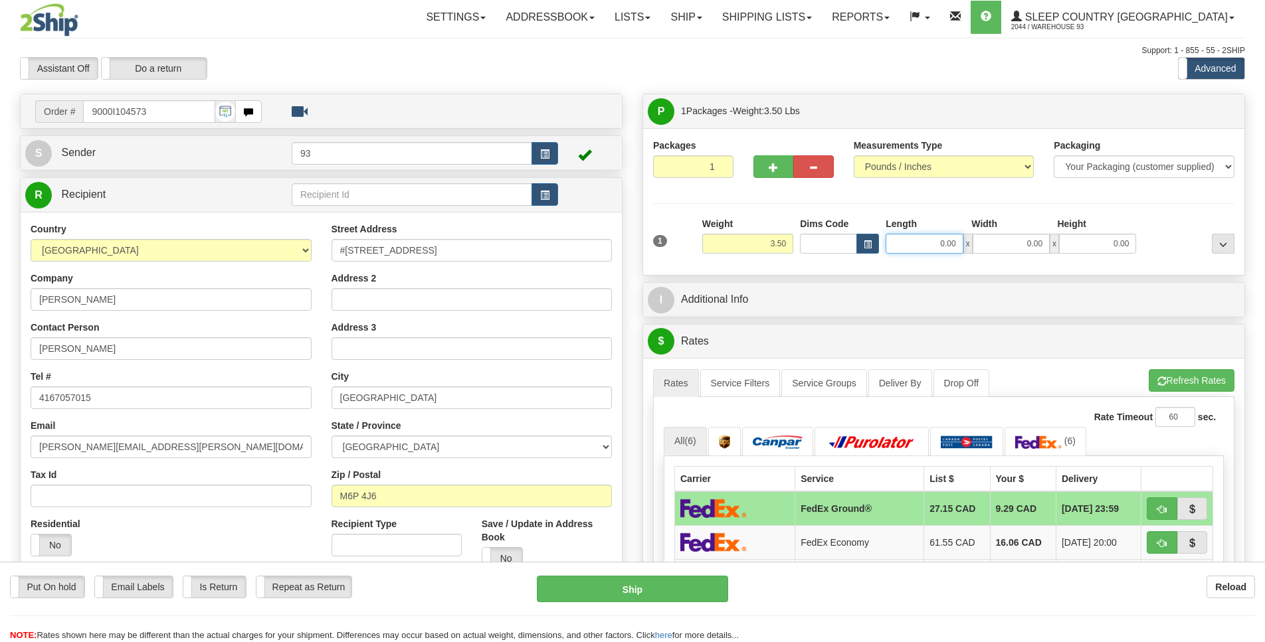
click at [912, 243] on input "0.00" at bounding box center [923, 244] width 77 height 20
type input "25.00"
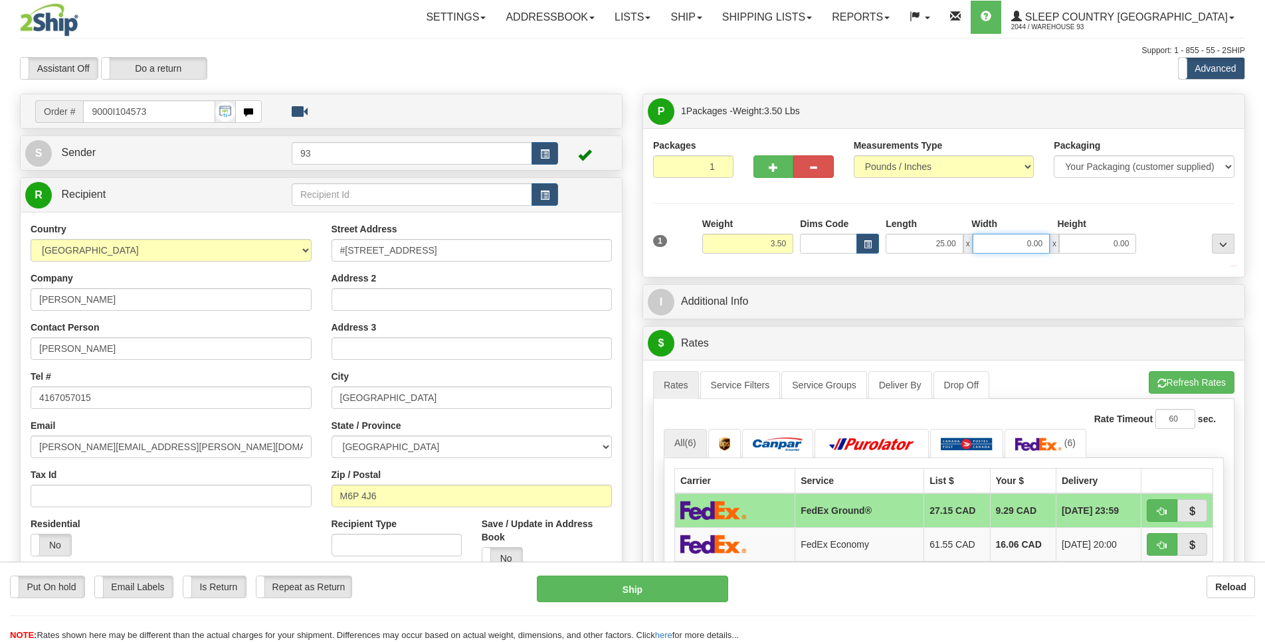
click at [993, 240] on input "0.00" at bounding box center [1010, 244] width 77 height 20
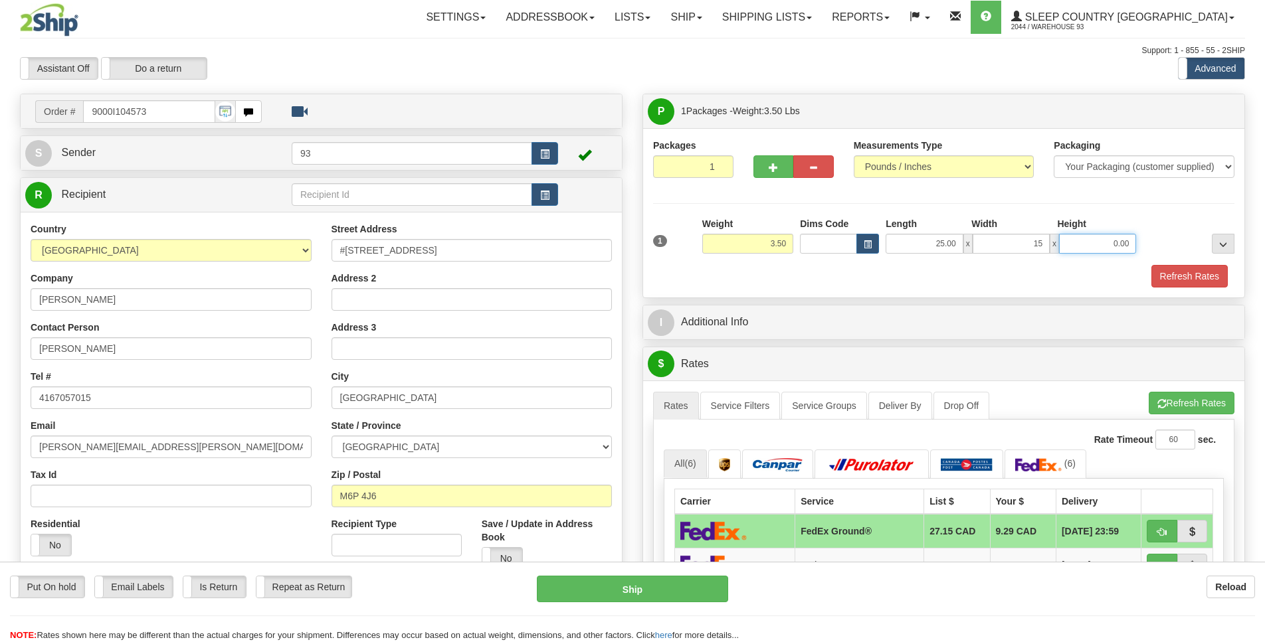
type input "15.00"
click at [1104, 246] on input "0.00" at bounding box center [1097, 244] width 77 height 20
type input "5.00"
click at [1163, 274] on button "Refresh Rates" at bounding box center [1189, 276] width 76 height 23
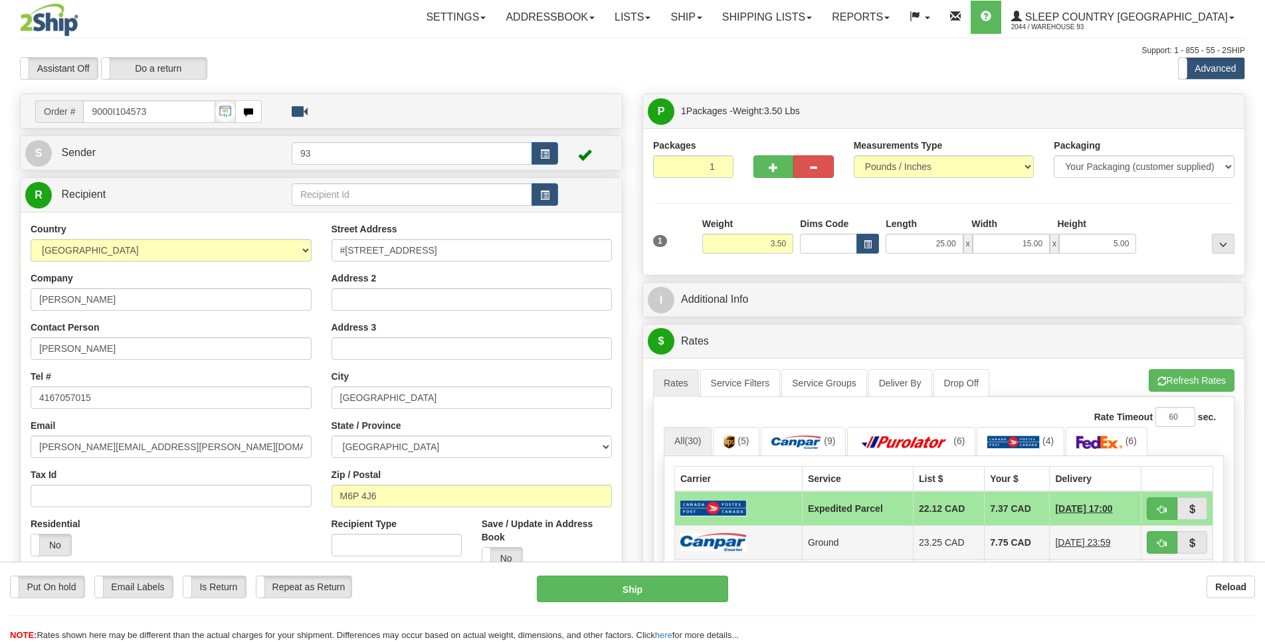
click at [691, 551] on td at bounding box center [739, 542] width 128 height 34
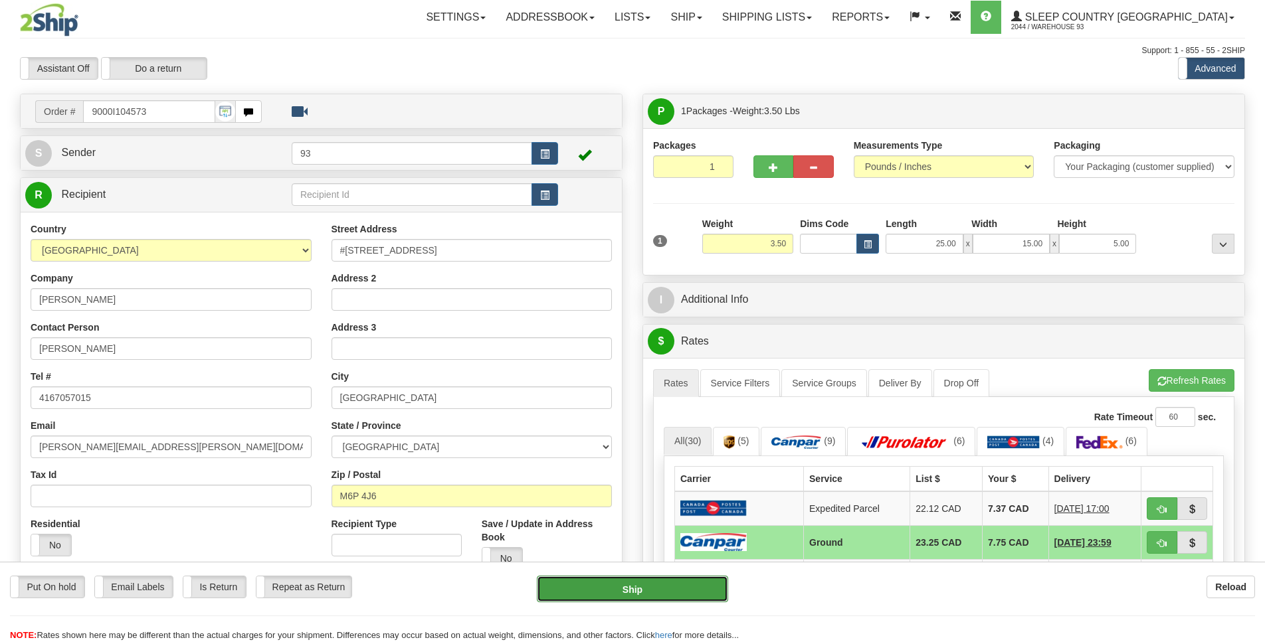
click at [679, 595] on button "Ship" at bounding box center [632, 589] width 191 height 27
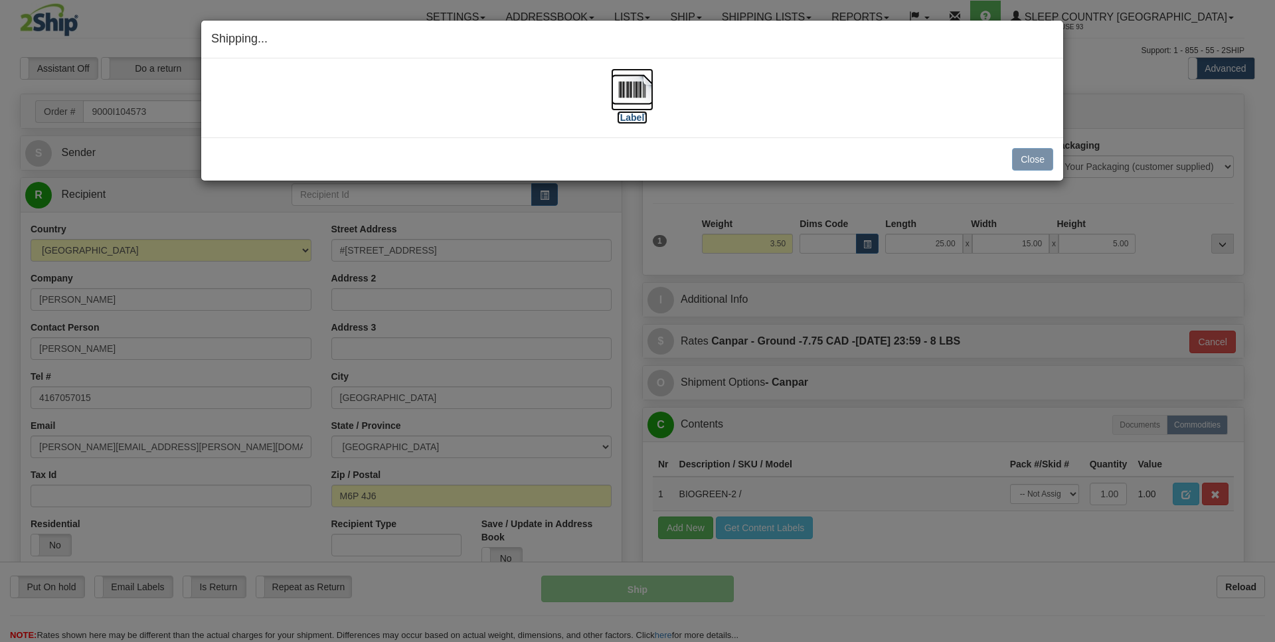
click at [624, 82] on img at bounding box center [632, 89] width 43 height 43
click at [1035, 163] on button "Close" at bounding box center [1032, 159] width 41 height 23
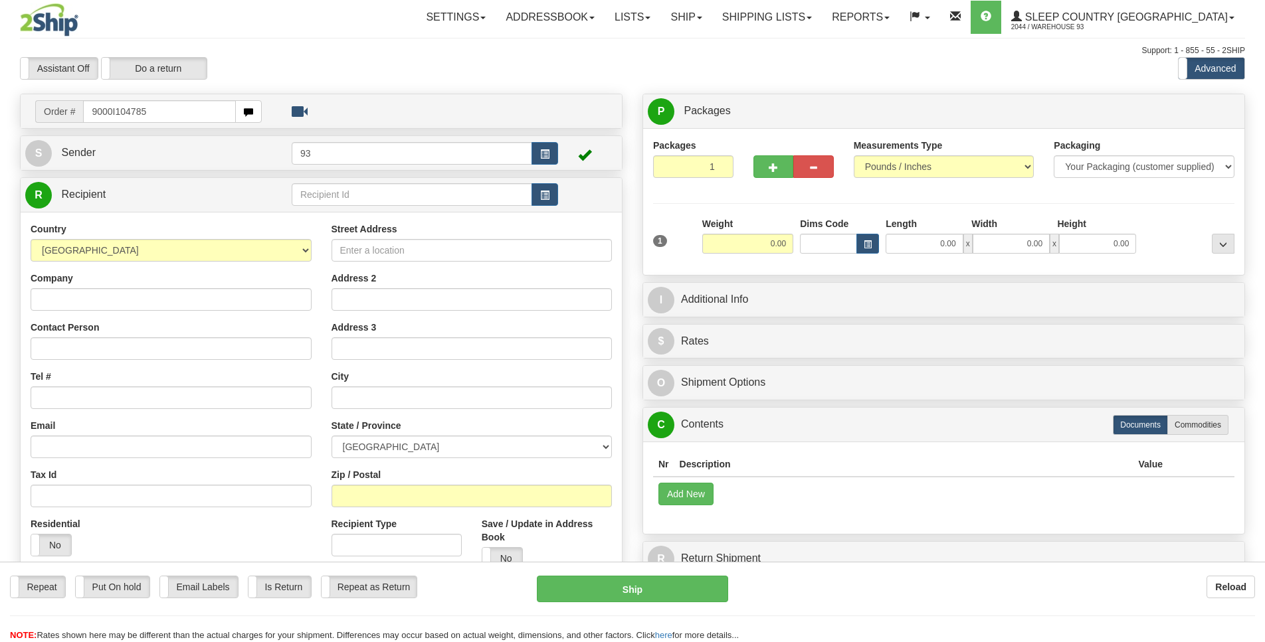
type input "9000I104785"
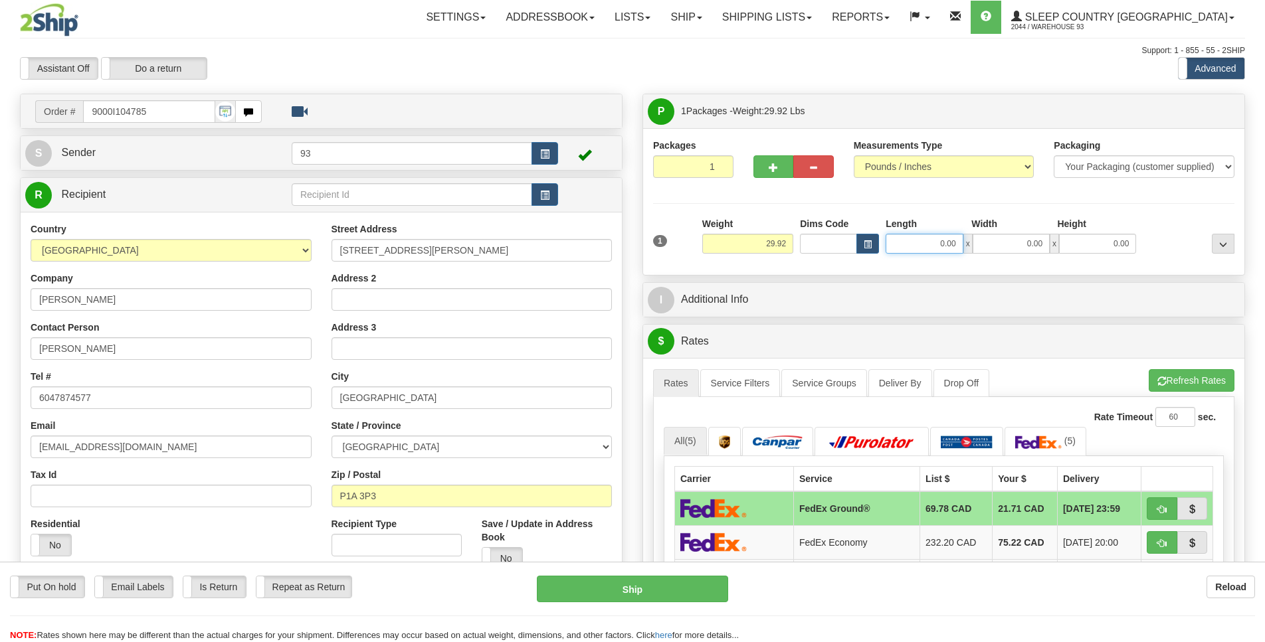
click at [902, 246] on input "0.00" at bounding box center [923, 244] width 77 height 20
type input "20.00"
click at [996, 243] on input "0.00" at bounding box center [1010, 244] width 77 height 20
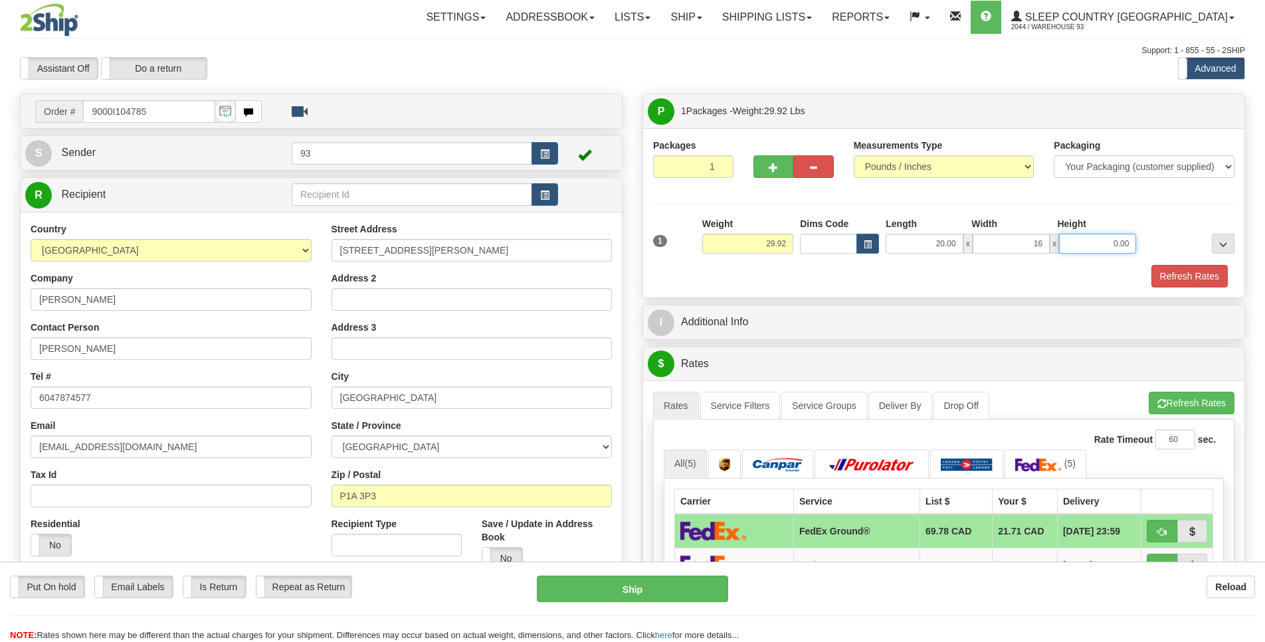
type input "16.00"
click at [1081, 244] on input "0.00" at bounding box center [1097, 244] width 77 height 20
type input "0.00"
click at [1047, 244] on input "16.00" at bounding box center [1010, 244] width 77 height 20
type input "1"
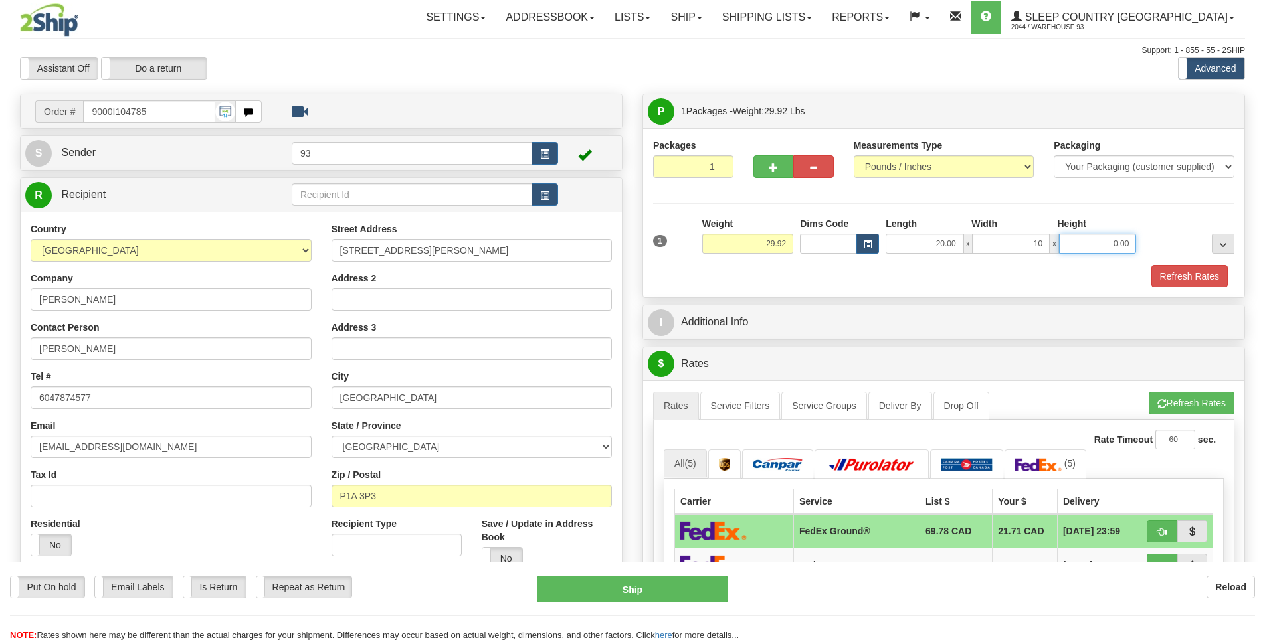
type input "10.00"
click at [1099, 247] on input "0.00" at bounding box center [1097, 244] width 77 height 20
type input "16.00"
click at [1194, 276] on button "Refresh Rates" at bounding box center [1189, 276] width 76 height 23
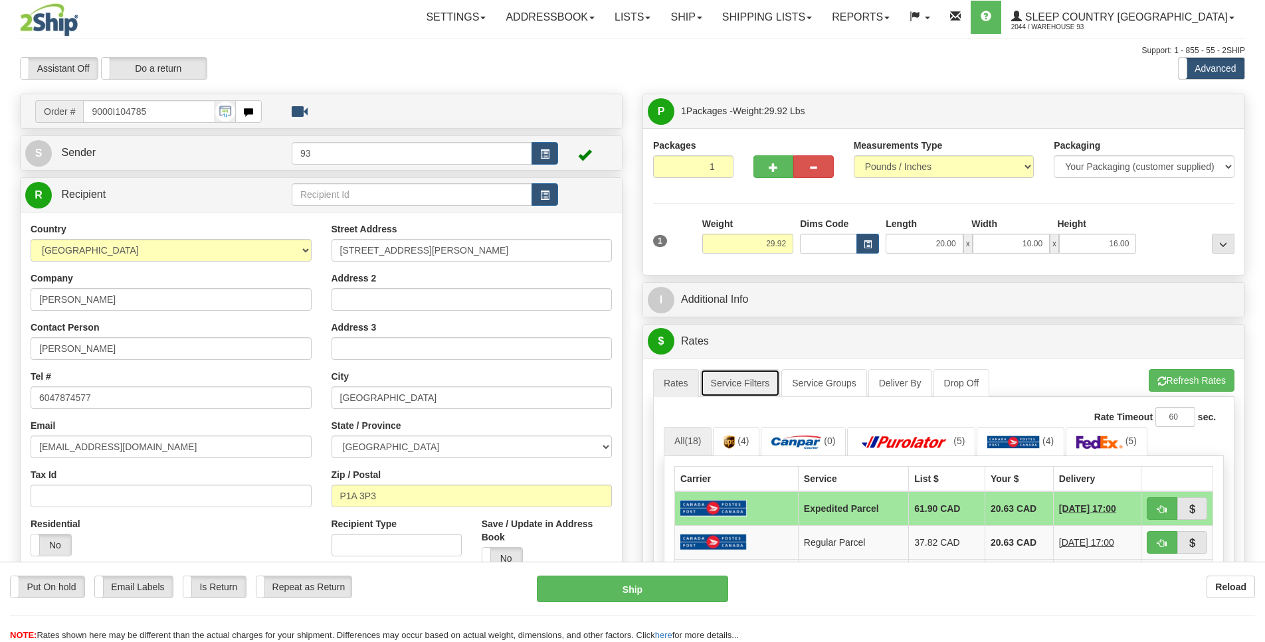
click at [748, 387] on link "Service Filters" at bounding box center [740, 383] width 80 height 28
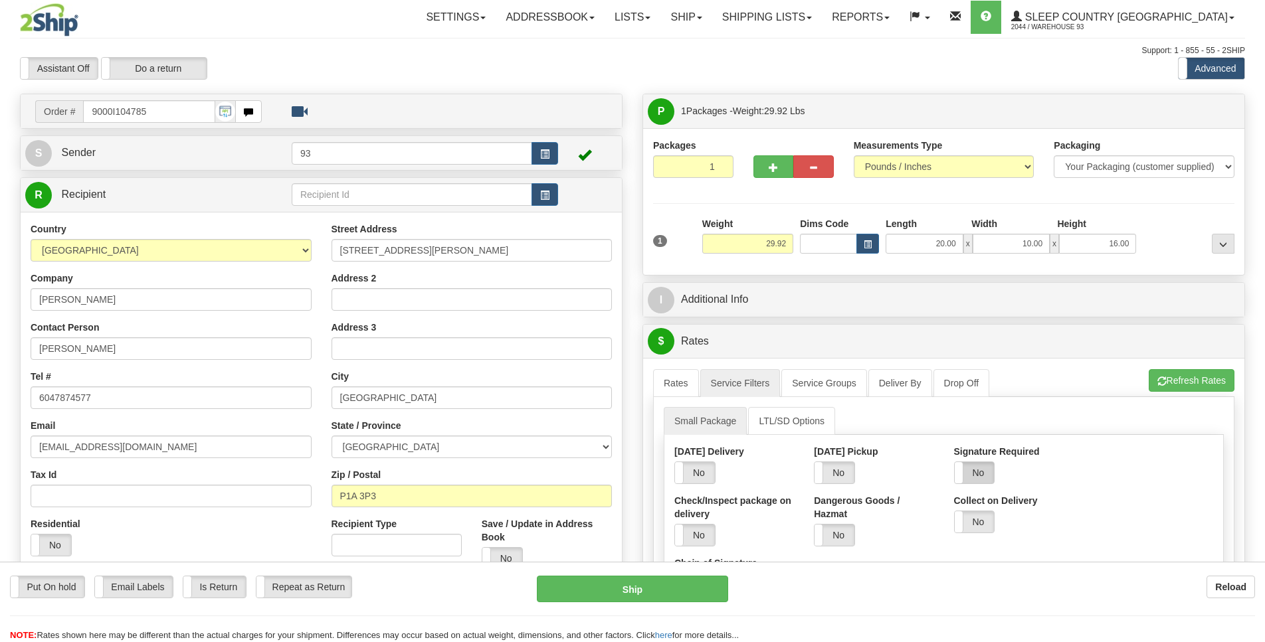
click at [992, 475] on label "No" at bounding box center [975, 472] width 40 height 21
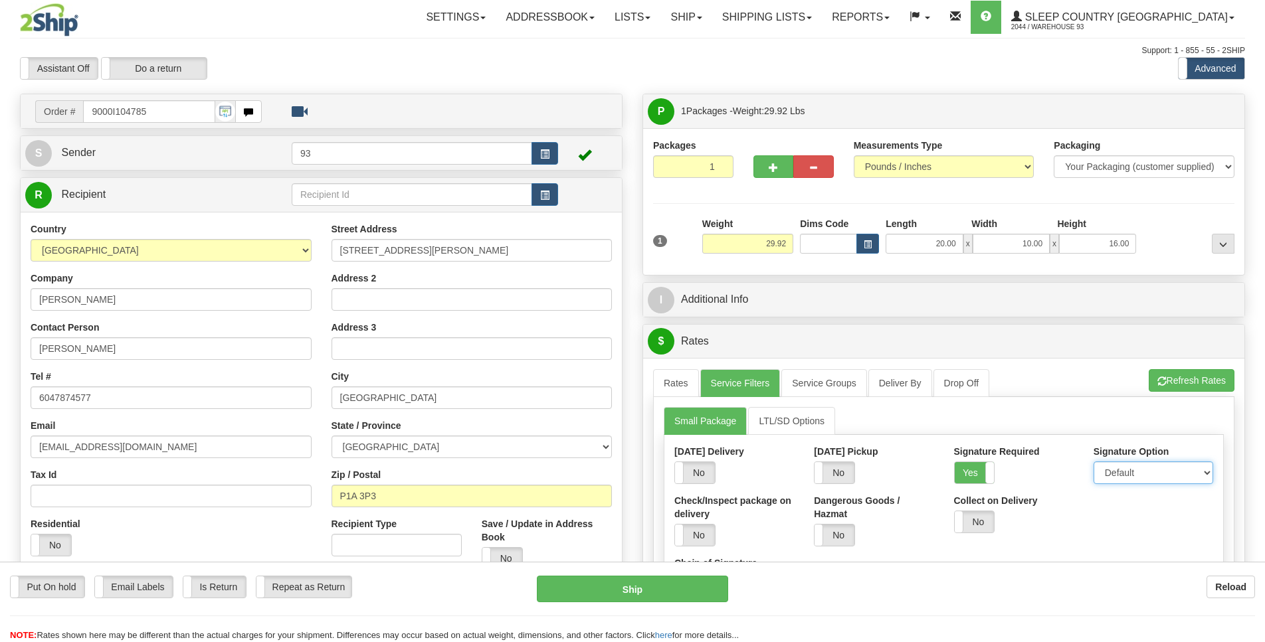
click at [1108, 469] on select "Default Adult Direct Indirect No Signature Required" at bounding box center [1153, 473] width 120 height 23
select select "1"
click at [0, 0] on option "Adult" at bounding box center [0, 0] width 0 height 0
click at [666, 380] on link "Rates" at bounding box center [676, 383] width 46 height 28
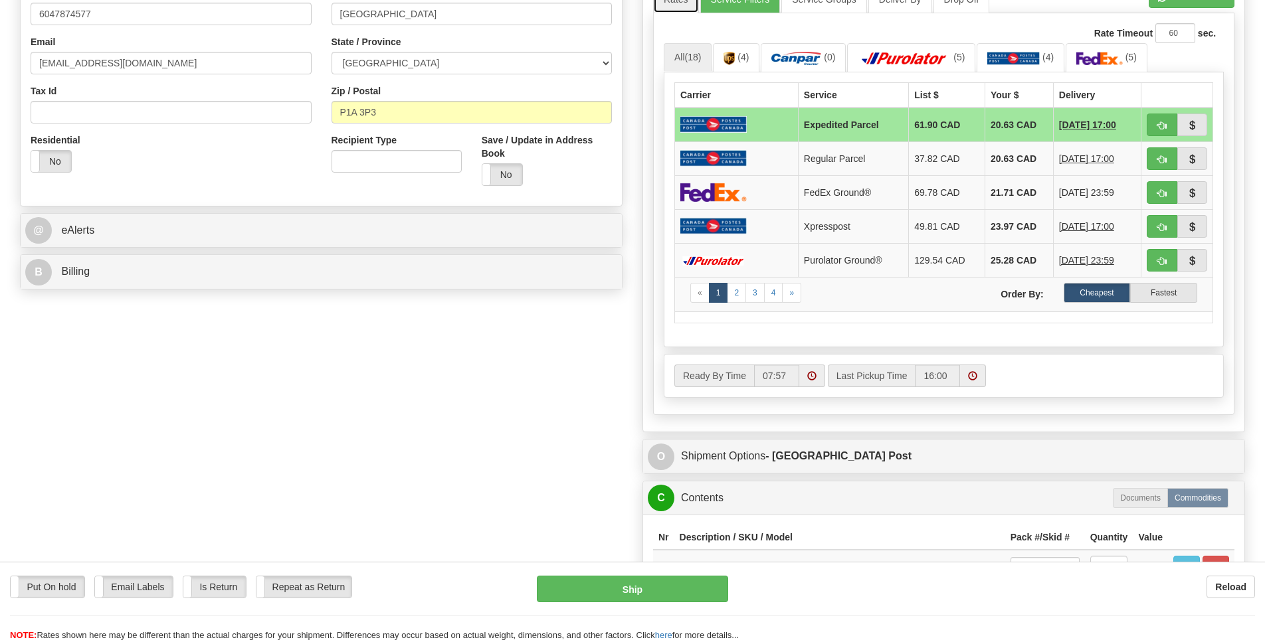
scroll to position [385, 0]
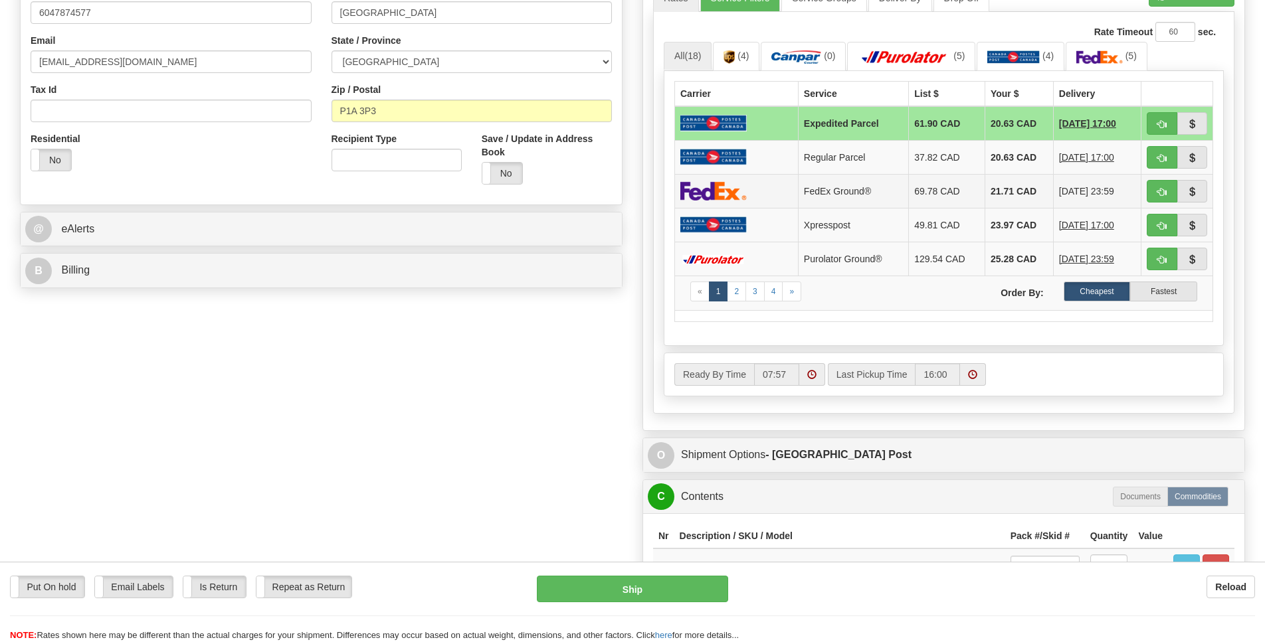
click at [712, 201] on img at bounding box center [713, 190] width 66 height 19
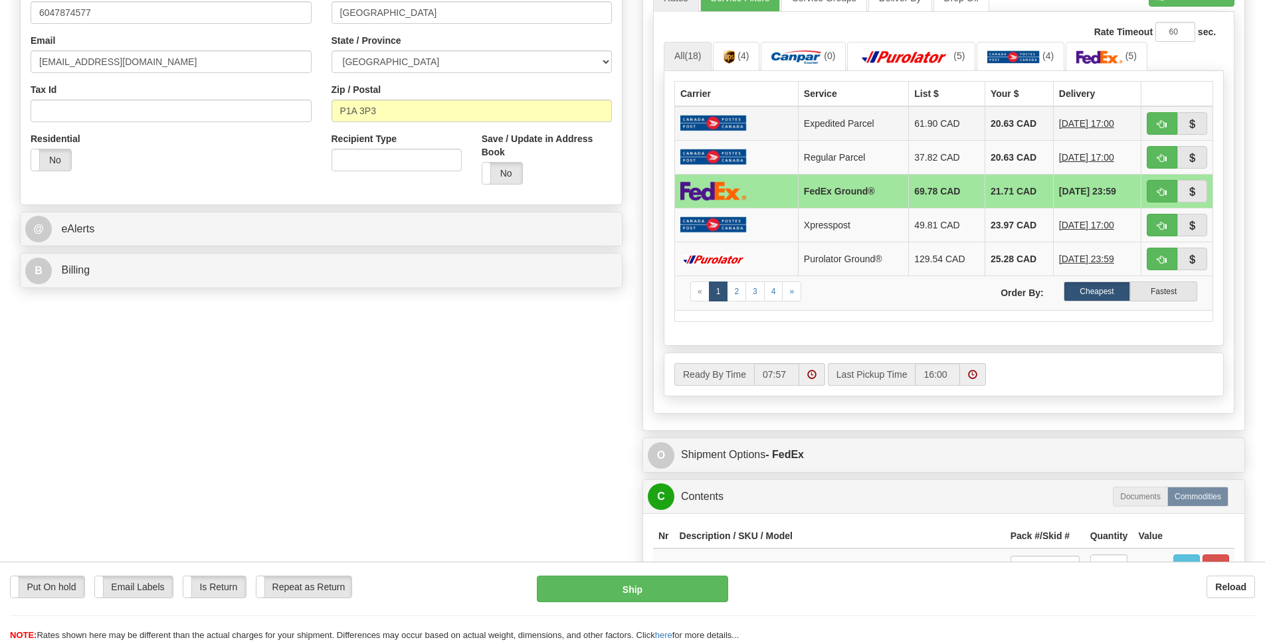
click at [728, 132] on img at bounding box center [713, 123] width 66 height 17
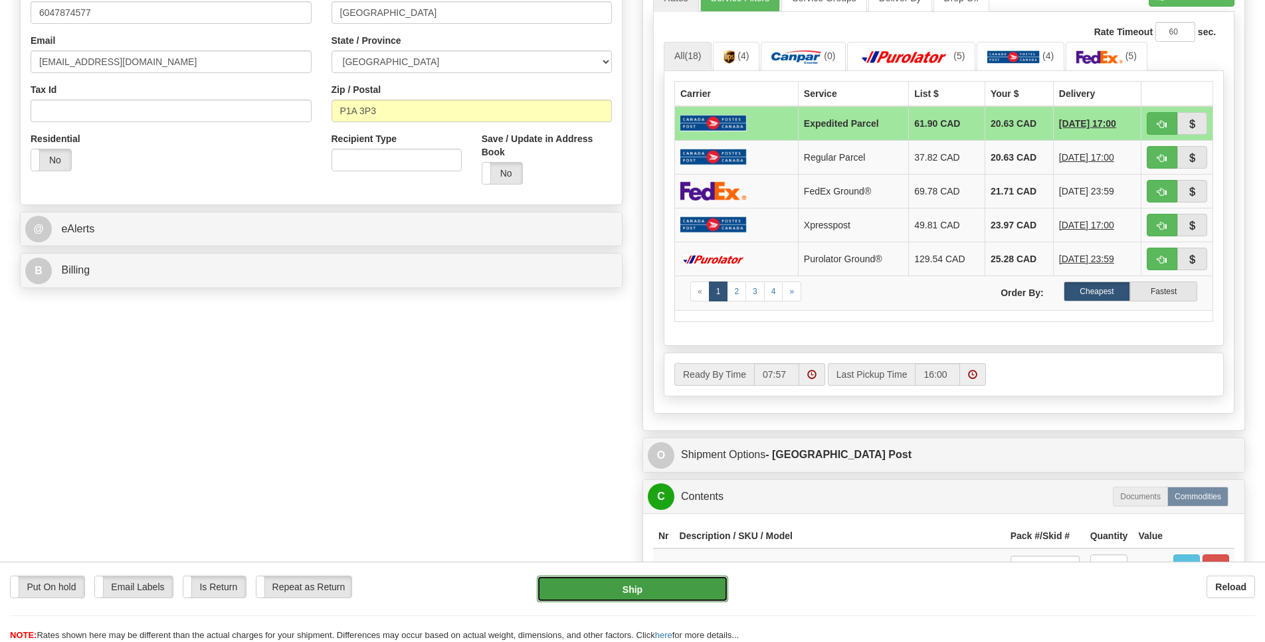
click at [697, 595] on button "Ship" at bounding box center [632, 589] width 191 height 27
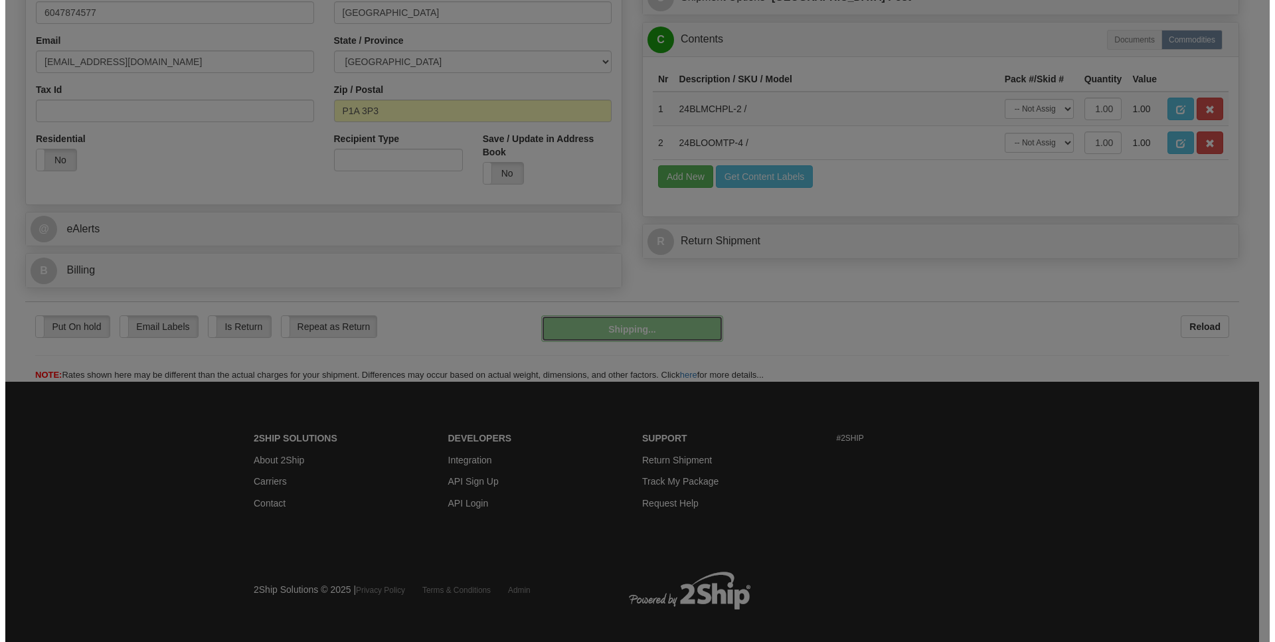
scroll to position [383, 0]
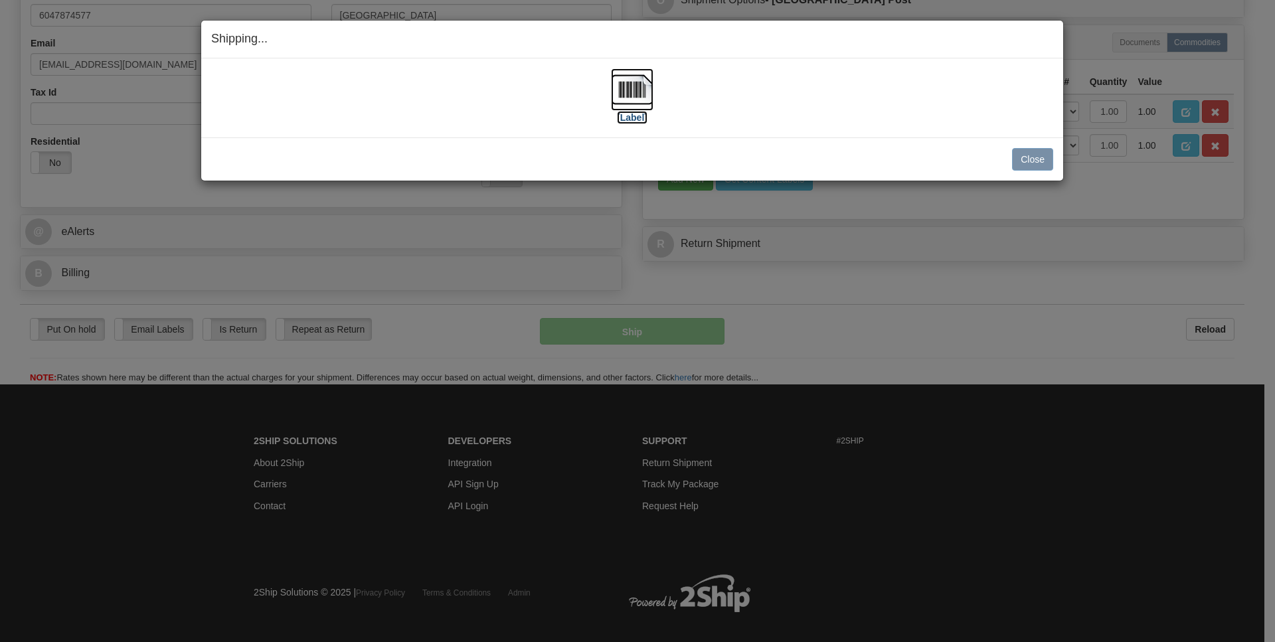
click at [636, 91] on img at bounding box center [632, 89] width 43 height 43
click at [1030, 165] on button "Close" at bounding box center [1032, 159] width 41 height 23
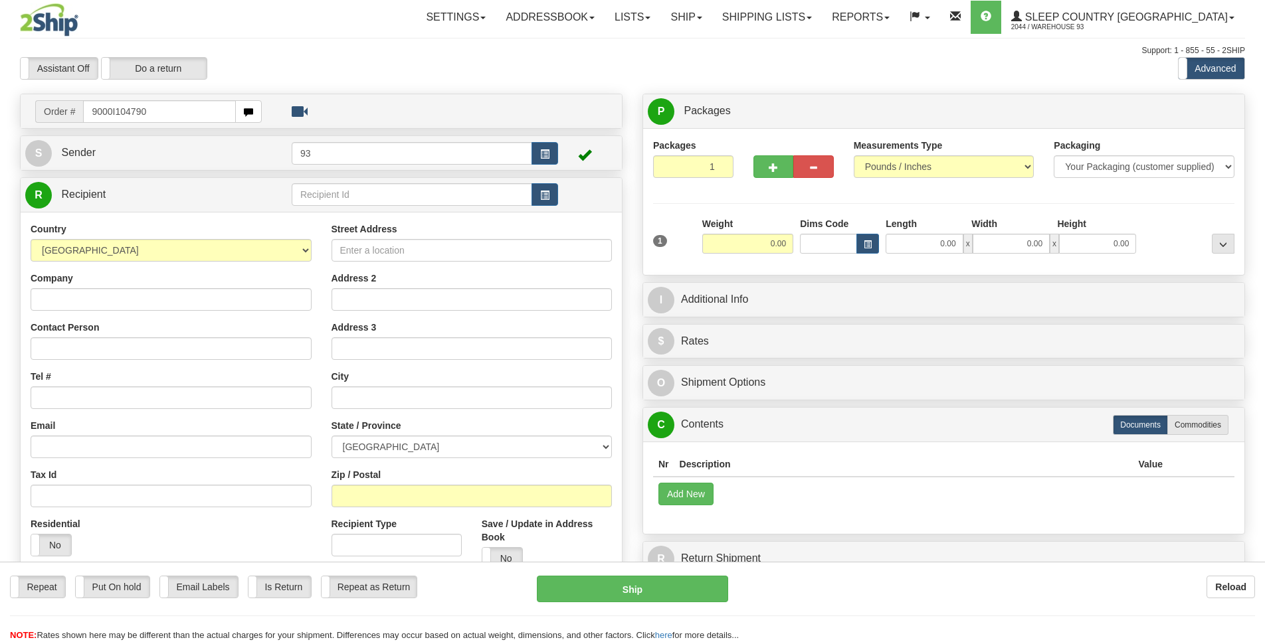
type input "9000I104790"
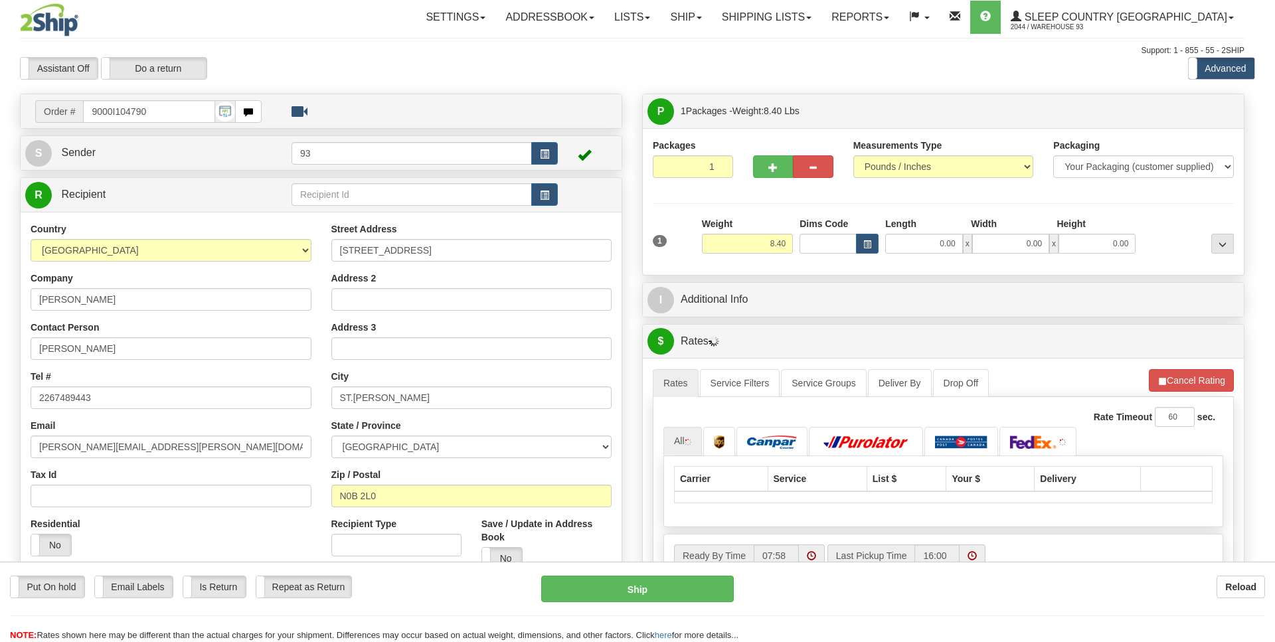
type input "ST AGATHA"
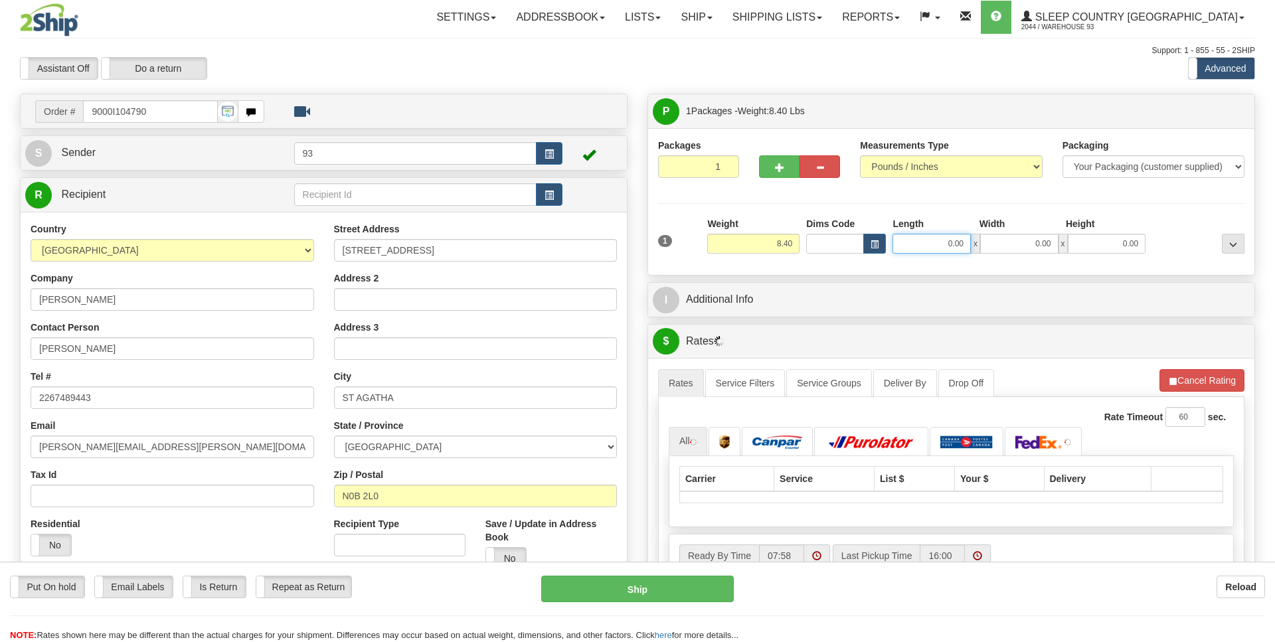
click at [915, 247] on input "0.00" at bounding box center [932, 244] width 78 height 20
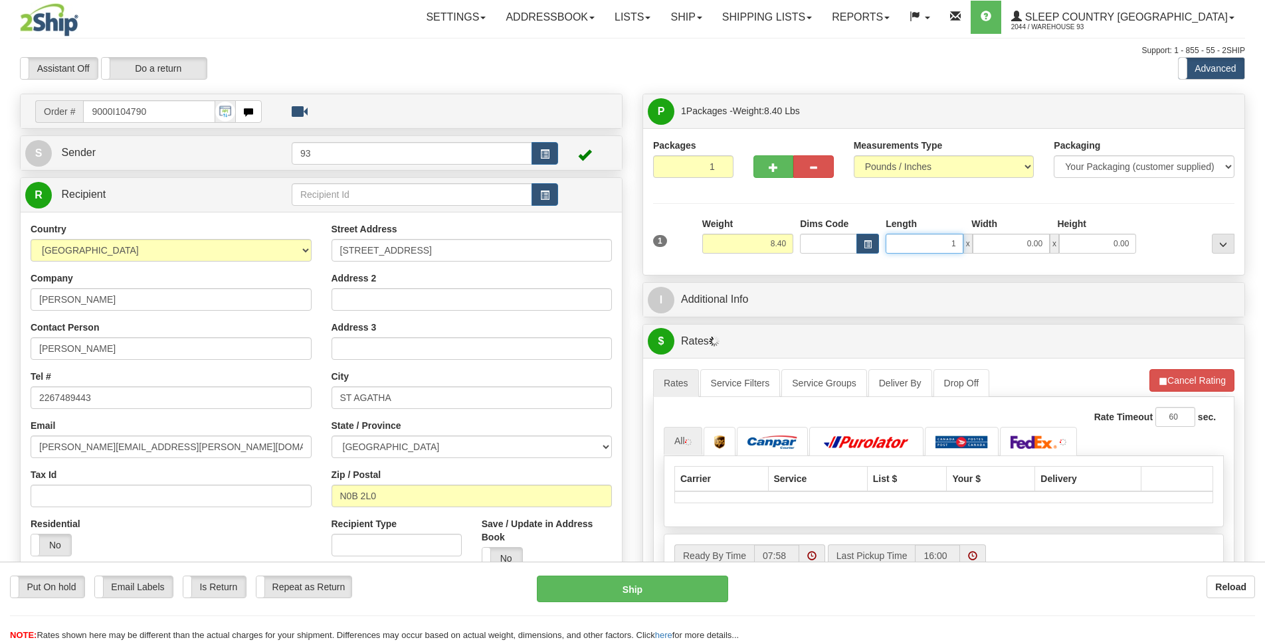
scroll to position [0, 1]
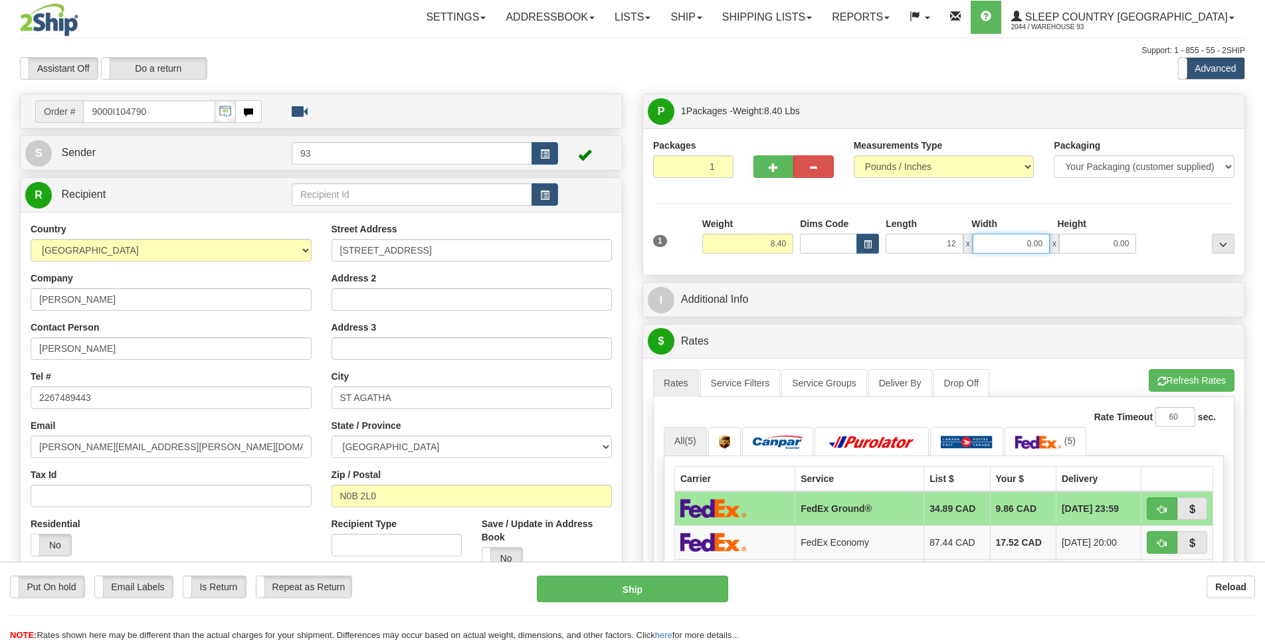
type input "12.00"
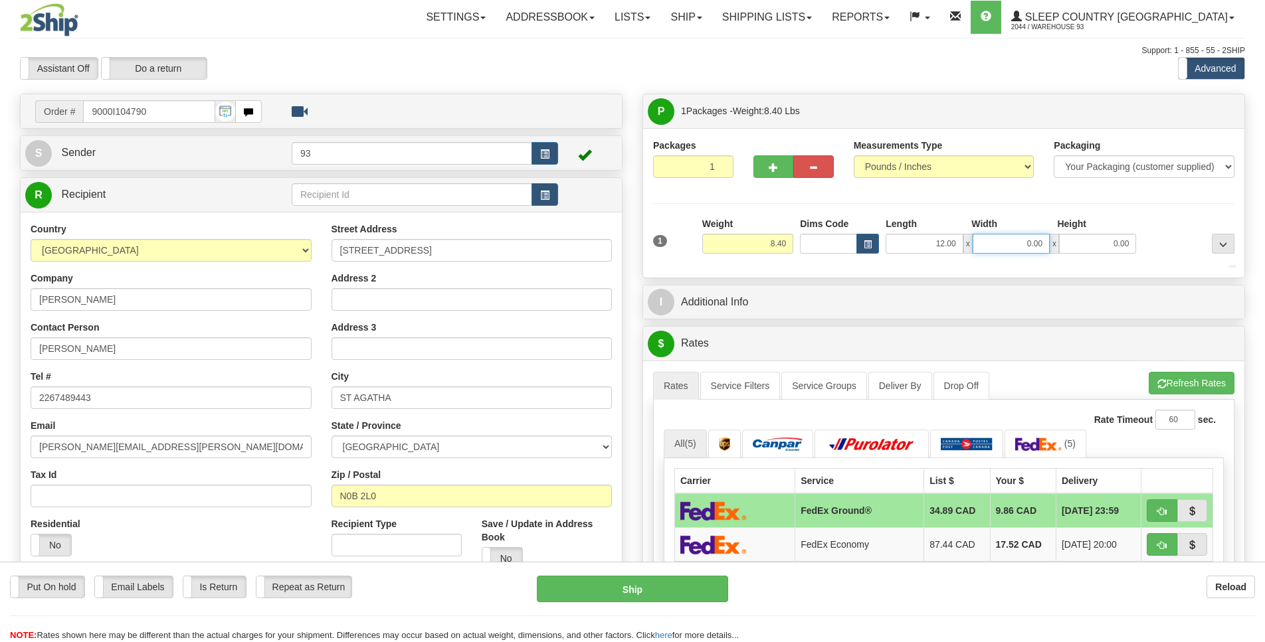
click at [1008, 248] on input "0.00" at bounding box center [1010, 244] width 77 height 20
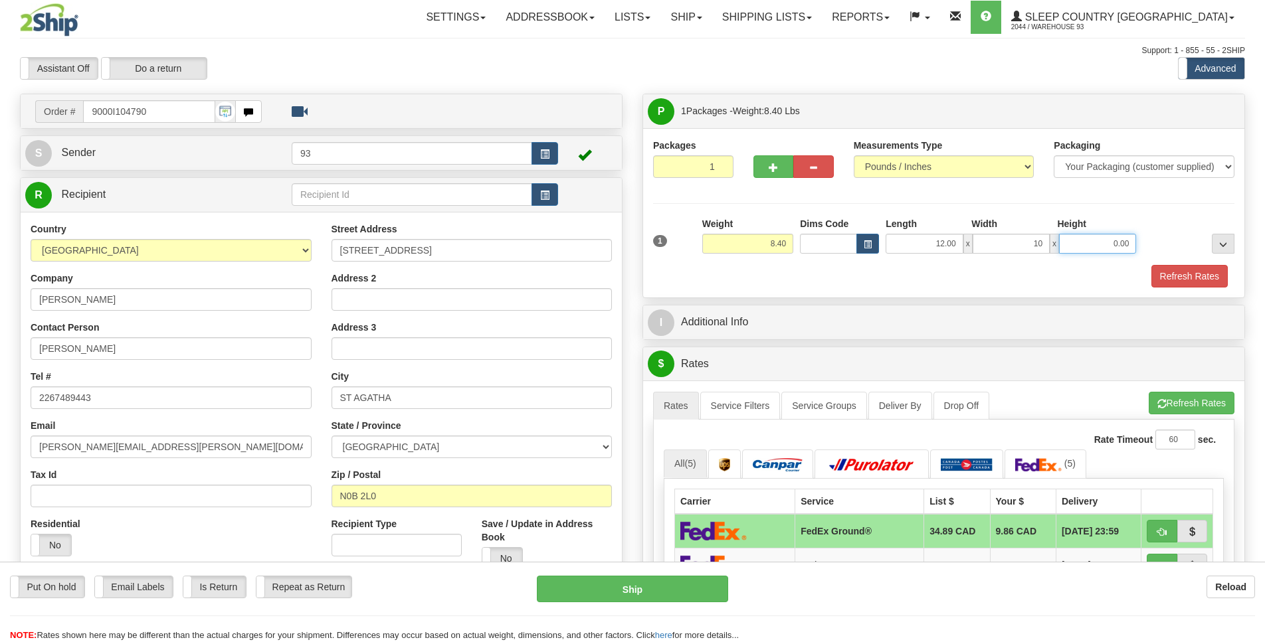
type input "10.00"
click at [1085, 252] on input "0.00" at bounding box center [1097, 244] width 77 height 20
type input "2"
type input "3.00"
click at [1207, 281] on button "Refresh Rates" at bounding box center [1189, 276] width 76 height 23
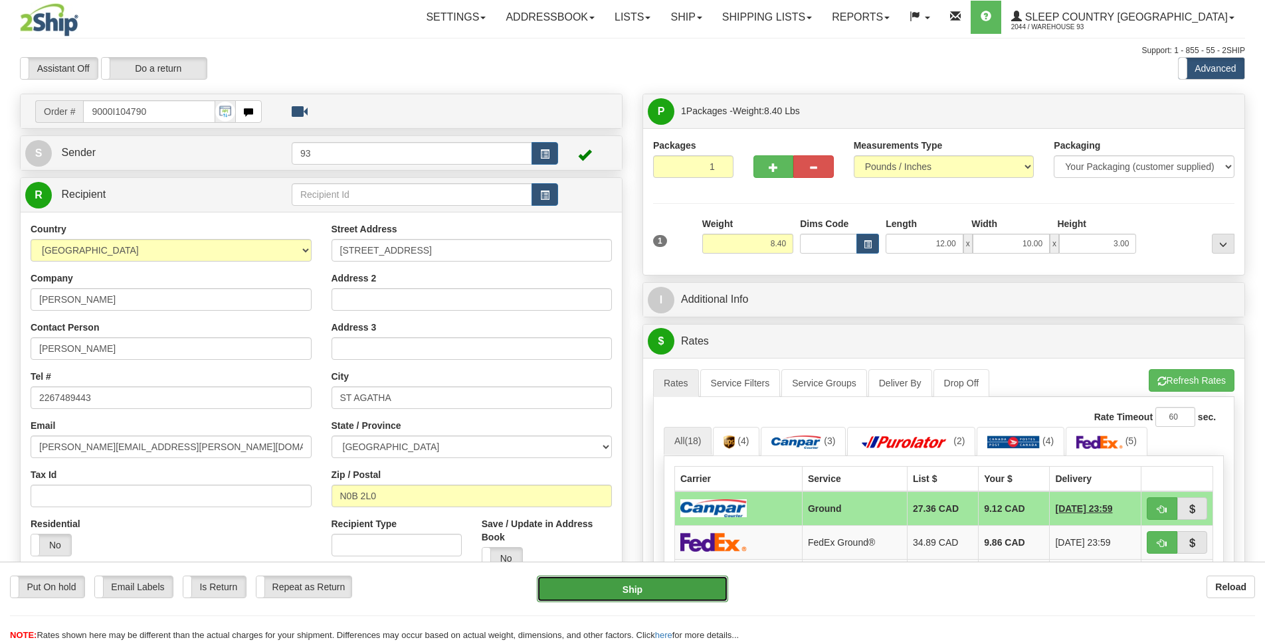
click at [655, 595] on button "Ship" at bounding box center [632, 589] width 191 height 27
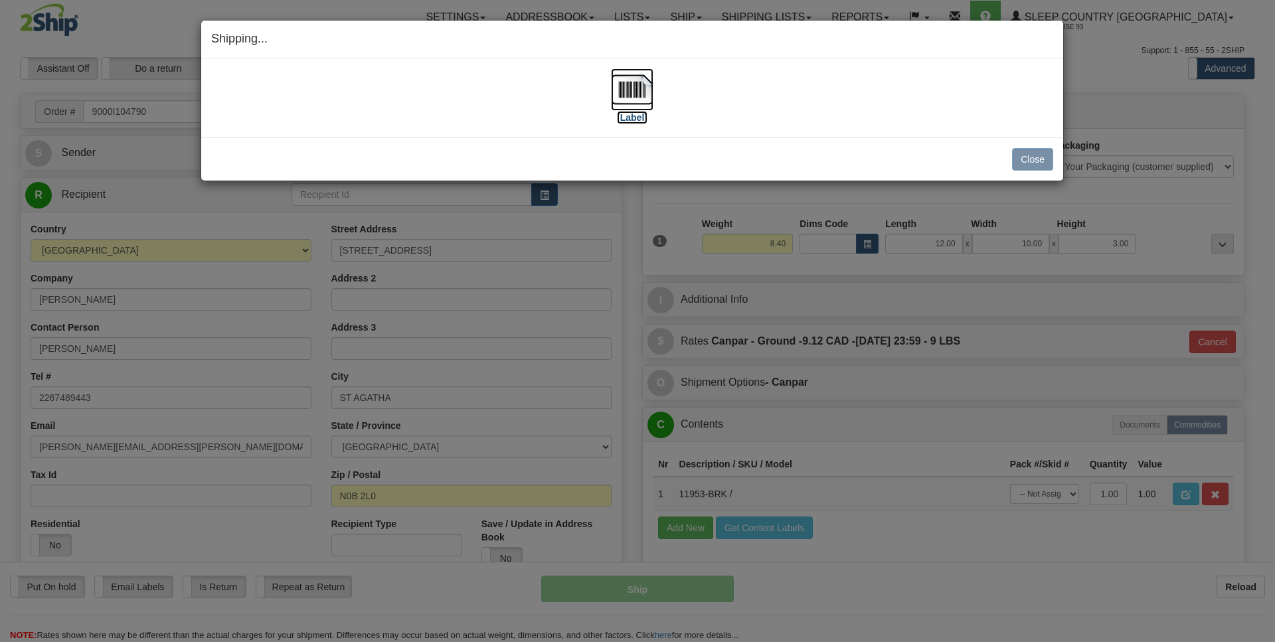
click at [632, 94] on img at bounding box center [632, 89] width 43 height 43
click at [1040, 153] on button "Close" at bounding box center [1032, 159] width 41 height 23
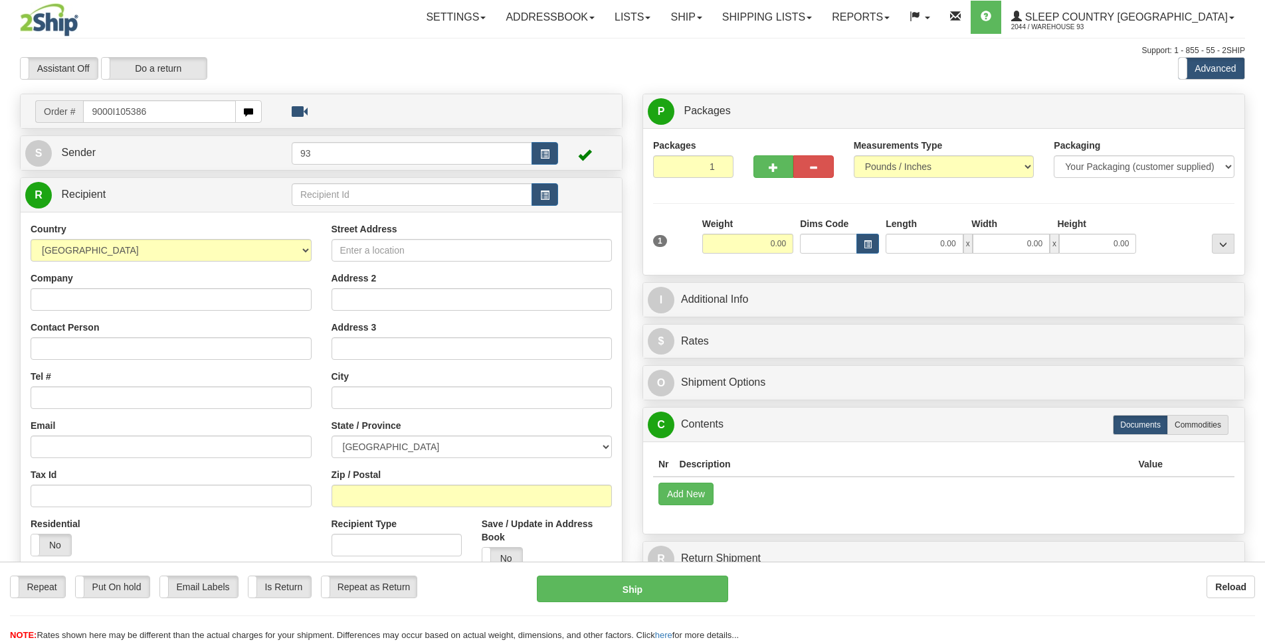
type input "9000I105386"
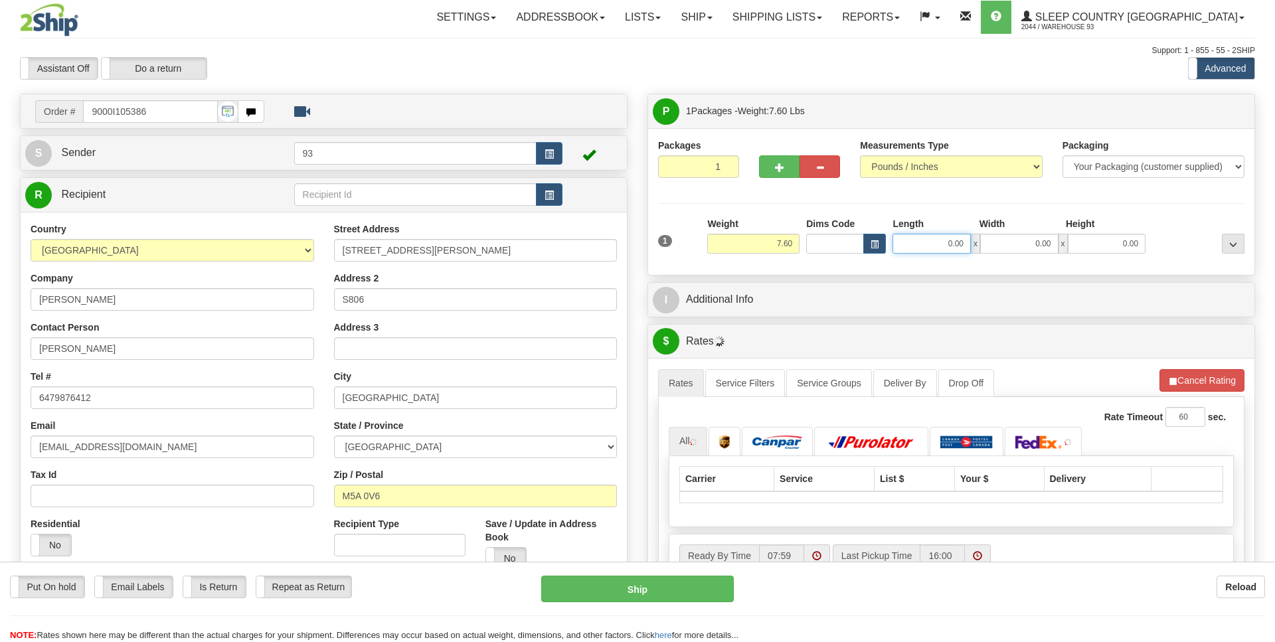
click at [923, 249] on input "0.00" at bounding box center [932, 244] width 78 height 20
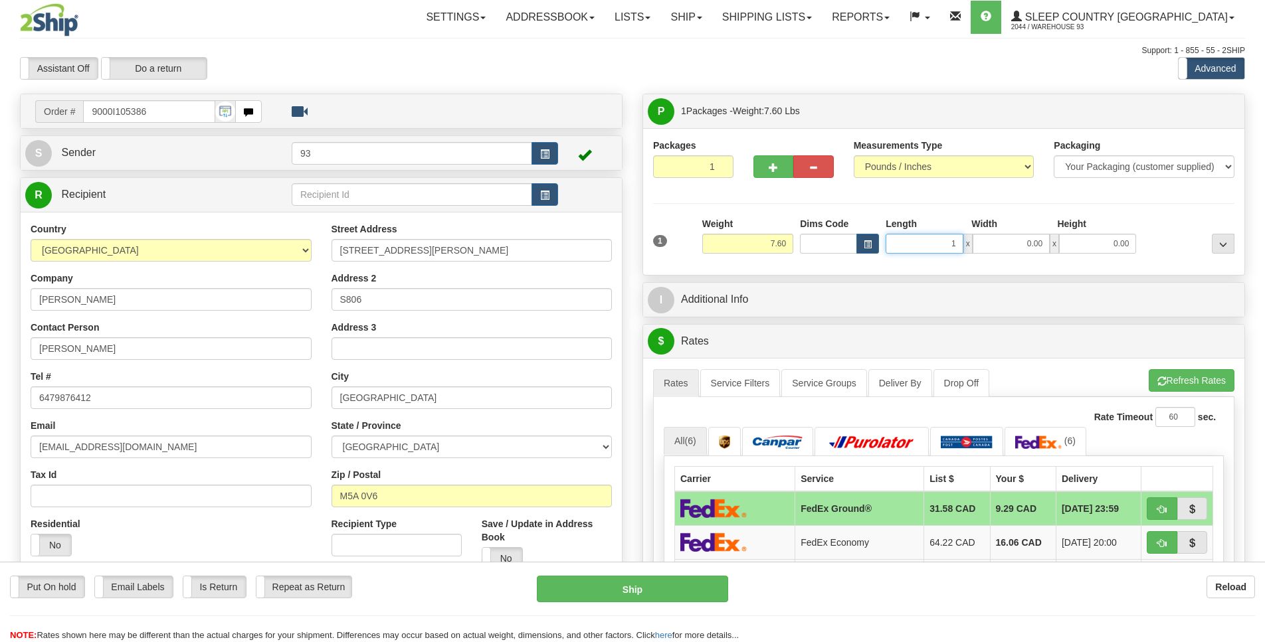
scroll to position [0, 1]
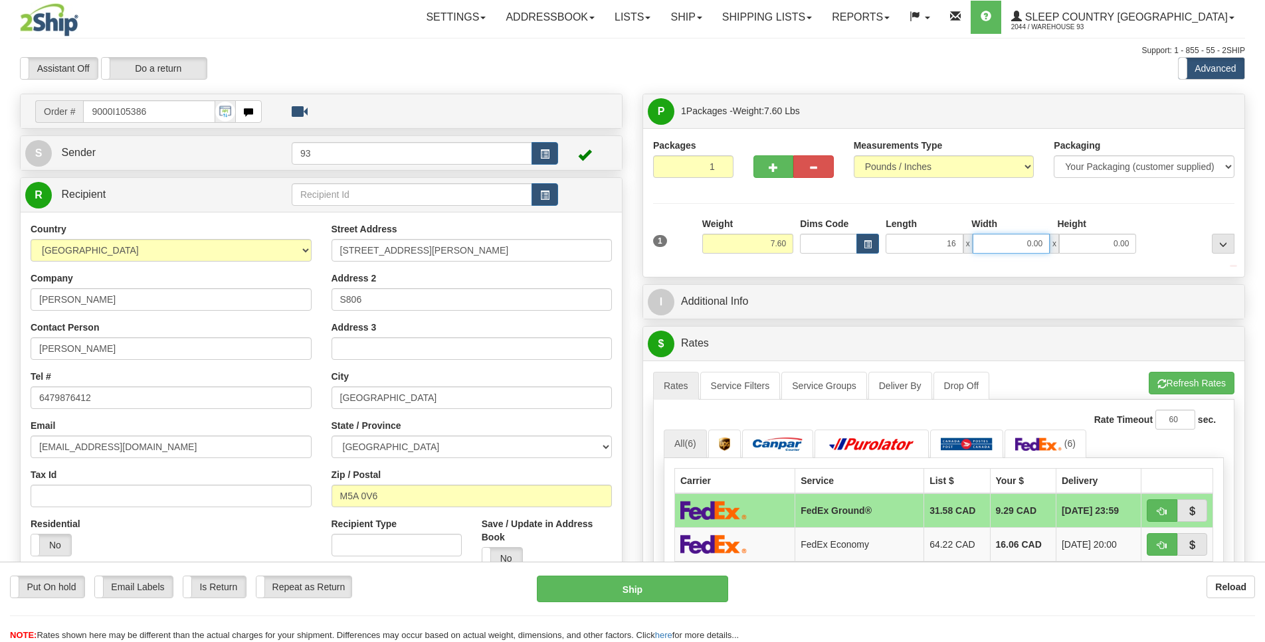
type input "16.00"
click at [1018, 243] on input "0.00" at bounding box center [1010, 244] width 77 height 20
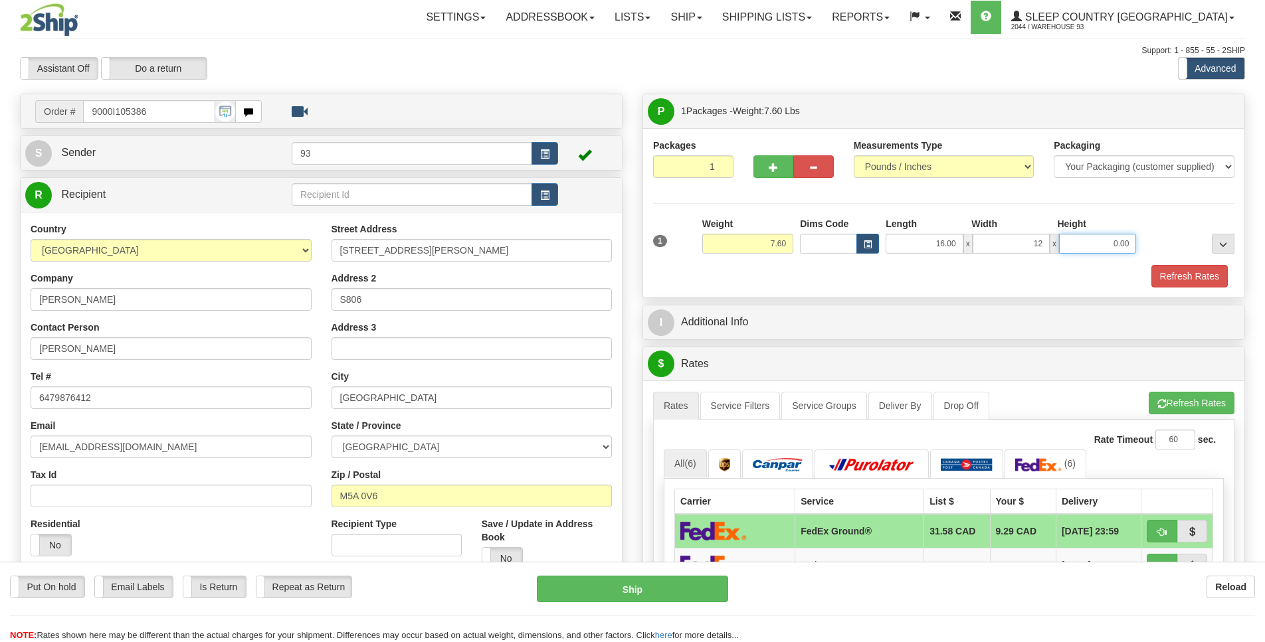
type input "12.00"
click at [1099, 248] on input "0.00" at bounding box center [1097, 244] width 77 height 20
type input "6.00"
click at [1194, 272] on button "Refresh Rates" at bounding box center [1189, 276] width 76 height 23
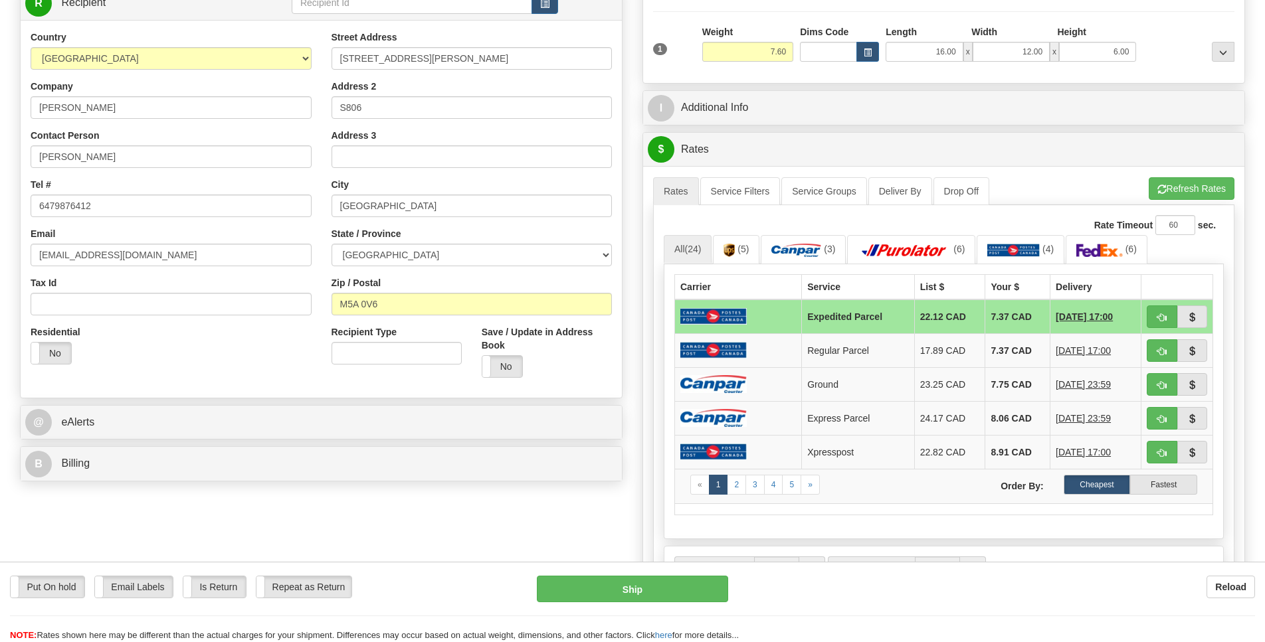
scroll to position [193, 0]
click at [727, 393] on img at bounding box center [713, 384] width 66 height 18
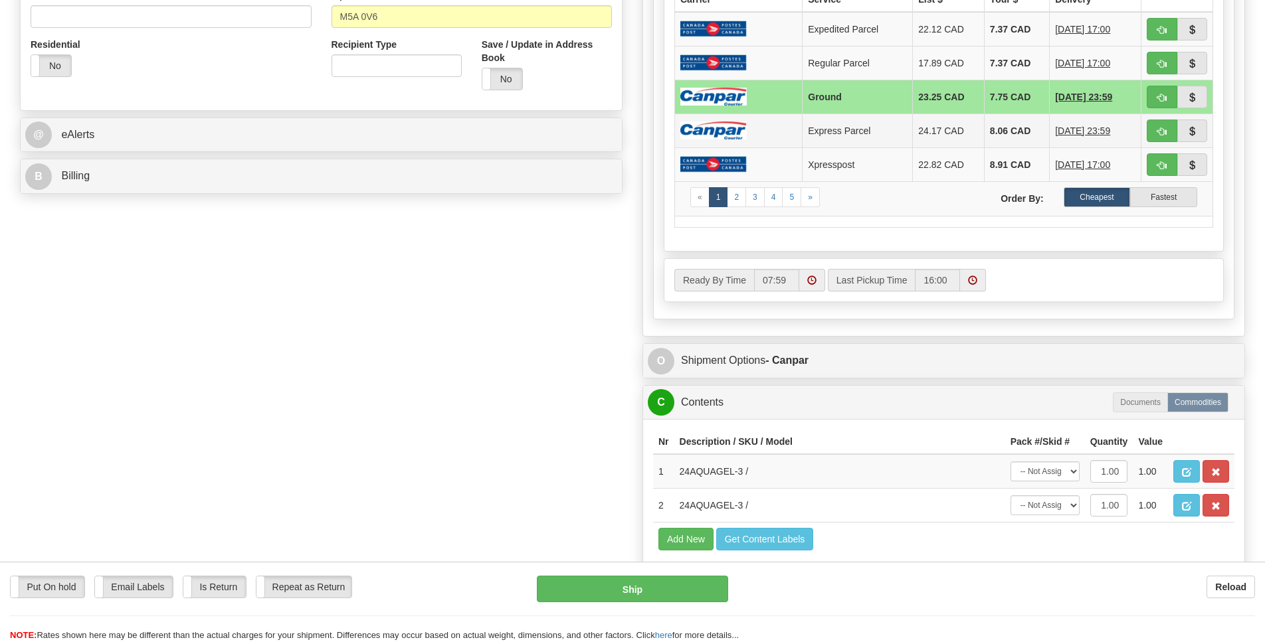
scroll to position [482, 0]
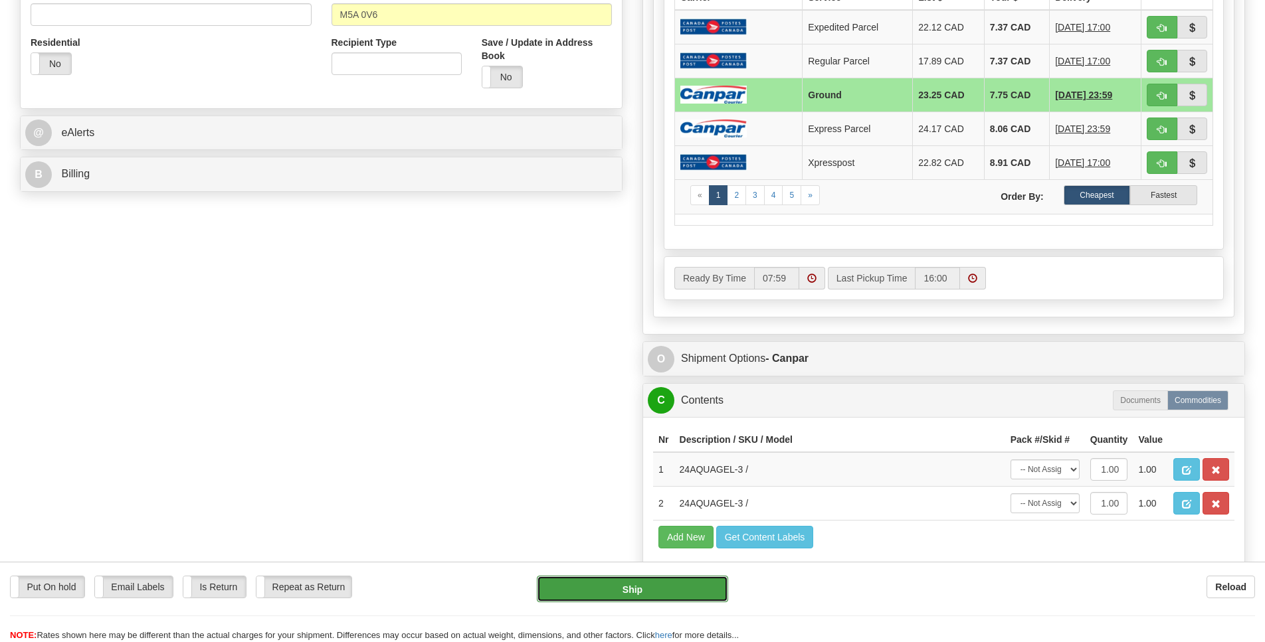
click at [703, 596] on button "Ship" at bounding box center [632, 589] width 191 height 27
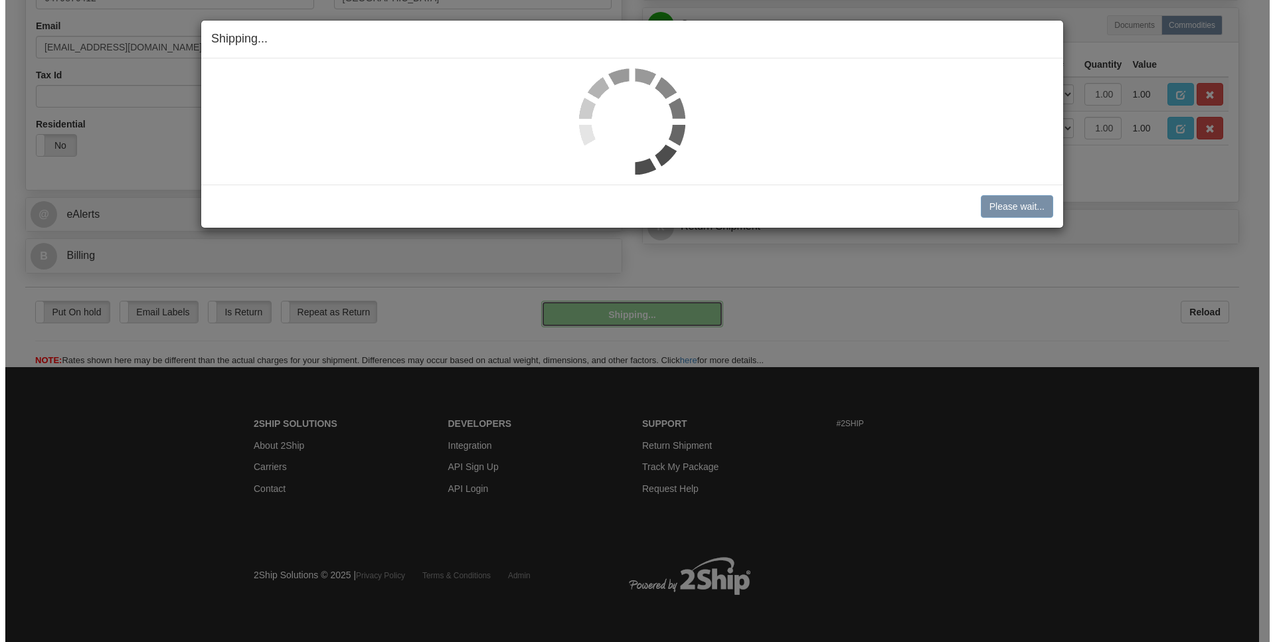
scroll to position [383, 0]
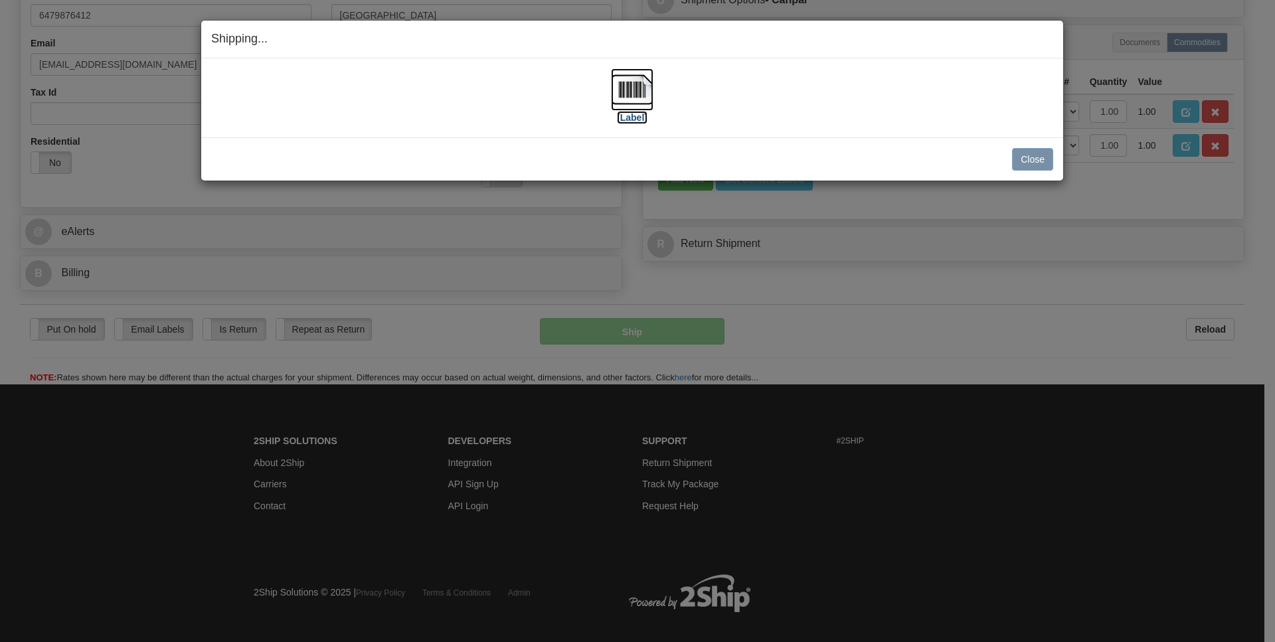
click at [639, 83] on img at bounding box center [632, 89] width 43 height 43
click at [1049, 161] on button "Close" at bounding box center [1032, 159] width 41 height 23
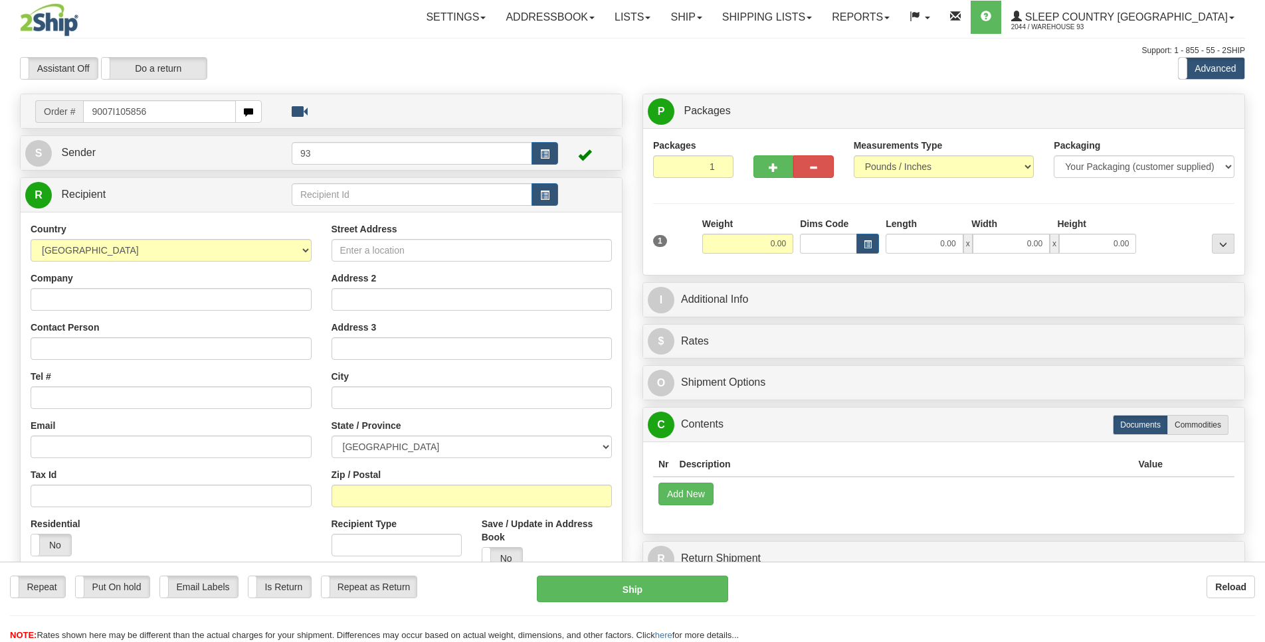
type input "9007I105856"
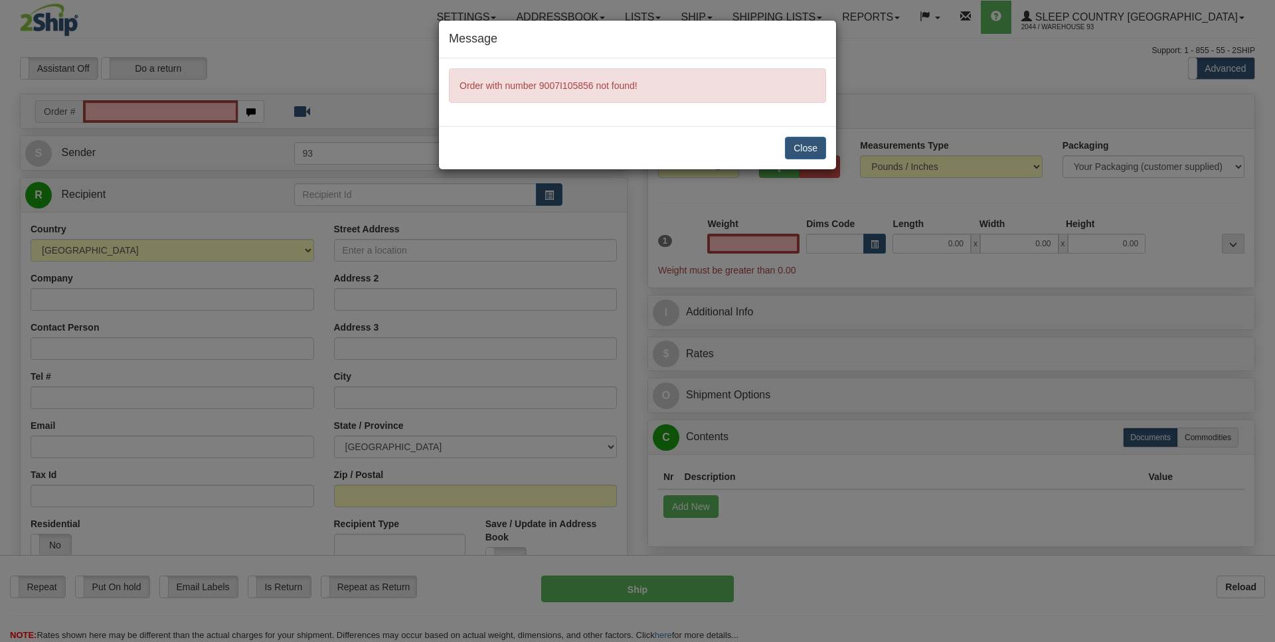
type input "0.00"
click at [810, 149] on button "Close" at bounding box center [805, 148] width 41 height 23
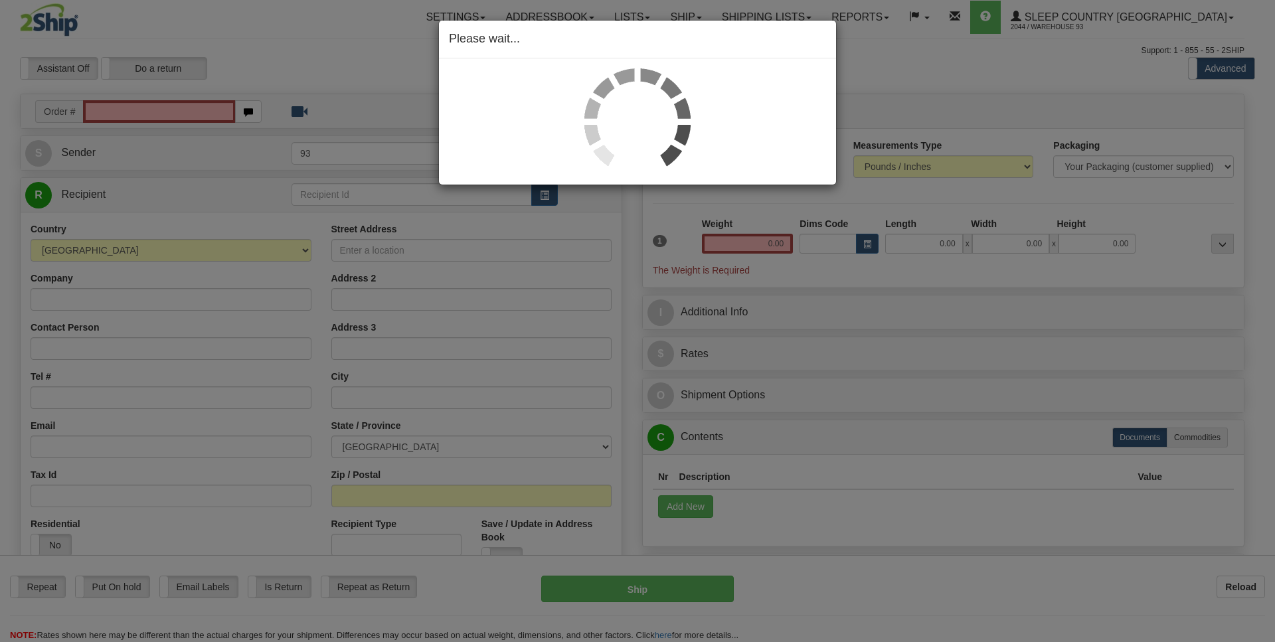
scroll to position [0, 1]
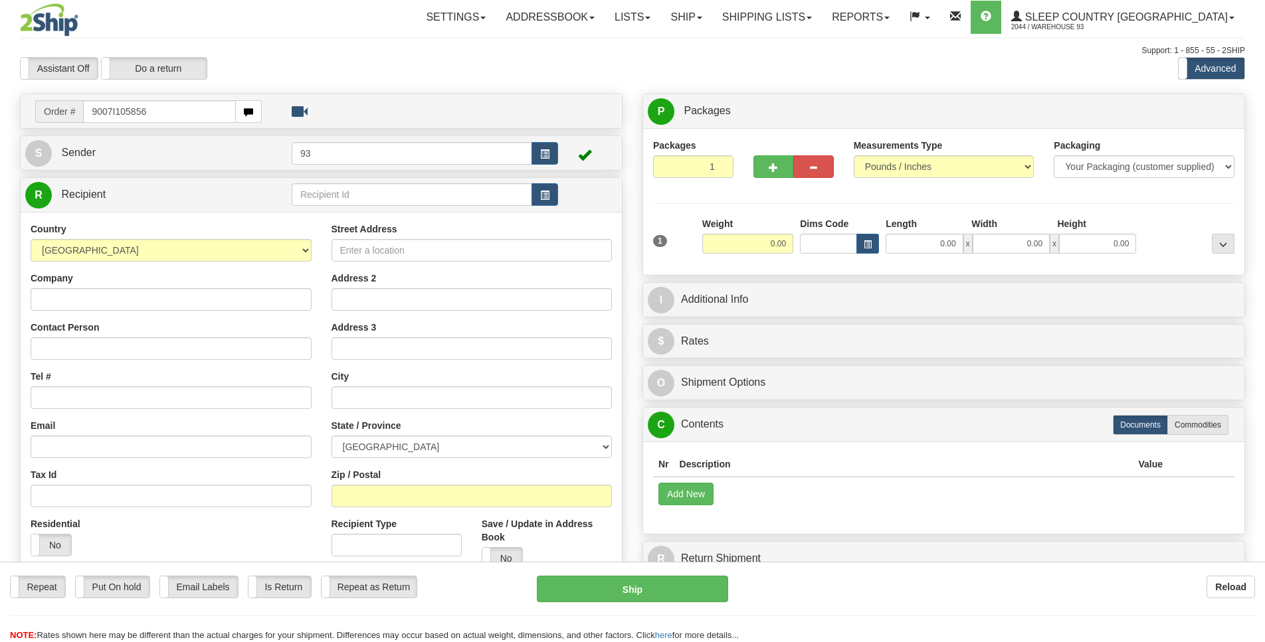
type input "9007I105856"
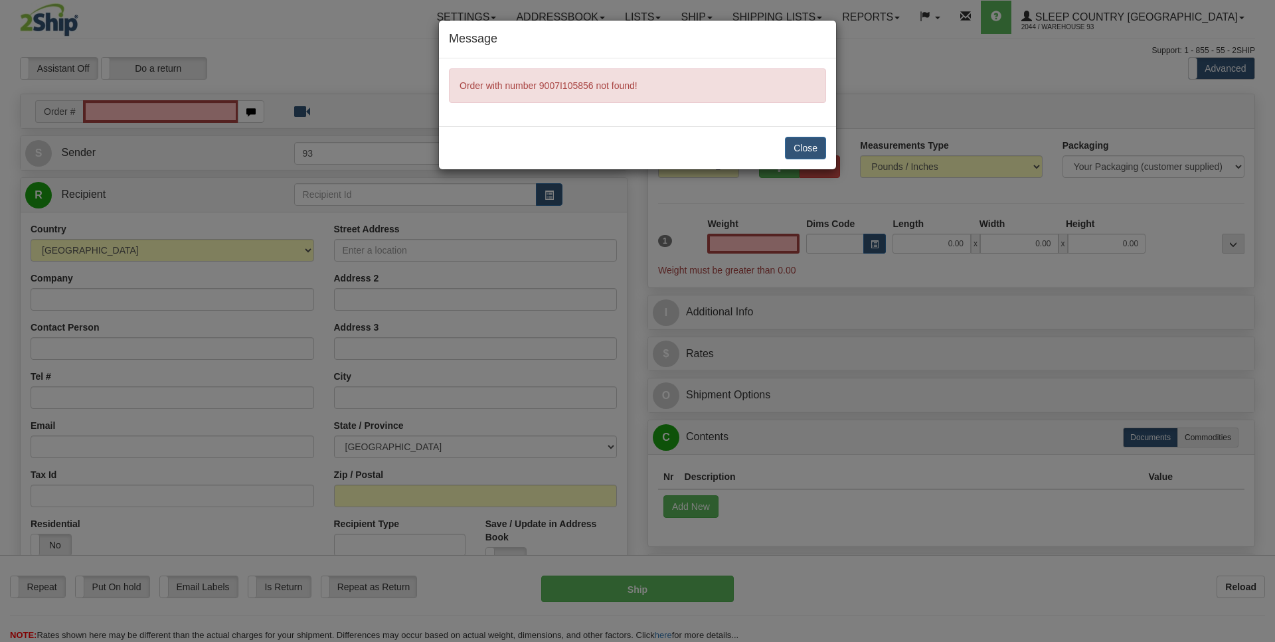
type input "0.00"
click at [830, 147] on div "Close" at bounding box center [637, 147] width 397 height 43
click at [816, 147] on button "Close" at bounding box center [805, 148] width 41 height 23
